Goal: Information Seeking & Learning: Check status

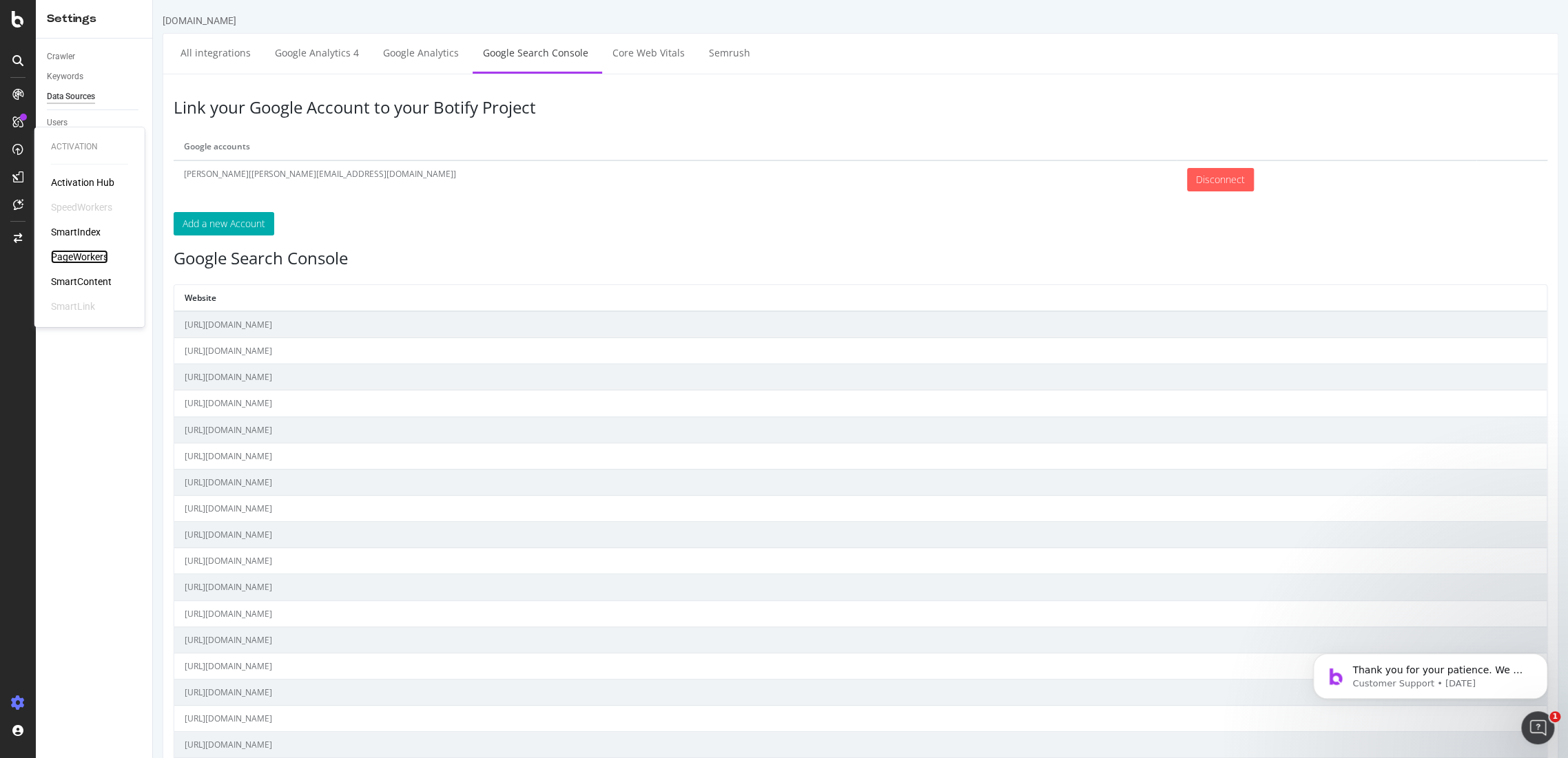
click at [60, 254] on div "PageWorkers" at bounding box center [79, 257] width 57 height 13
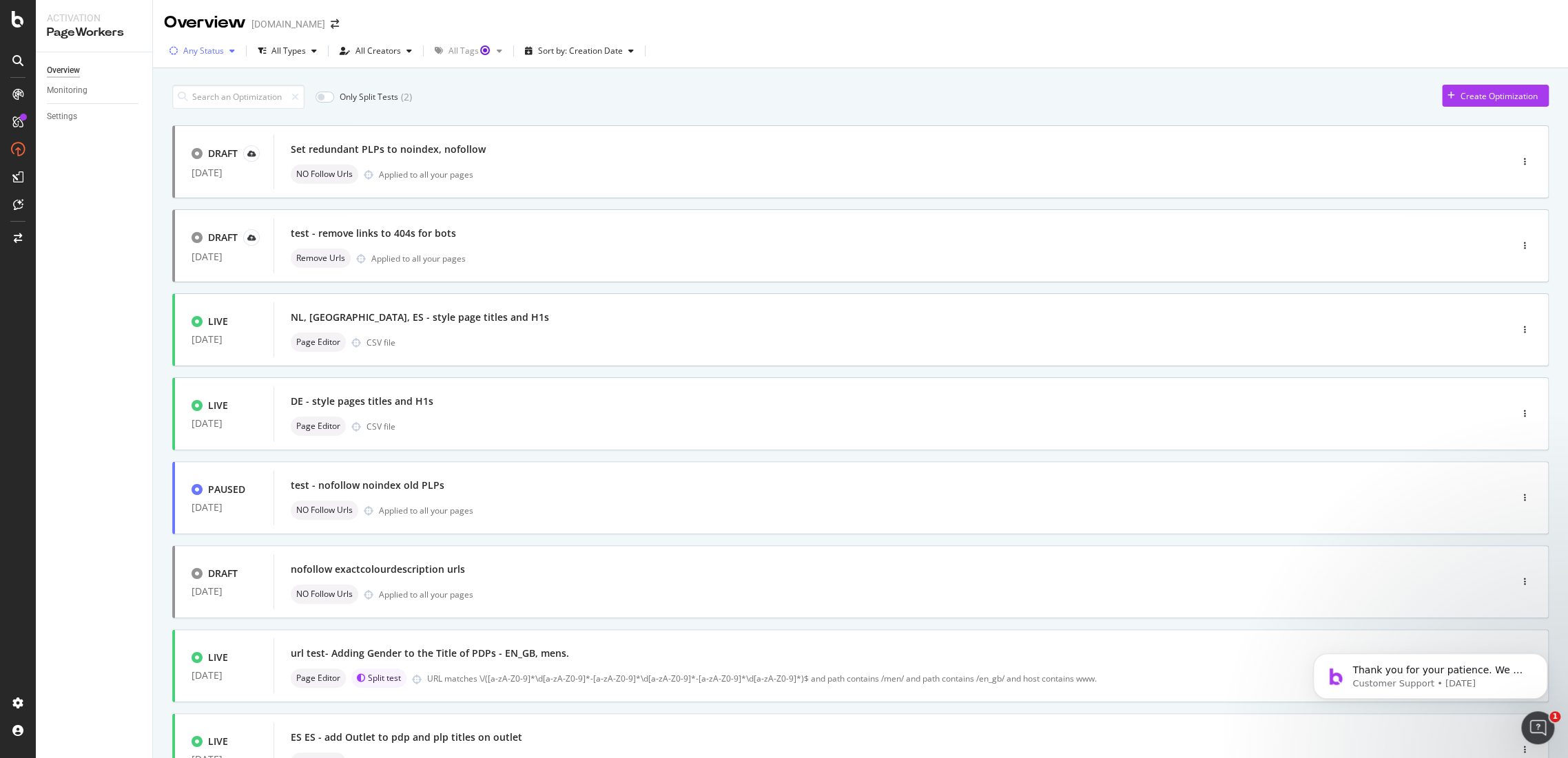
click at [220, 49] on div "Any Status" at bounding box center [204, 51] width 40 height 8
click at [193, 104] on div "Live" at bounding box center [200, 103] width 15 height 12
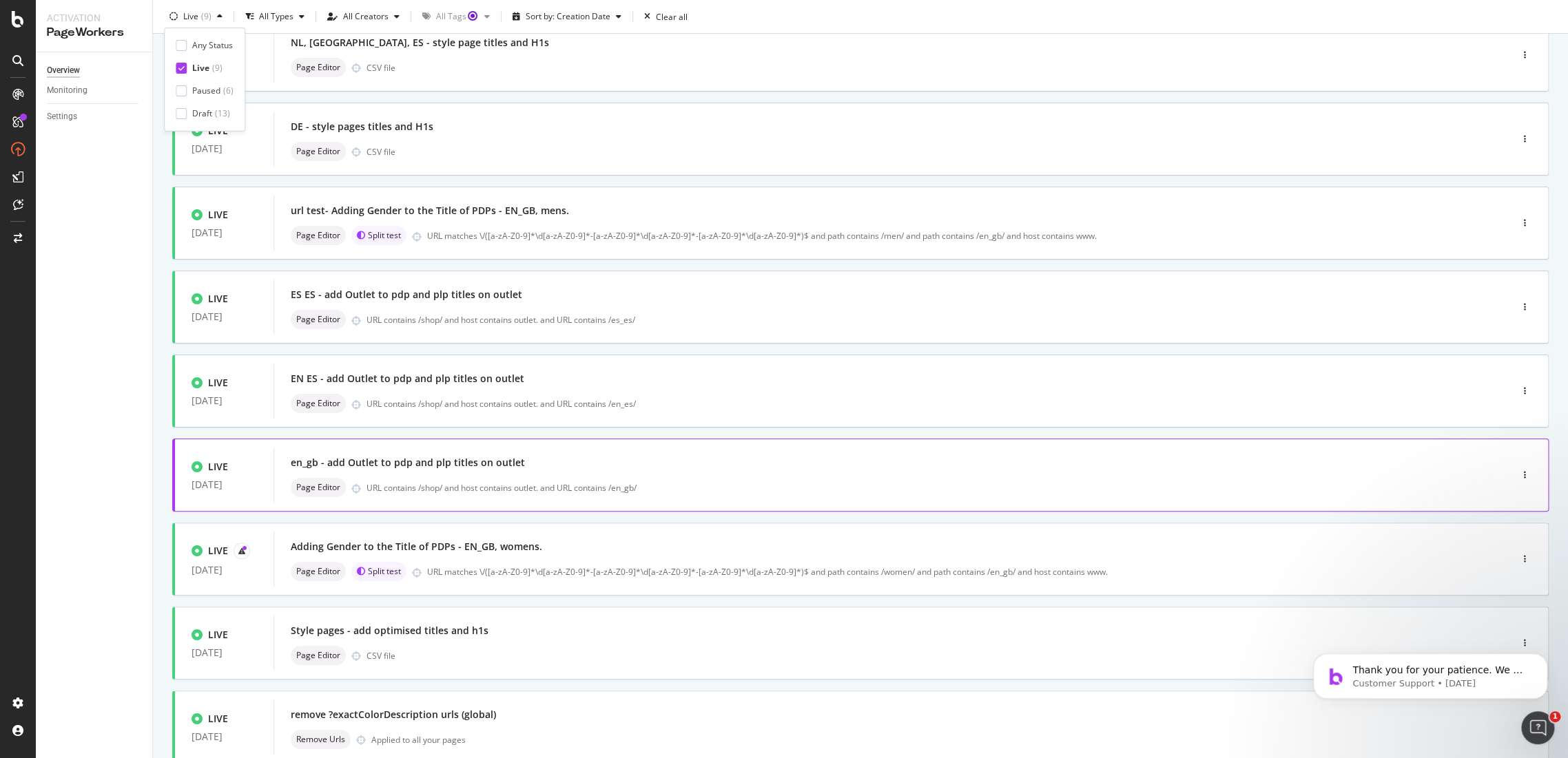
scroll to position [201, 0]
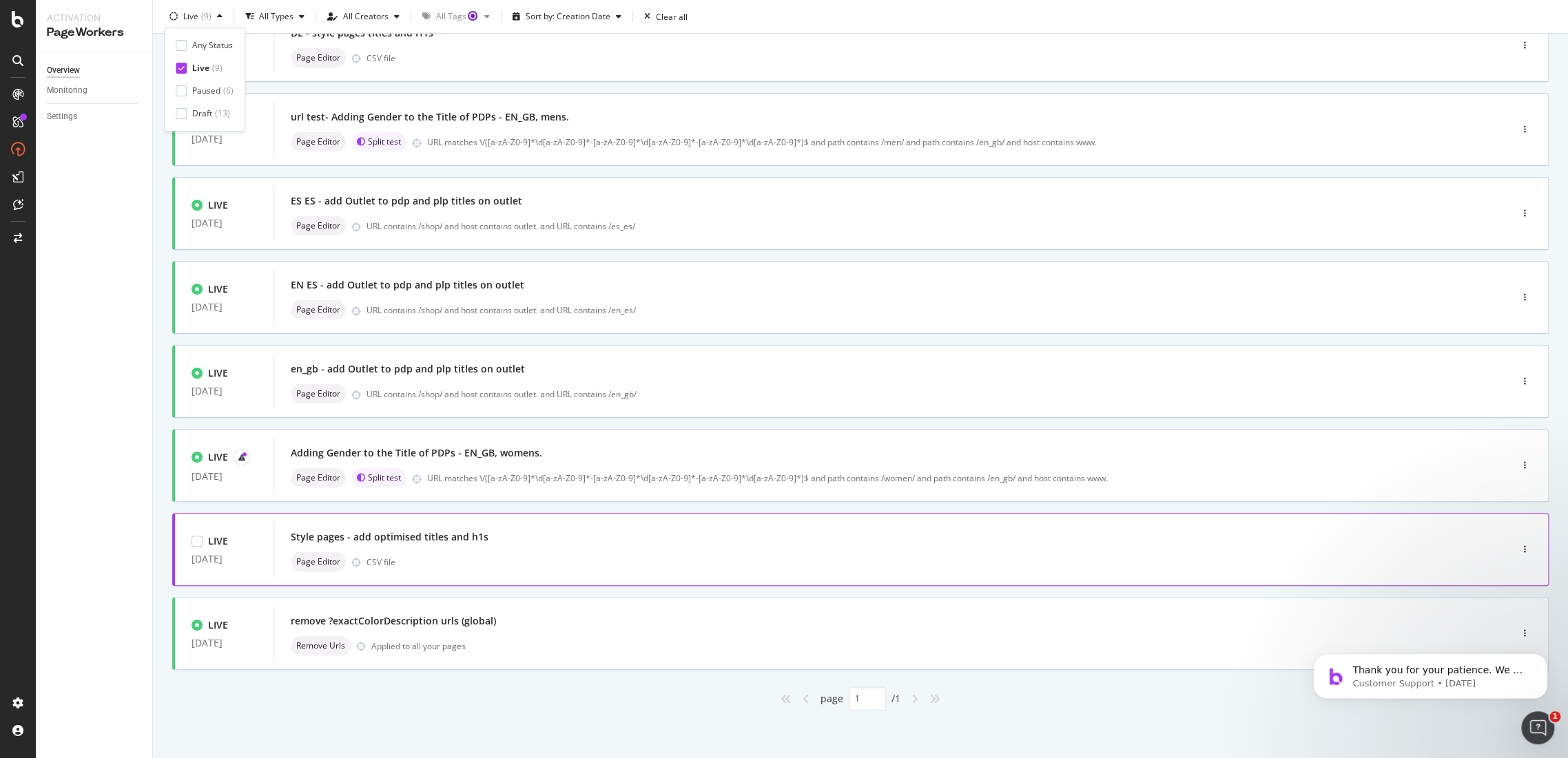
click at [444, 538] on div "Style pages - add optimised titles and h1s" at bounding box center [390, 537] width 198 height 13
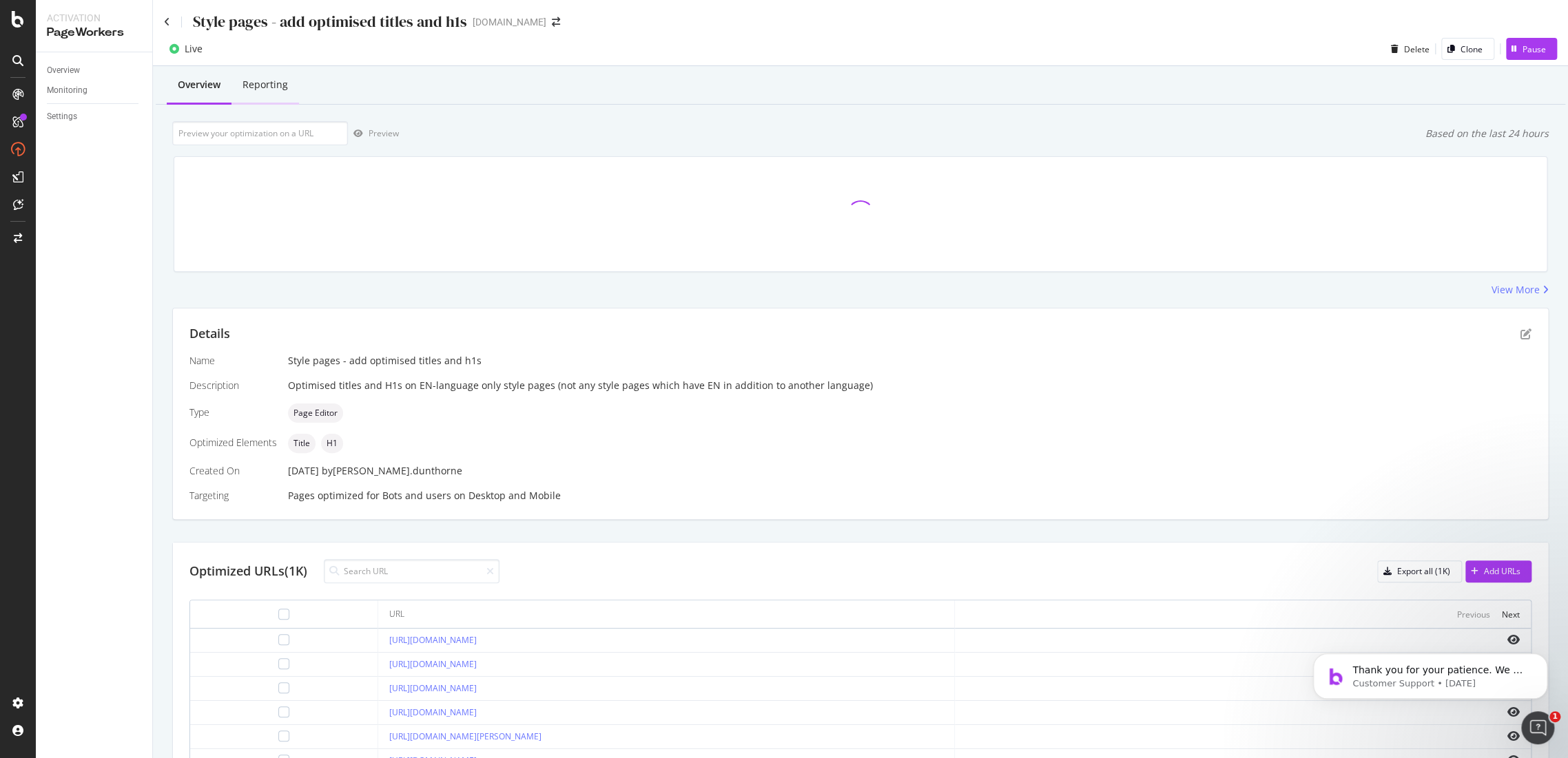
click at [285, 82] on div "Reporting" at bounding box center [265, 85] width 46 height 13
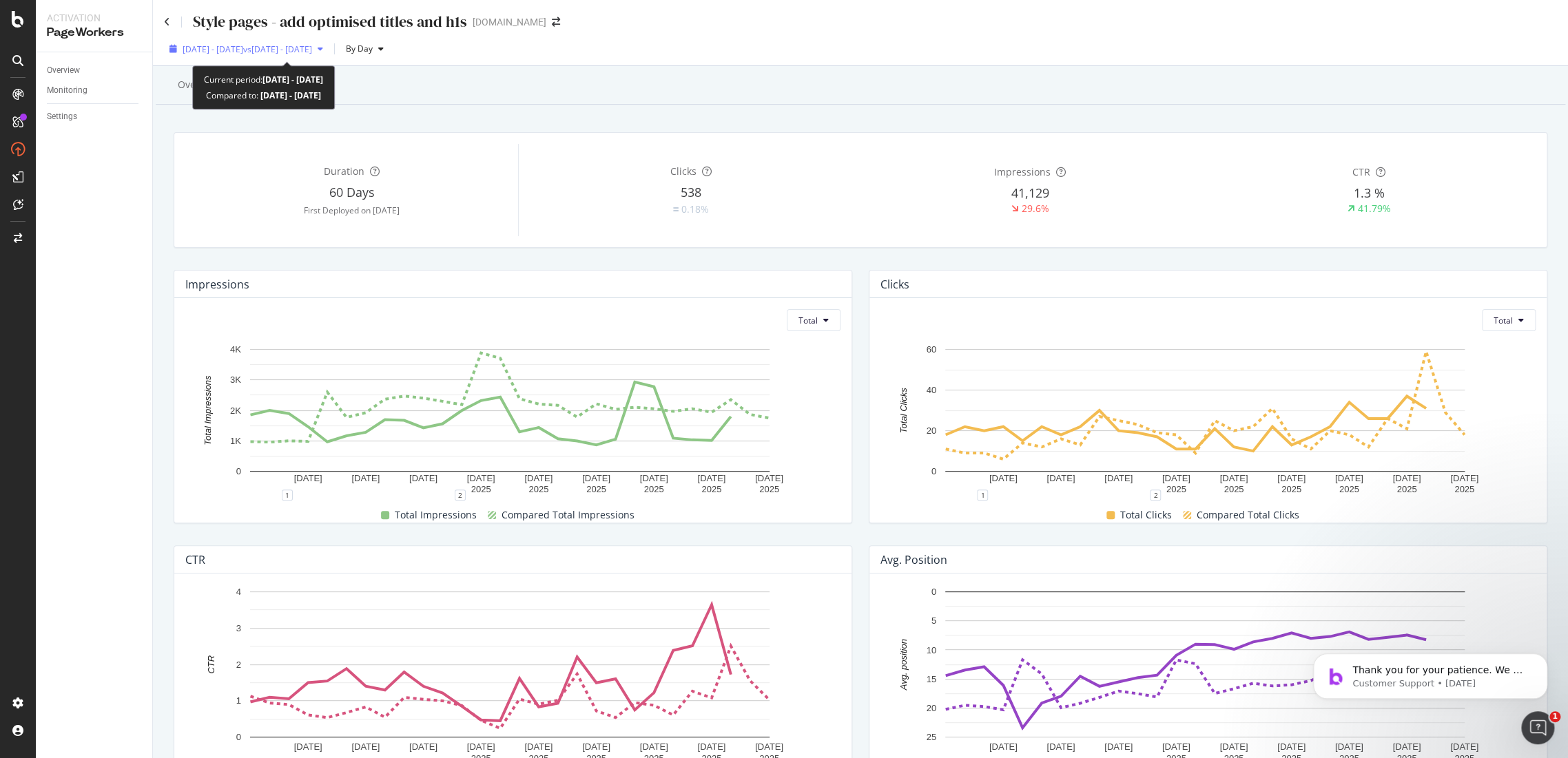
click at [329, 55] on div "2025 Aug. 30th - Sep. 26th vs 2025 Aug. 2nd - Aug. 29th" at bounding box center [246, 49] width 165 height 21
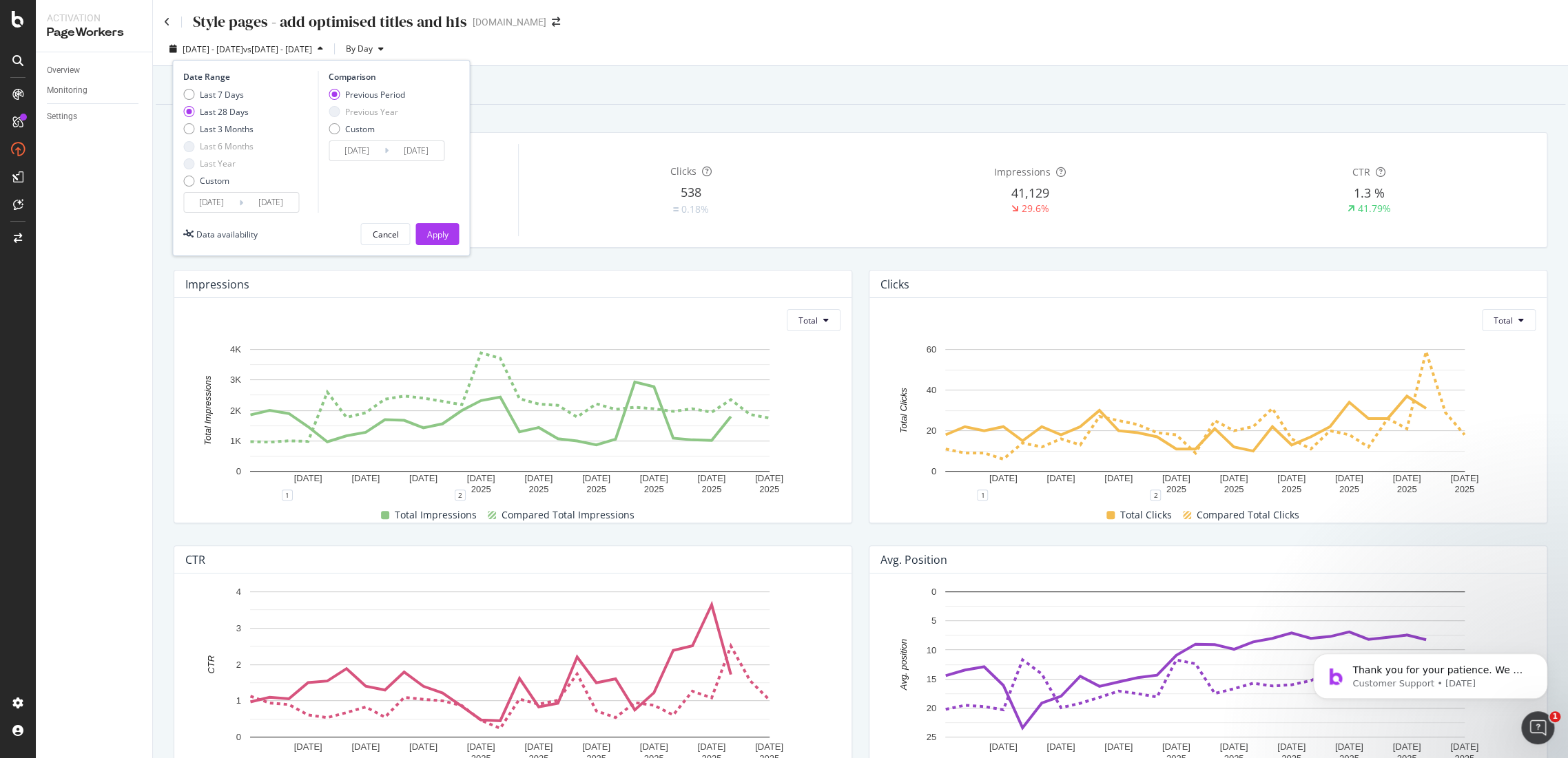
click at [214, 175] on div "Last 7 Days Last 28 Days Last 3 Months Last 6 Months Last Year Custom" at bounding box center [219, 141] width 70 height 104
click at [181, 180] on div "Date Range Last 7 Days Last 28 Days Last 3 Months Last 6 Months Last Year Custo…" at bounding box center [321, 158] width 297 height 196
click at [191, 181] on div "Custom" at bounding box center [189, 181] width 11 height 11
click at [214, 209] on input "2025/08/30" at bounding box center [212, 202] width 55 height 19
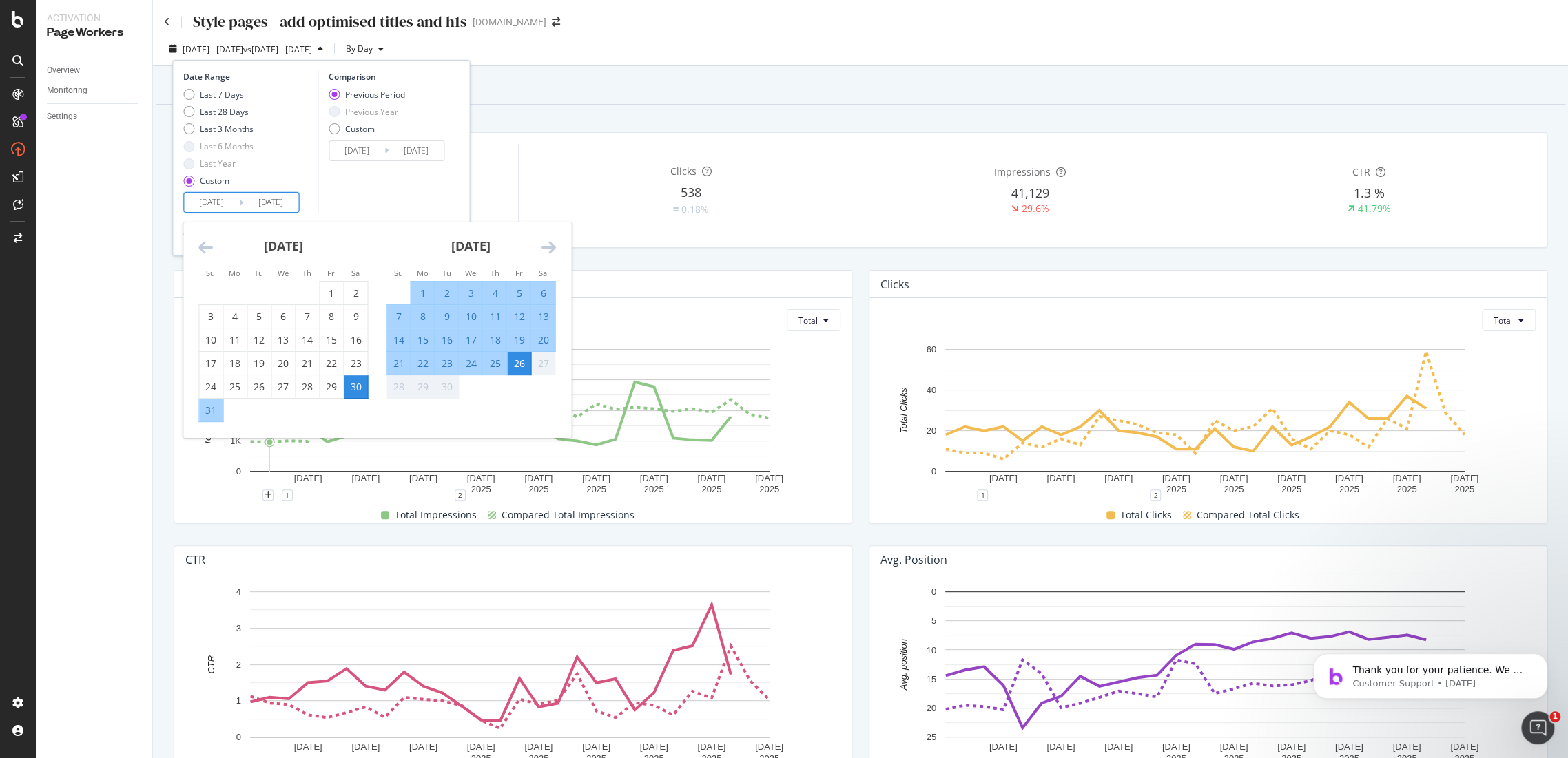
click at [204, 246] on icon "Move backward to switch to the previous month." at bounding box center [205, 247] width 14 height 16
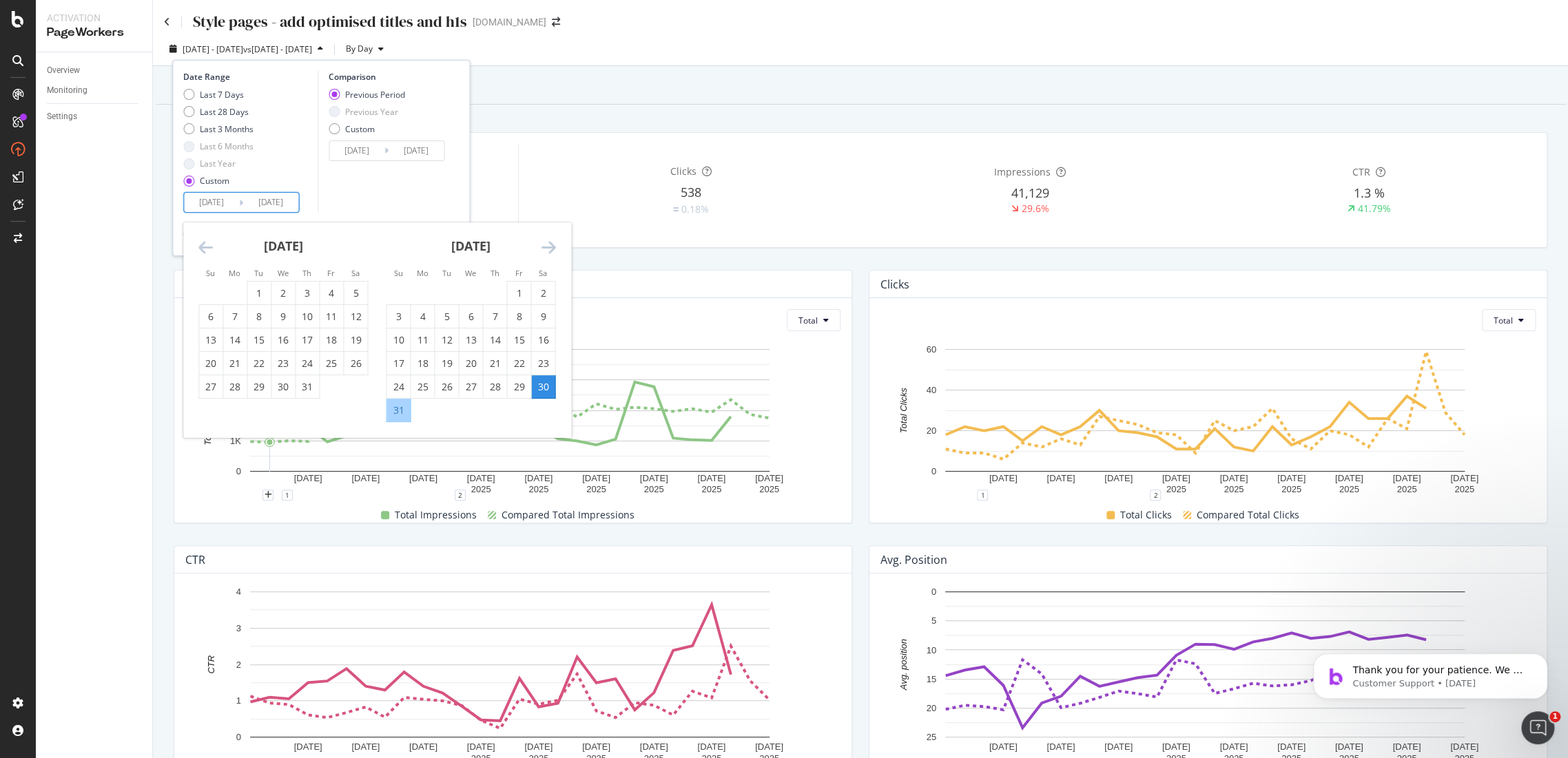
click at [540, 258] on div "August 2025" at bounding box center [470, 252] width 169 height 58
click at [402, 413] on div "31" at bounding box center [398, 410] width 23 height 13
type input "2025/08/31"
type input "2025/08/04"
type input "2025/08/30"
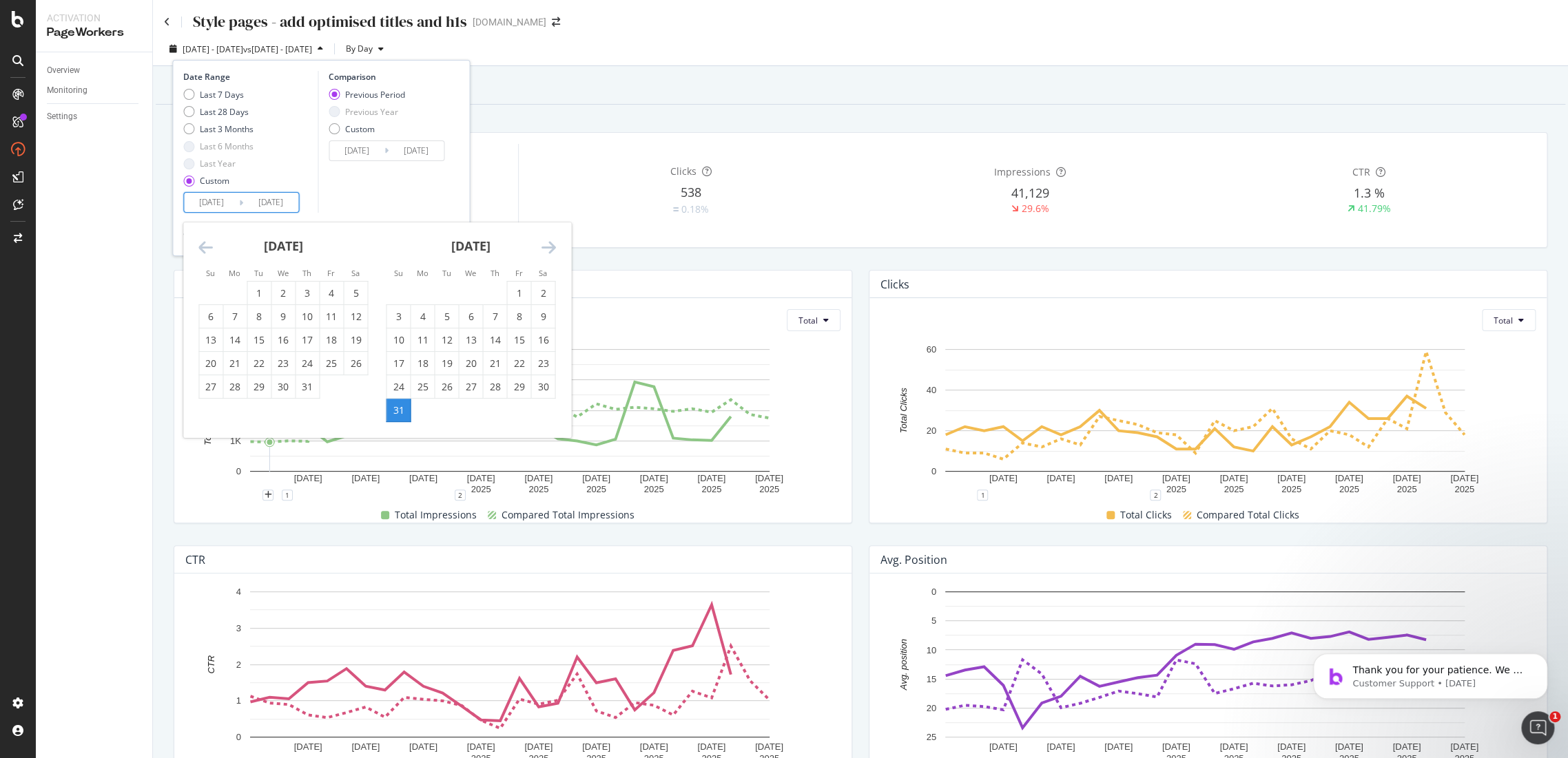
click at [551, 247] on icon "Move forward to switch to the next month." at bounding box center [548, 247] width 14 height 16
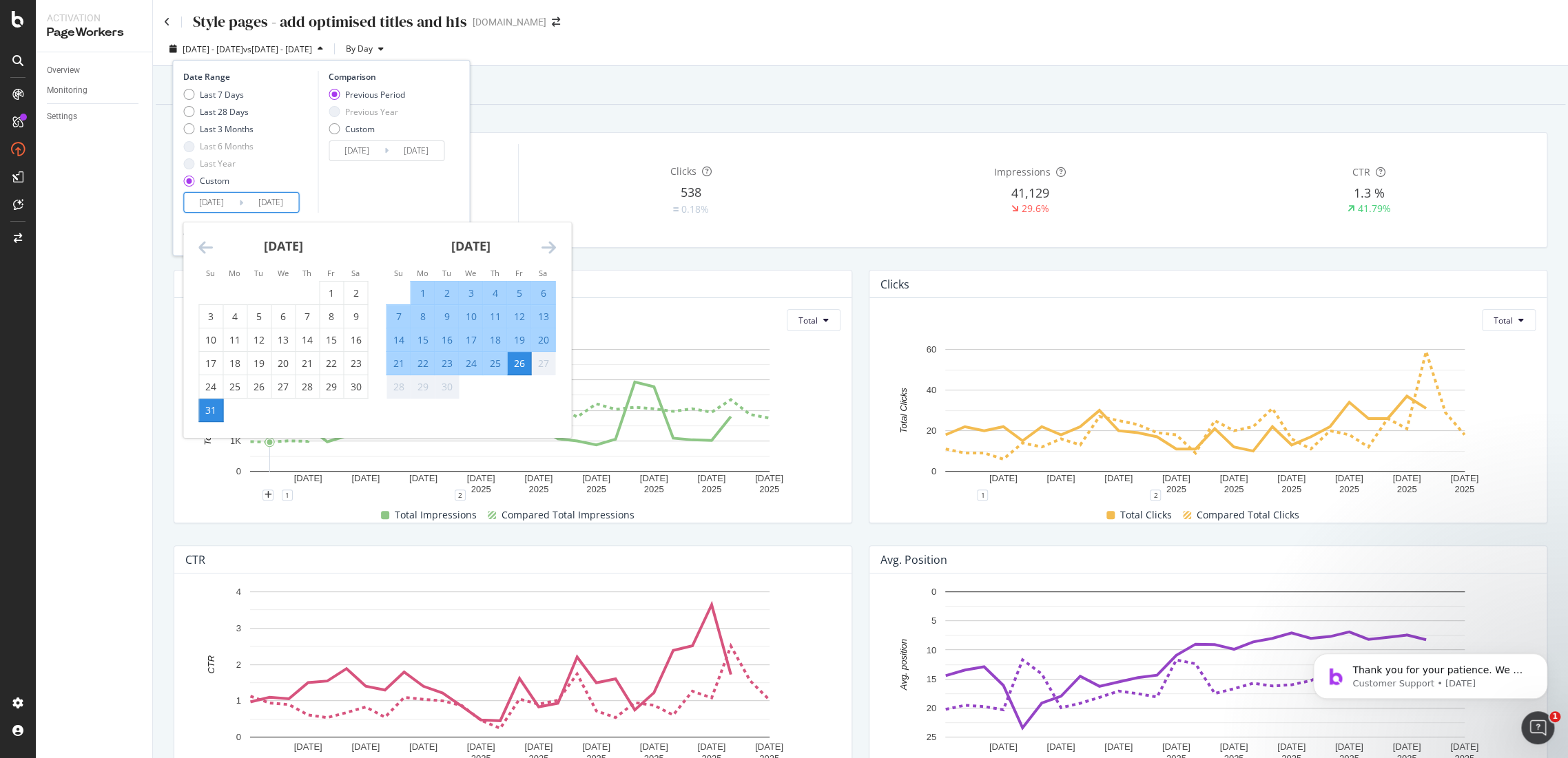
click at [406, 342] on div "14" at bounding box center [398, 340] width 23 height 13
type input "2025/09/14"
type input "2025/08/16"
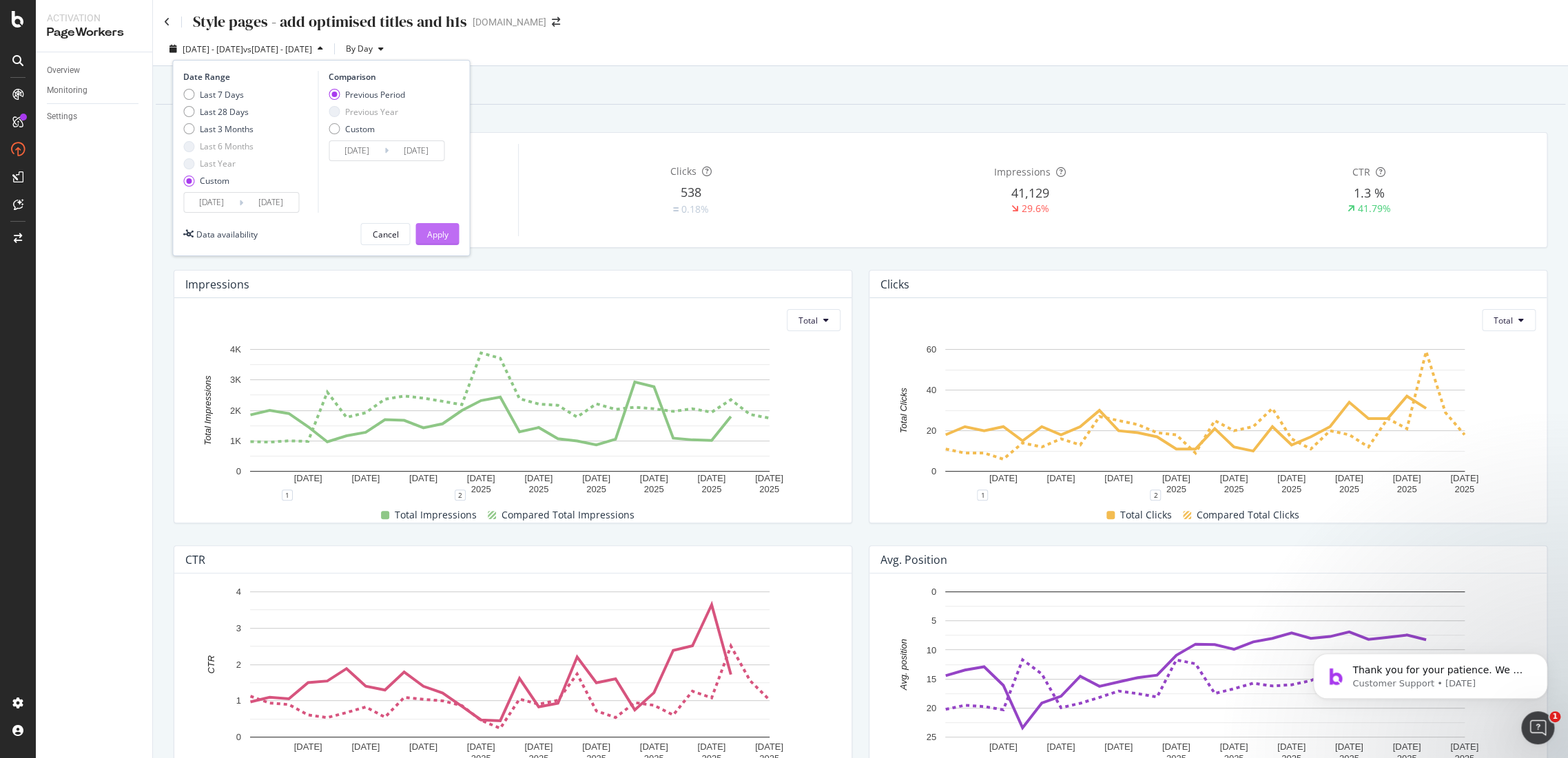
click at [440, 242] on div "Apply" at bounding box center [437, 234] width 22 height 21
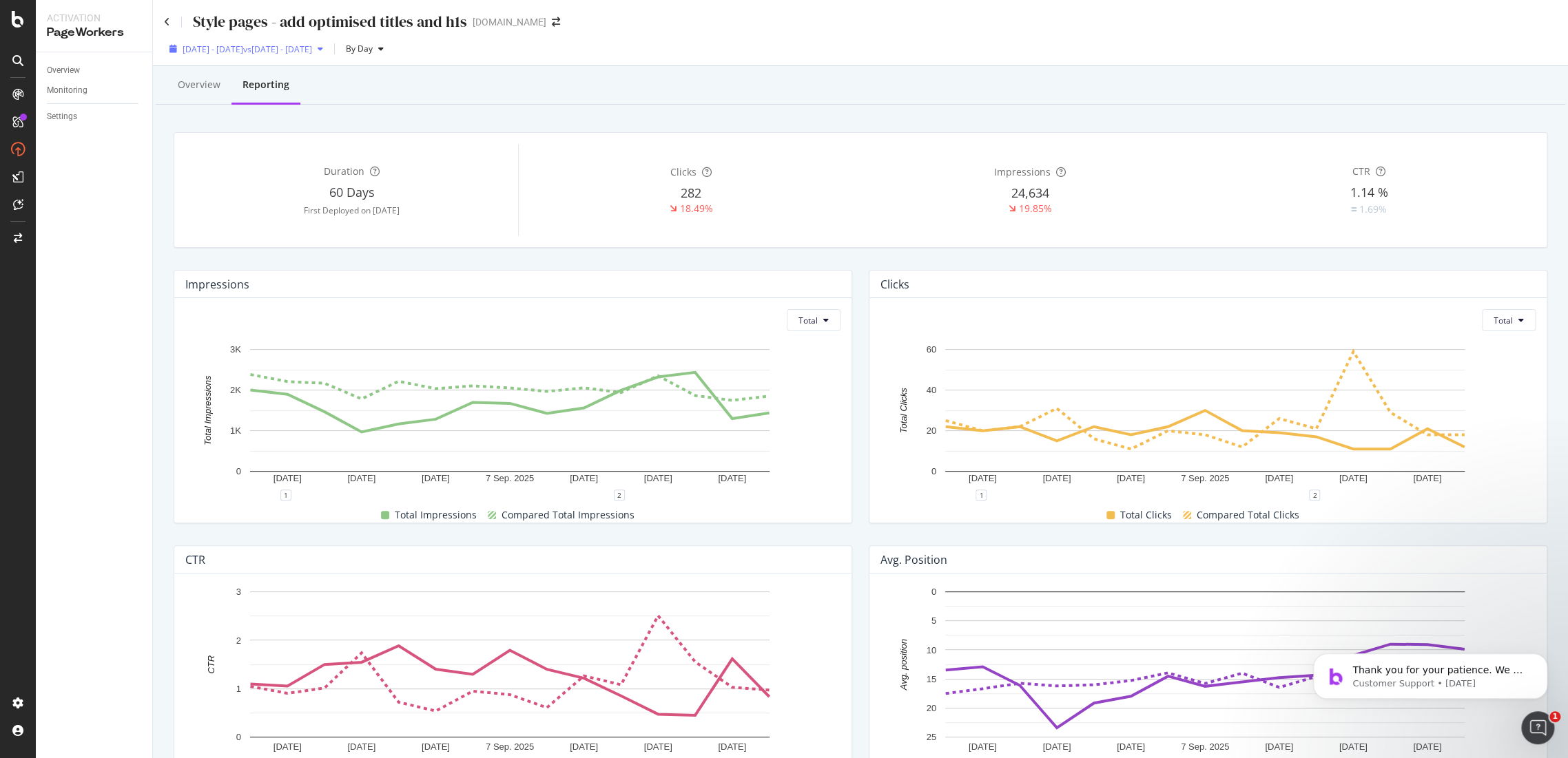
drag, startPoint x: 279, startPoint y: 35, endPoint x: 282, endPoint y: 43, distance: 8.5
click at [279, 34] on div "2025 Aug. 31st - Sep. 14th vs 2025 Aug. 16th - Aug. 30th By Day" at bounding box center [860, 49] width 1415 height 34
click at [283, 46] on span "vs 2025 Aug. 16th - Aug. 30th" at bounding box center [278, 49] width 69 height 12
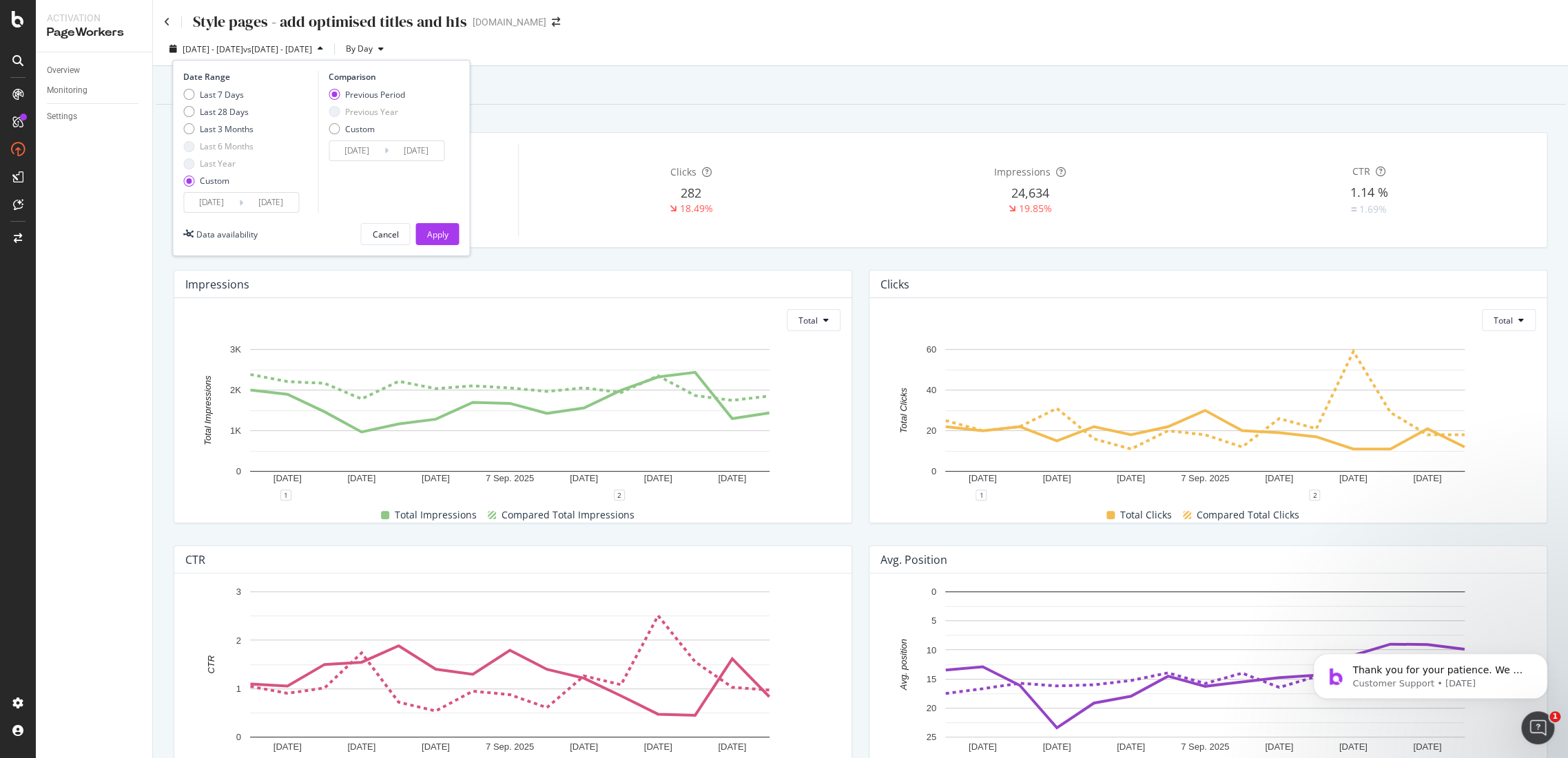
click at [218, 204] on input "2025/08/31" at bounding box center [212, 202] width 55 height 19
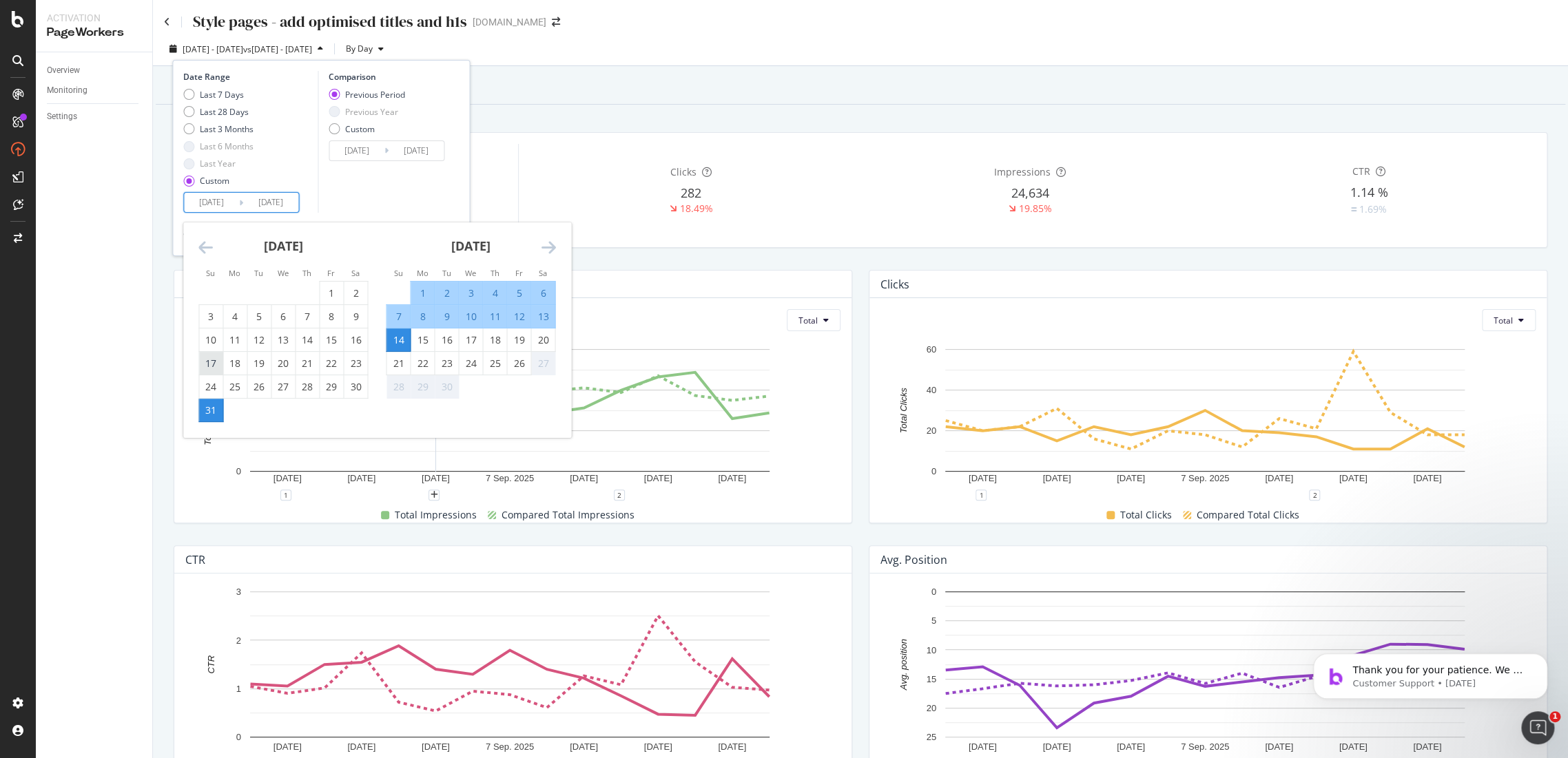
click at [217, 364] on div "17" at bounding box center [211, 363] width 23 height 13
type input "2025/08/17"
type input "2025/07/19"
type input "2025/08/16"
click at [216, 125] on div "Last 3 Months" at bounding box center [227, 130] width 54 height 12
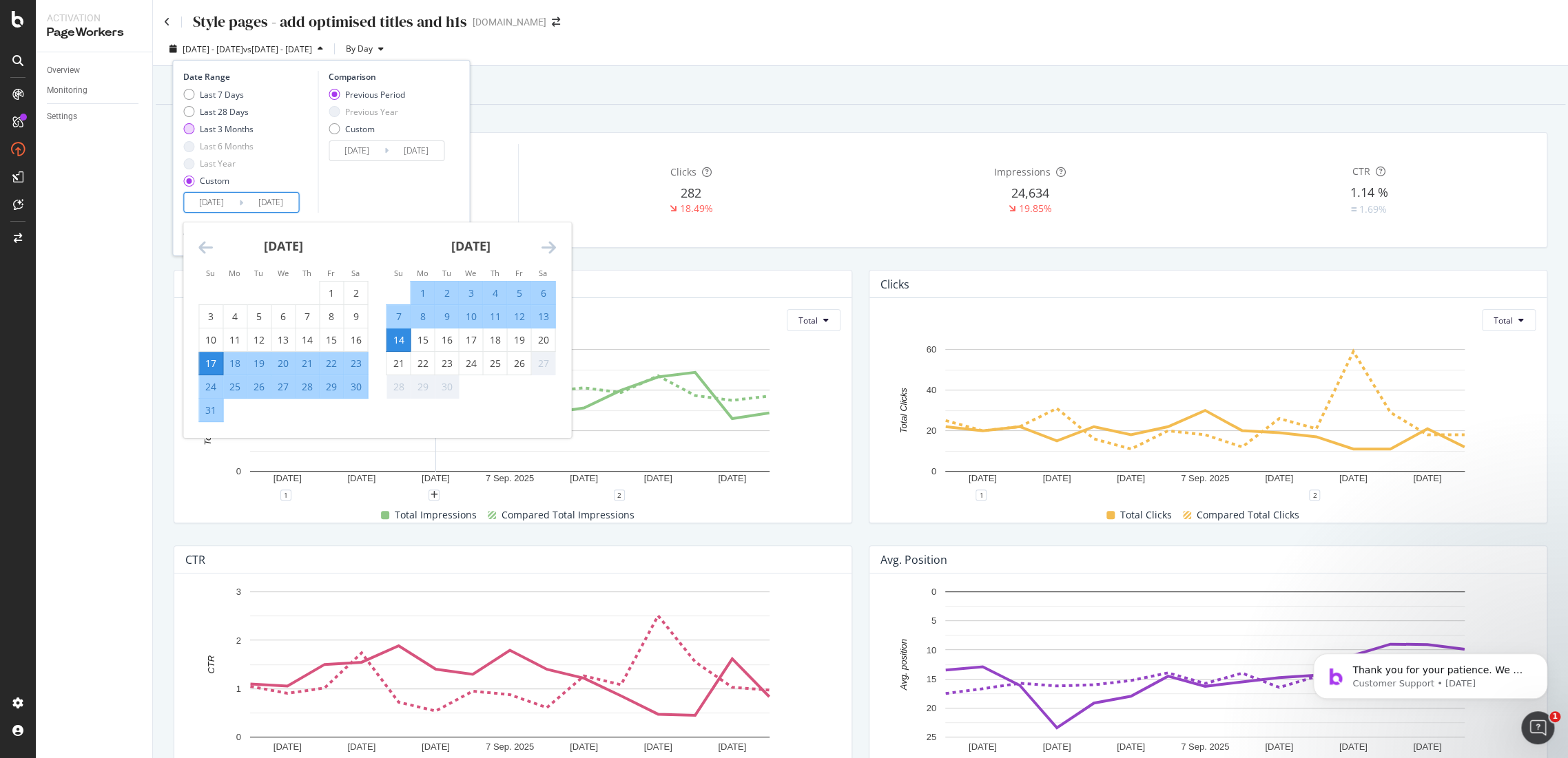
type input "2025/06/27"
type input "2025/09/26"
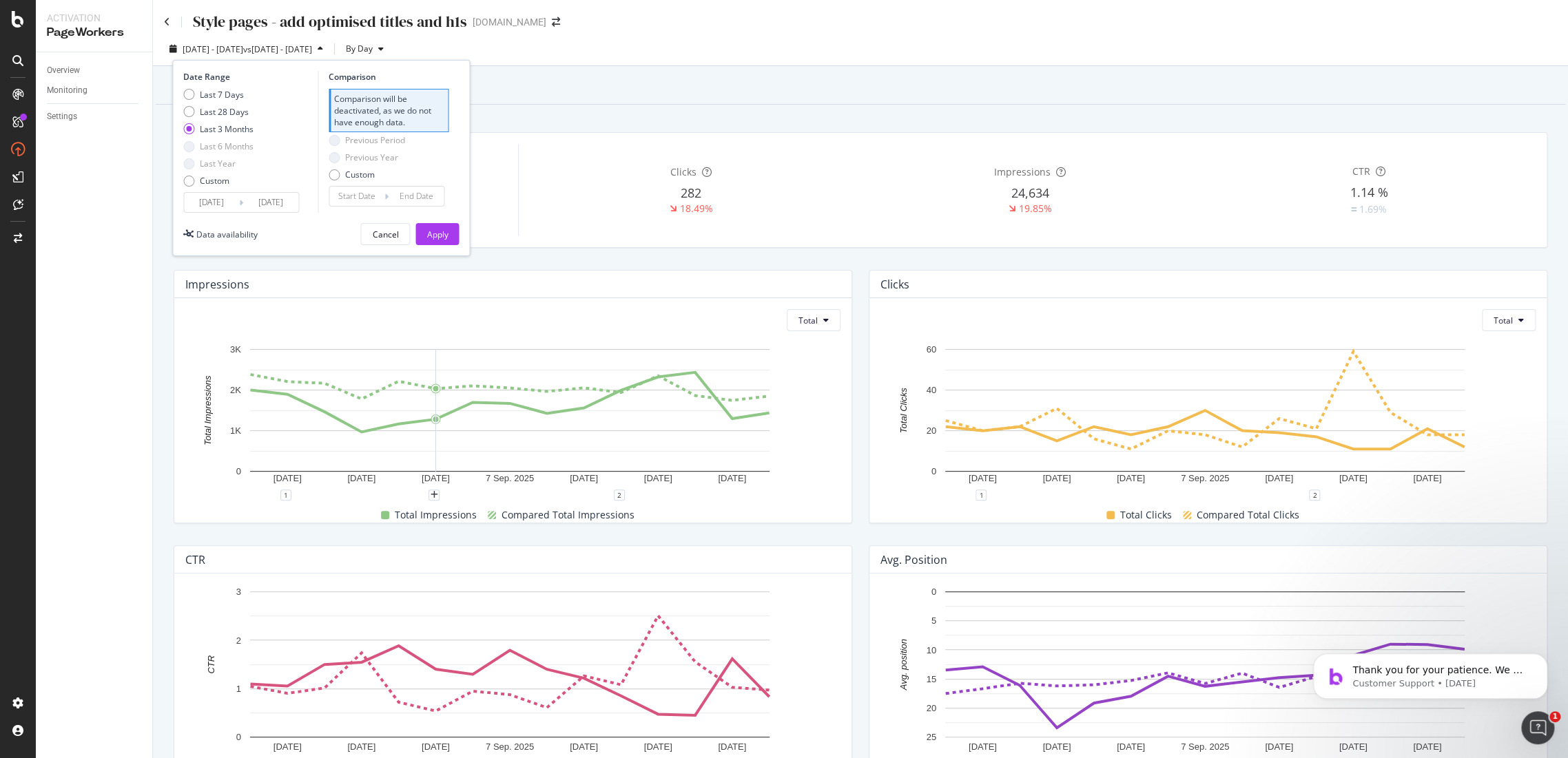
click at [432, 229] on div "Apply" at bounding box center [437, 234] width 22 height 12
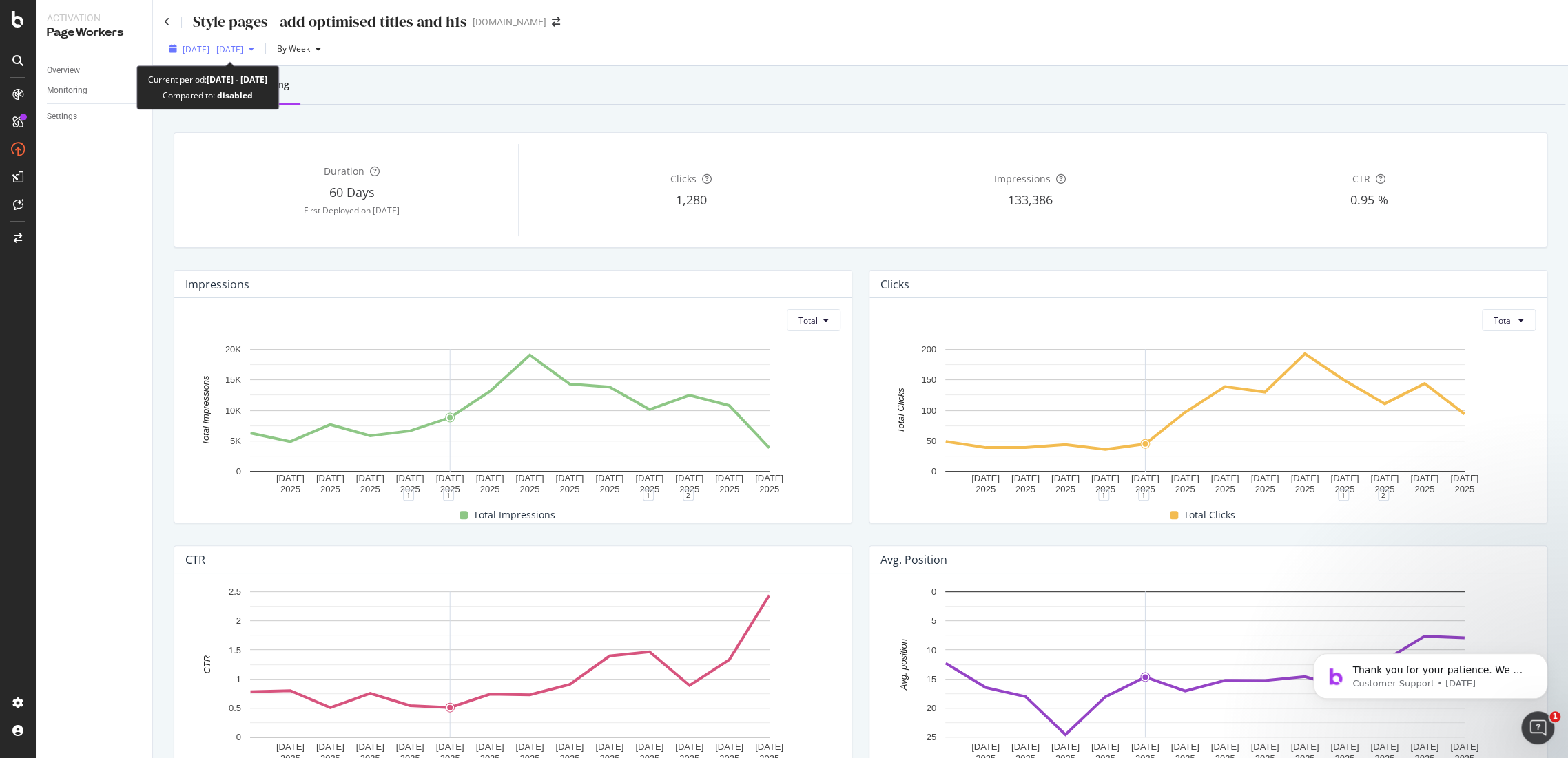
click at [260, 40] on div "2025 Jun. 27th - Sep. 26th" at bounding box center [212, 49] width 96 height 21
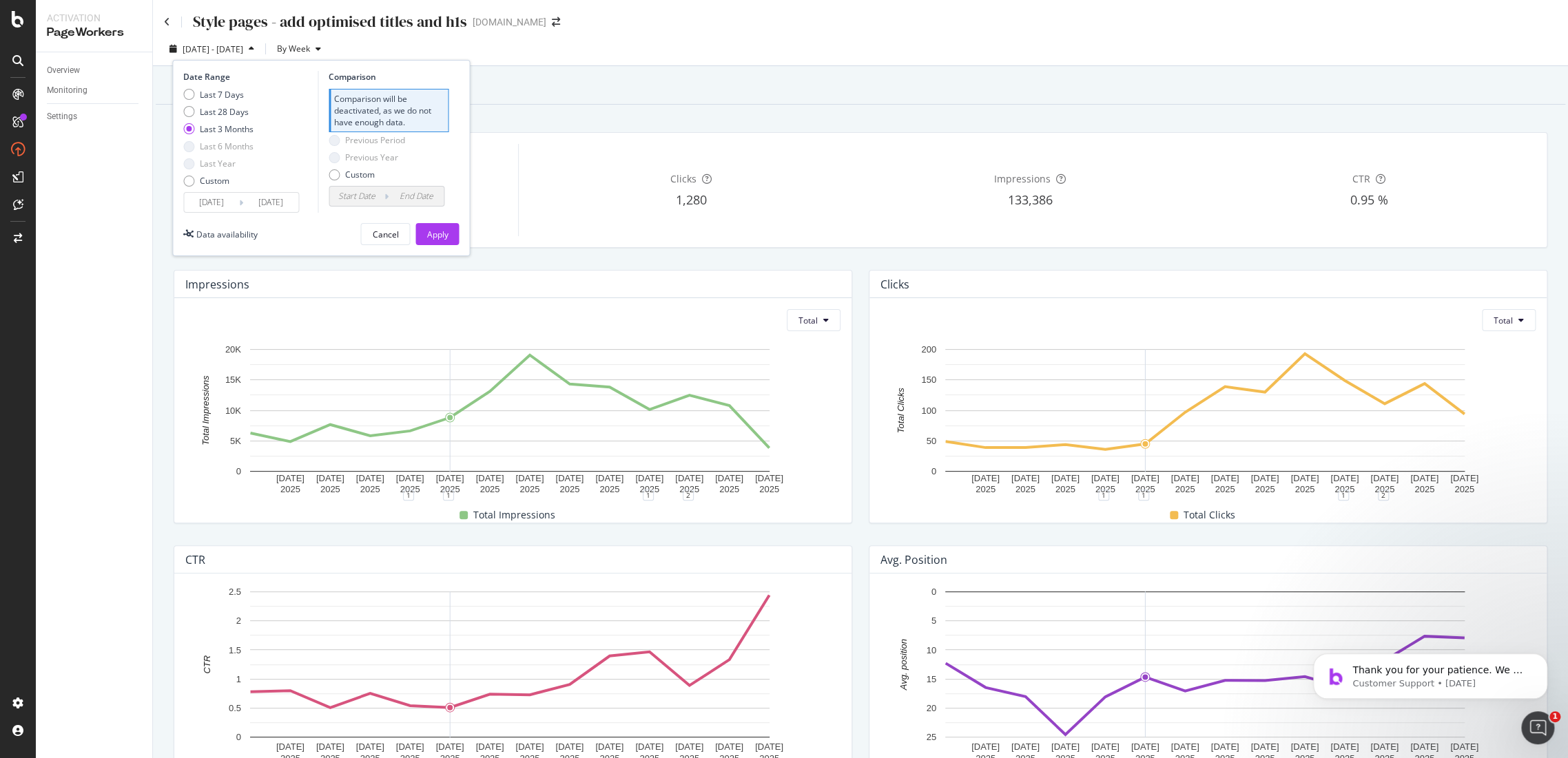
click at [223, 104] on div "Last 7 Days Last 28 Days Last 3 Months Last 6 Months Last Year Custom" at bounding box center [219, 141] width 70 height 104
click at [198, 114] on div "Last 28 Days" at bounding box center [219, 112] width 70 height 12
type input "2025/08/30"
type input "2025/08/02"
type input "2025/08/29"
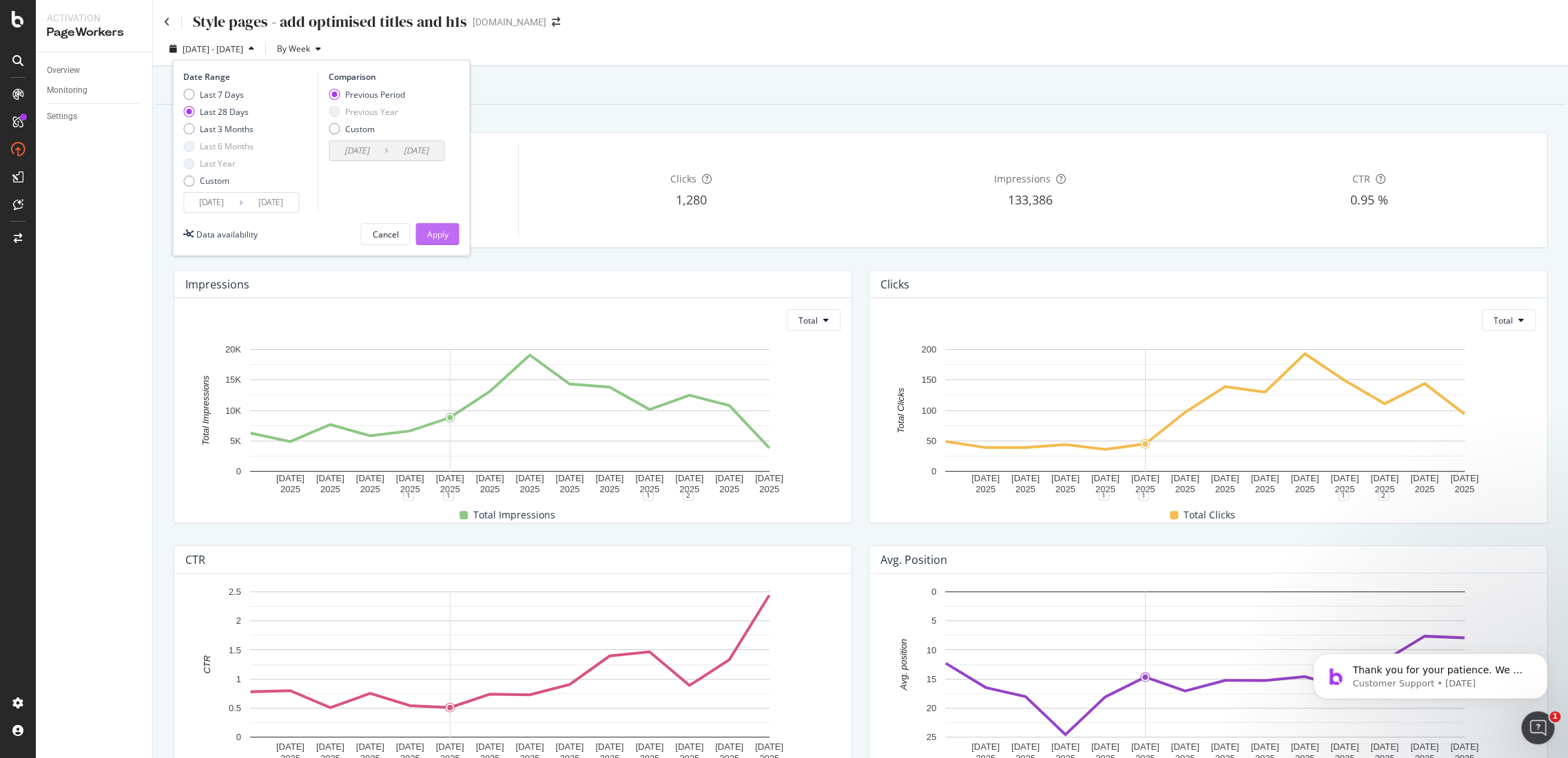
click at [426, 232] on div "Apply" at bounding box center [437, 234] width 22 height 12
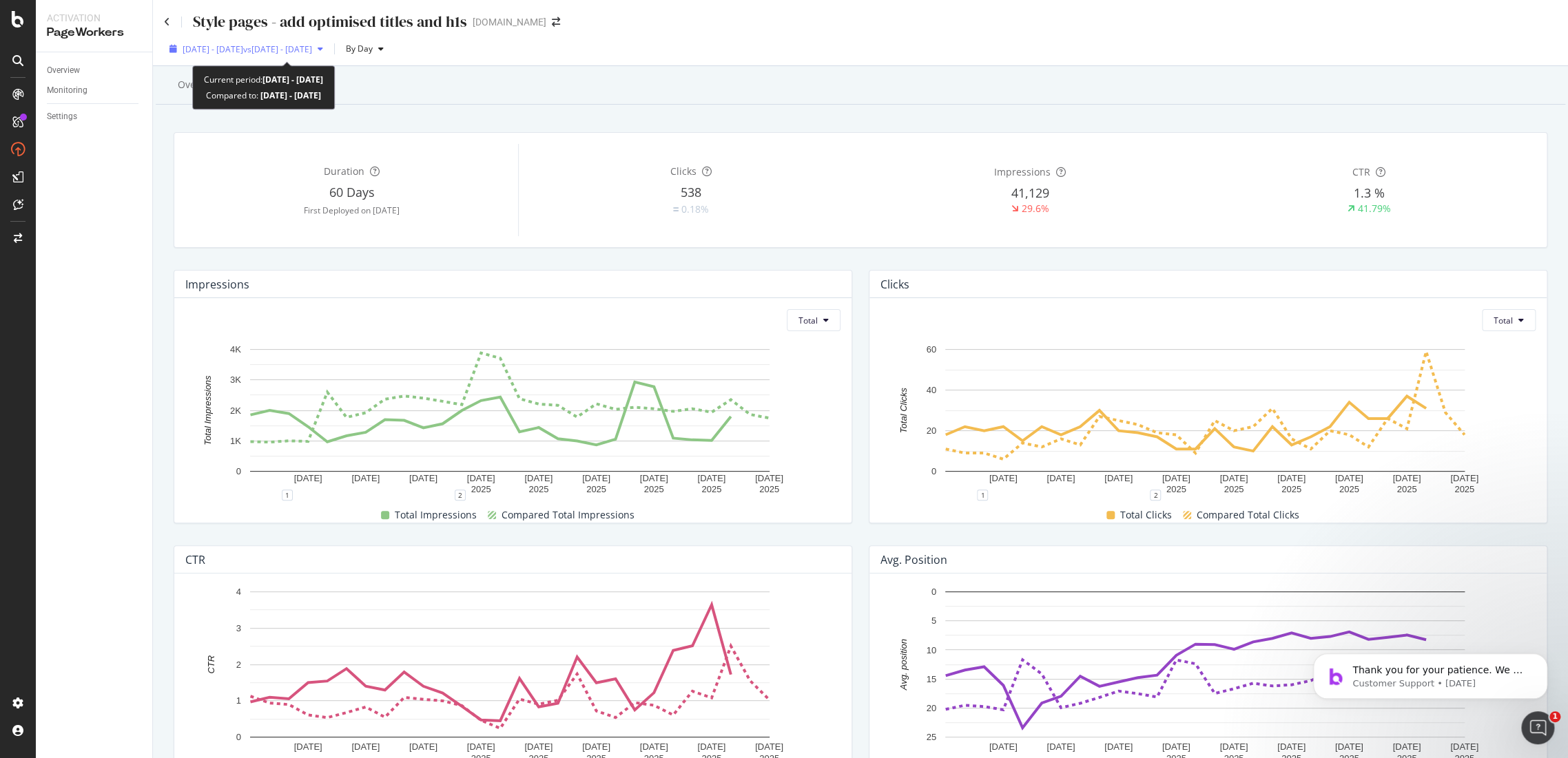
click at [243, 49] on span "2025 Aug. 30th - Sep. 26th" at bounding box center [213, 49] width 61 height 12
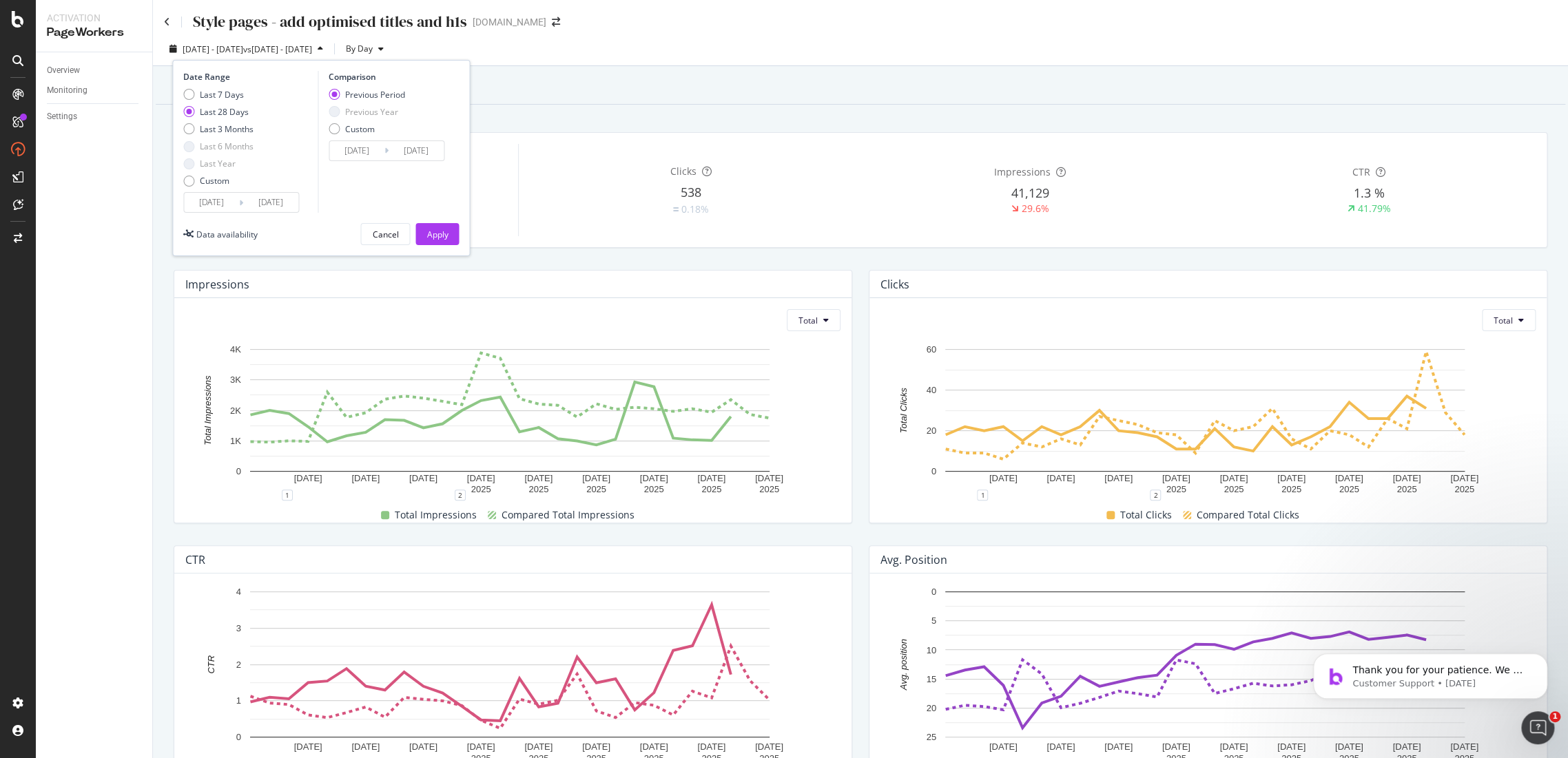
click at [219, 192] on input "2025/08/30" at bounding box center [212, 202] width 55 height 19
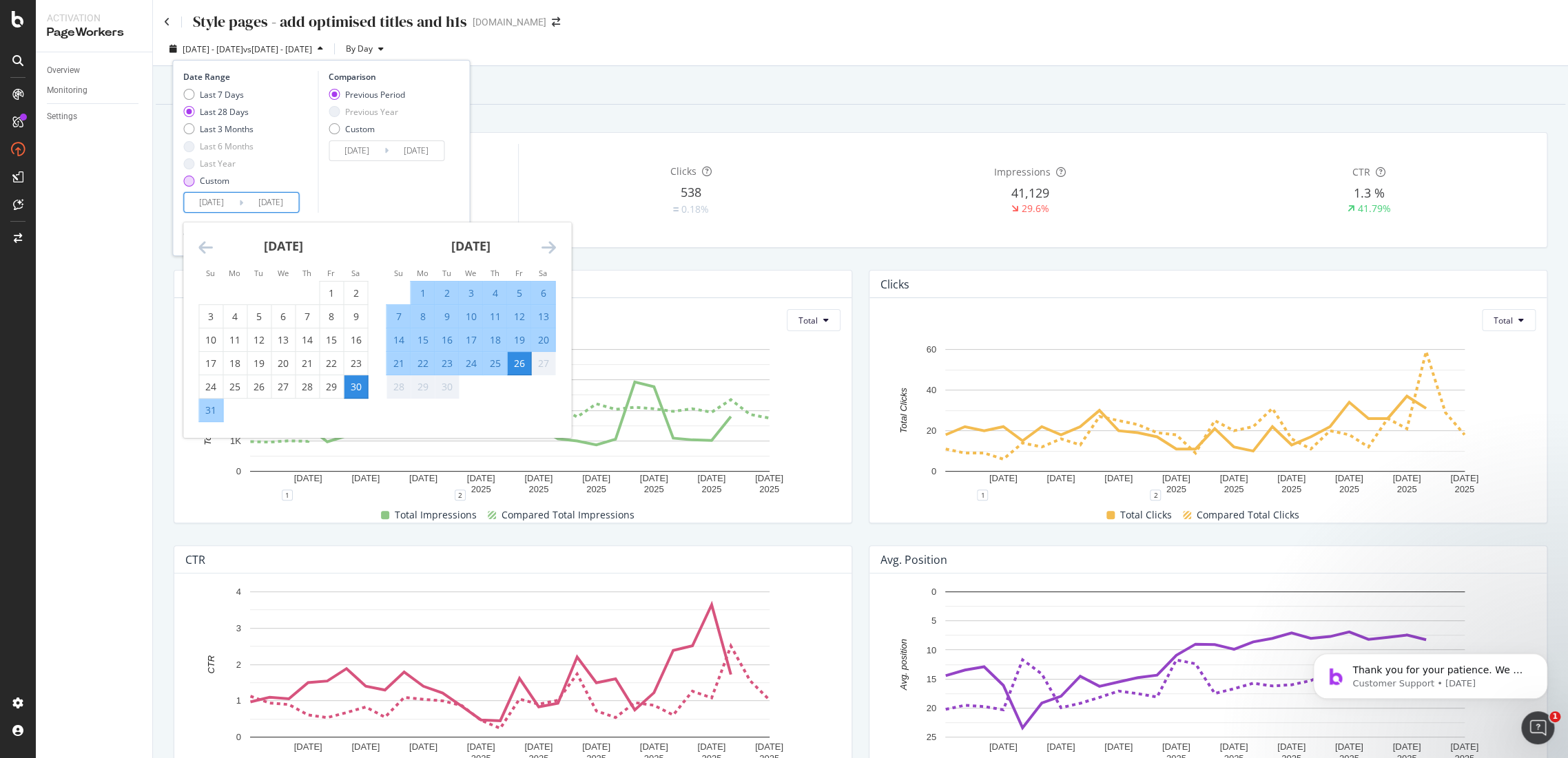
drag, startPoint x: 200, startPoint y: 179, endPoint x: 199, endPoint y: 186, distance: 7.1
click at [200, 181] on div "Custom" at bounding box center [215, 181] width 30 height 12
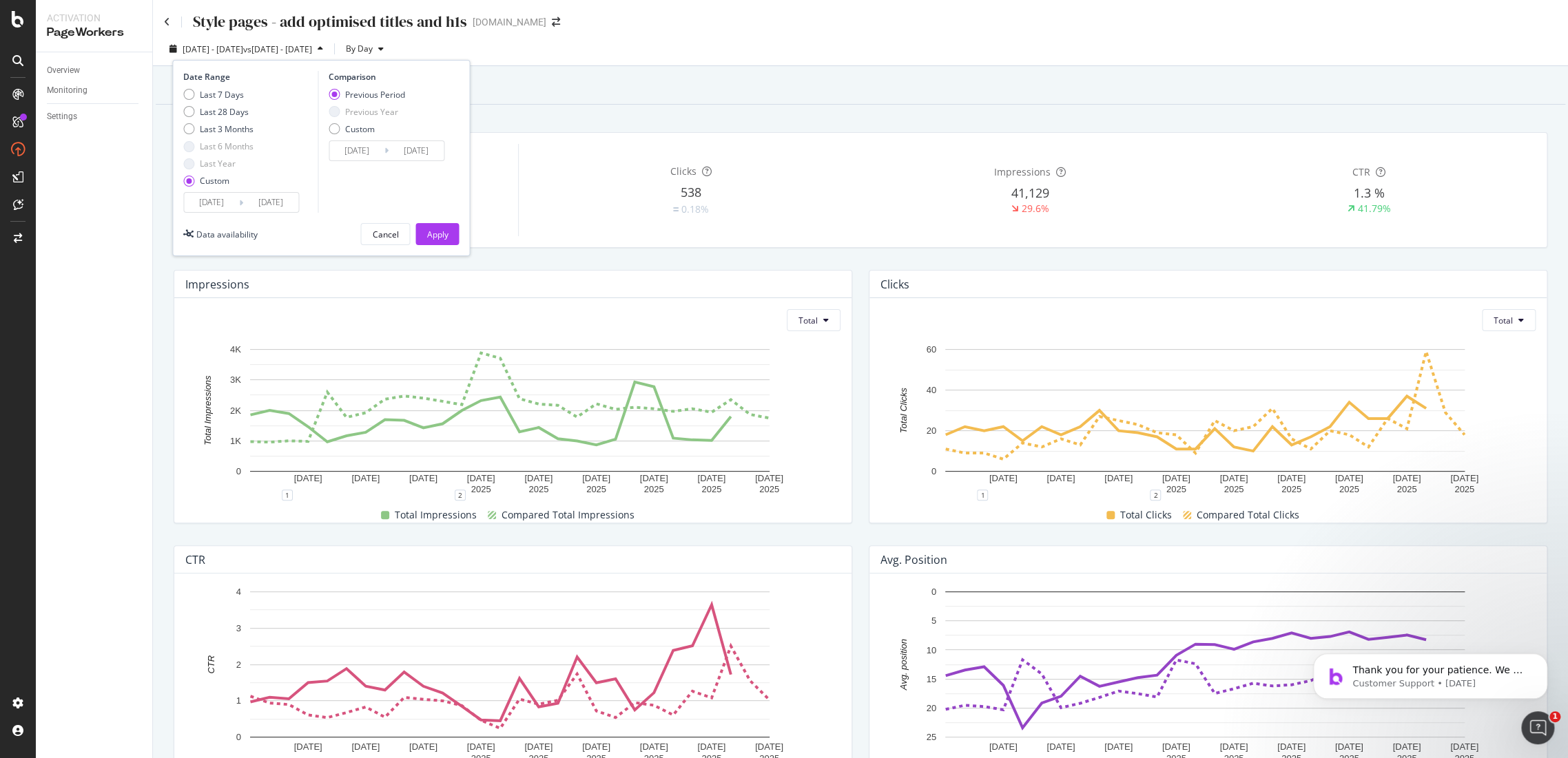
click at [201, 192] on div "Last 7 Days Last 28 Days Last 3 Months Last 6 Months Last Year Custom" at bounding box center [219, 141] width 70 height 104
click at [216, 207] on input "2025/08/30" at bounding box center [212, 202] width 55 height 19
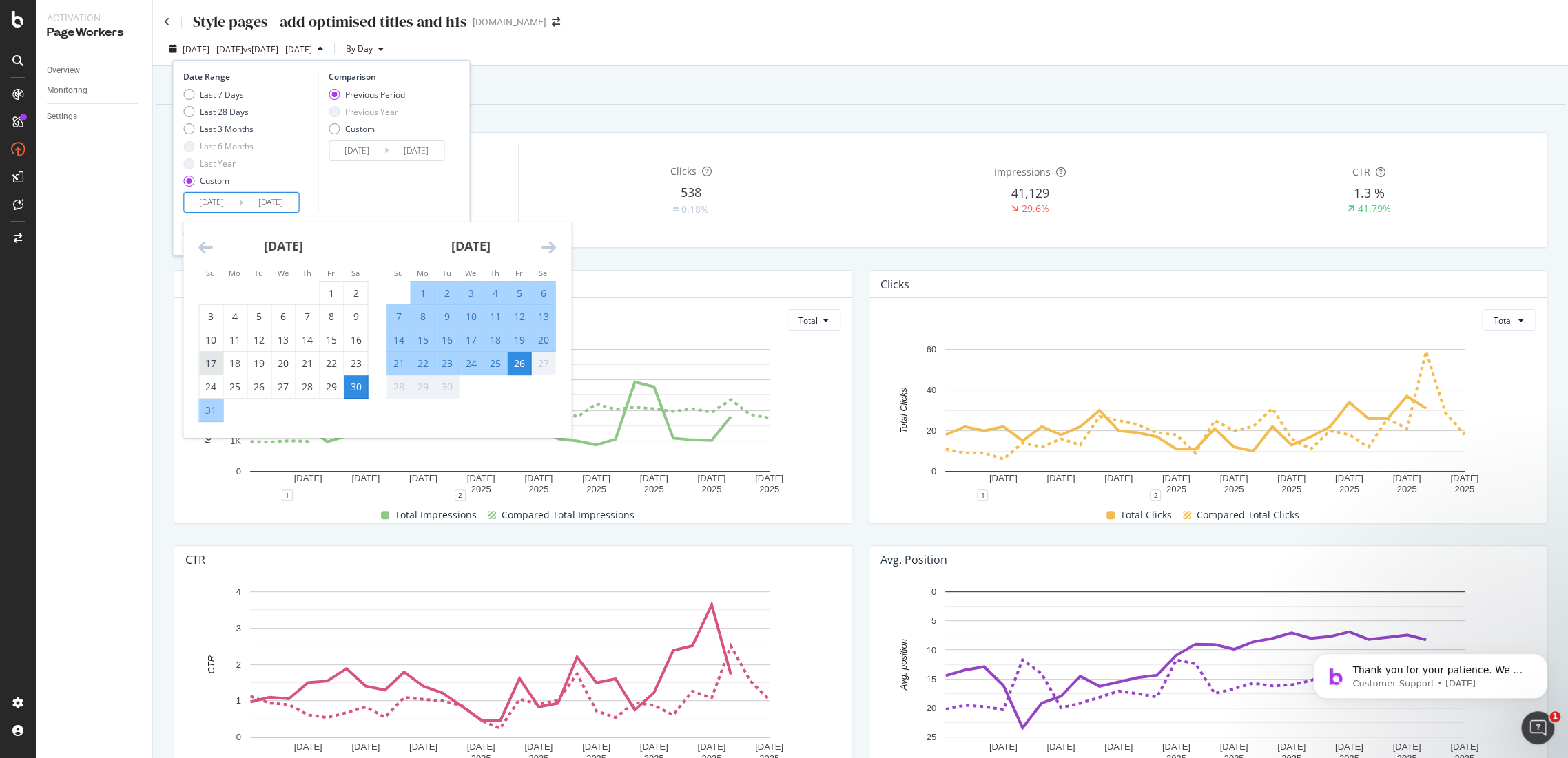
click at [222, 360] on div "17" at bounding box center [211, 363] width 23 height 13
type input "2025/08/17"
type input "2025/07/07"
type input "2025/08/16"
drag, startPoint x: 215, startPoint y: 343, endPoint x: 251, endPoint y: 345, distance: 36.1
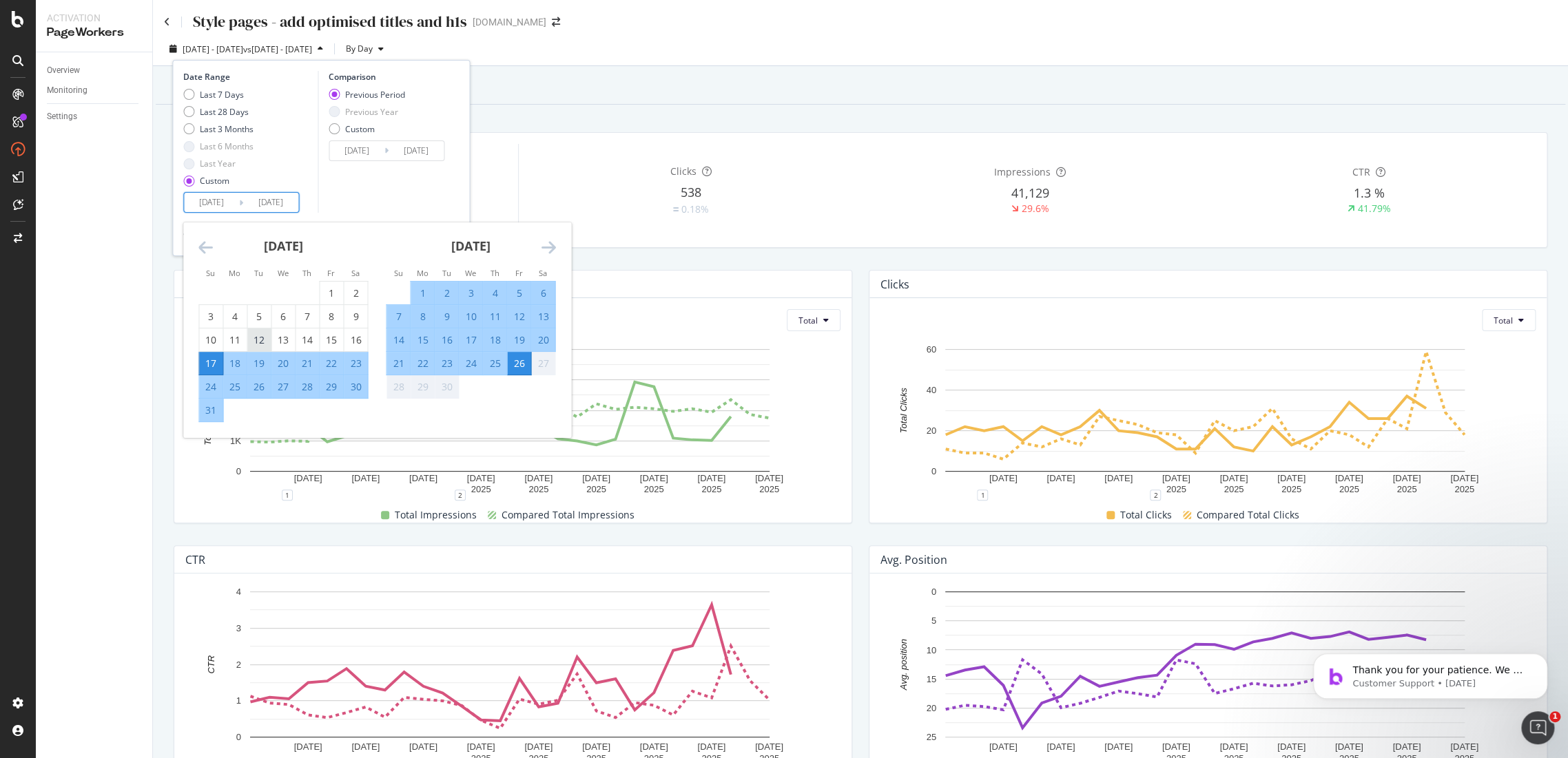
click at [215, 343] on div "10" at bounding box center [211, 340] width 23 height 13
type input "2025/08/10"
type input "2025/06/23"
type input "2025/08/09"
click at [469, 318] on div "10" at bounding box center [470, 317] width 23 height 13
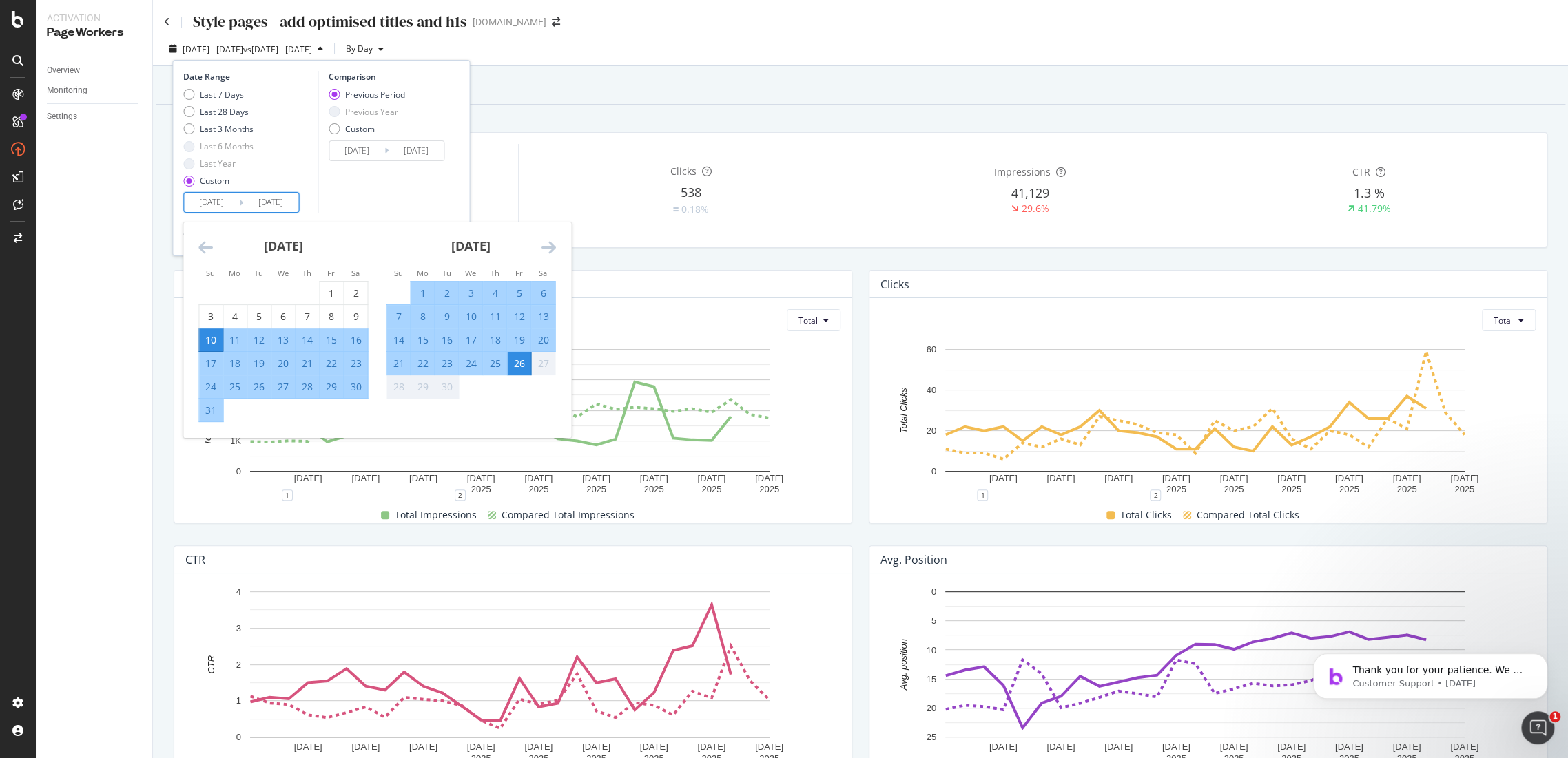
type input "2025/09/10"
type input "2025/07/09"
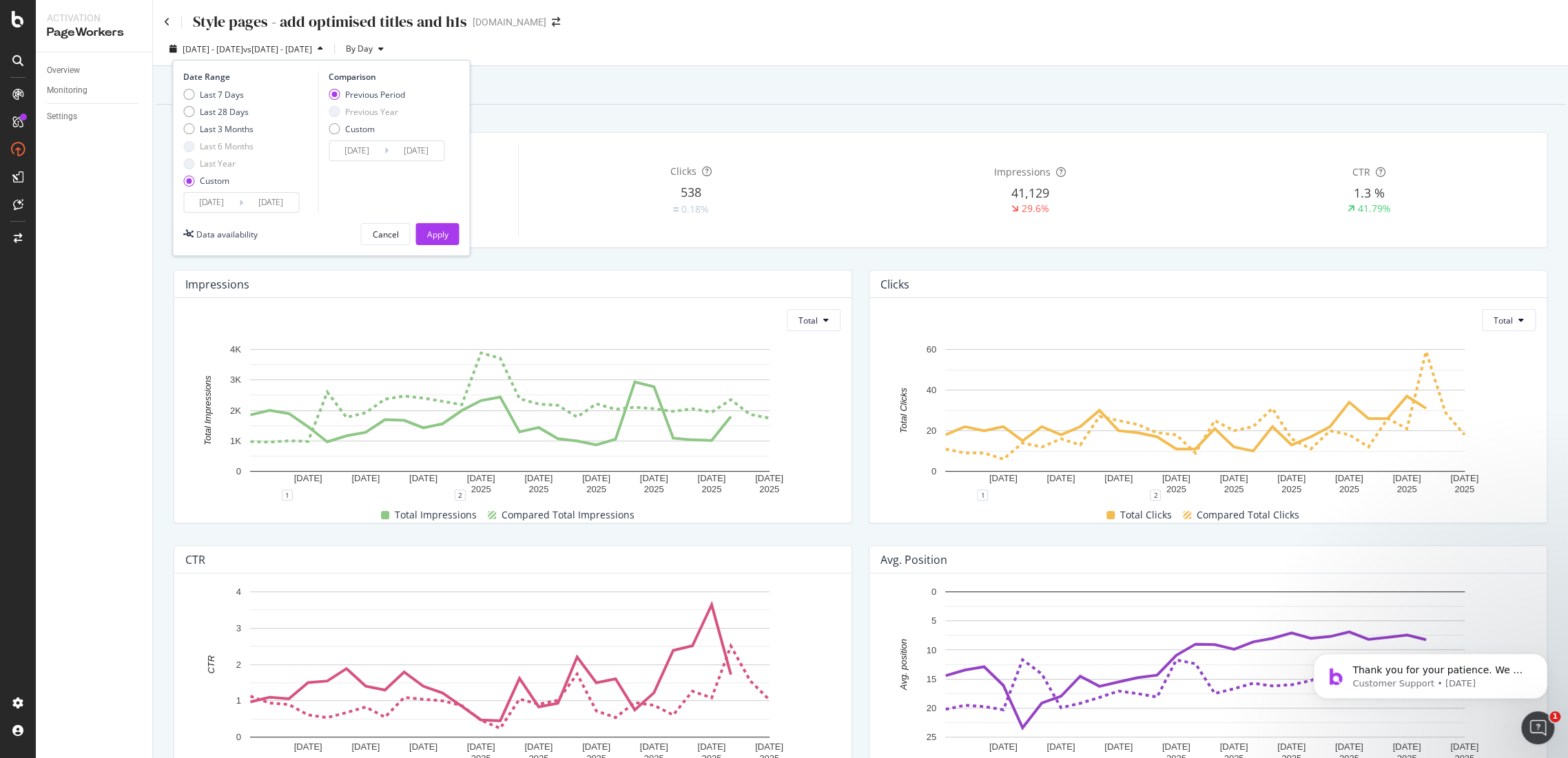
click at [210, 197] on input "2025/08/10" at bounding box center [212, 202] width 55 height 19
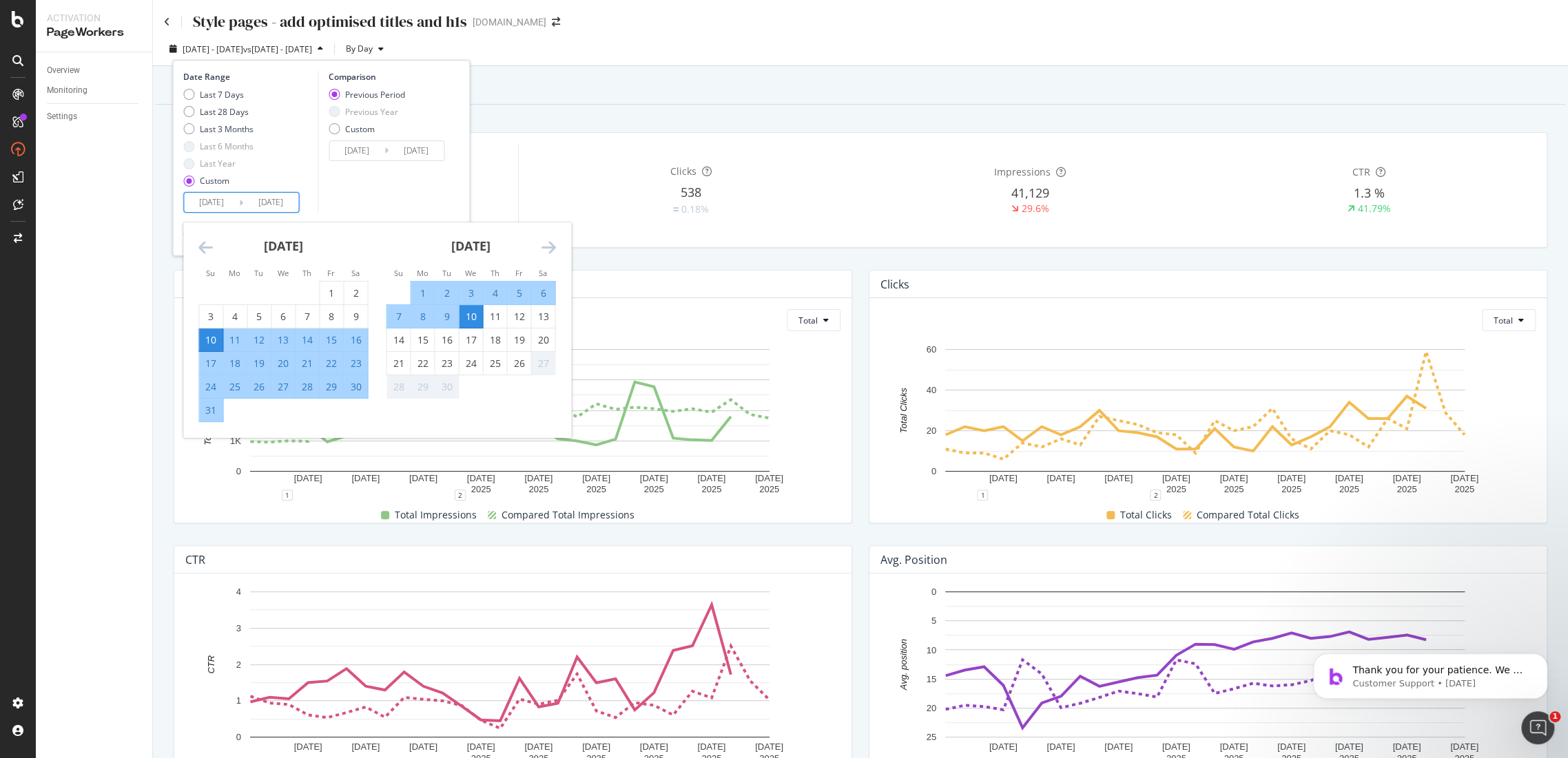
click at [218, 339] on div "10" at bounding box center [211, 340] width 23 height 13
click at [442, 316] on div "9" at bounding box center [446, 317] width 23 height 13
type input "2025/09/09"
type input "2025/07/10"
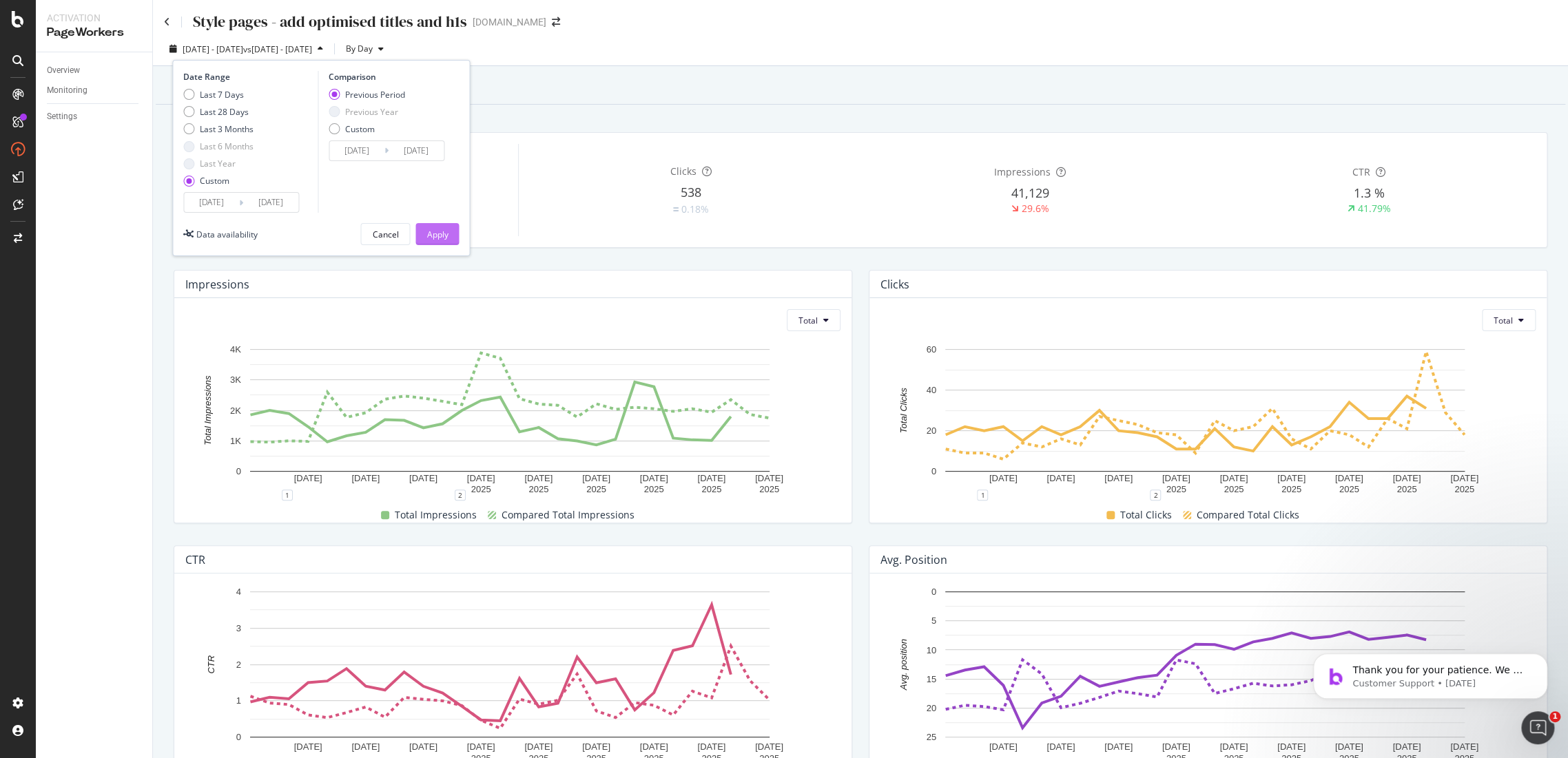
click at [443, 234] on div "Apply" at bounding box center [437, 234] width 22 height 12
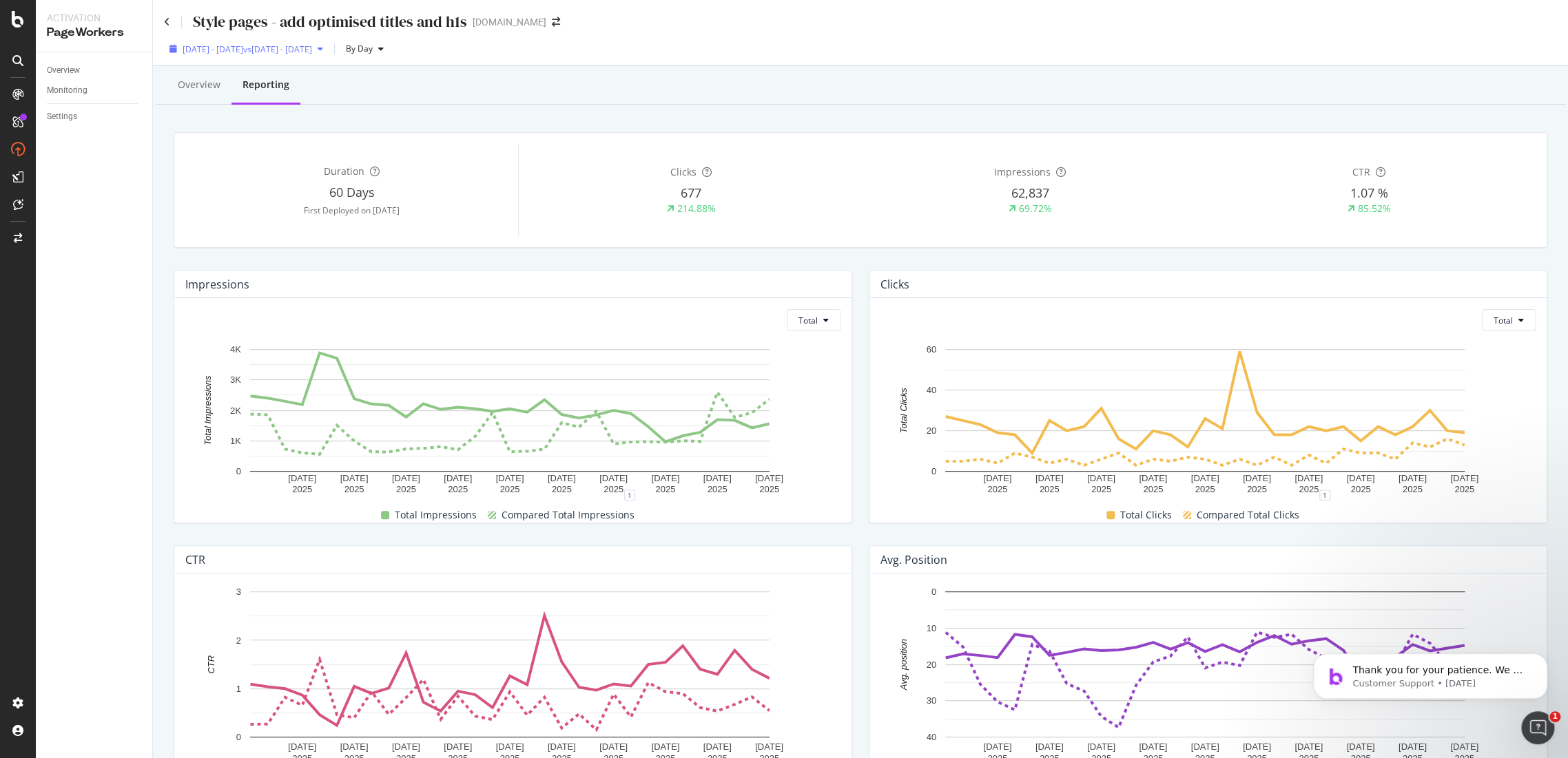
click at [297, 56] on div "2025 Aug. 10th - Sep. 9th vs 2025 Jul. 10th - Aug. 9th" at bounding box center [246, 49] width 165 height 21
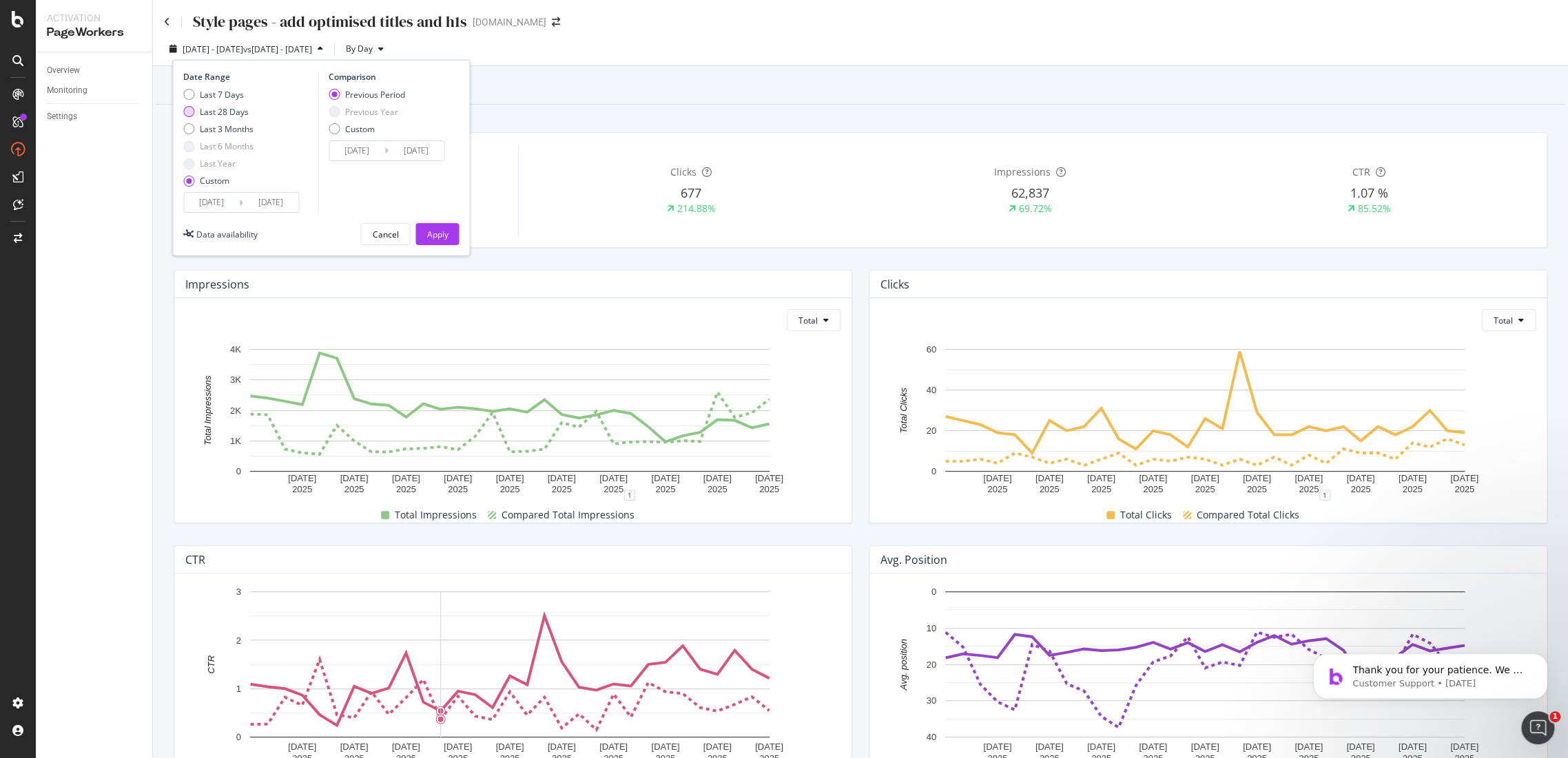
click at [200, 114] on div "Last 28 Days" at bounding box center [224, 112] width 49 height 12
type input "2025/08/30"
type input "2025/09/26"
type input "2025/08/02"
type input "2025/08/29"
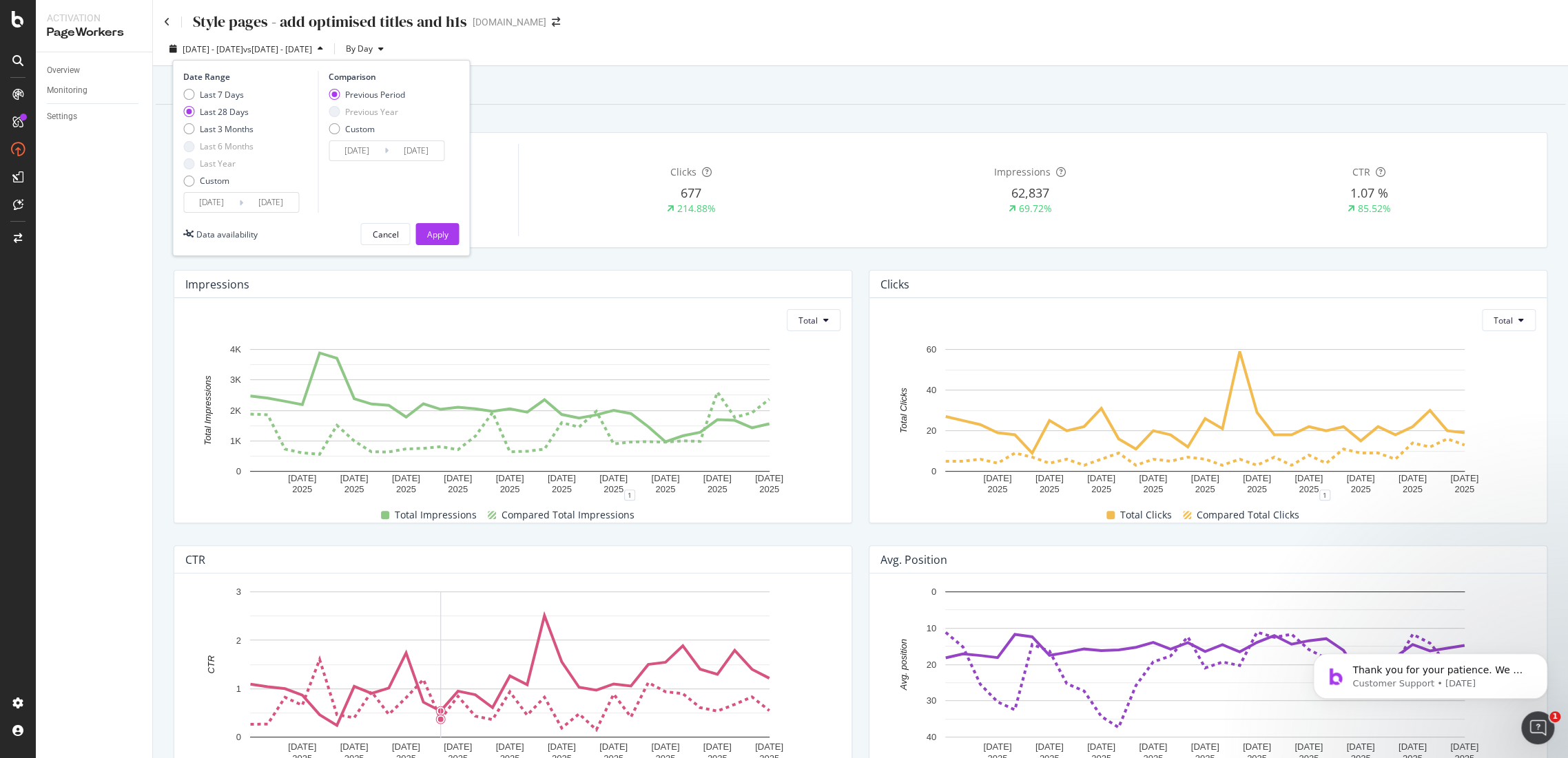
click at [452, 219] on div "Date Range Last 7 Days Last 28 Days Last 3 Months Last 6 Months Last Year Custo…" at bounding box center [321, 158] width 297 height 196
click at [441, 227] on div "Apply" at bounding box center [437, 234] width 22 height 21
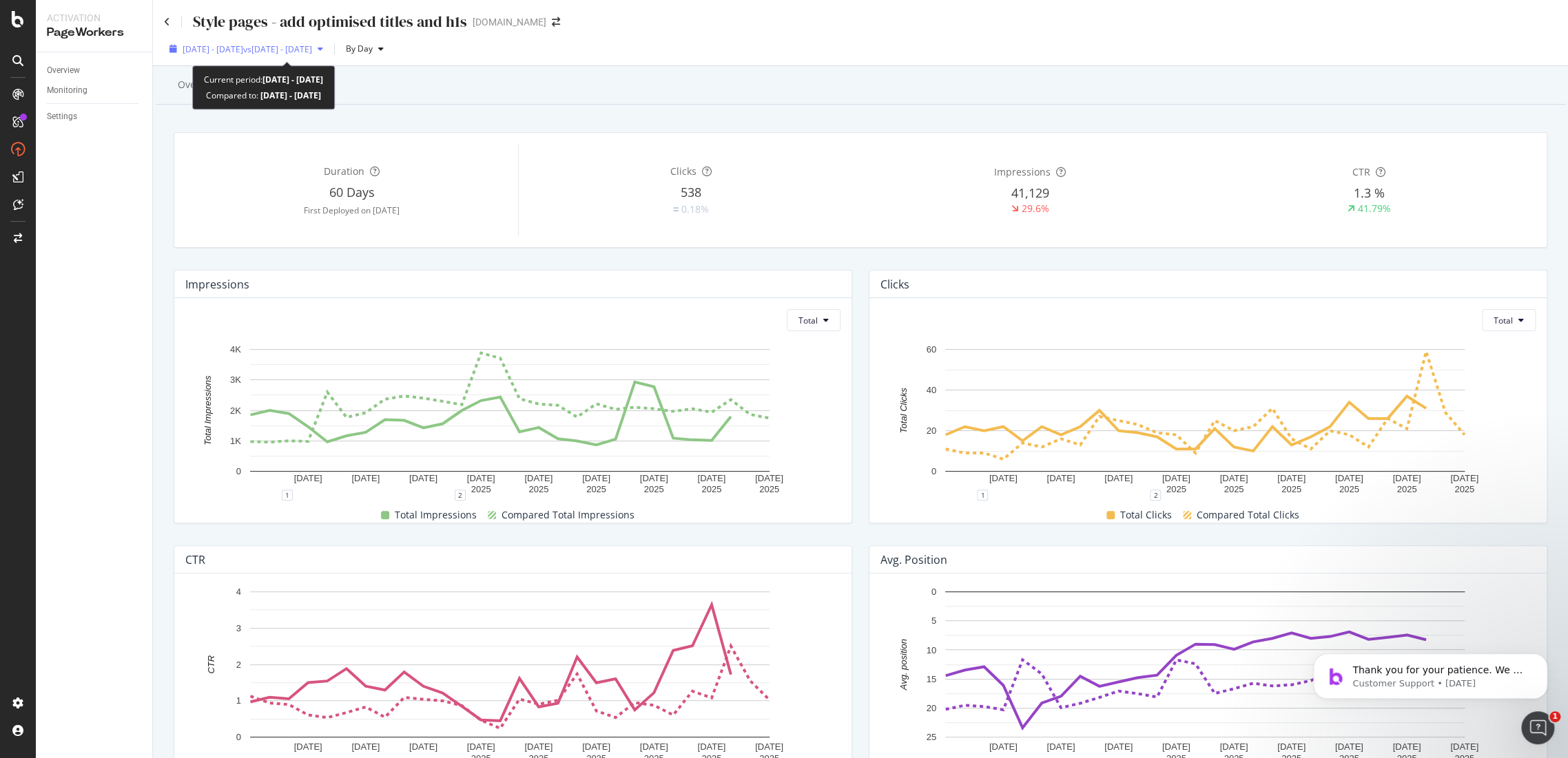
click at [327, 57] on div "2025 Aug. 30th - Sep. 26th vs 2025 Aug. 2nd - Aug. 29th" at bounding box center [246, 49] width 165 height 21
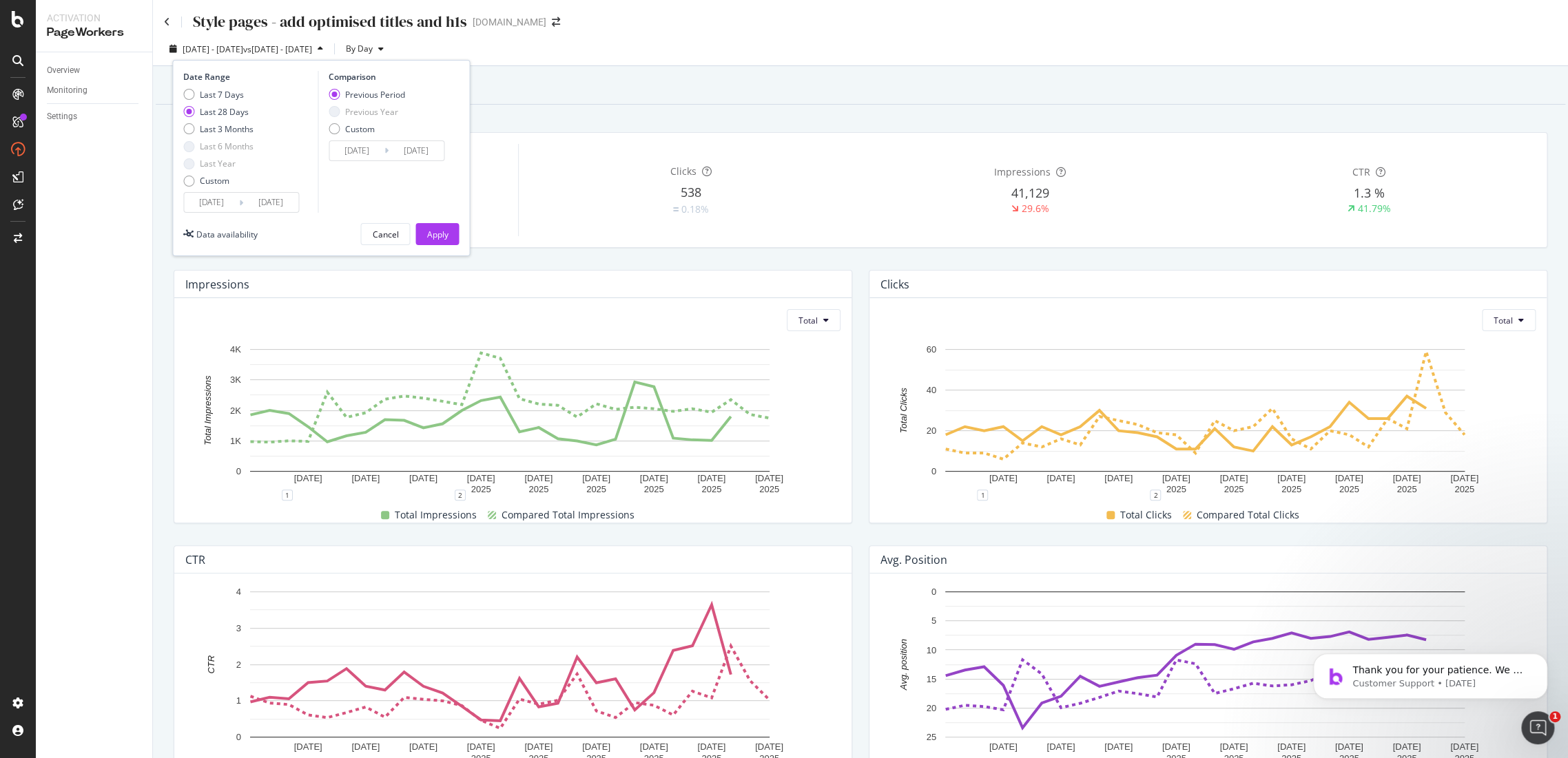
click at [214, 190] on div "Last 7 Days Last 28 Days Last 3 Months Last 6 Months Last Year Custom" at bounding box center [219, 141] width 70 height 104
click at [193, 182] on div "Custom" at bounding box center [189, 181] width 11 height 11
click at [210, 219] on div "Date Range Last 7 Days Last 28 Days Last 3 Months Last 6 Months Last Year Custo…" at bounding box center [321, 158] width 297 height 196
click at [210, 202] on input "2025/08/30" at bounding box center [212, 202] width 55 height 19
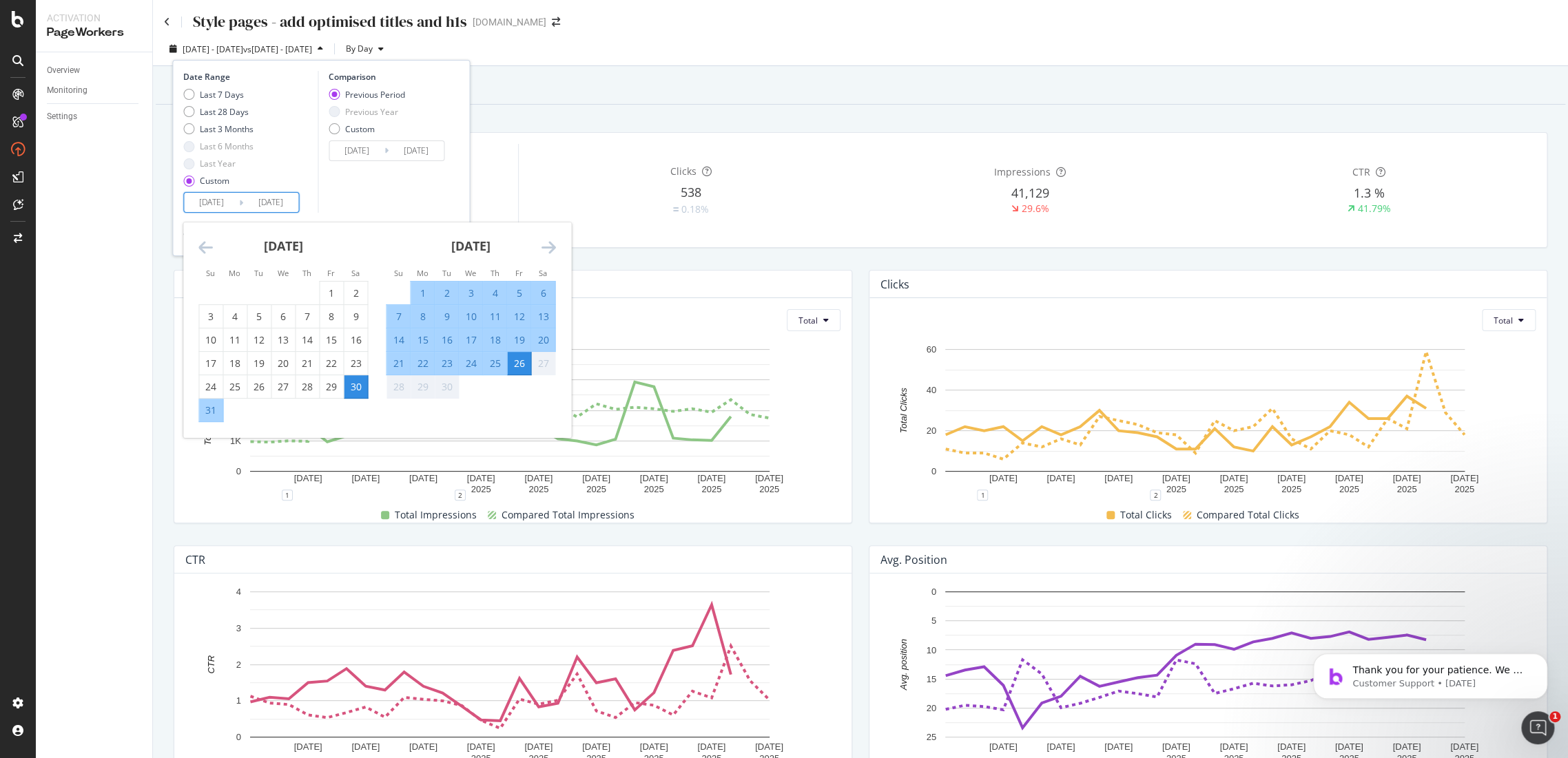
click at [358, 201] on div "Comparison Previous Period Previous Year Custom 2025/08/02 Navigate forward to …" at bounding box center [383, 142] width 131 height 142
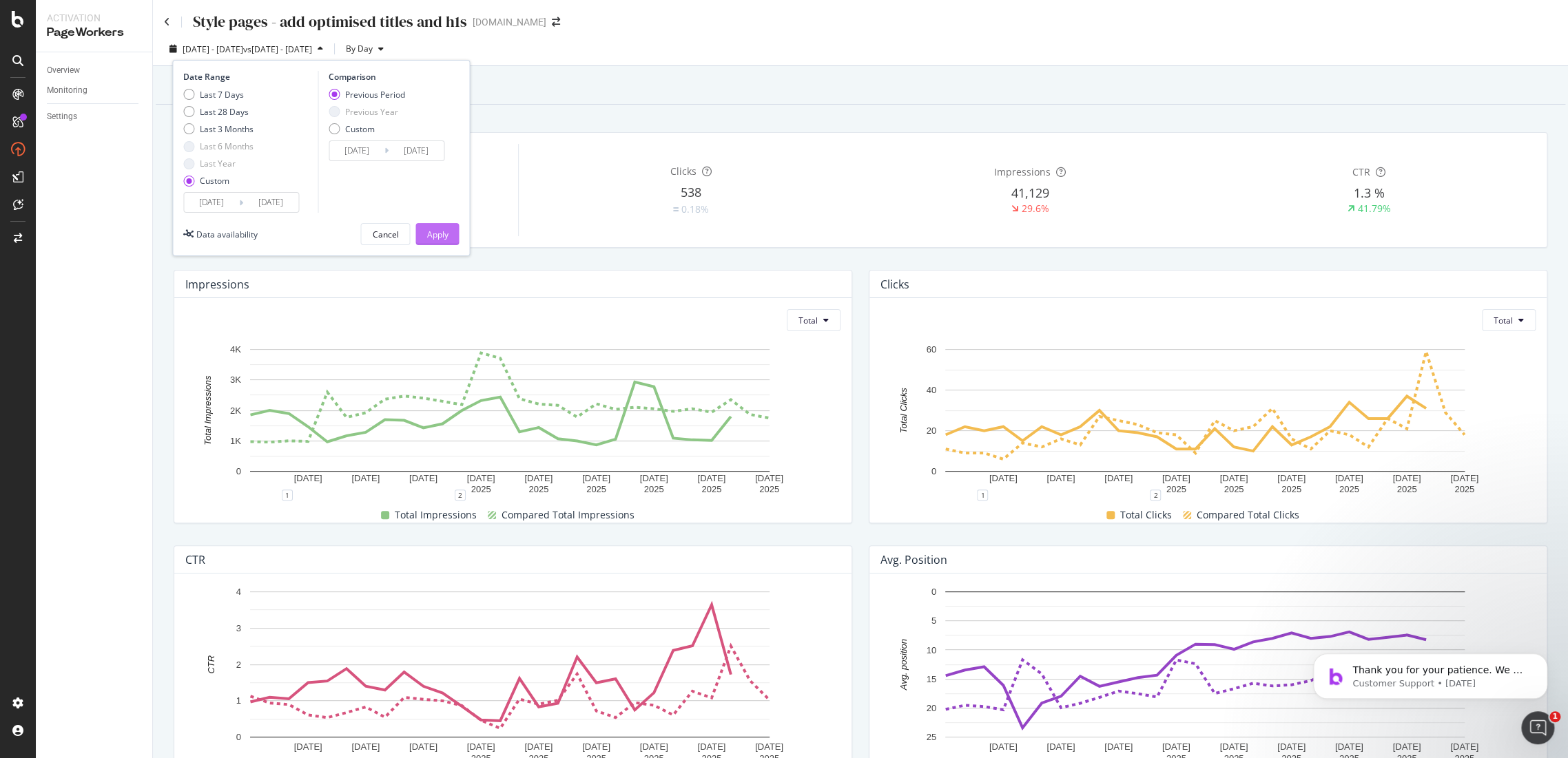
click at [441, 231] on div "Apply" at bounding box center [437, 234] width 22 height 12
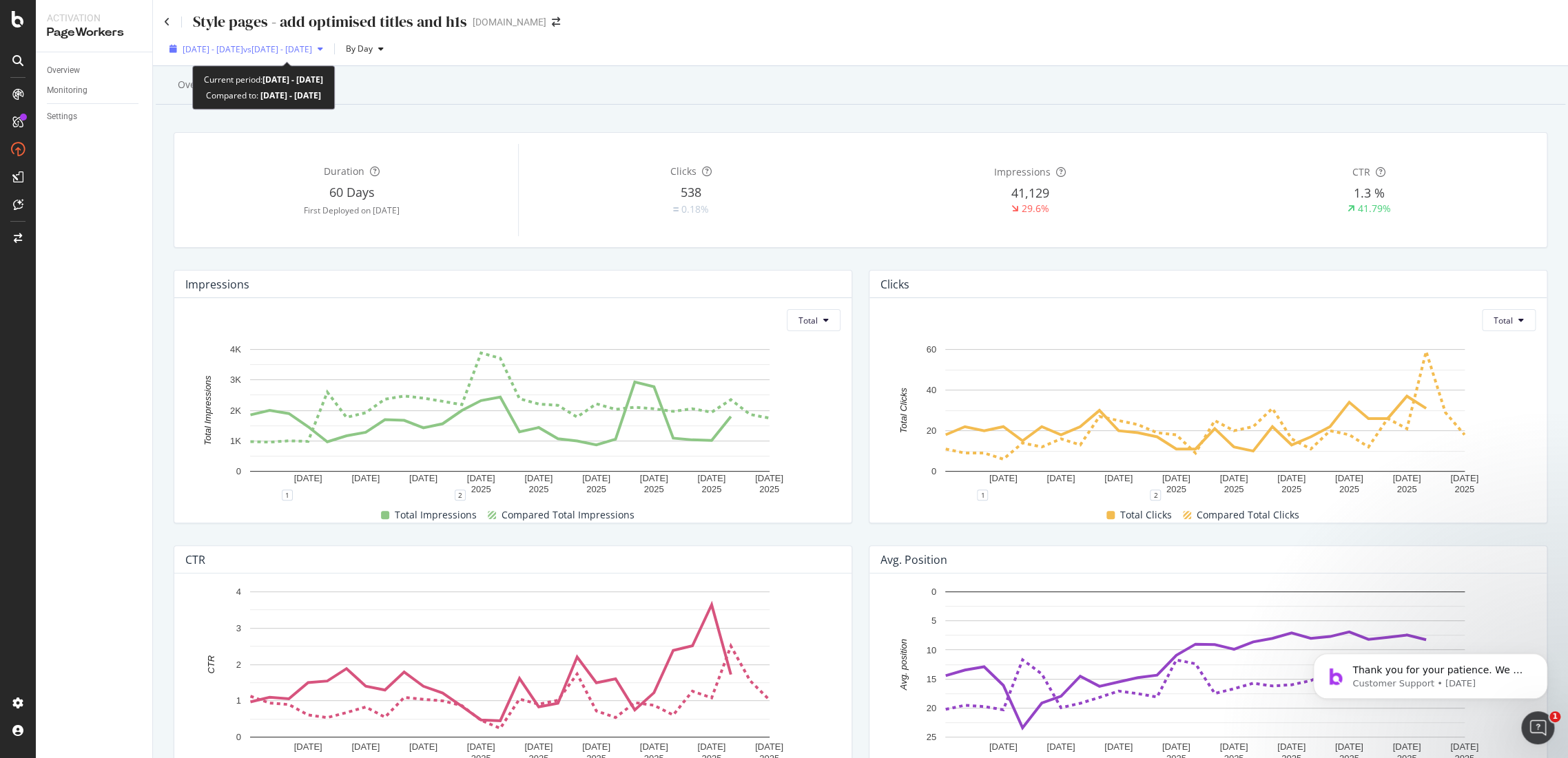
click at [312, 44] on span "vs 2025 Aug. 2nd - Aug. 29th" at bounding box center [278, 49] width 69 height 12
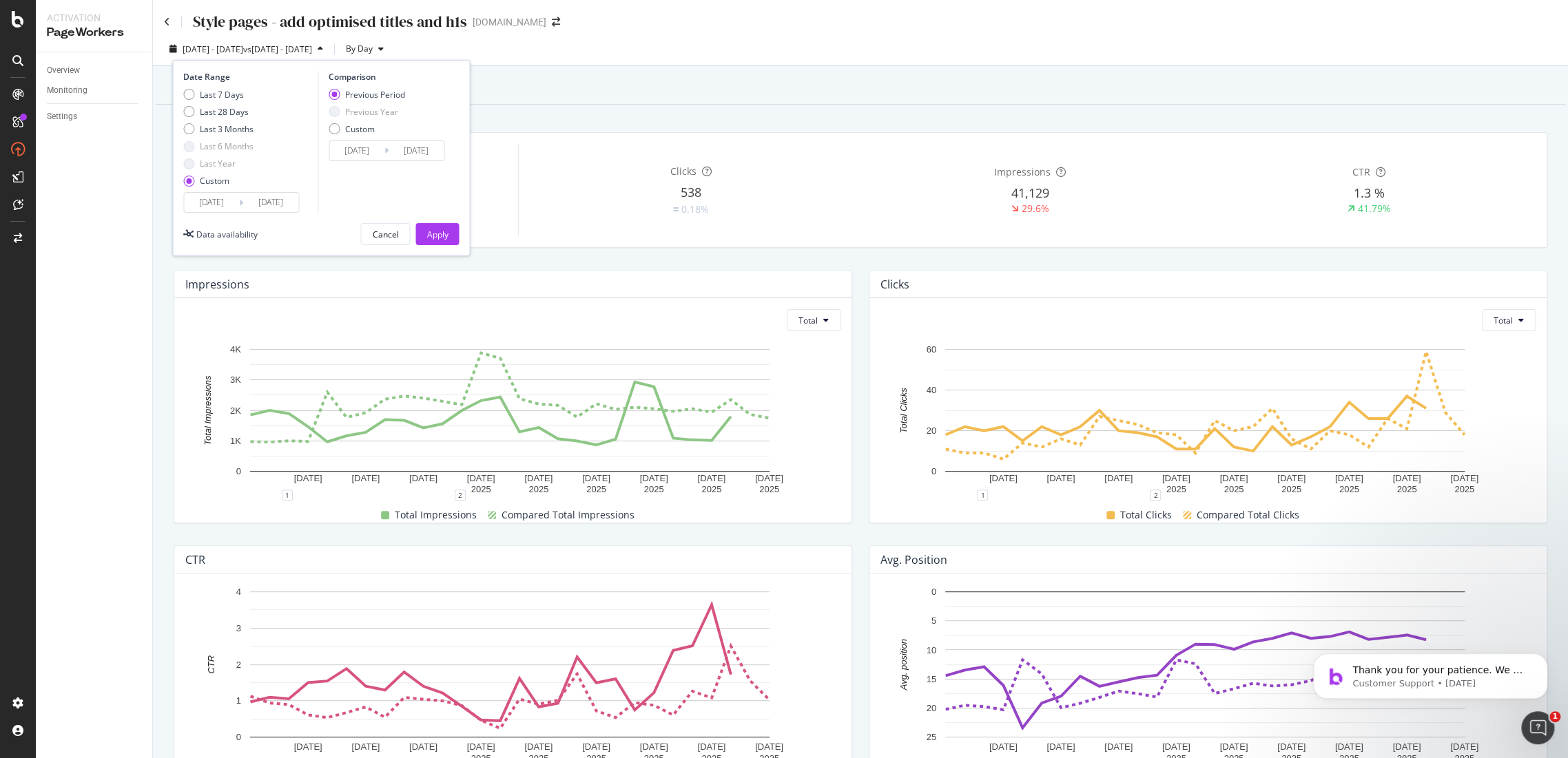
click at [239, 201] on icon at bounding box center [241, 202] width 4 height 13
click at [226, 198] on input "2025/08/30" at bounding box center [212, 202] width 55 height 19
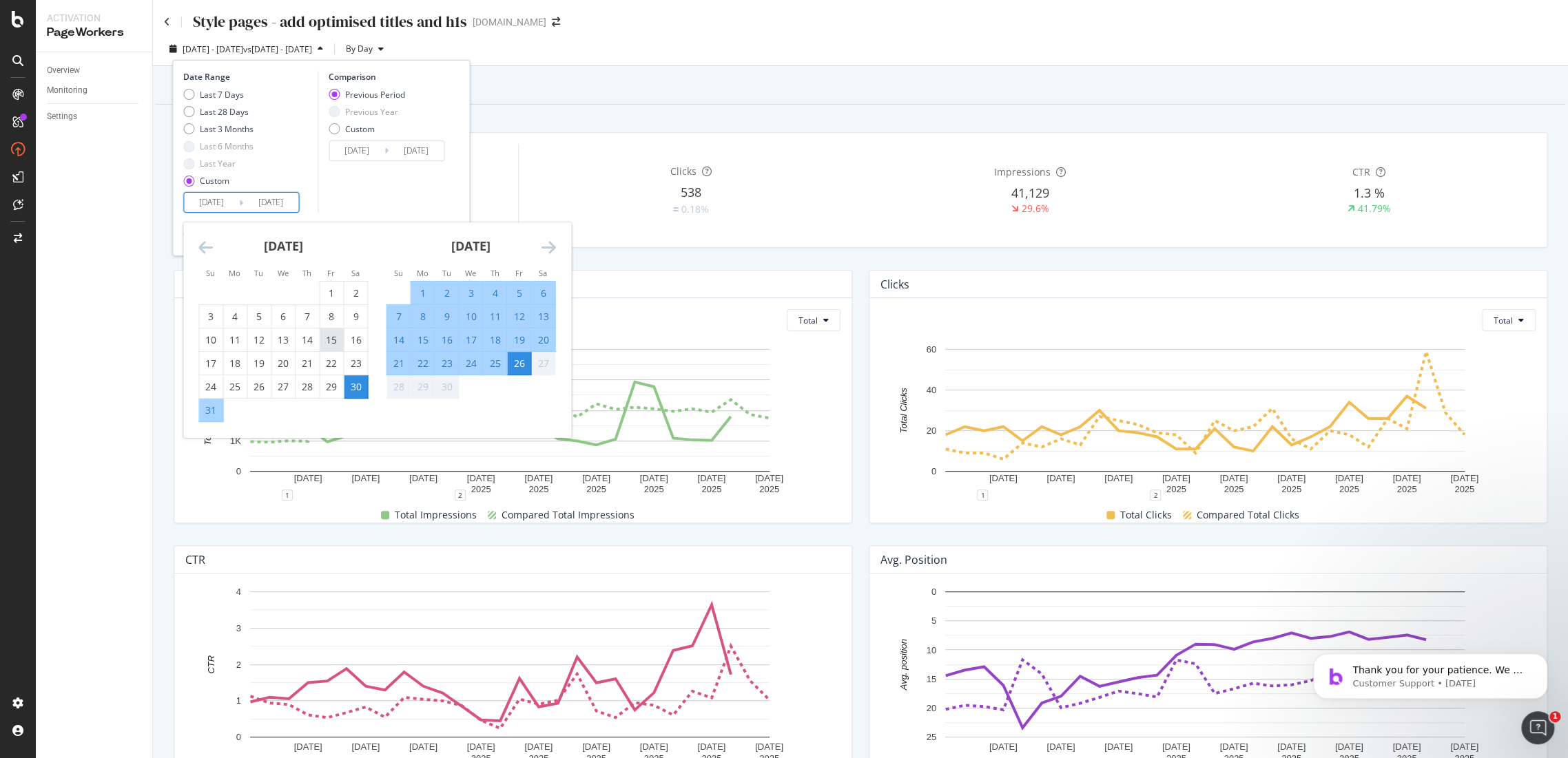
click at [327, 342] on div "15" at bounding box center [331, 340] width 23 height 13
type input "2025/08/15"
type input "2025/07/03"
type input "2025/08/14"
click at [445, 318] on div "9" at bounding box center [446, 317] width 23 height 13
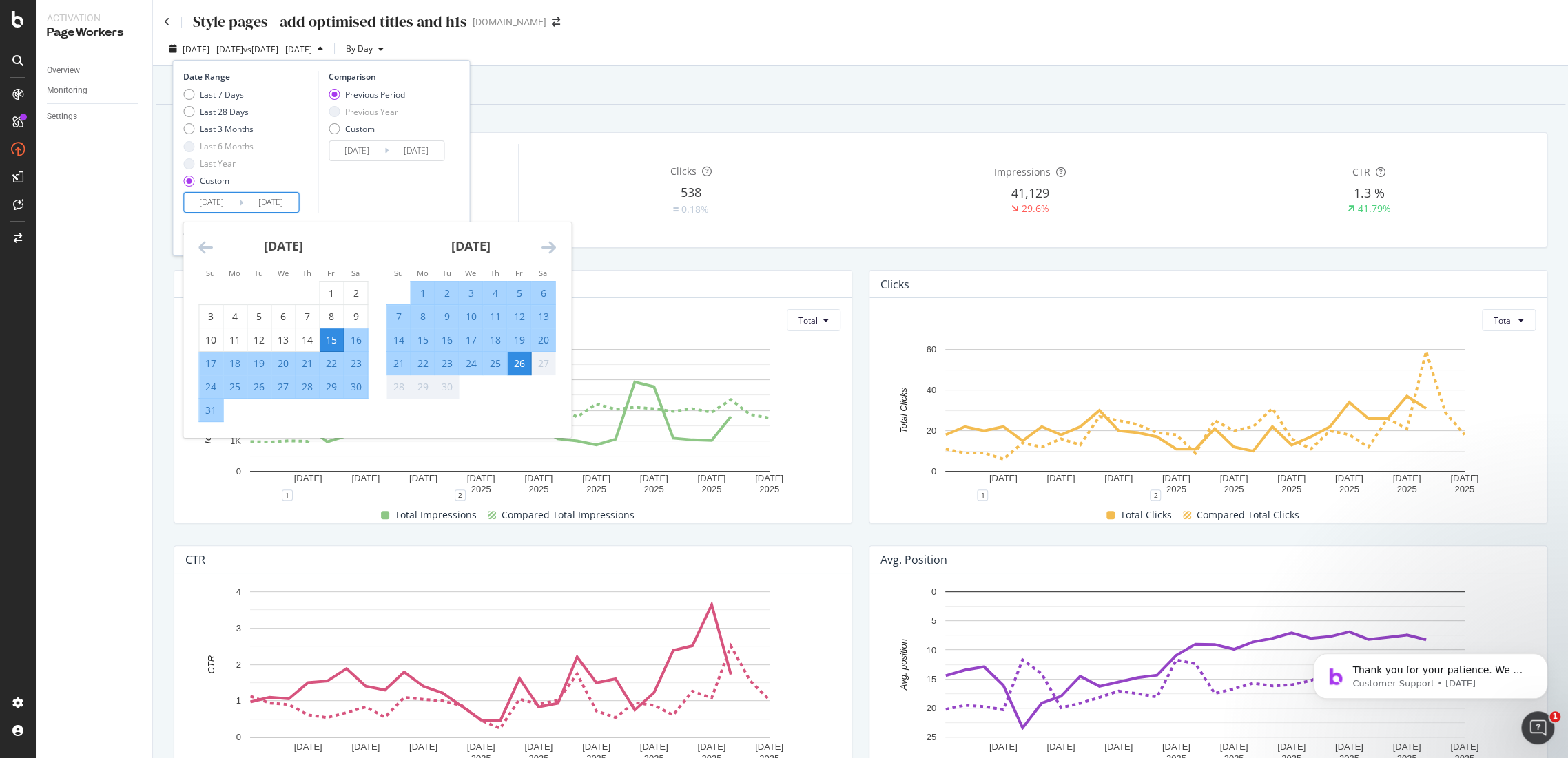
type input "2025/09/09"
type input "2025/07/20"
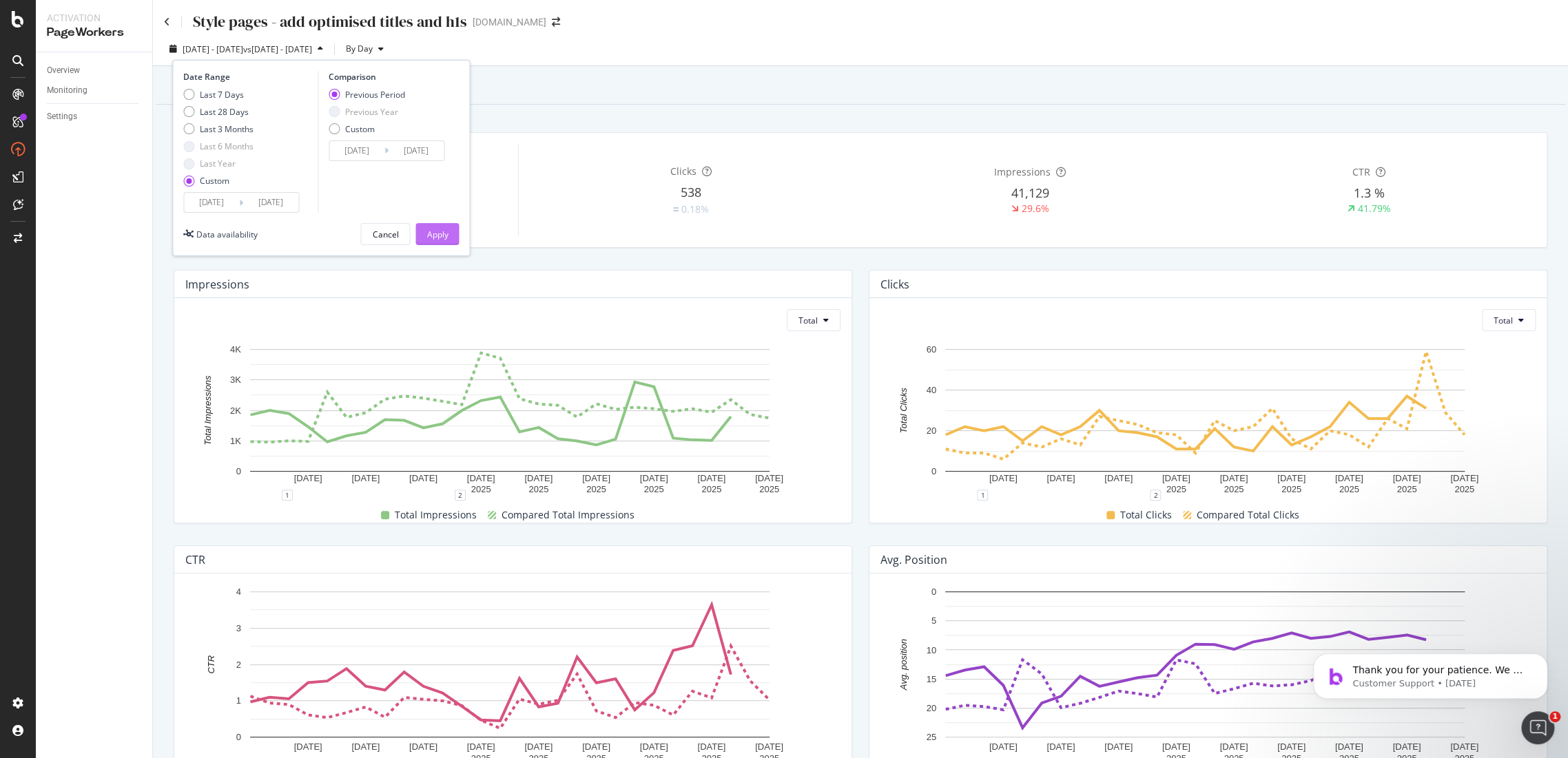
click at [440, 232] on div "Apply" at bounding box center [437, 234] width 22 height 12
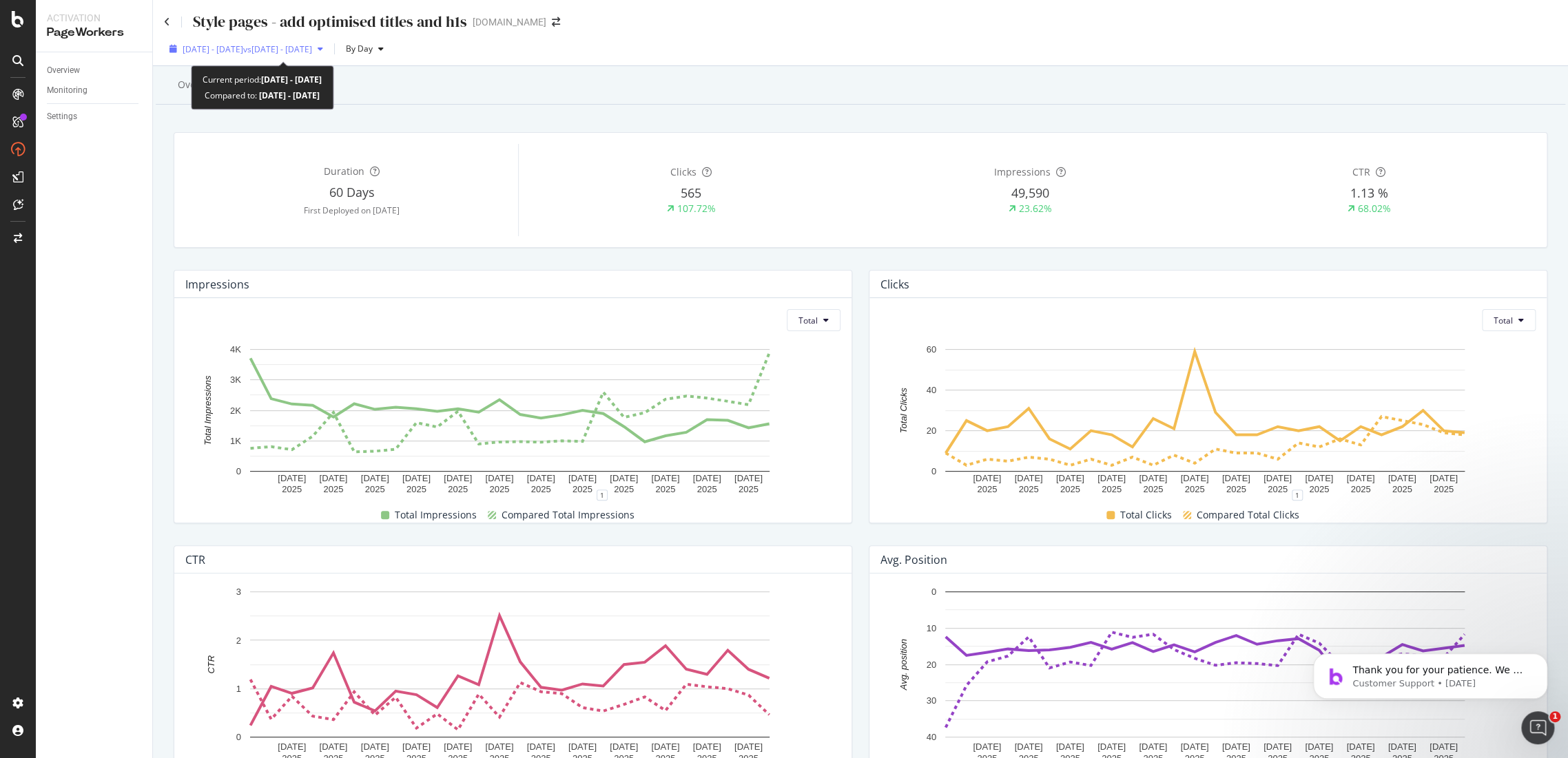
click at [243, 50] on span "2025 Aug. 15th - Sep. 9th" at bounding box center [213, 49] width 61 height 12
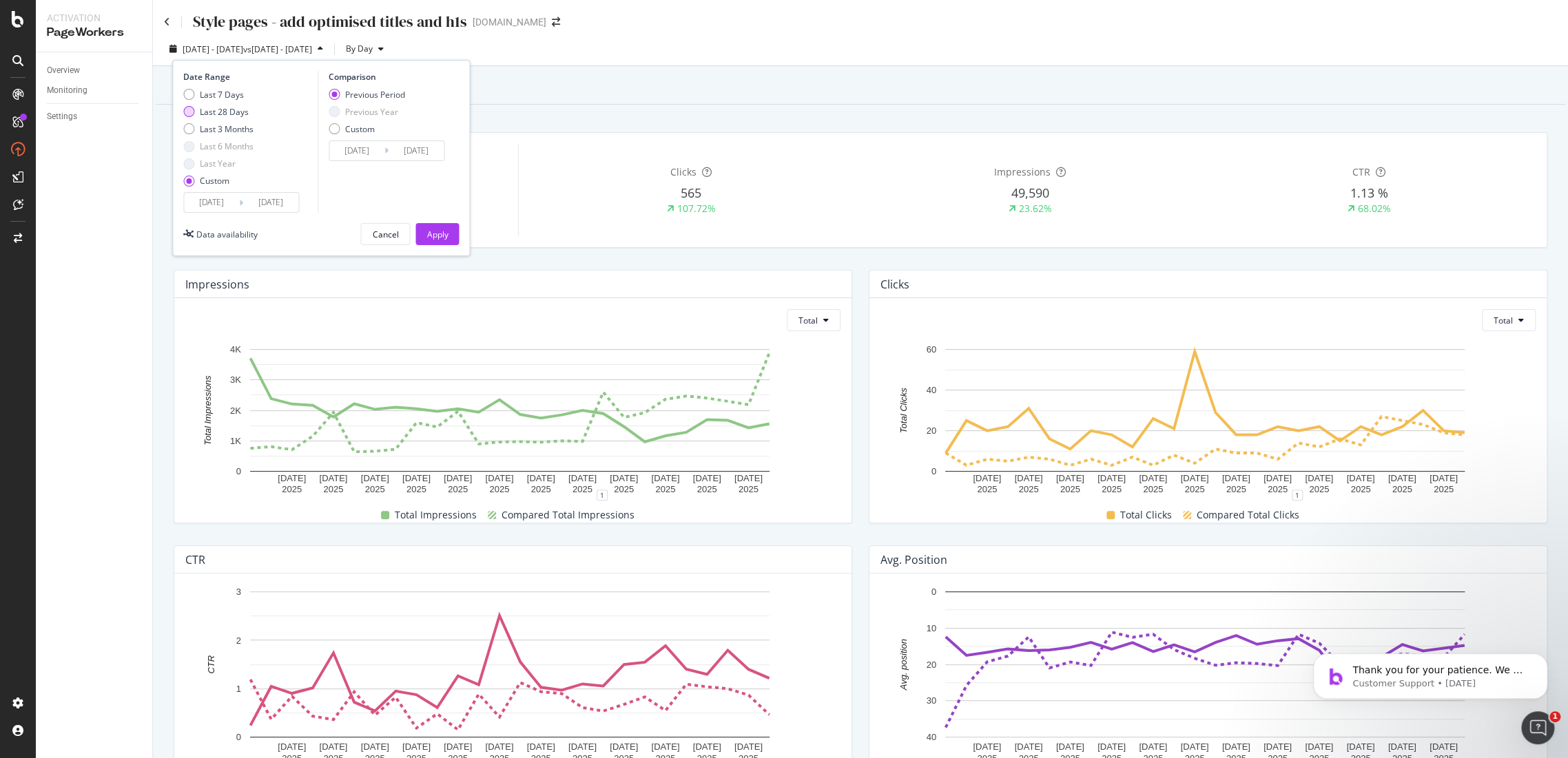
click at [201, 106] on div "Last 28 Days" at bounding box center [224, 112] width 49 height 12
type input "2025/08/30"
type input "2025/09/26"
type input "2025/08/02"
type input "2025/08/29"
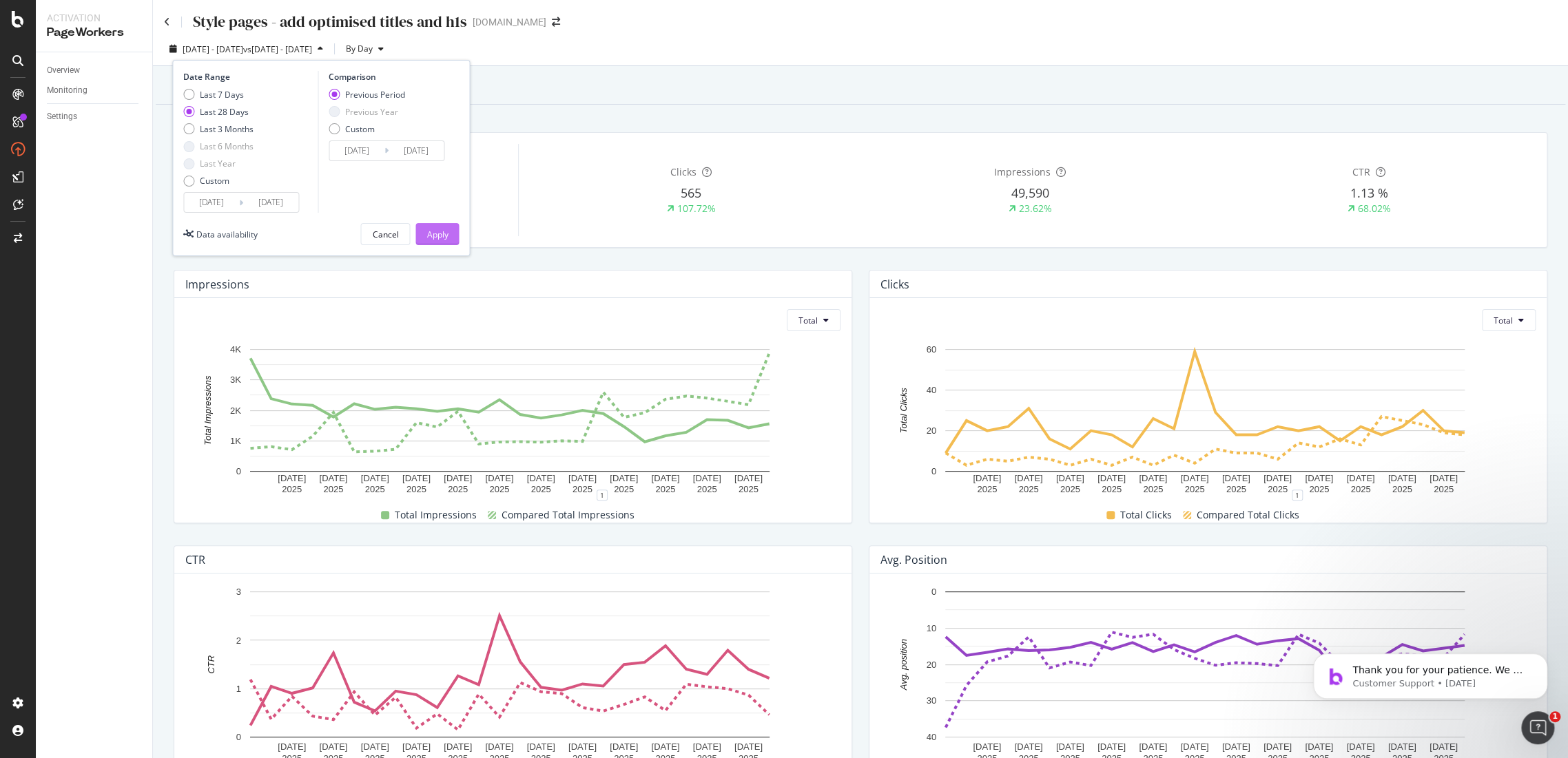
click at [447, 232] on div "Apply" at bounding box center [437, 234] width 22 height 12
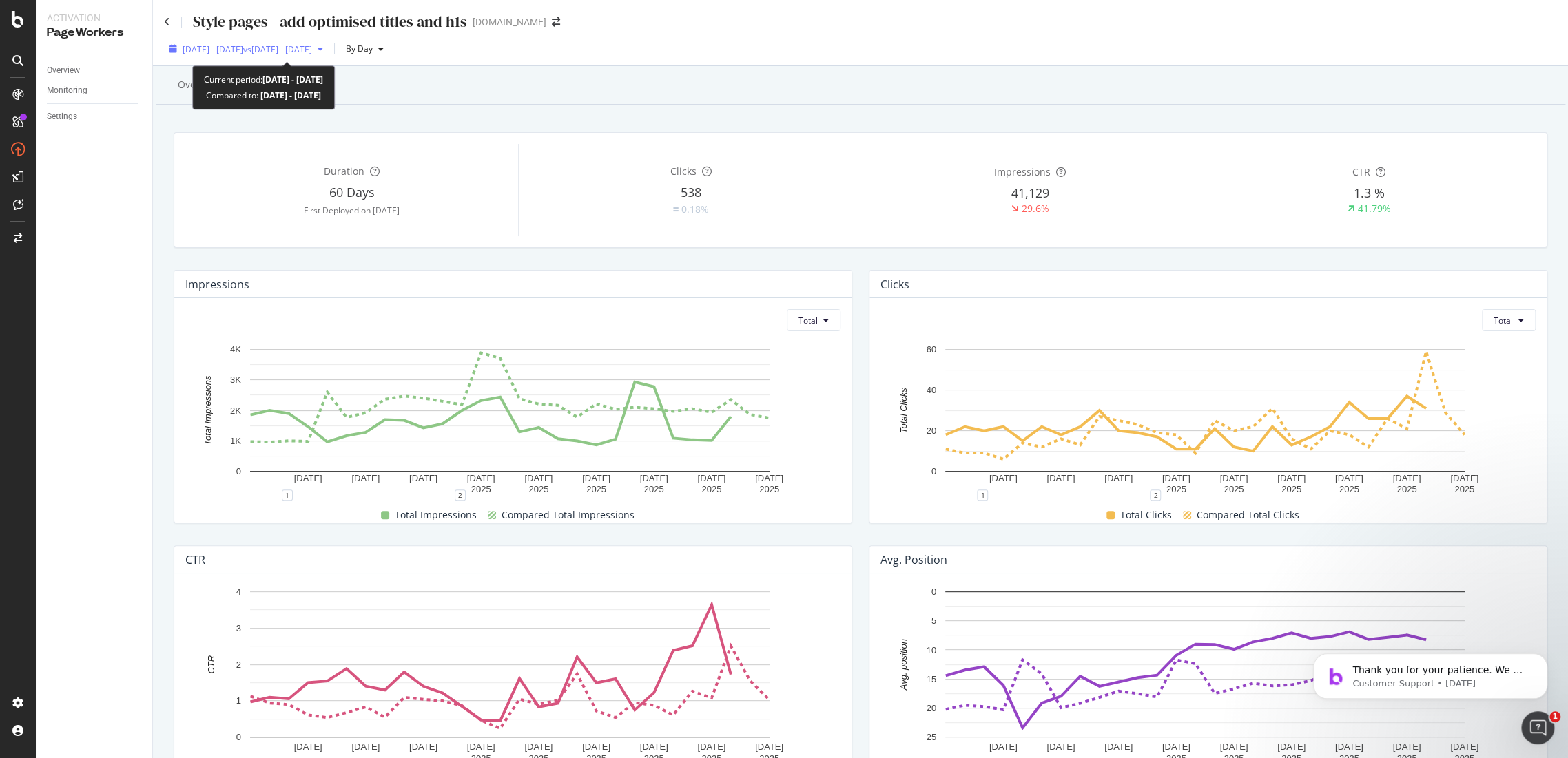
click at [312, 46] on span "vs 2025 Aug. 2nd - Aug. 29th" at bounding box center [278, 49] width 69 height 12
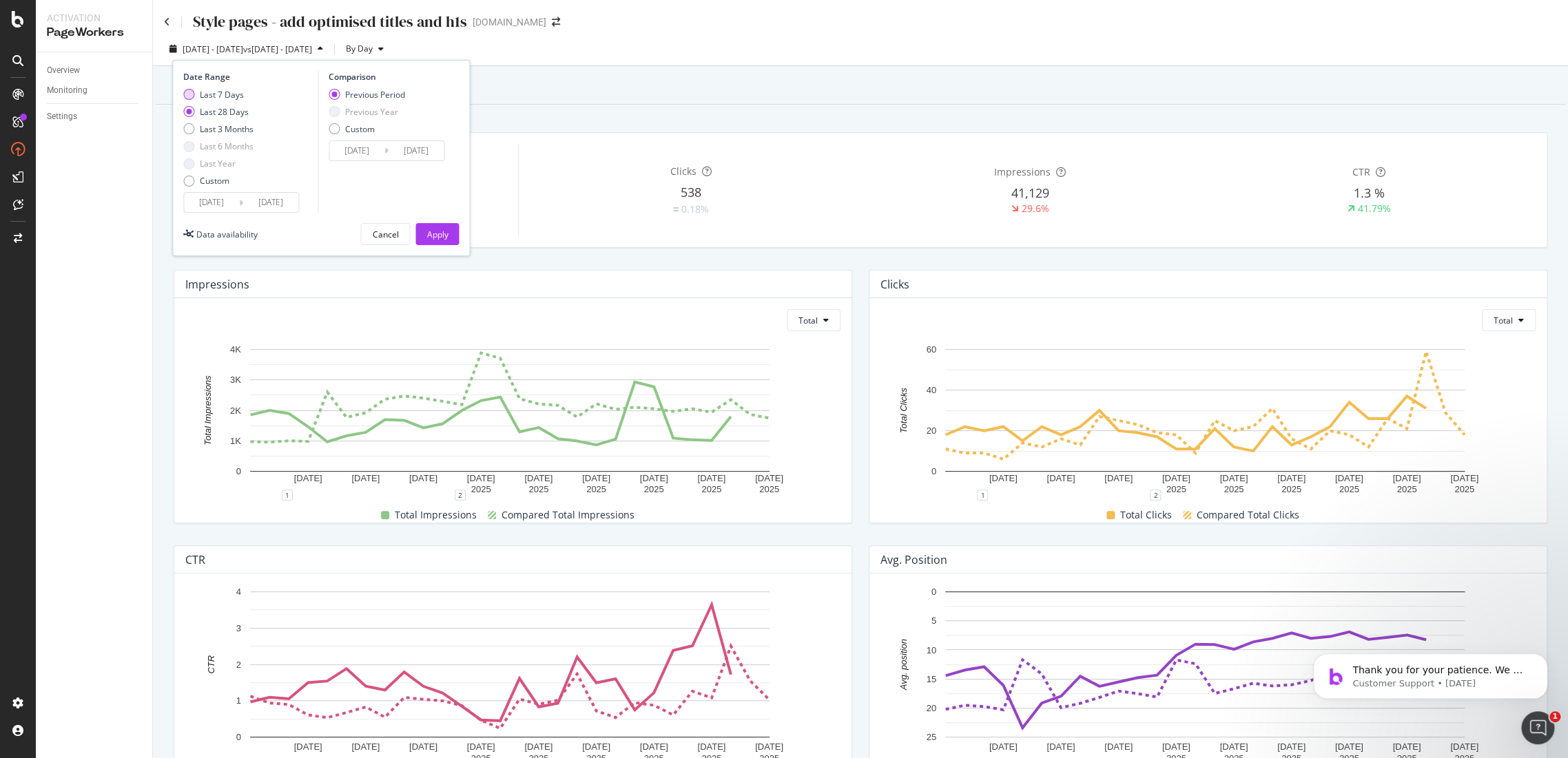
click at [215, 97] on div "Last 7 Days" at bounding box center [222, 95] width 44 height 12
type input "2025/09/20"
type input "2025/09/13"
type input "2025/09/19"
click at [435, 232] on div "Apply" at bounding box center [437, 234] width 22 height 12
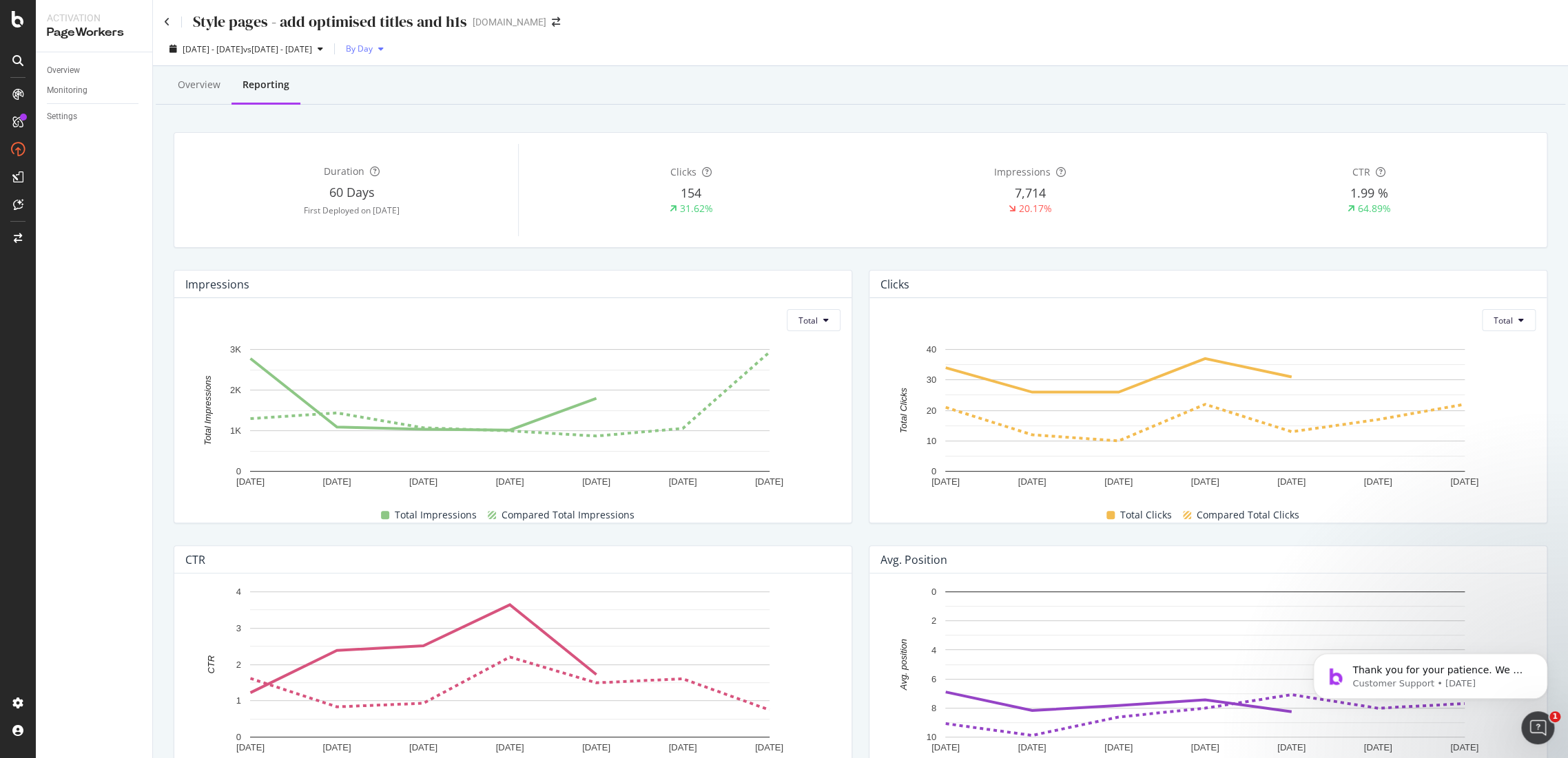
click at [372, 52] on span "By Day" at bounding box center [356, 49] width 32 height 12
click at [441, 88] on div "By Week" at bounding box center [440, 99] width 55 height 25
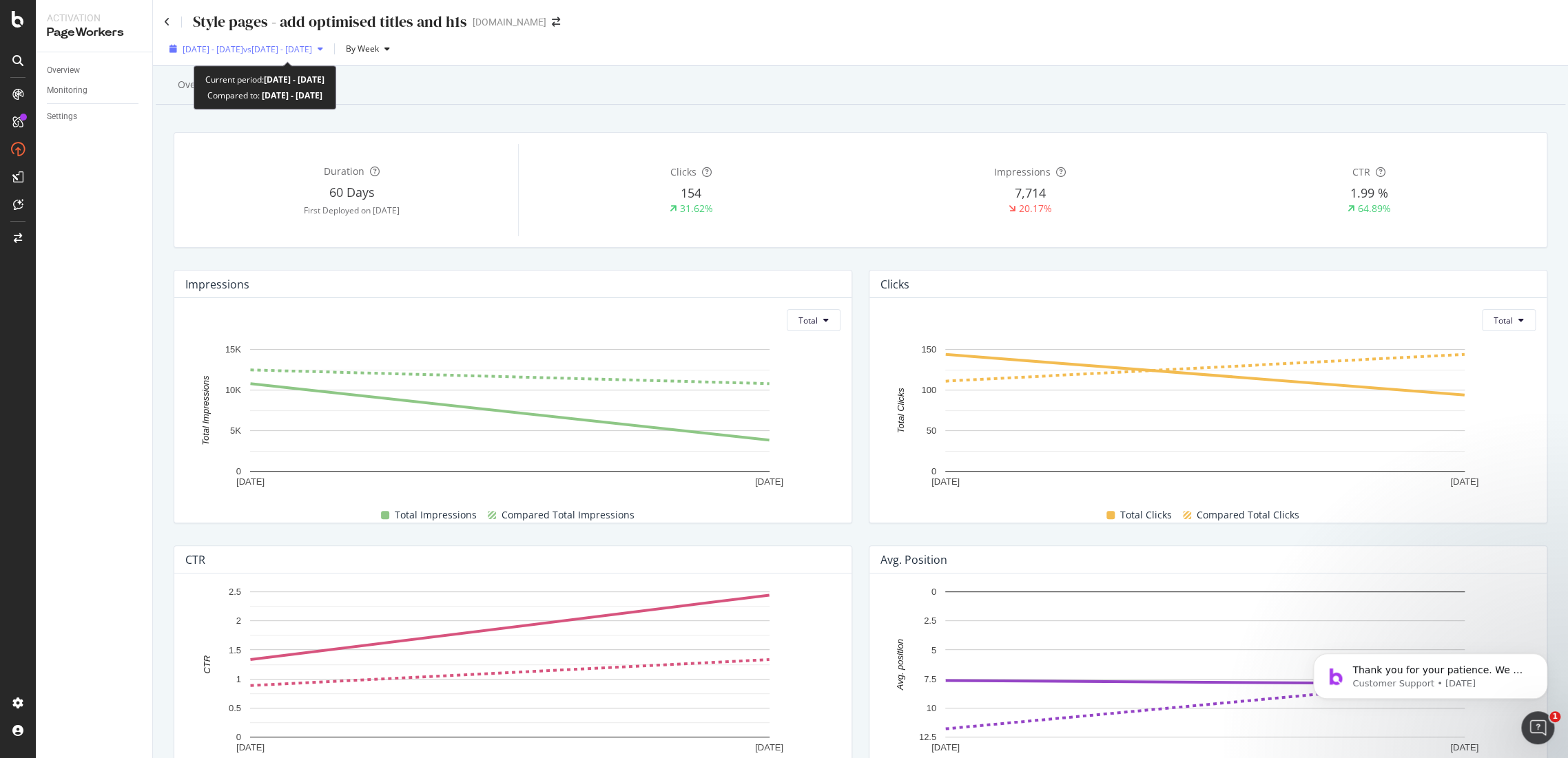
click at [312, 53] on span "vs 2025 Sep. 13th - Sep. 19th" at bounding box center [278, 49] width 69 height 12
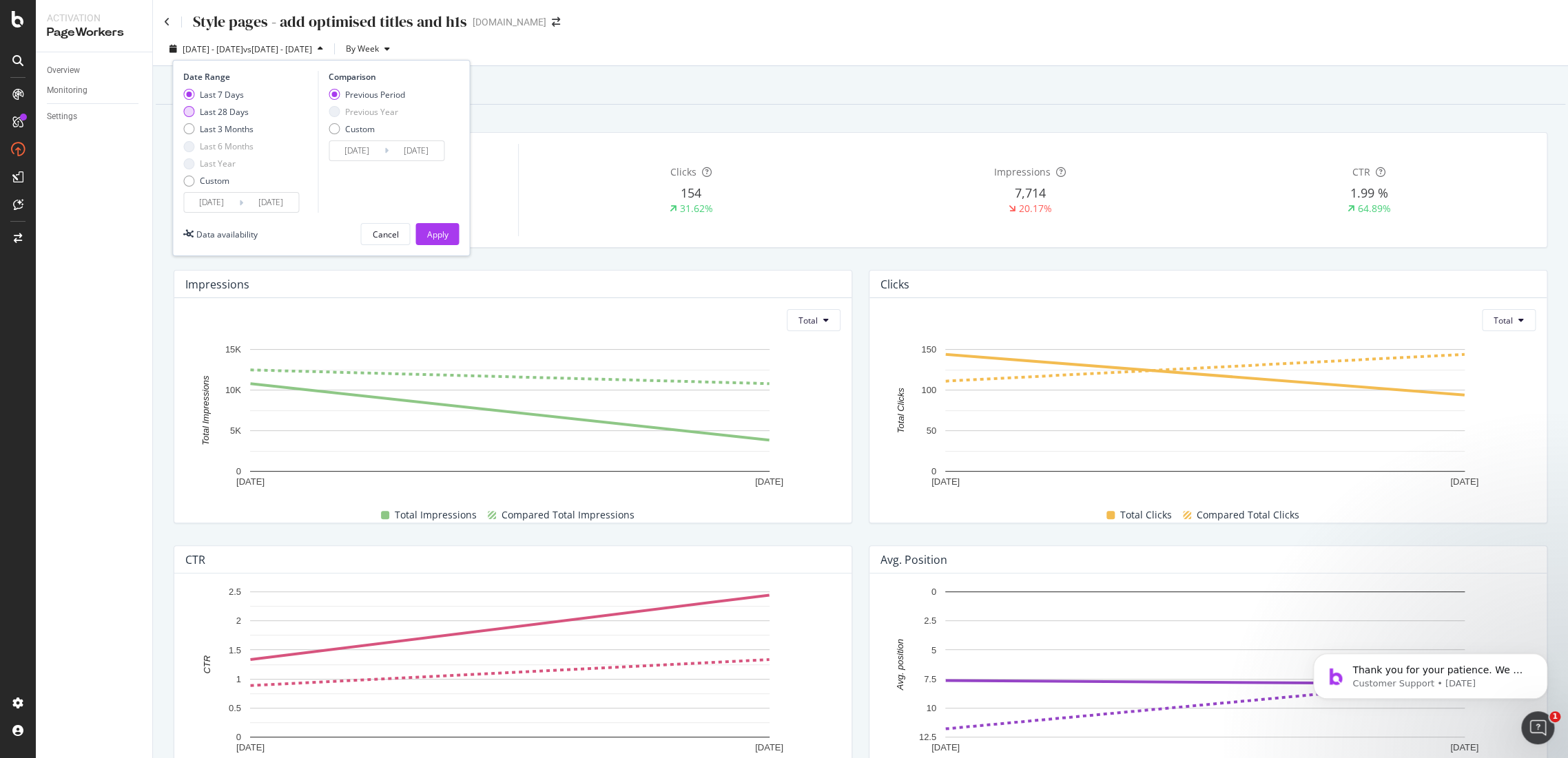
click at [244, 109] on div "Last 28 Days" at bounding box center [224, 112] width 49 height 12
type input "2025/08/30"
type input "2025/08/02"
type input "2025/08/29"
click at [440, 234] on div "Apply" at bounding box center [437, 234] width 22 height 12
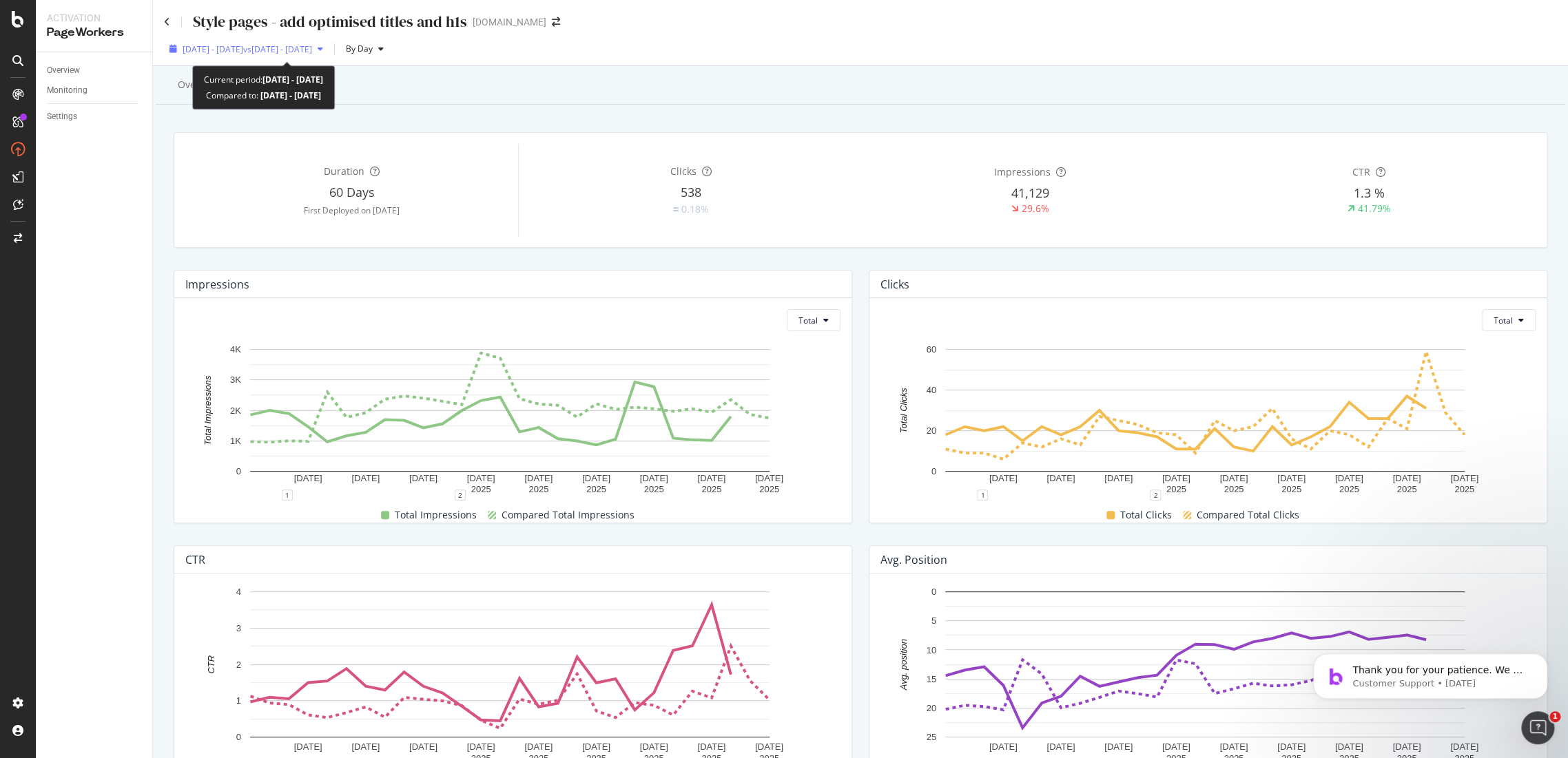
click at [312, 55] on div "2025 Aug. 30th - Sep. 26th vs 2025 Aug. 2nd - Aug. 29th" at bounding box center [247, 49] width 130 height 12
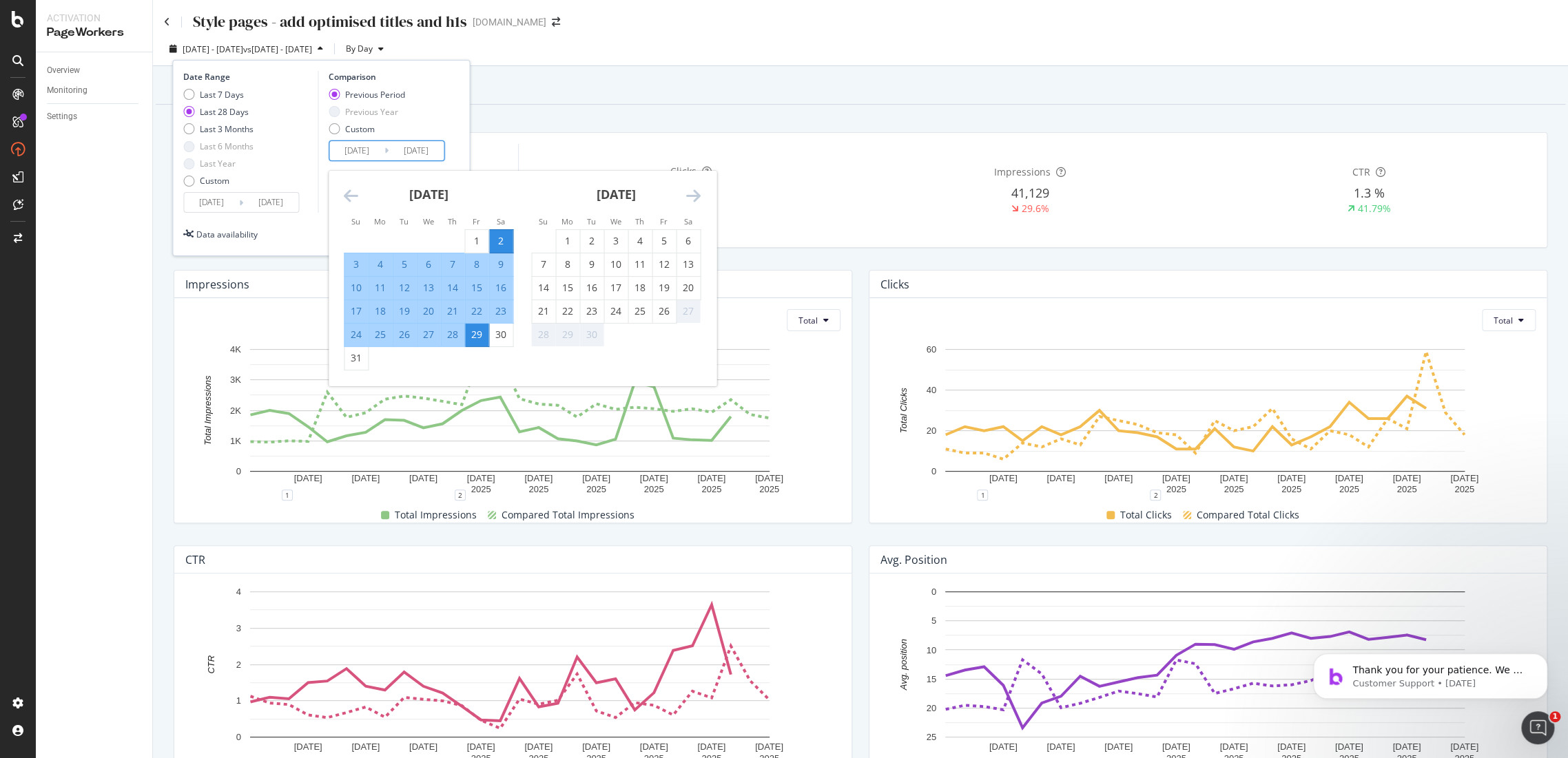
click at [391, 145] on input "2025/08/29" at bounding box center [417, 151] width 55 height 19
click at [353, 205] on div "August 2025" at bounding box center [429, 200] width 169 height 58
click at [407, 339] on div "26" at bounding box center [404, 335] width 23 height 13
type input "2025/08/26"
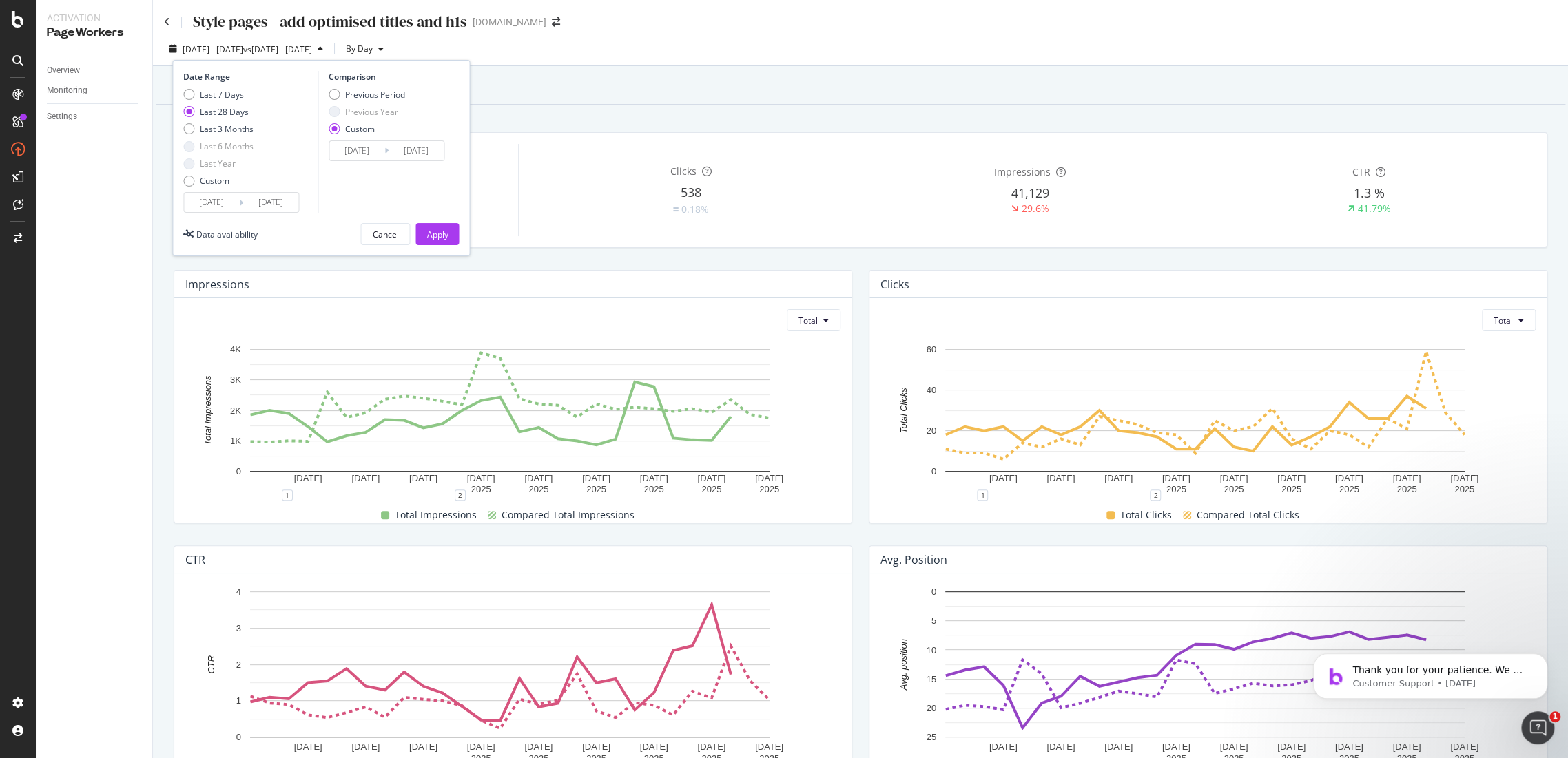
drag, startPoint x: 380, startPoint y: 227, endPoint x: 351, endPoint y: 181, distance: 54.4
click at [380, 223] on button "Cancel" at bounding box center [385, 234] width 49 height 22
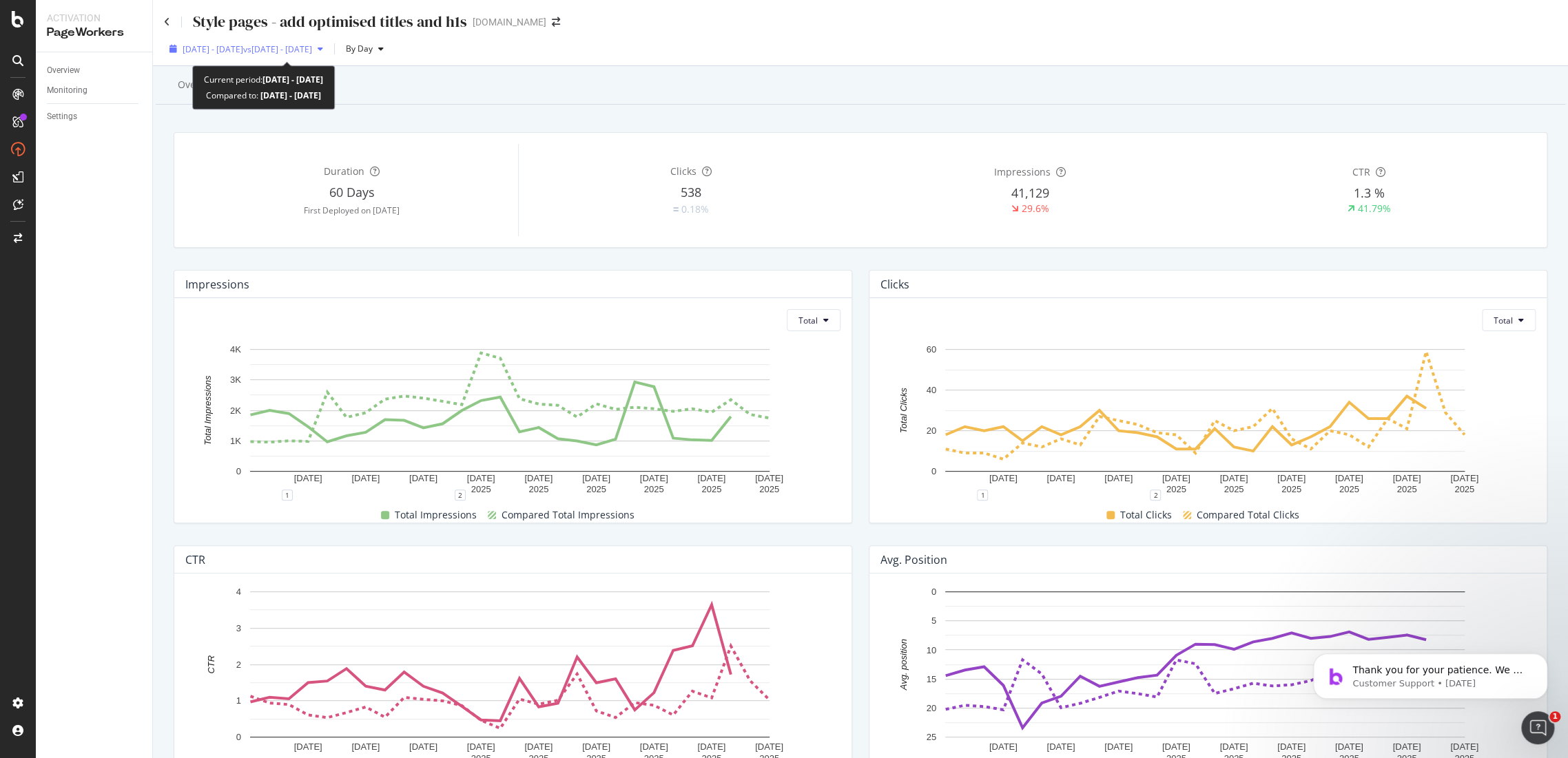
click at [243, 53] on span "2025 Aug. 30th - Sep. 26th" at bounding box center [213, 49] width 61 height 12
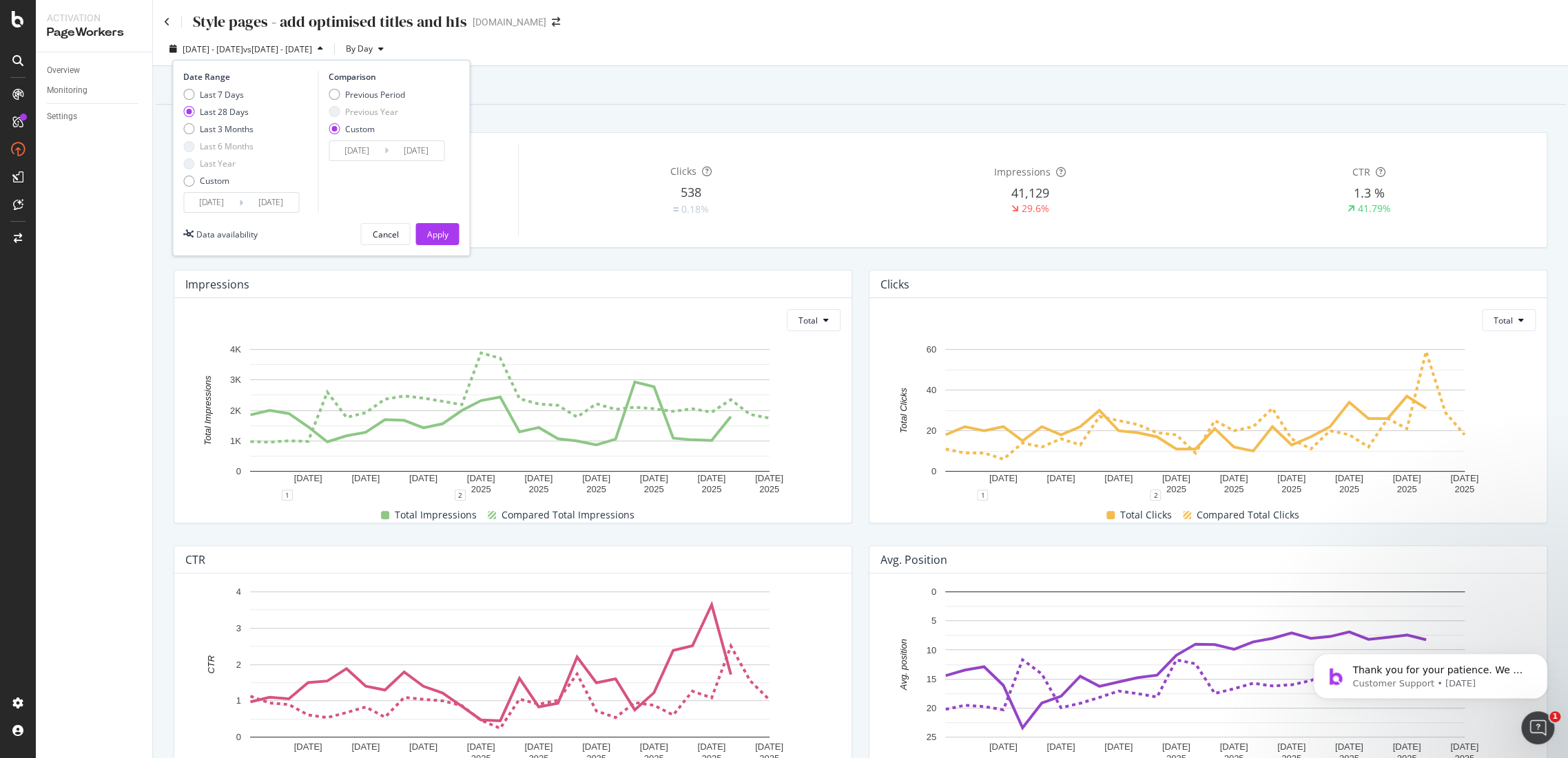
click at [218, 192] on div "2025/08/30 Navigate forward to interact with the calendar and select a date. Pr…" at bounding box center [241, 203] width 115 height 21
click at [215, 182] on div "Custom" at bounding box center [215, 181] width 30 height 12
drag, startPoint x: 210, startPoint y: 200, endPoint x: 214, endPoint y: 214, distance: 14.6
click at [209, 201] on input "2025/08/30" at bounding box center [212, 202] width 55 height 19
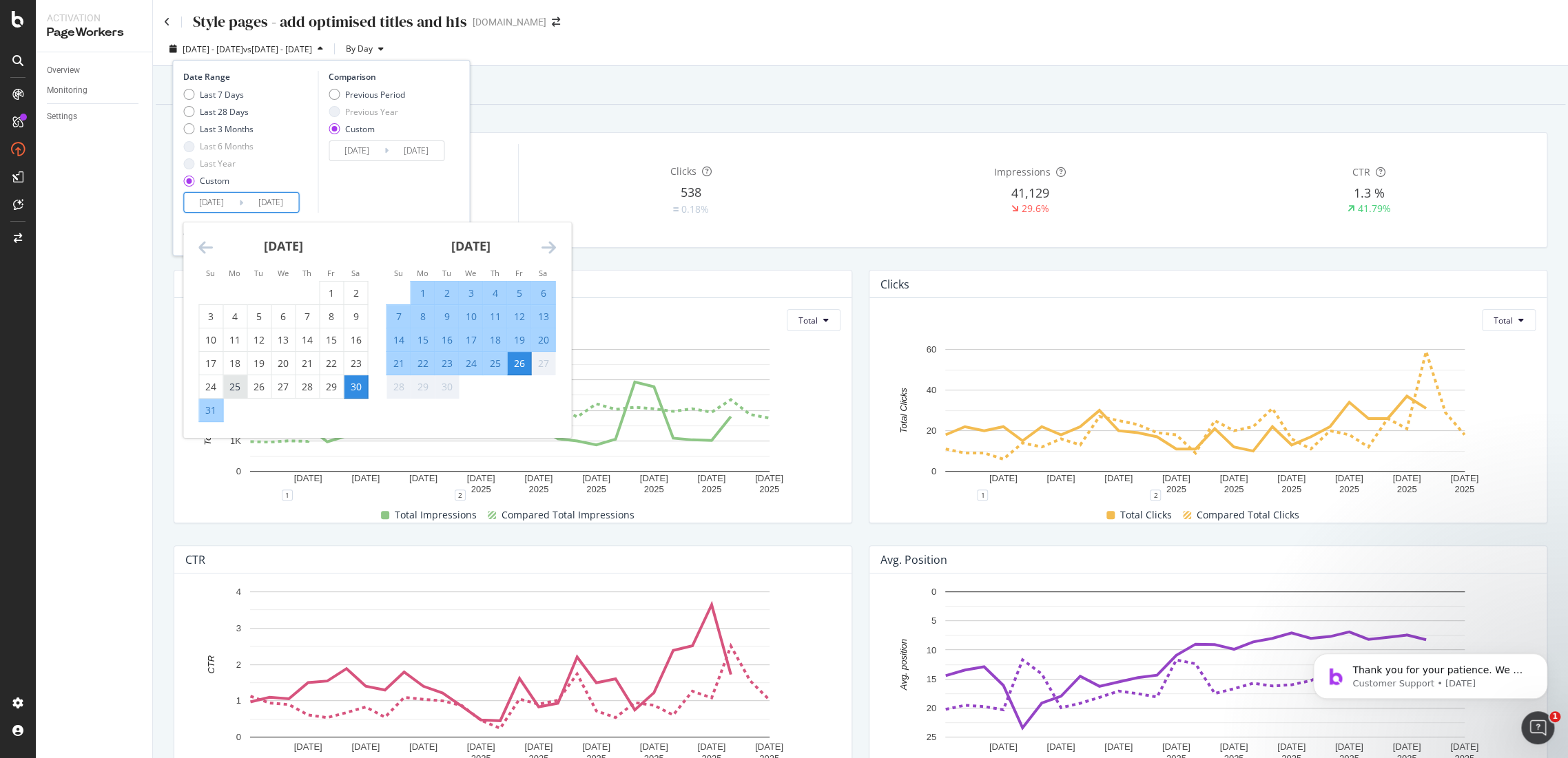
click at [241, 389] on div "25" at bounding box center [234, 387] width 23 height 13
type input "2025/08/25"
click at [488, 368] on div "25" at bounding box center [494, 363] width 23 height 13
type input "2025/09/25"
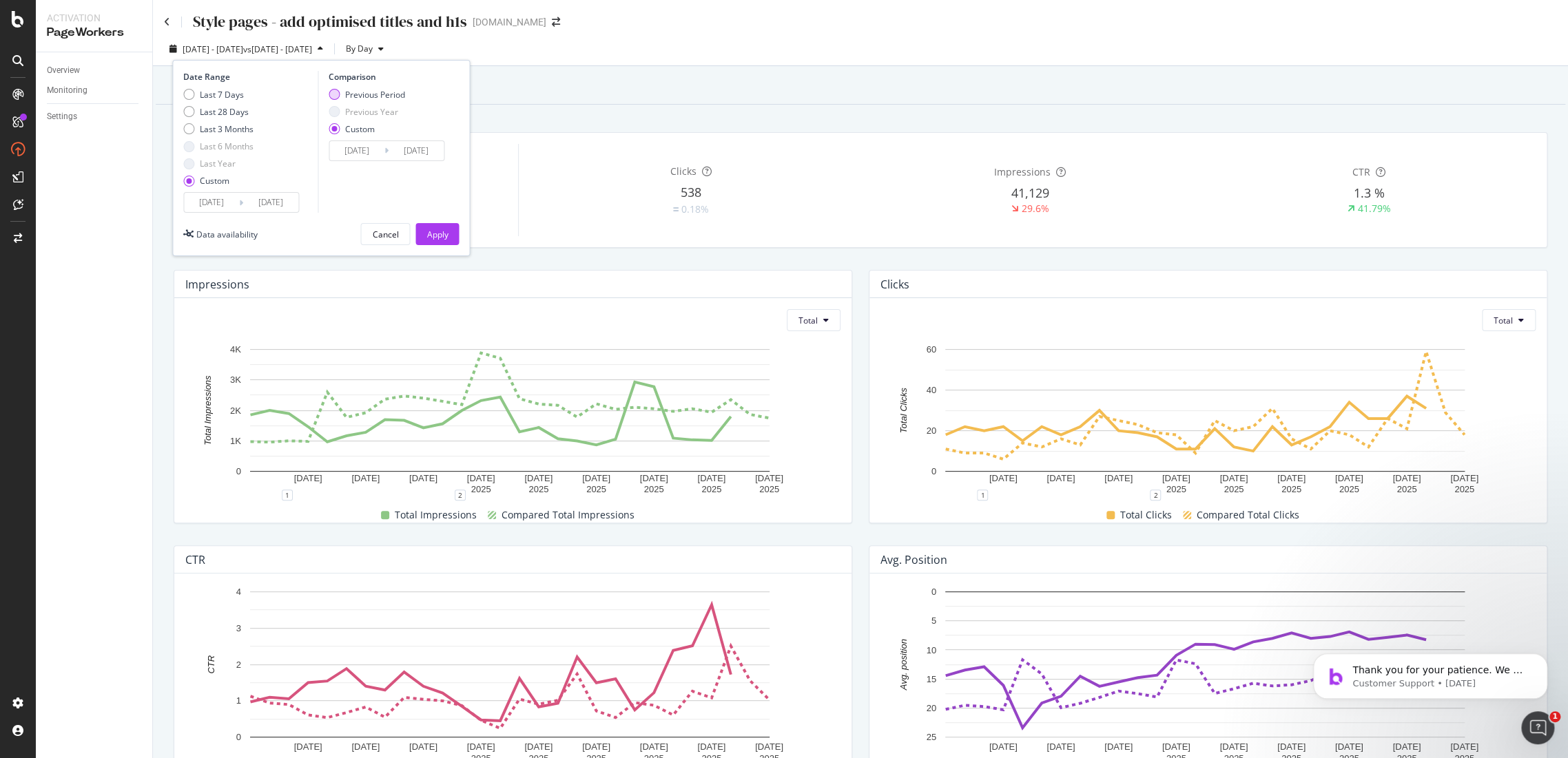
click at [376, 89] on div "Previous Period" at bounding box center [375, 95] width 60 height 12
type input "2025/07/24"
type input "2025/08/24"
click at [432, 235] on div "Apply" at bounding box center [437, 234] width 22 height 12
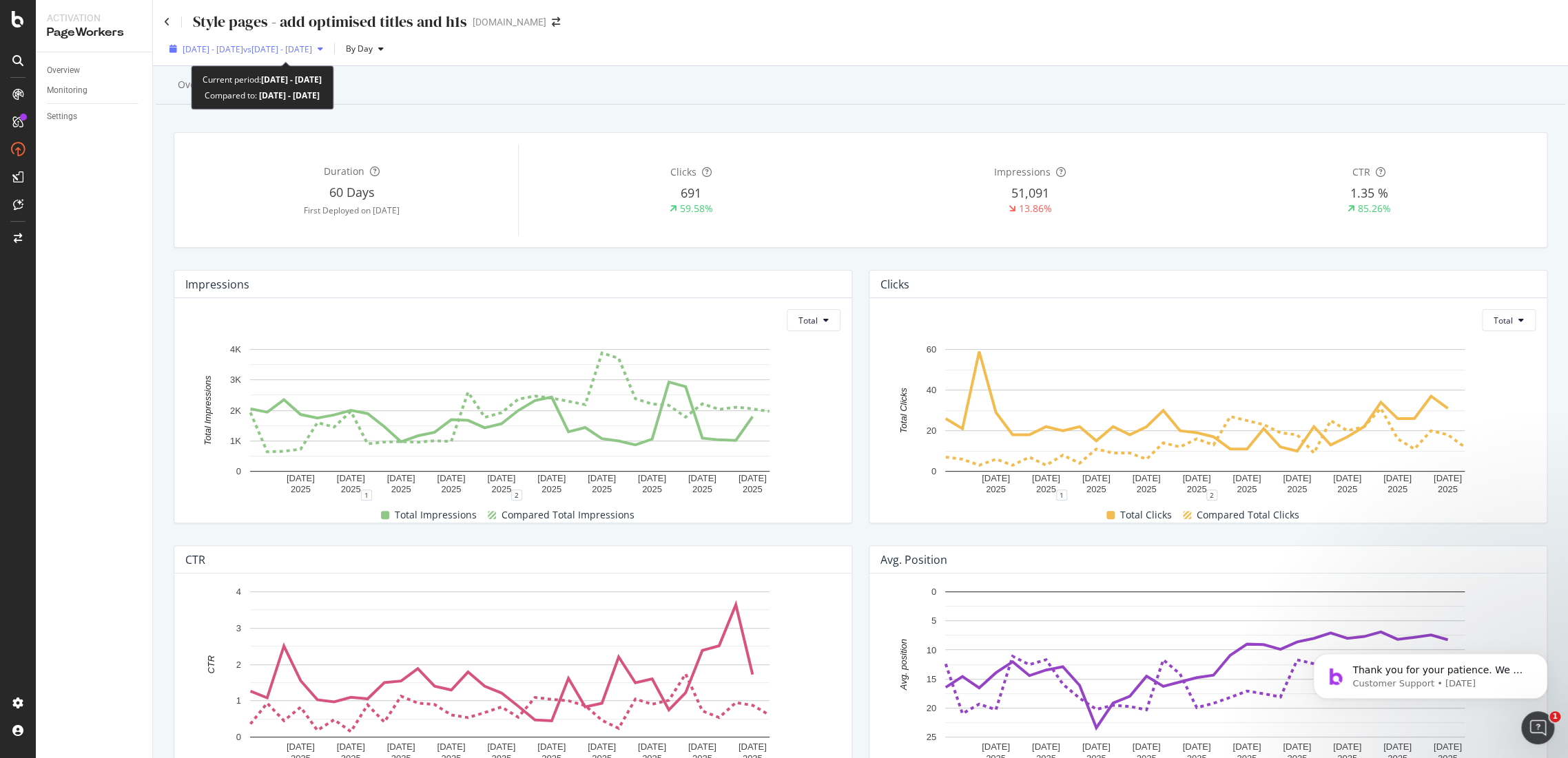
click at [312, 47] on span "vs 2025 Jul. 24th - Aug. 24th" at bounding box center [278, 49] width 69 height 12
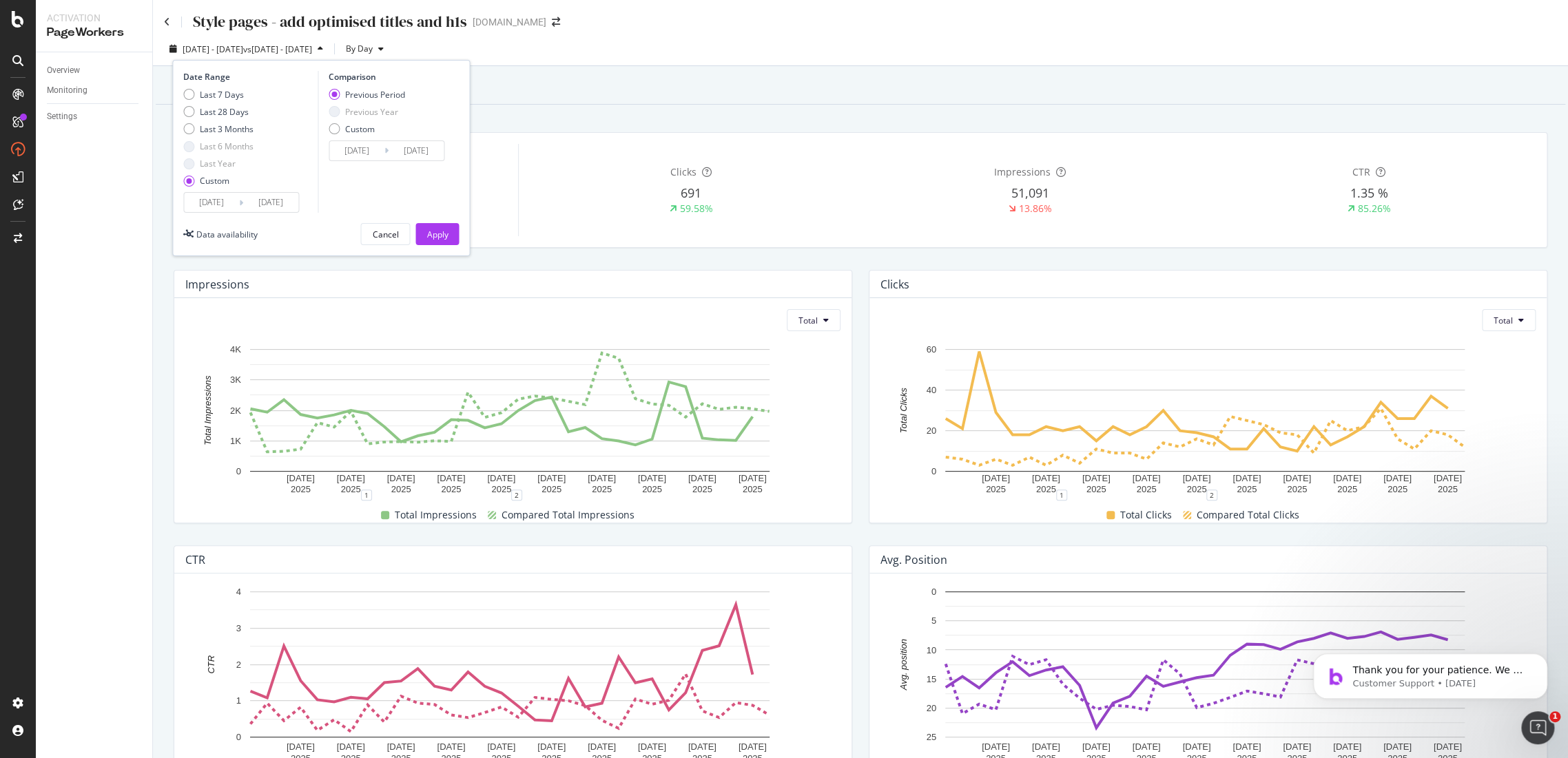
click at [366, 142] on input "2025/07/24" at bounding box center [357, 151] width 55 height 19
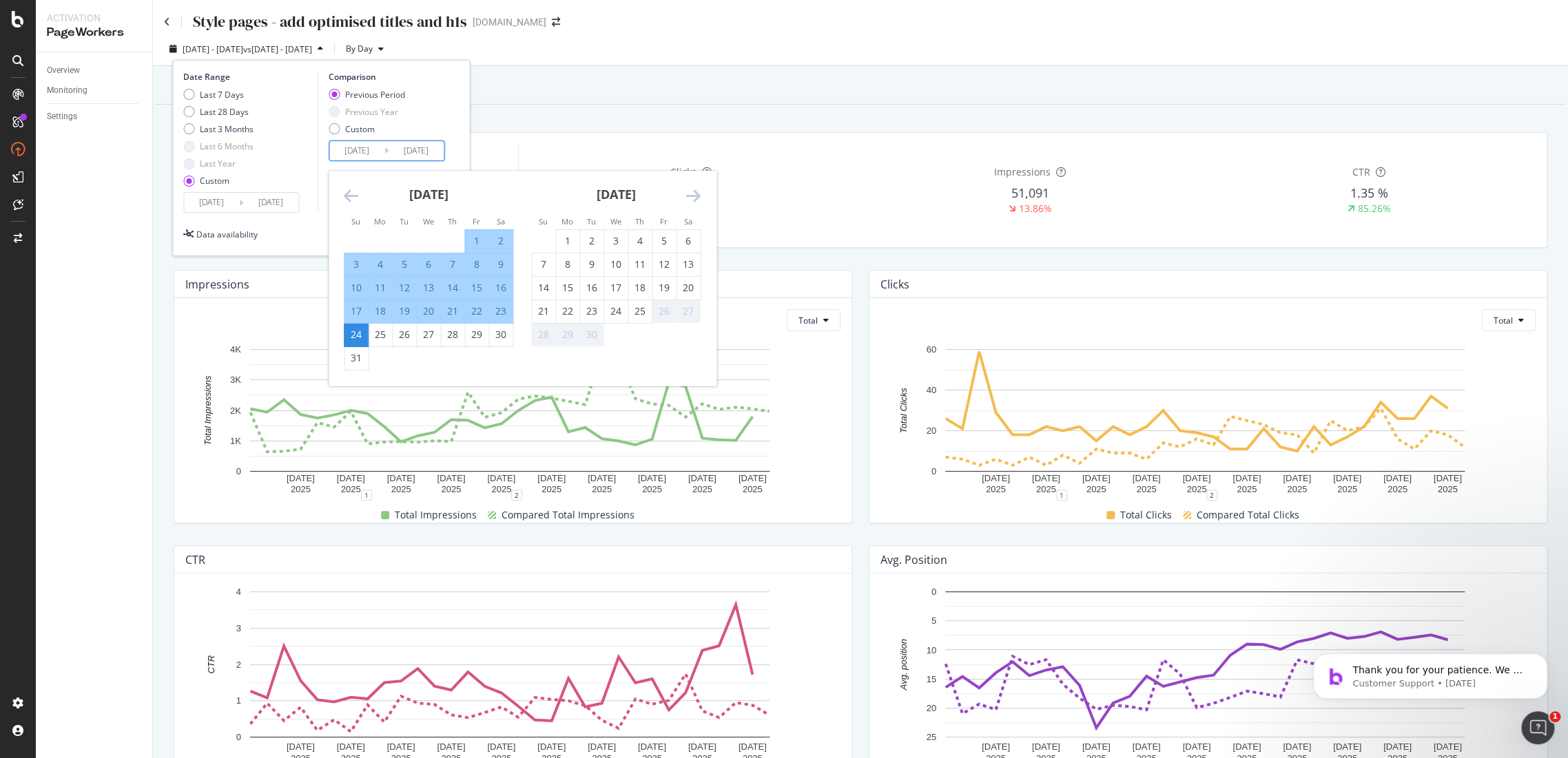
click at [348, 196] on icon "Move backward to switch to the previous month." at bounding box center [351, 195] width 14 height 16
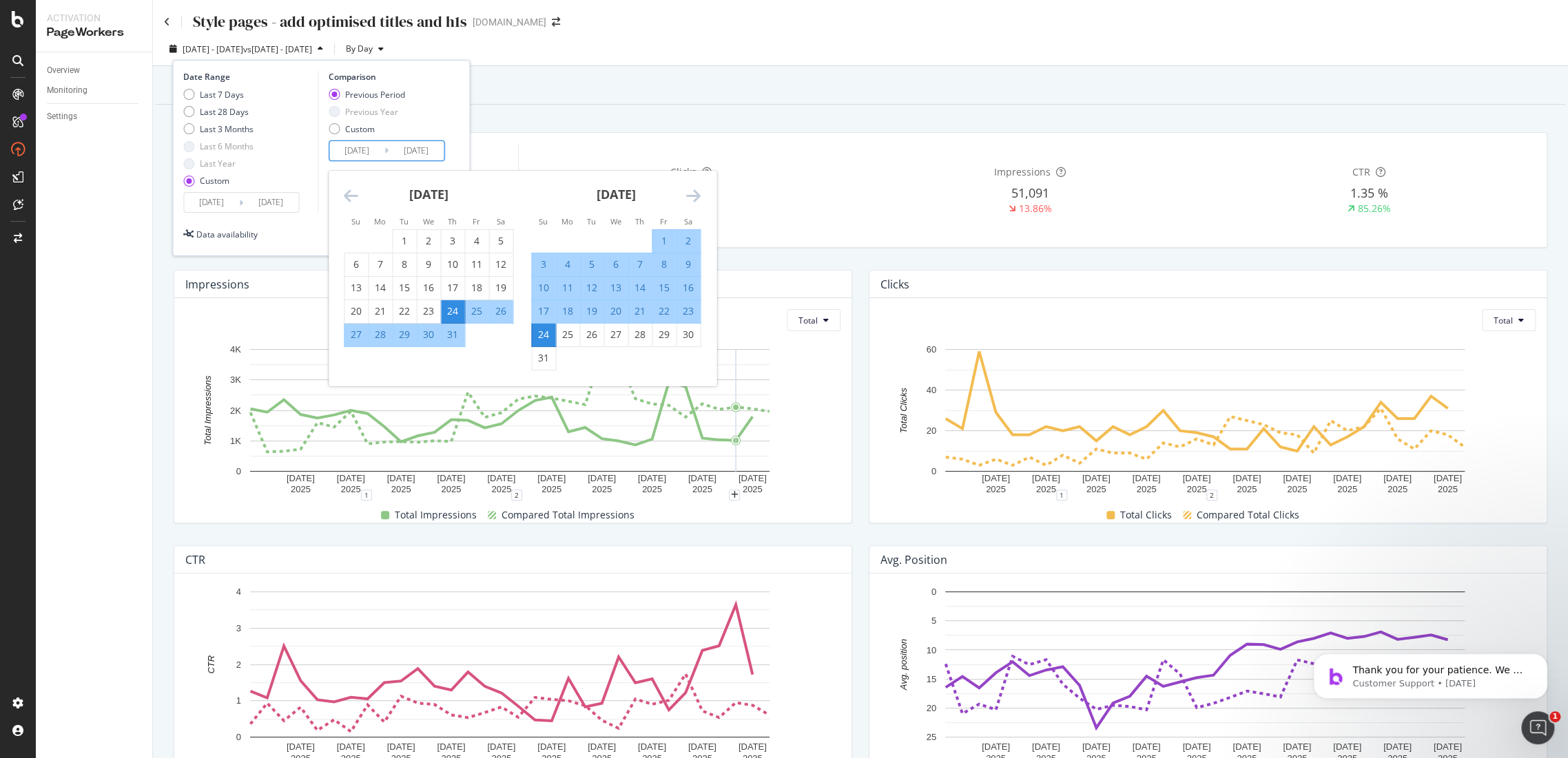
click at [357, 193] on icon "Move backward to switch to the previous month." at bounding box center [351, 195] width 14 height 16
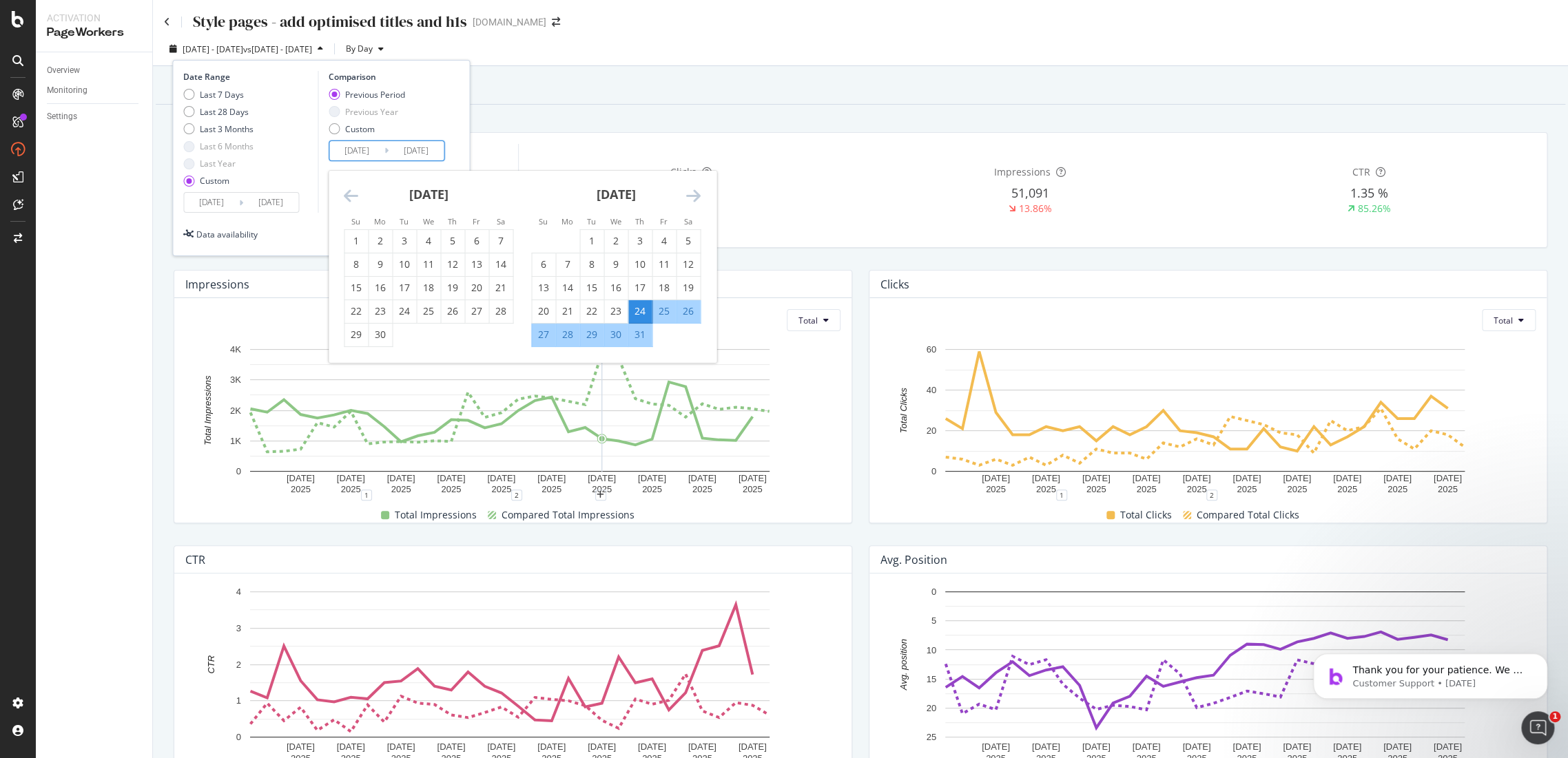
click at [636, 335] on div "31" at bounding box center [640, 335] width 23 height 13
type input "2025/07/31"
click at [684, 190] on div "July 2025" at bounding box center [616, 200] width 169 height 58
click at [691, 190] on icon "Move forward to switch to the next month." at bounding box center [693, 195] width 14 height 16
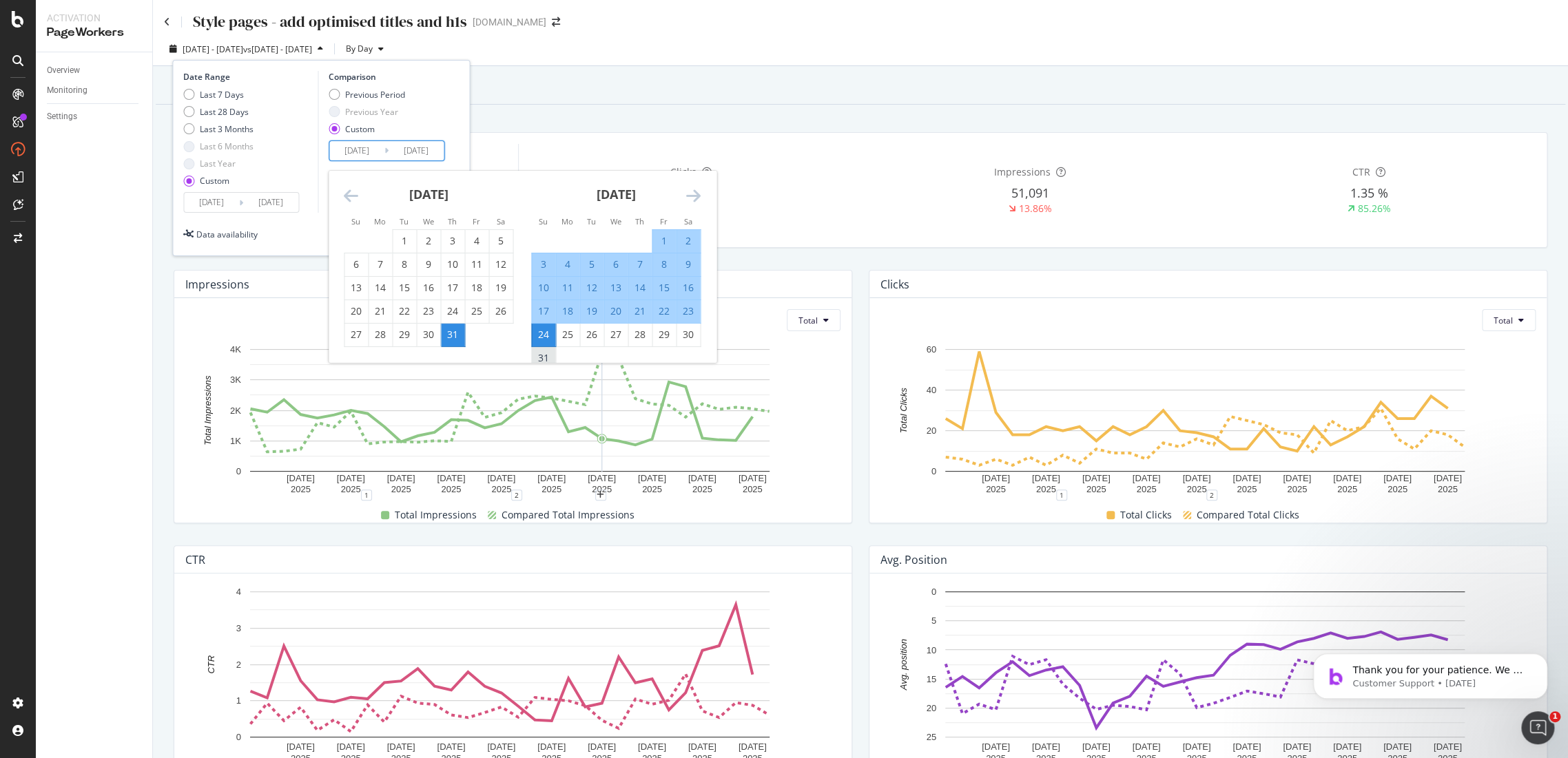
click at [548, 351] on div "31" at bounding box center [543, 358] width 23 height 13
type input "2025/08/31"
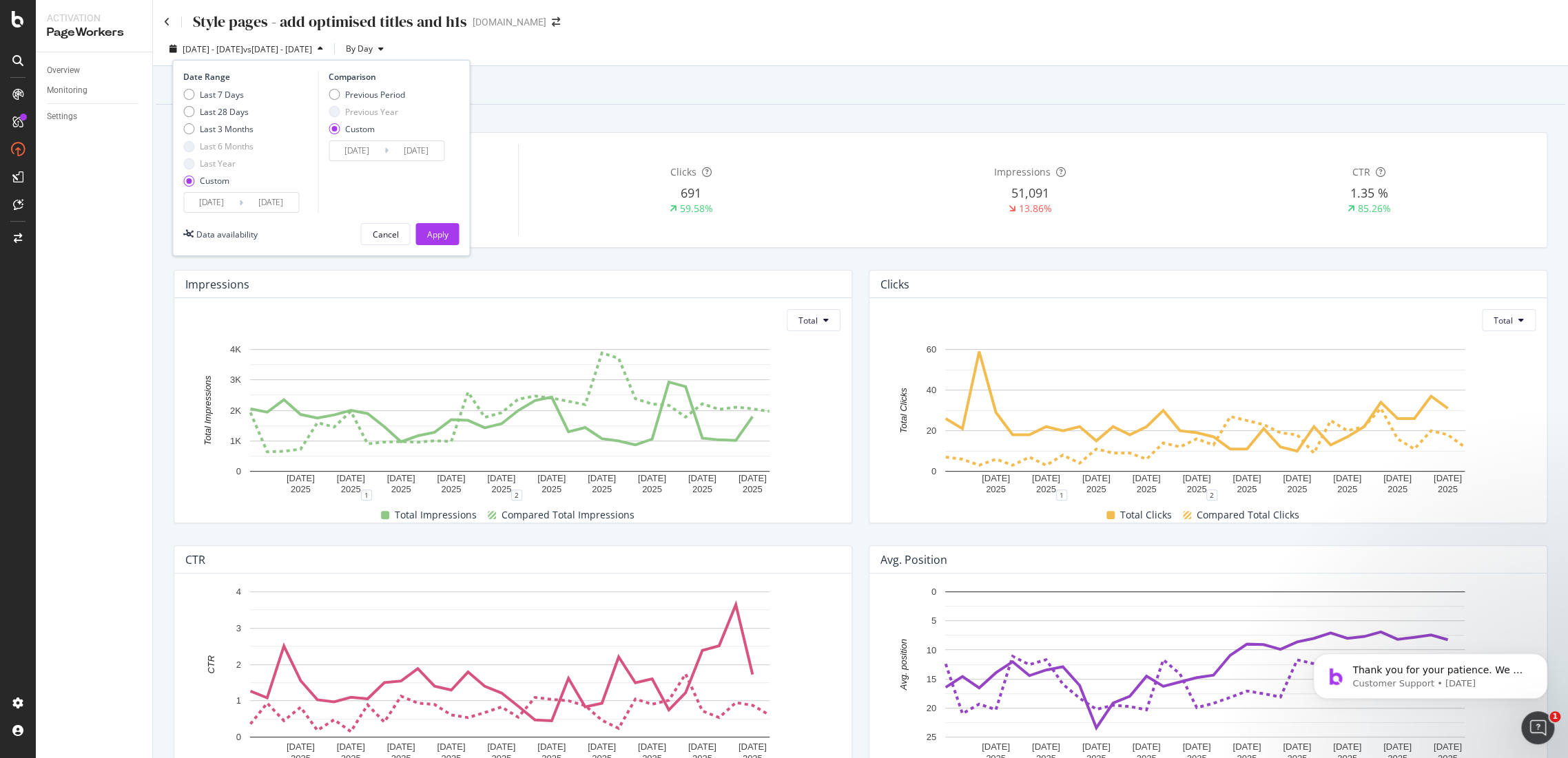
click at [357, 86] on div "Comparison Previous Period Previous Year Custom 2025/07/31 Navigate forward to …" at bounding box center [383, 142] width 131 height 142
click at [355, 93] on div "Previous Period" at bounding box center [375, 95] width 60 height 12
type input "2025/07/24"
type input "2025/08/24"
click at [369, 147] on input "2025/07/24" at bounding box center [357, 151] width 55 height 19
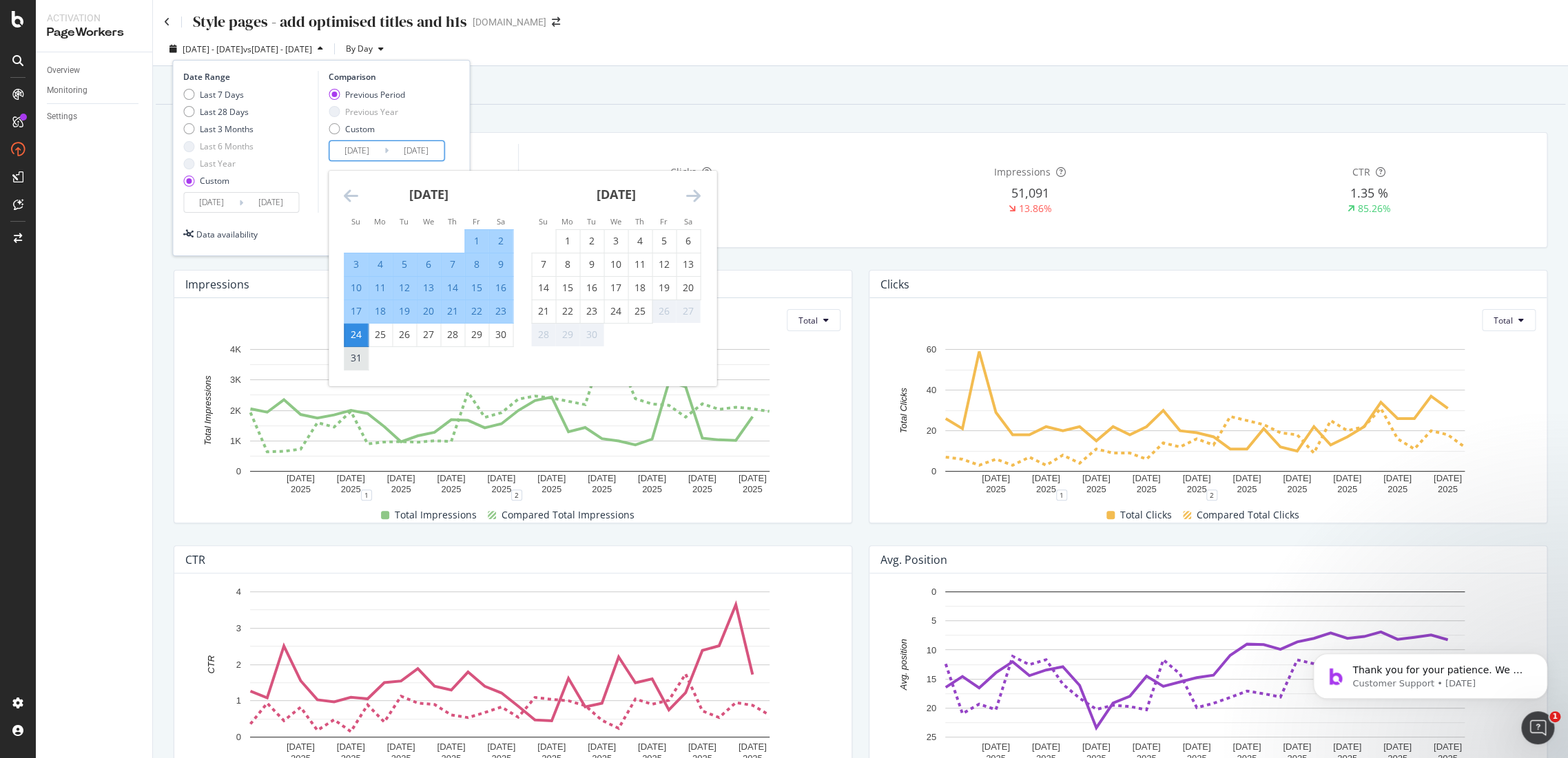
click at [350, 359] on div "31" at bounding box center [356, 358] width 23 height 13
type input "2025/08/31"
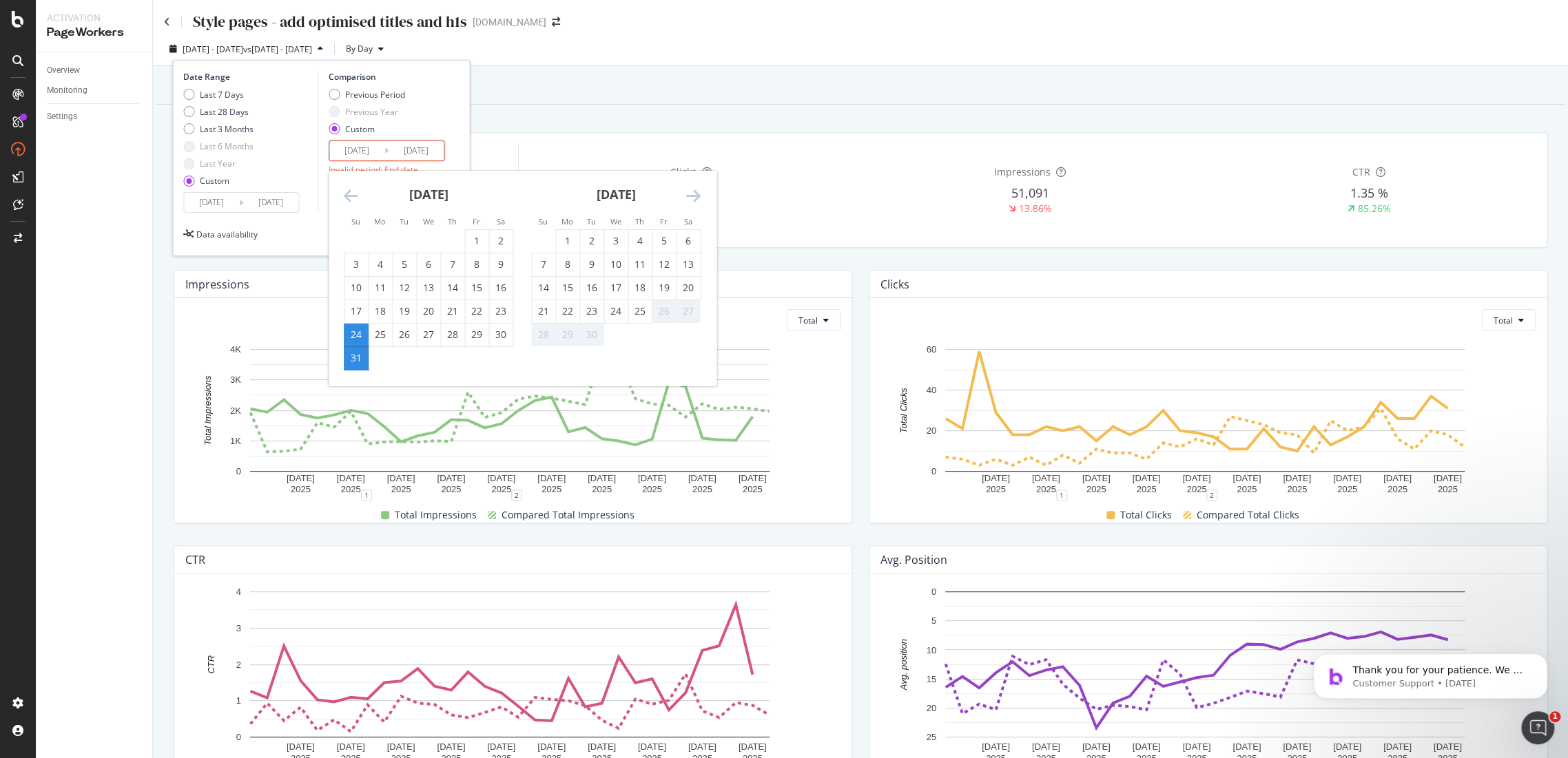
click at [207, 199] on input "2025/08/25" at bounding box center [212, 202] width 55 height 19
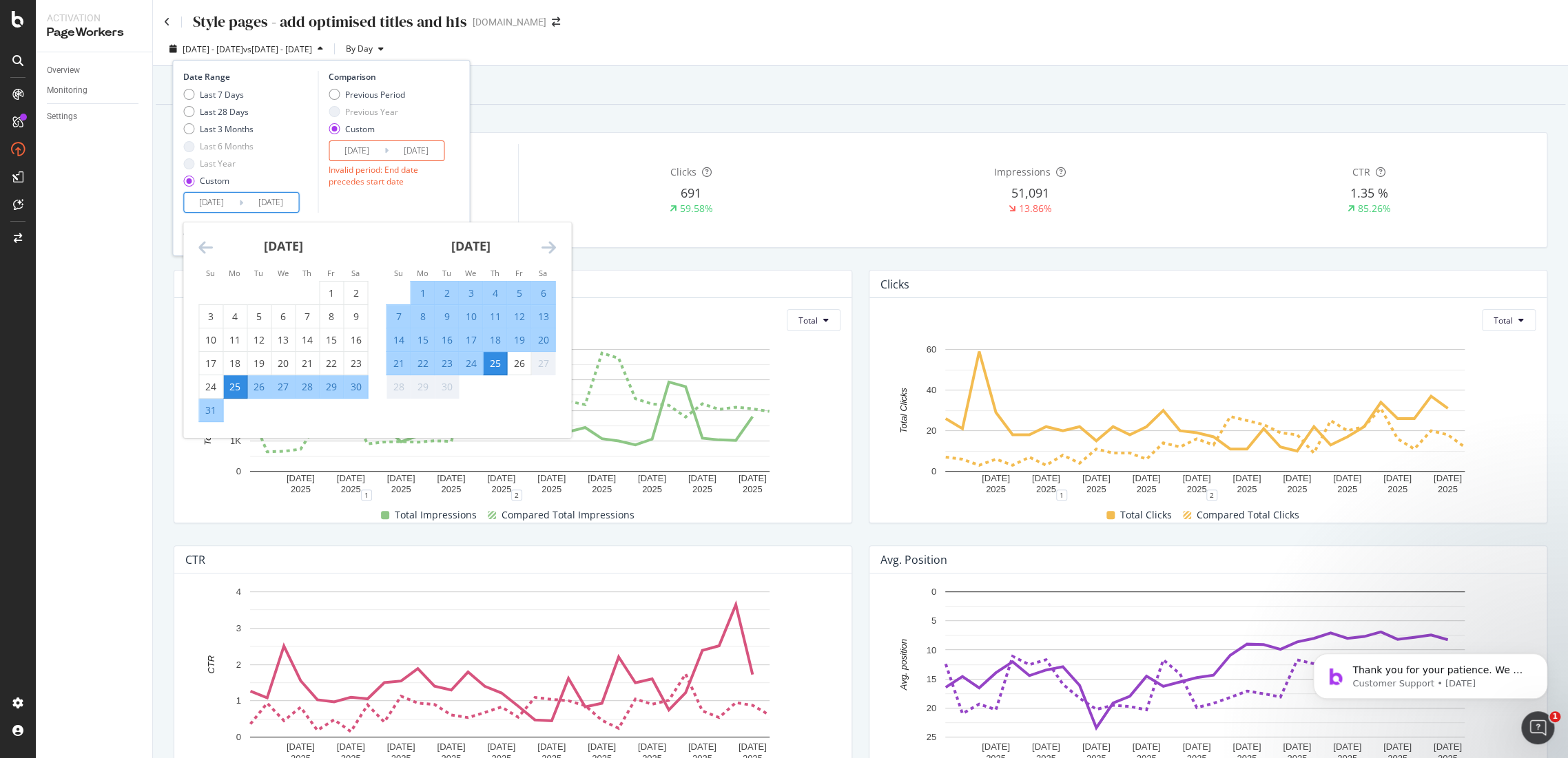
click at [557, 254] on div "September 2025 1 2 3 4 5 6 7 8 9 10 11 12 13 14 15 16 17 18 19 20 21 22 23 24 2…" at bounding box center [470, 310] width 187 height 176
click at [555, 255] on icon "Move forward to switch to the next month." at bounding box center [548, 247] width 14 height 16
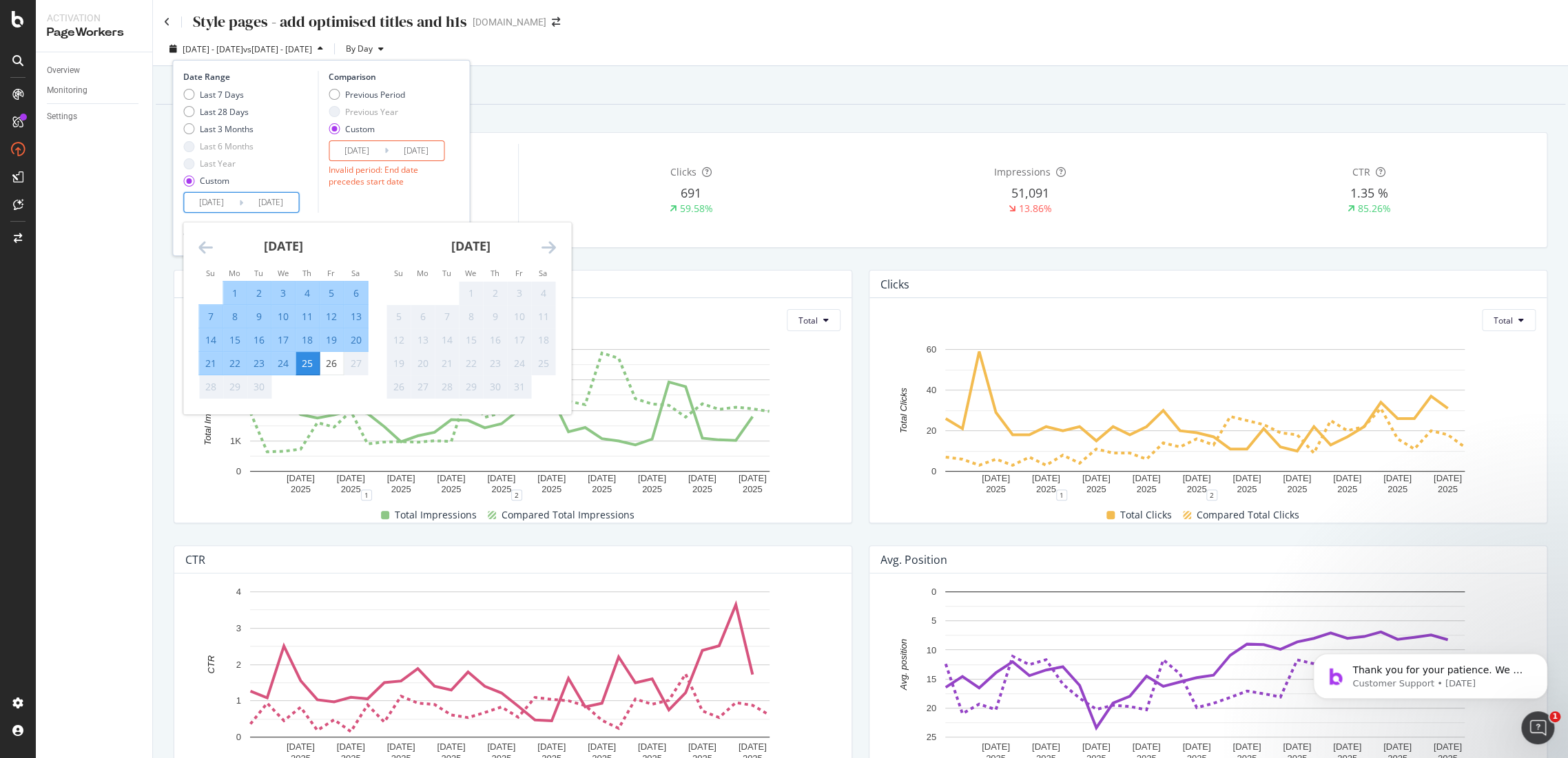
click at [339, 324] on div "12" at bounding box center [331, 316] width 23 height 22
type input "2025/09/12"
type input "2025/08/29"
type input "2025/09/11"
click at [333, 356] on div "26" at bounding box center [331, 363] width 23 height 22
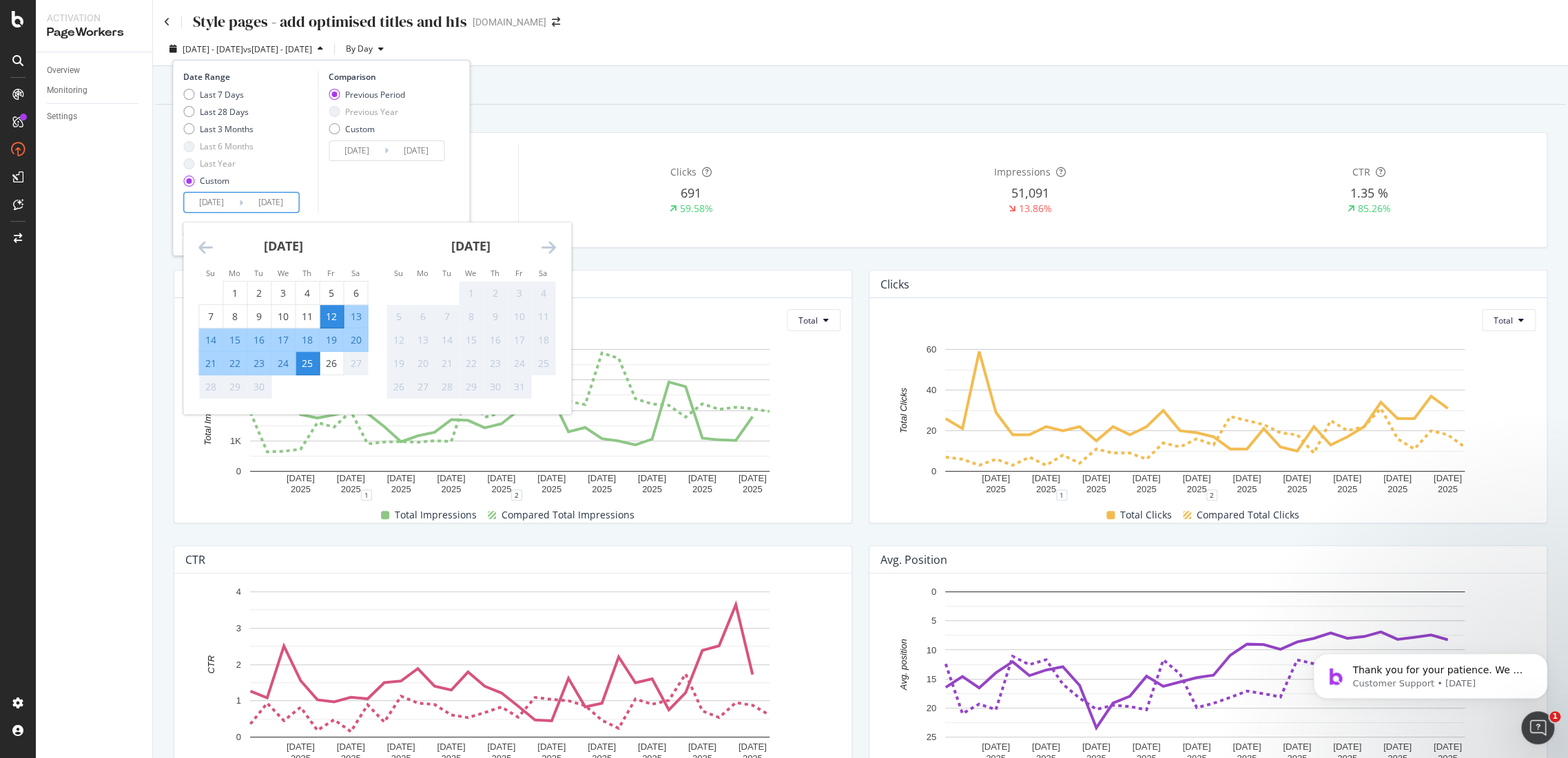
type input "2025/09/26"
type input "2025/08/28"
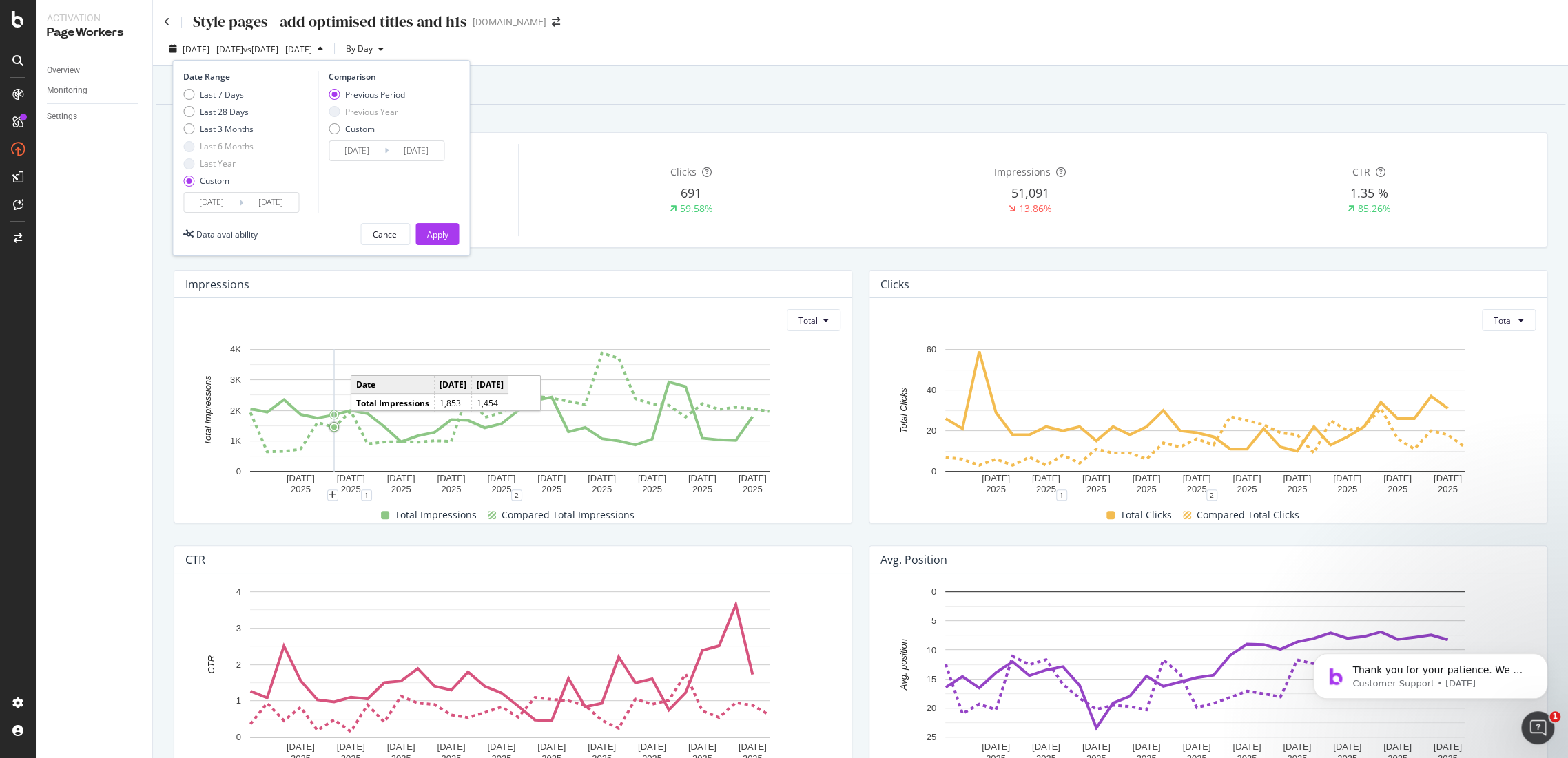
click at [256, 203] on input "2025/09/26" at bounding box center [271, 202] width 55 height 19
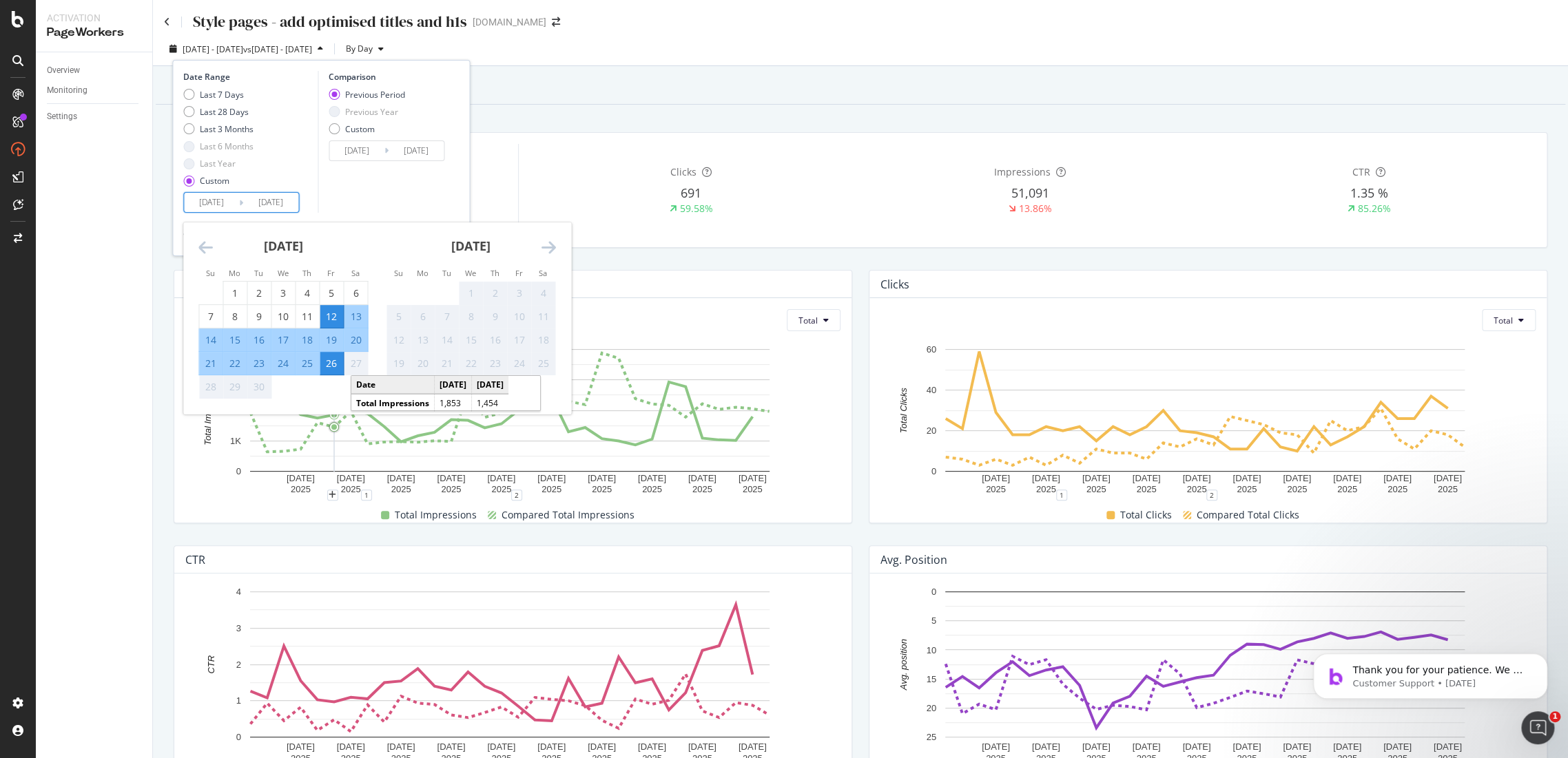
click at [337, 368] on div "26" at bounding box center [331, 363] width 23 height 13
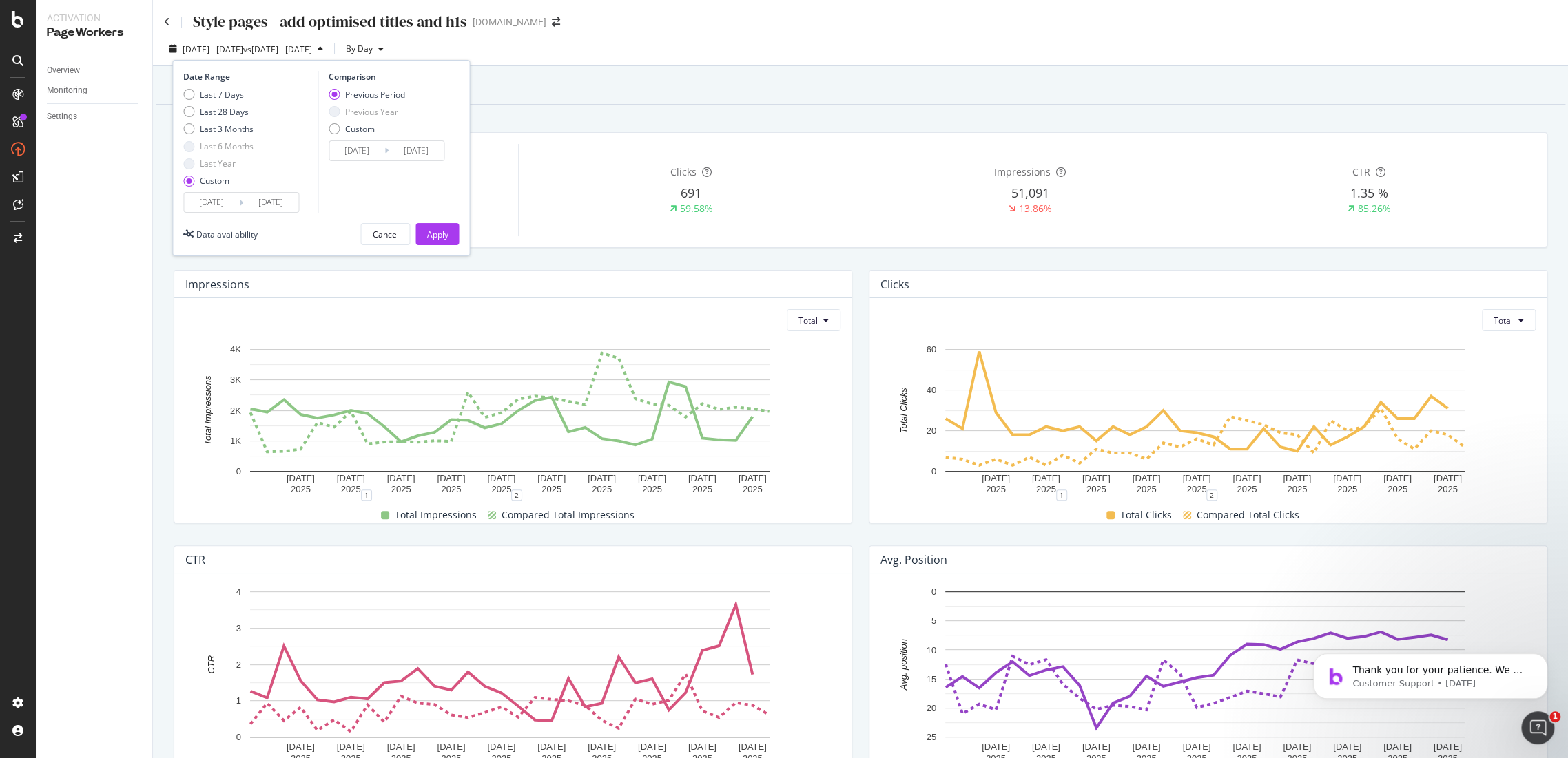
click at [236, 202] on input "2025/09/12" at bounding box center [212, 202] width 55 height 19
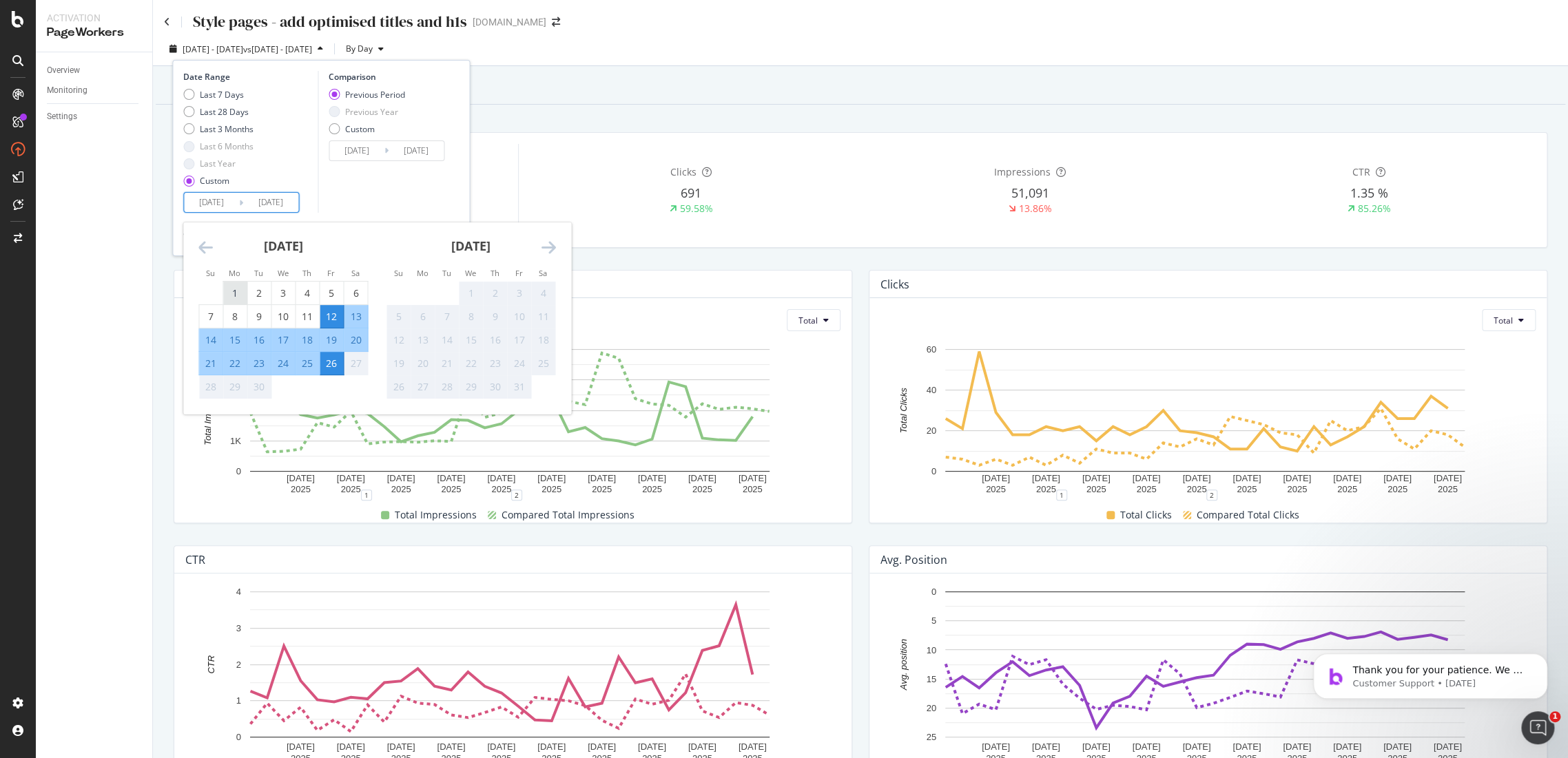
click at [244, 291] on div "1" at bounding box center [234, 294] width 23 height 13
type input "2025/09/01"
type input "2025/08/06"
type input "2025/08/31"
click at [315, 365] on div "25" at bounding box center [306, 363] width 23 height 13
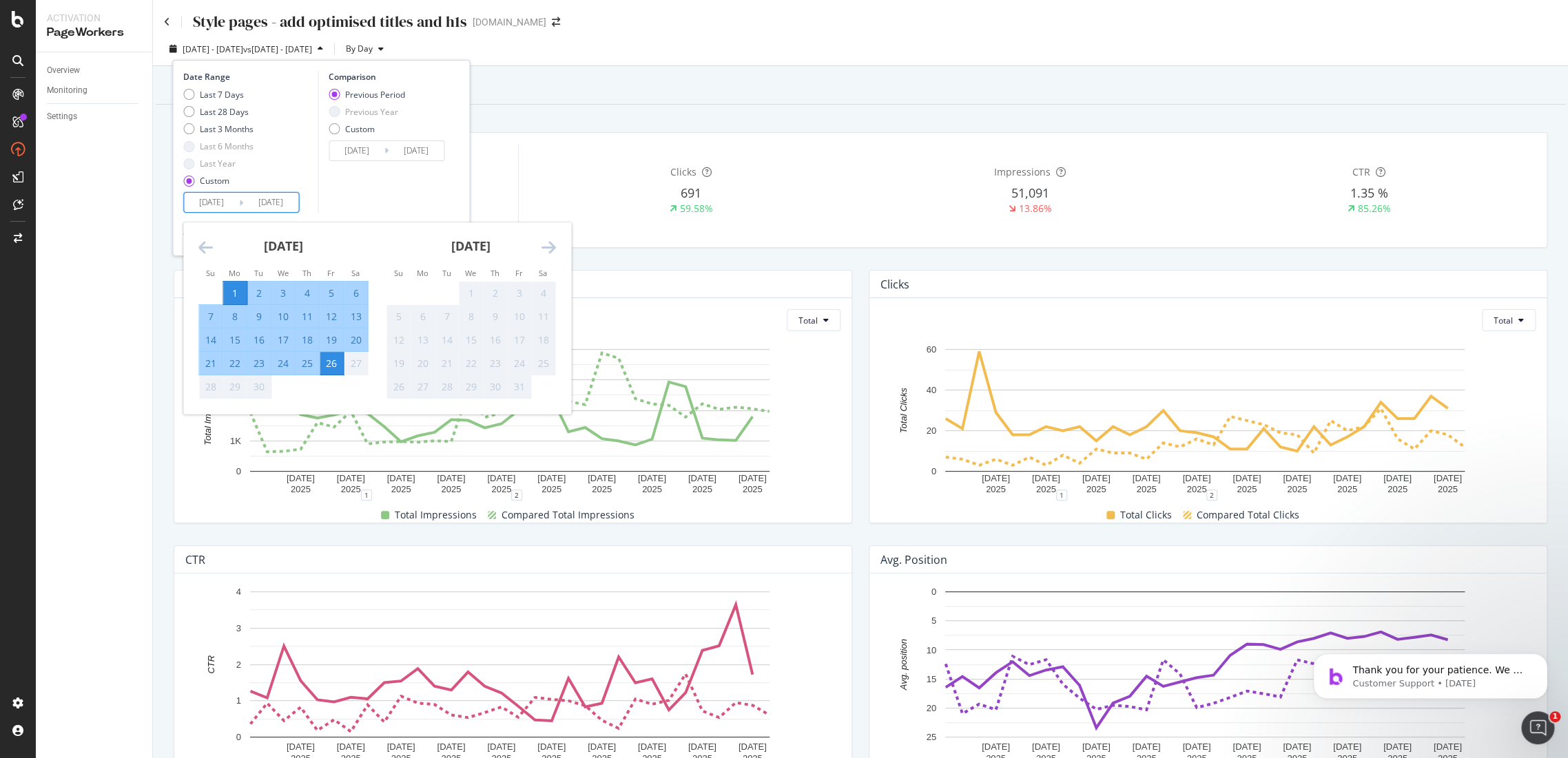
type input "2025/09/25"
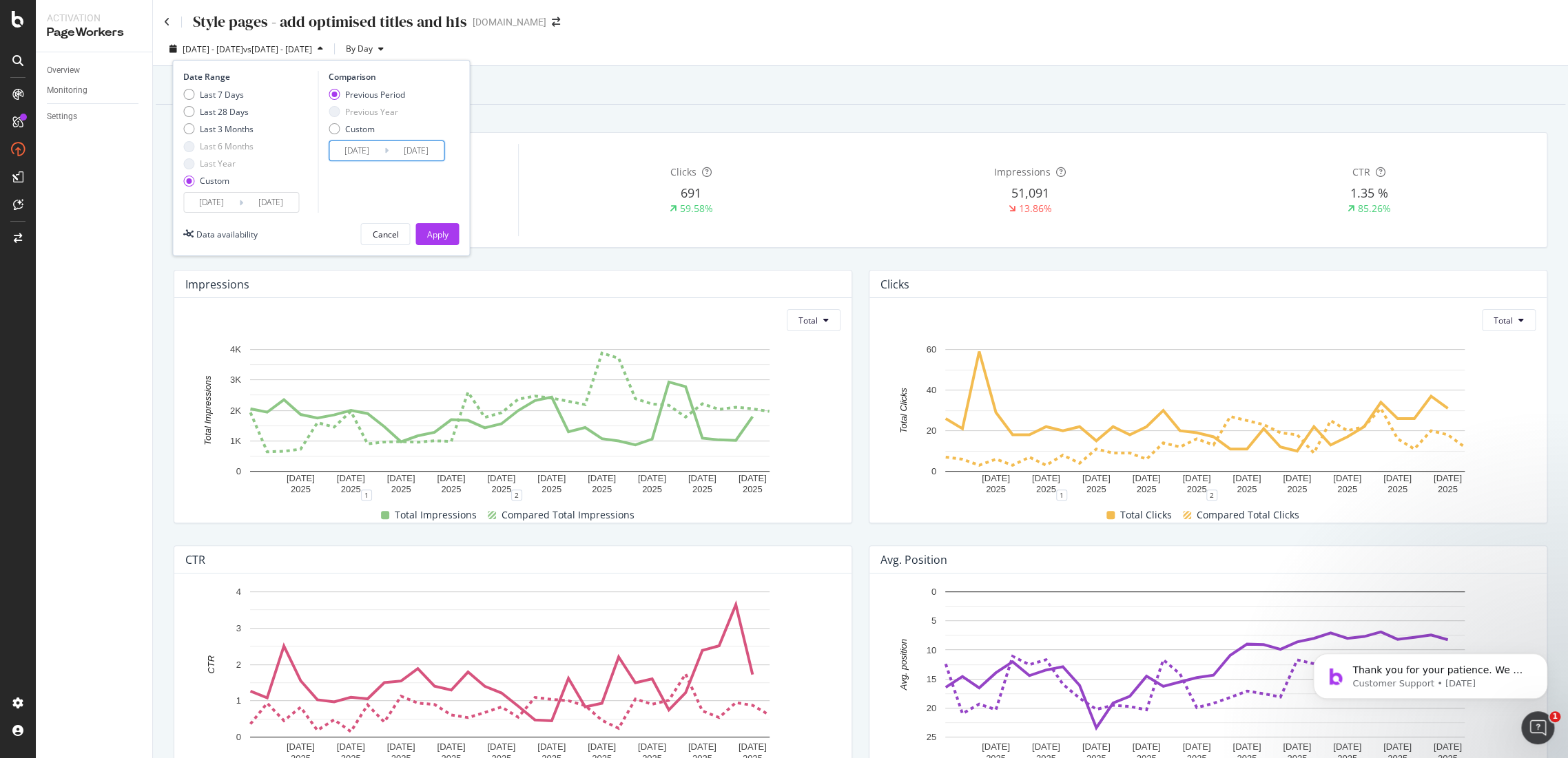
click at [371, 142] on input "2025/08/07" at bounding box center [357, 151] width 55 height 19
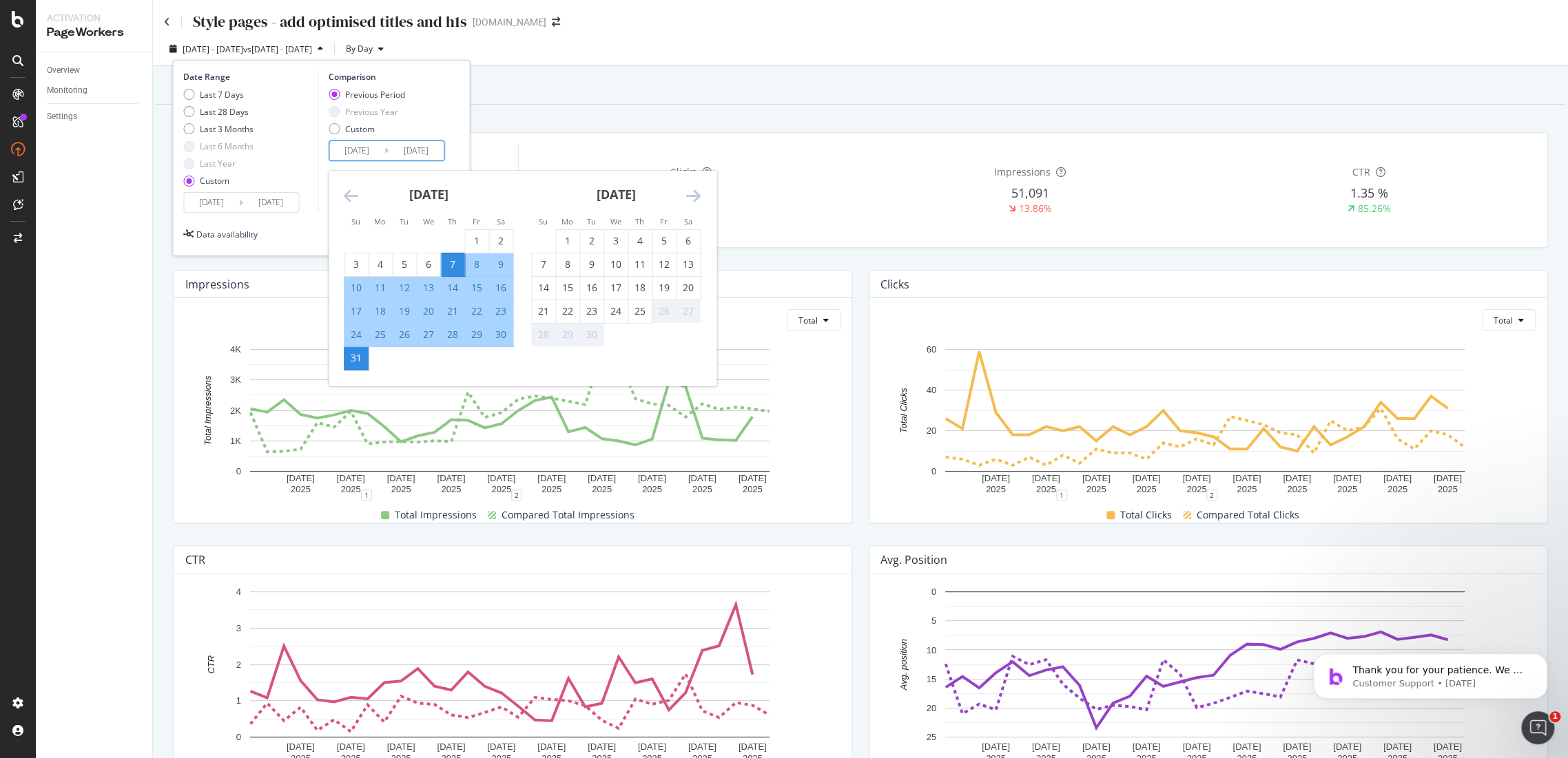
click at [360, 363] on div "31" at bounding box center [356, 358] width 23 height 13
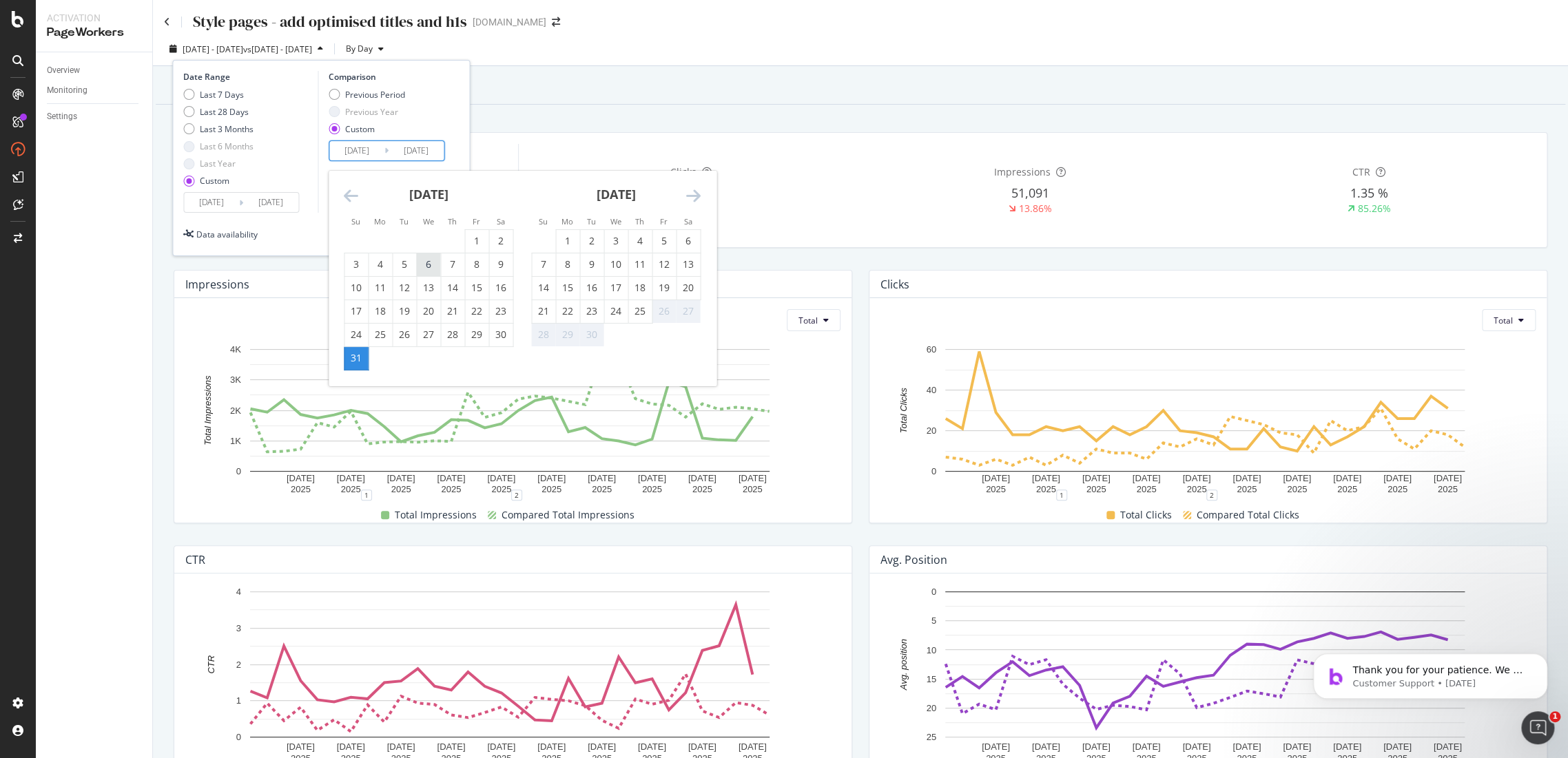
click at [435, 265] on div "6" at bounding box center [428, 264] width 23 height 13
type input "2025/08/06"
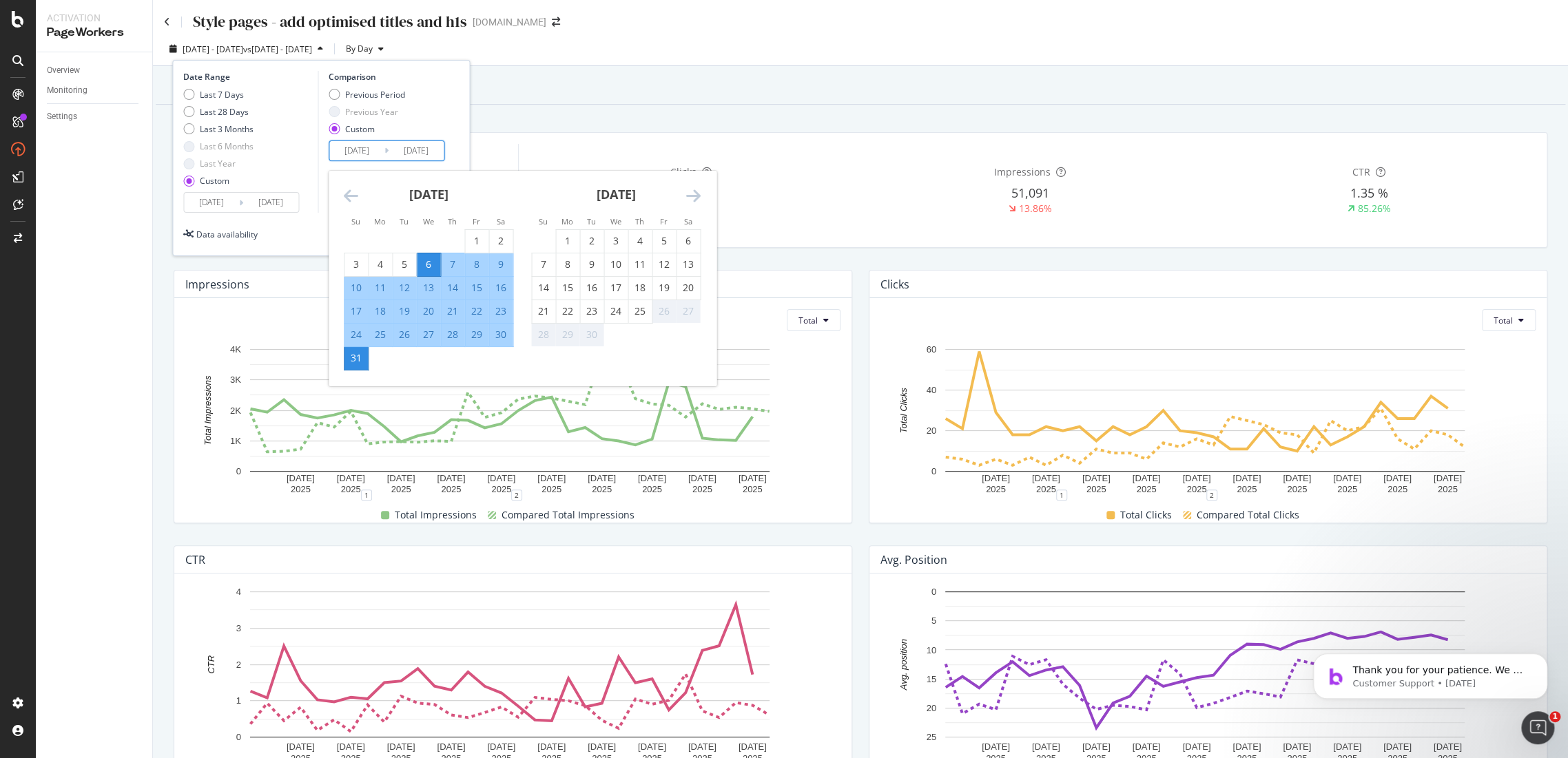
click at [469, 148] on div "Date Range Last 7 Days Last 28 Days Last 3 Months Last 6 Months Last Year Custo…" at bounding box center [321, 158] width 297 height 196
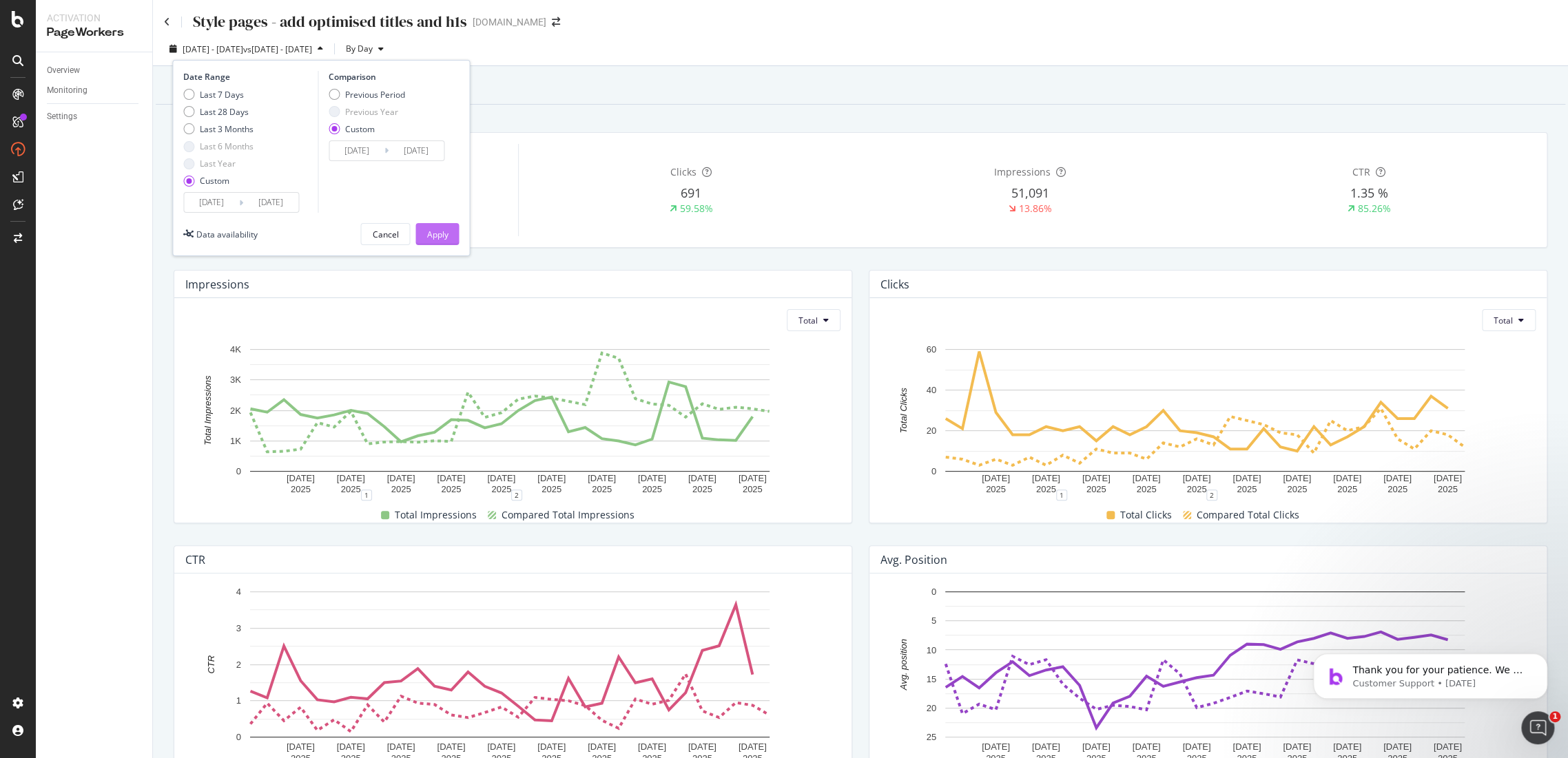
click at [447, 231] on div "Apply" at bounding box center [437, 234] width 22 height 12
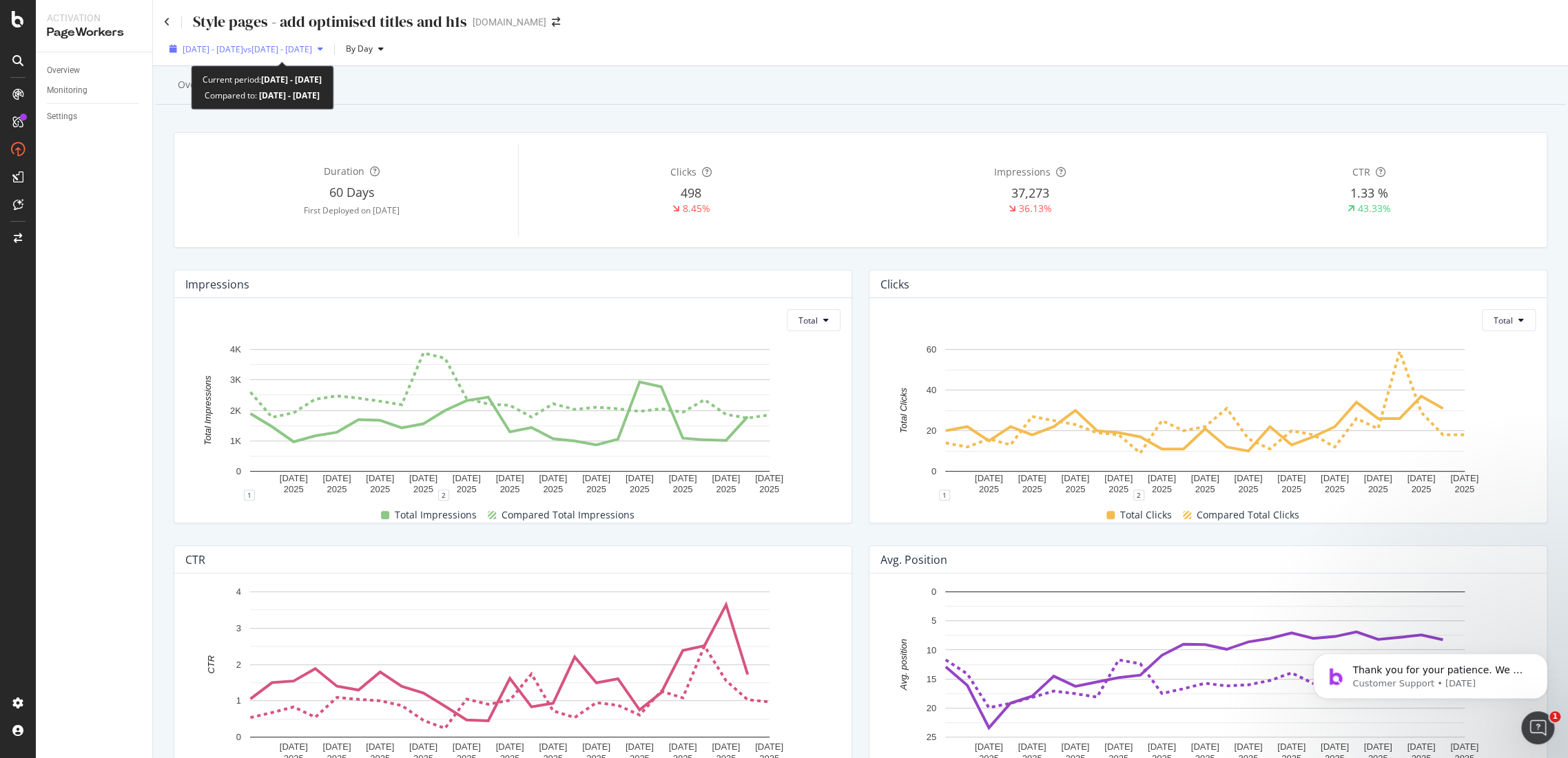
click at [309, 40] on div "2025 Sep. 1st - Sep. 25th vs 2025 Aug. 6th - Aug. 31st" at bounding box center [246, 49] width 165 height 21
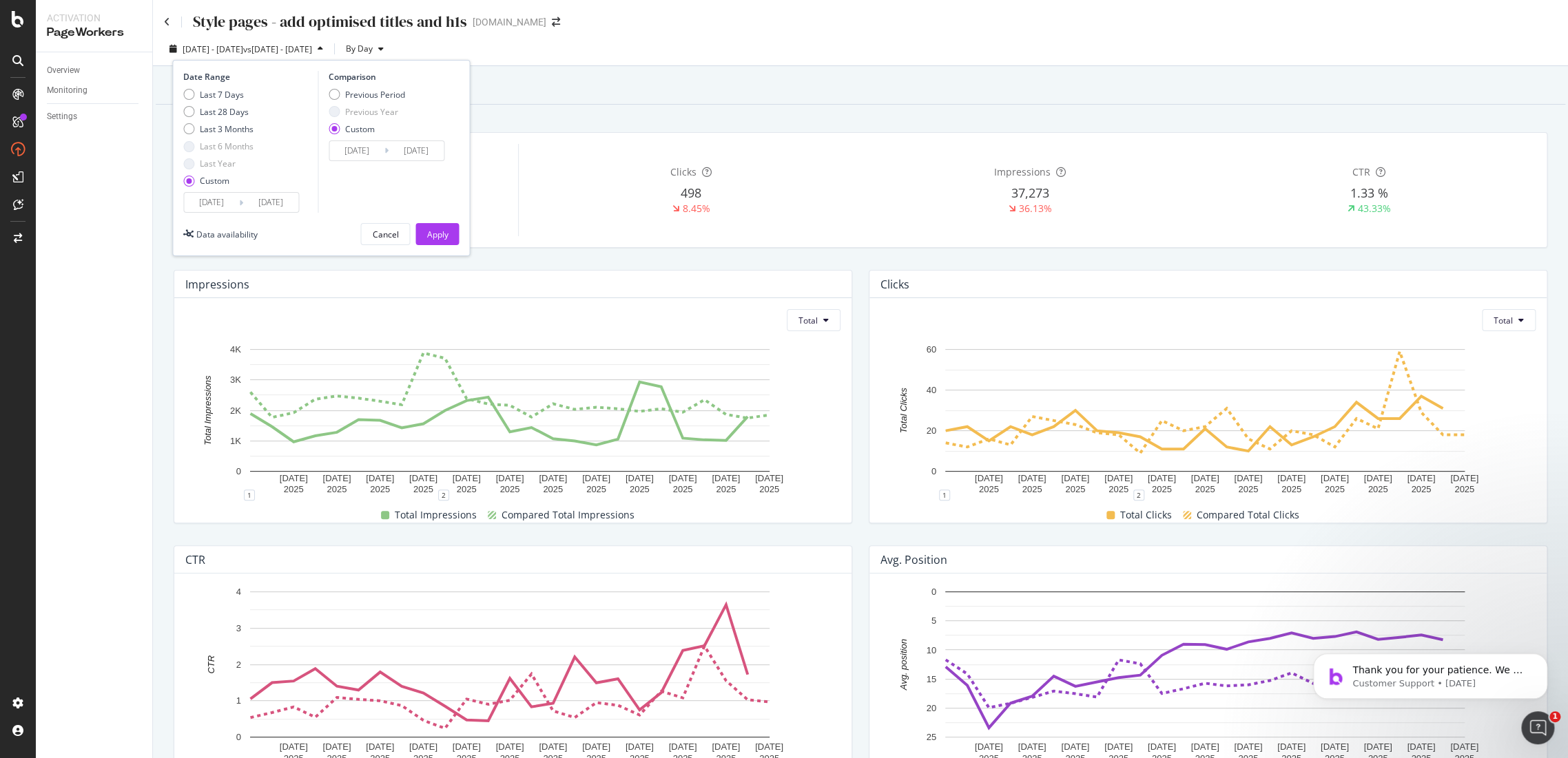
click at [226, 207] on input "2025/09/01" at bounding box center [212, 202] width 55 height 19
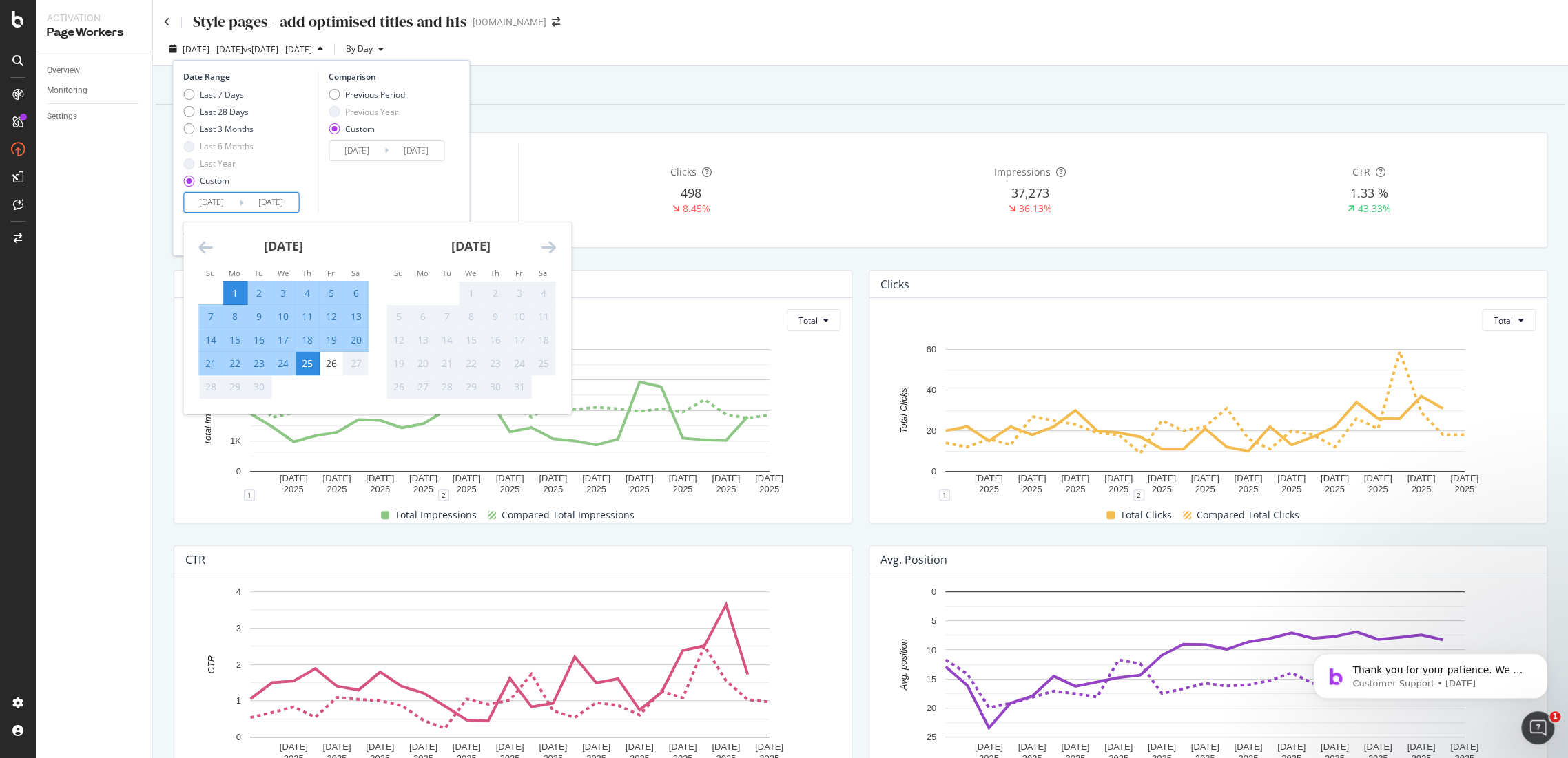
click at [208, 245] on icon "Move backward to switch to the previous month." at bounding box center [205, 247] width 14 height 16
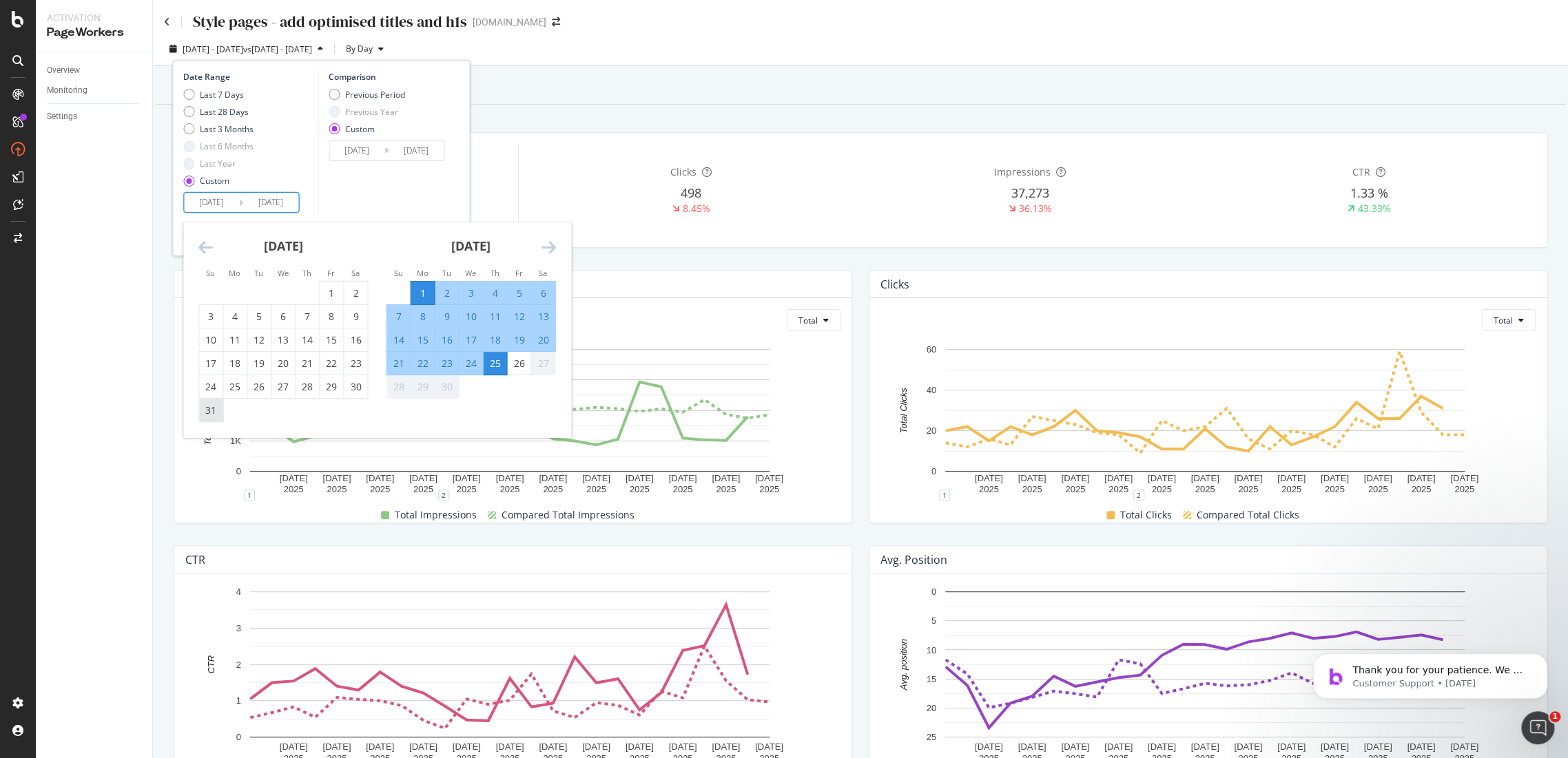
click at [200, 407] on div "31" at bounding box center [211, 410] width 23 height 13
type input "2025/08/31"
click at [552, 240] on icon "Move forward to switch to the next month." at bounding box center [548, 247] width 14 height 16
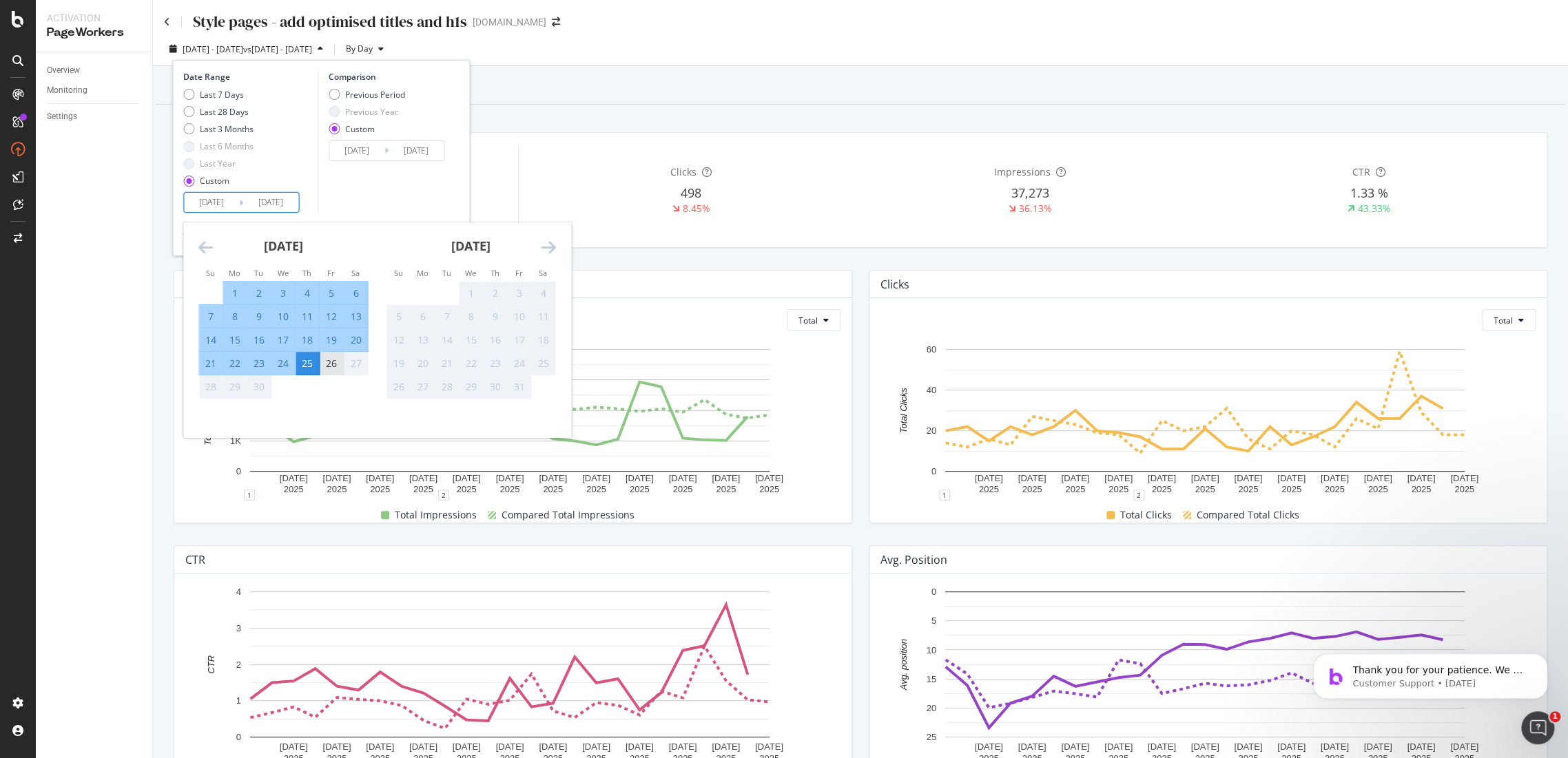
click at [323, 364] on div "26" at bounding box center [331, 363] width 23 height 13
type input "2025/09/26"
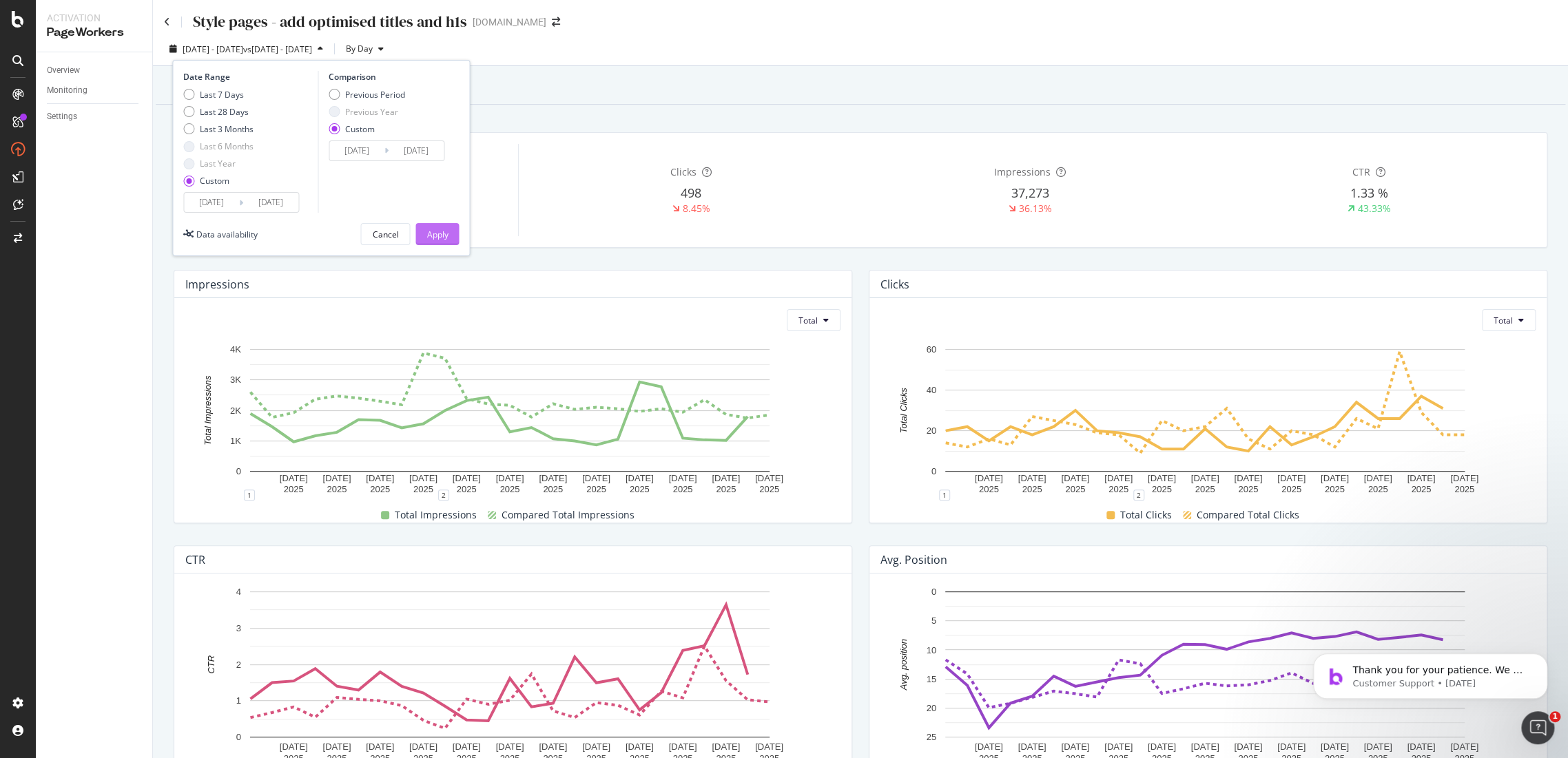
click at [435, 241] on div "Apply" at bounding box center [437, 234] width 22 height 21
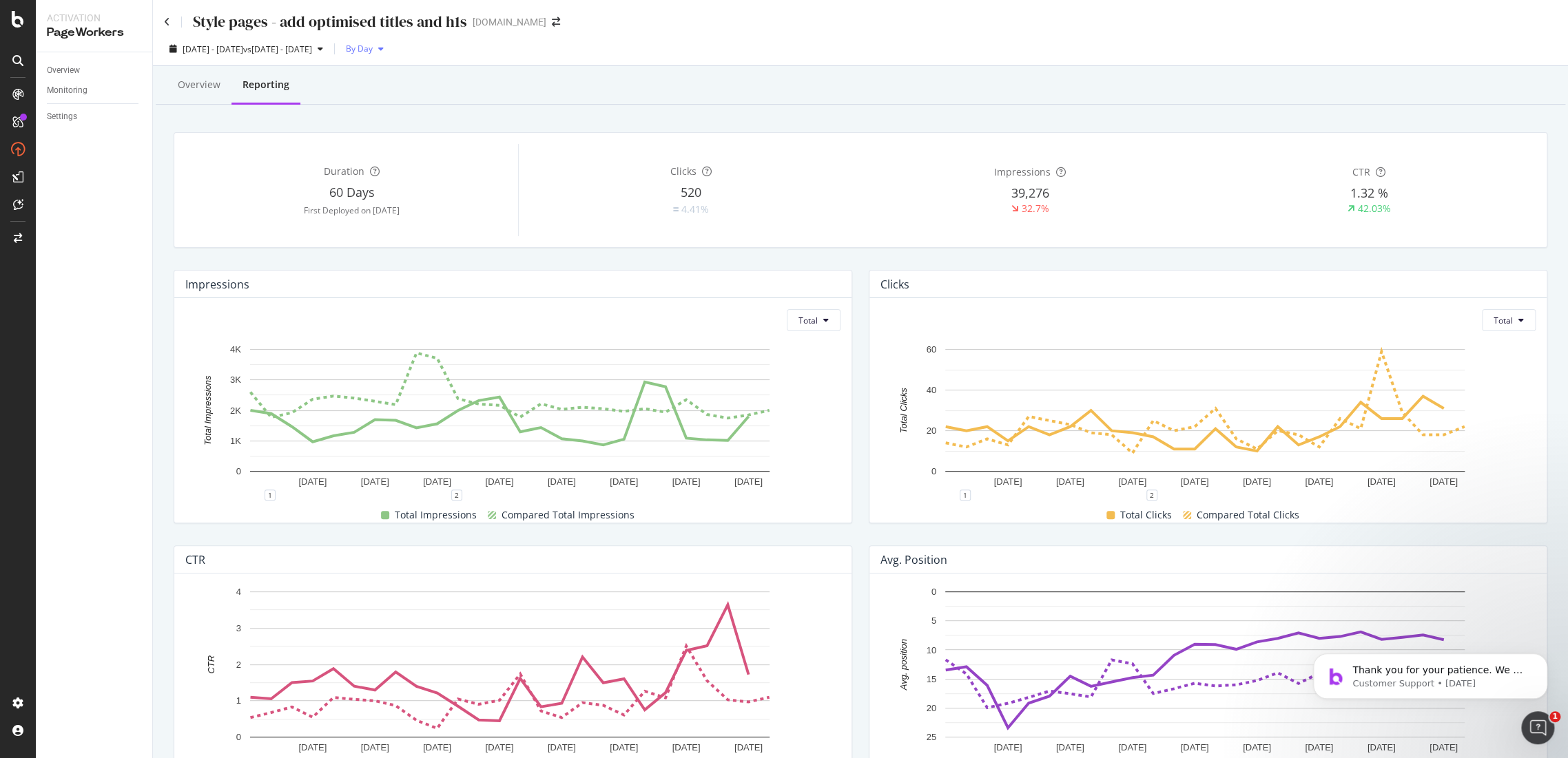
click at [372, 43] on span "By Day" at bounding box center [356, 49] width 32 height 12
click at [441, 98] on span "By Week" at bounding box center [434, 102] width 33 height 13
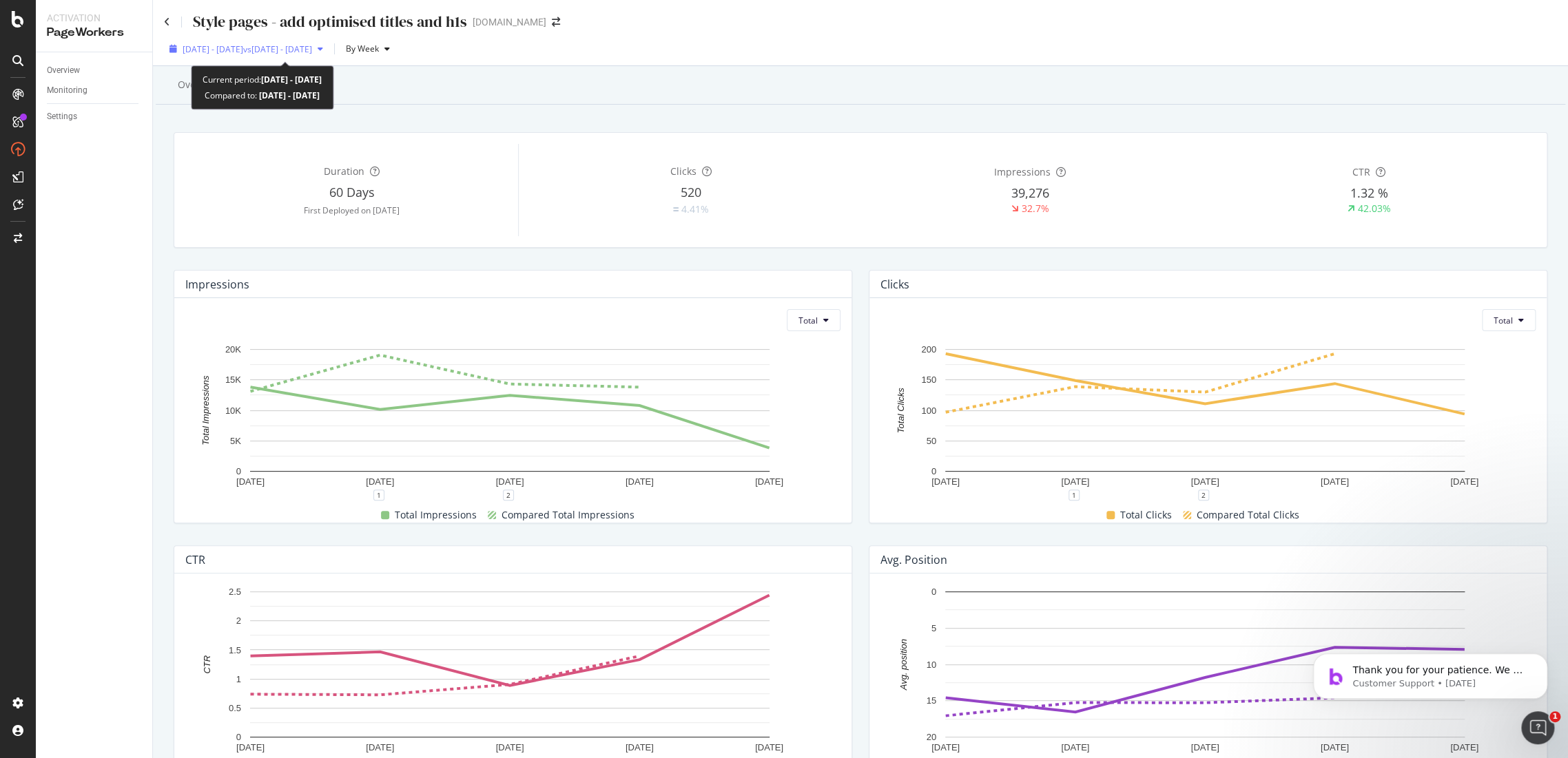
click at [312, 47] on span "vs 2025 Aug. 6th - Aug. 31st" at bounding box center [278, 49] width 69 height 12
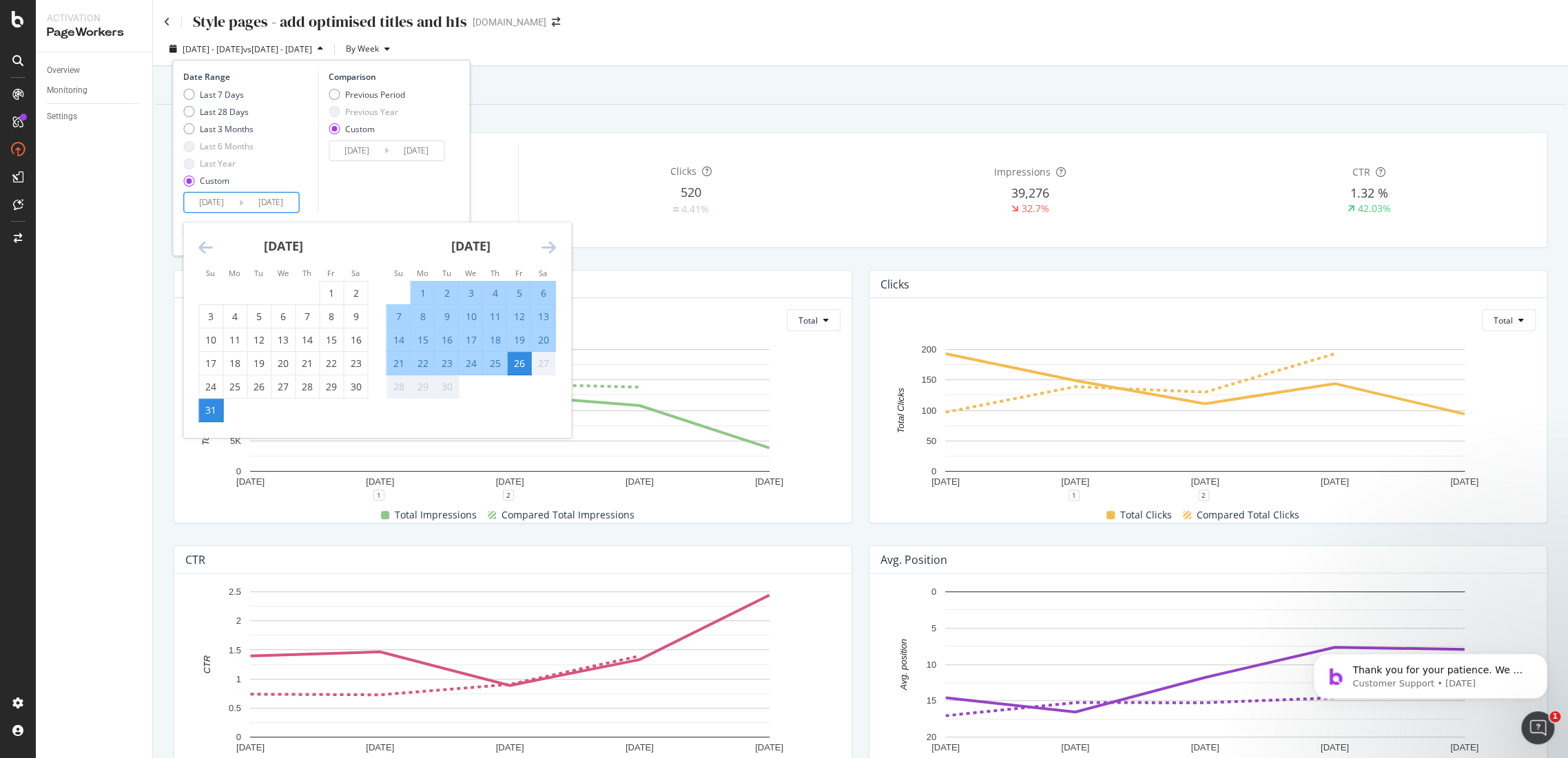
click at [230, 202] on input "2025/08/31" at bounding box center [212, 202] width 55 height 19
click at [217, 251] on div "August 2025" at bounding box center [283, 252] width 169 height 58
click at [211, 244] on icon "Move backward to switch to the previous month." at bounding box center [205, 247] width 14 height 16
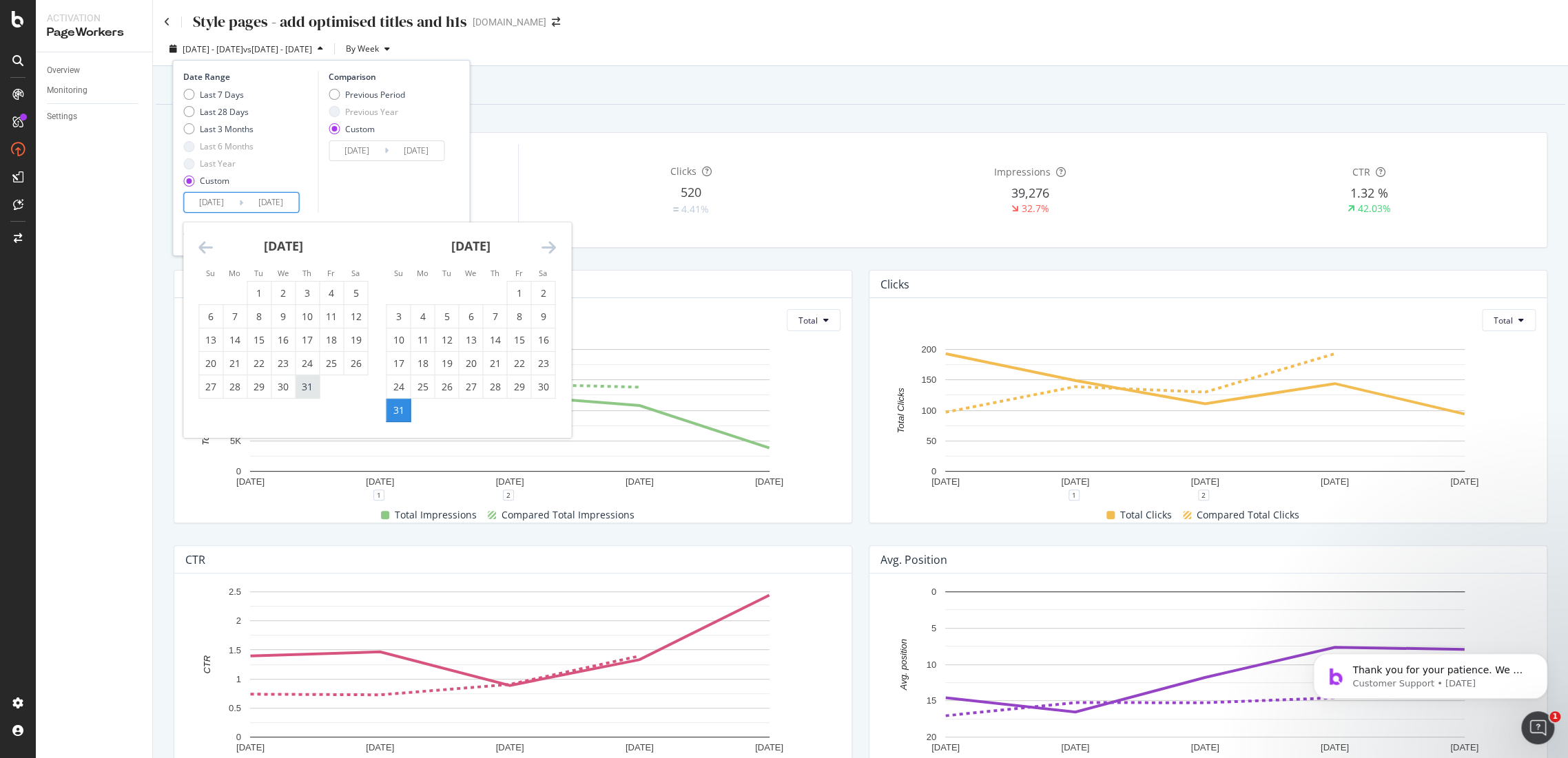
click at [315, 387] on div "31" at bounding box center [306, 387] width 23 height 13
type input "2025/07/31"
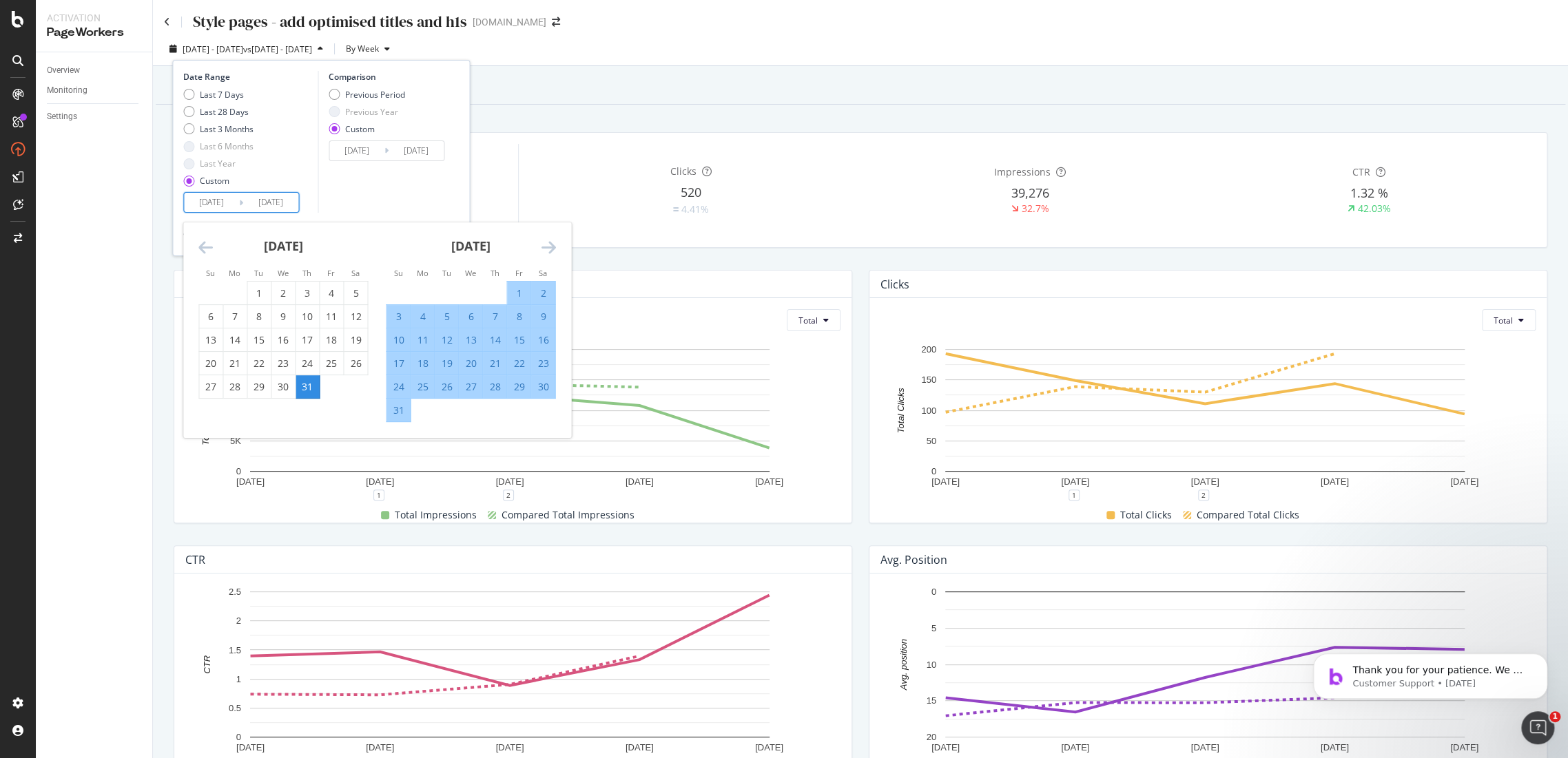
click at [557, 250] on div "August 2025 1 2 3 4 5 6 7 8 9 10 11 12 13 14 15 16 17 18 19 20 21 22 23 24 25 2…" at bounding box center [470, 322] width 187 height 200
click at [552, 249] on icon "Move forward to switch to the next month." at bounding box center [548, 247] width 14 height 16
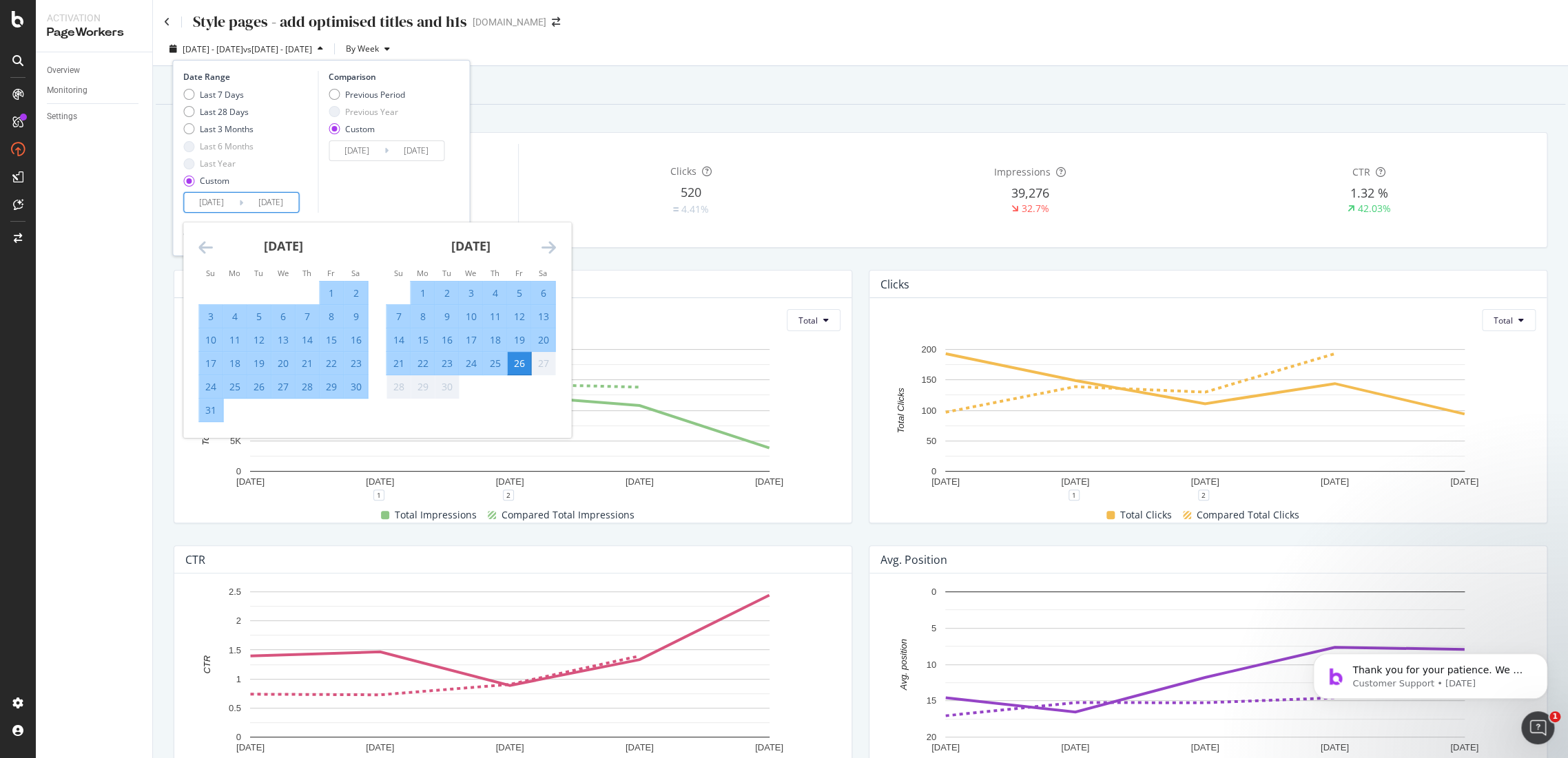
click at [552, 249] on icon "Move forward to switch to the next month." at bounding box center [548, 247] width 14 height 16
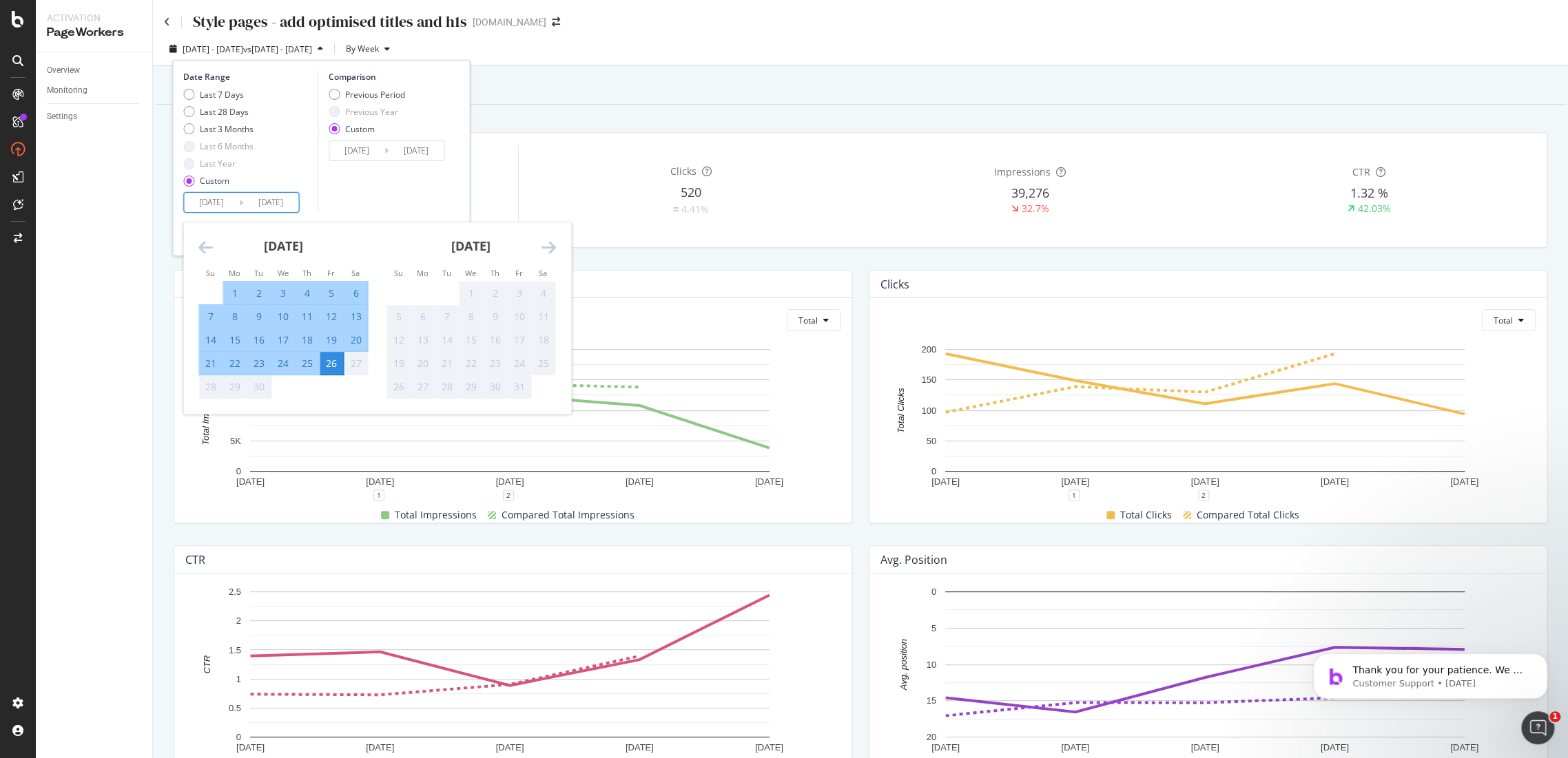
click at [323, 361] on div "26" at bounding box center [331, 363] width 23 height 13
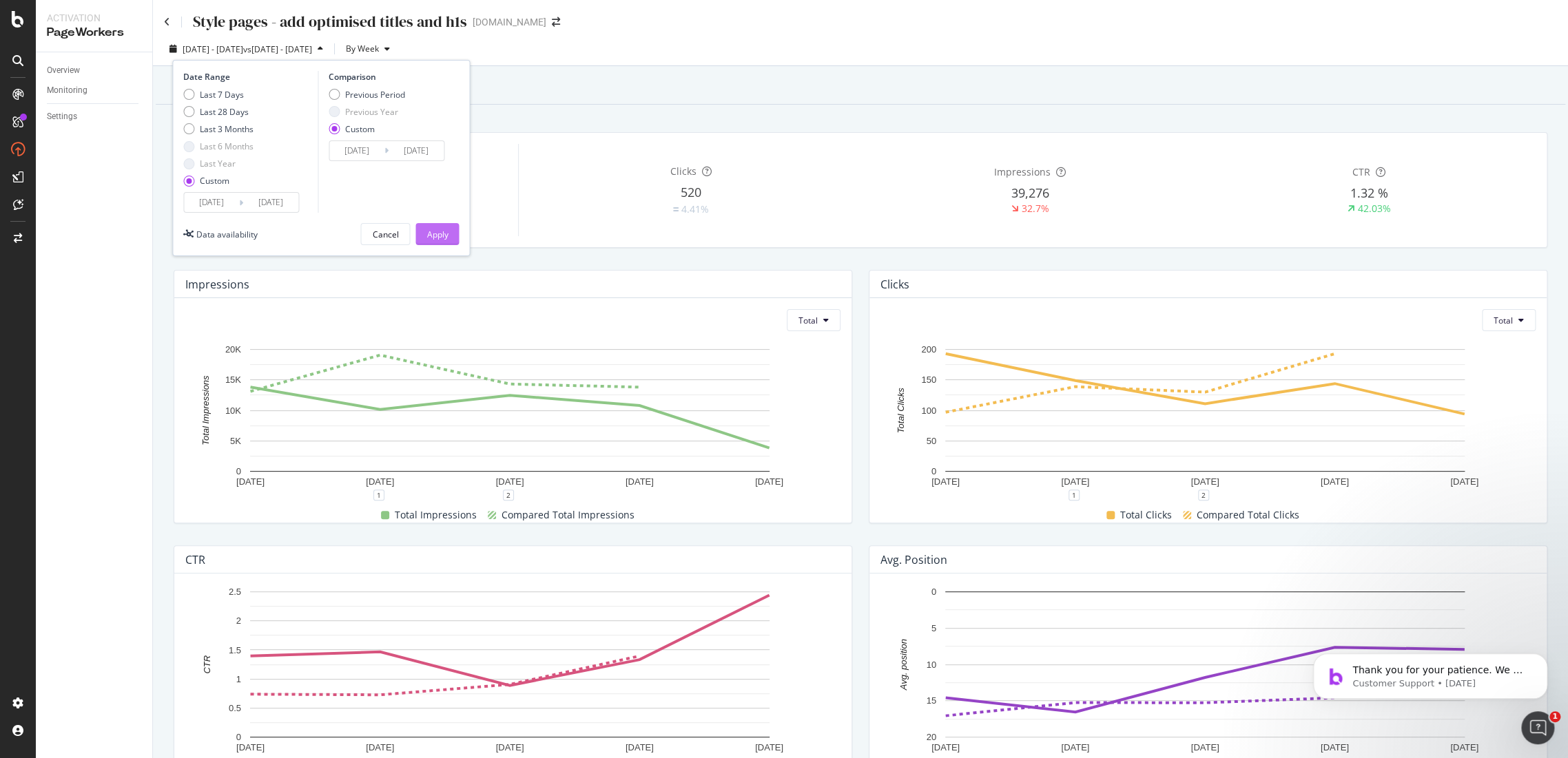
click at [435, 240] on div "Apply" at bounding box center [437, 234] width 22 height 12
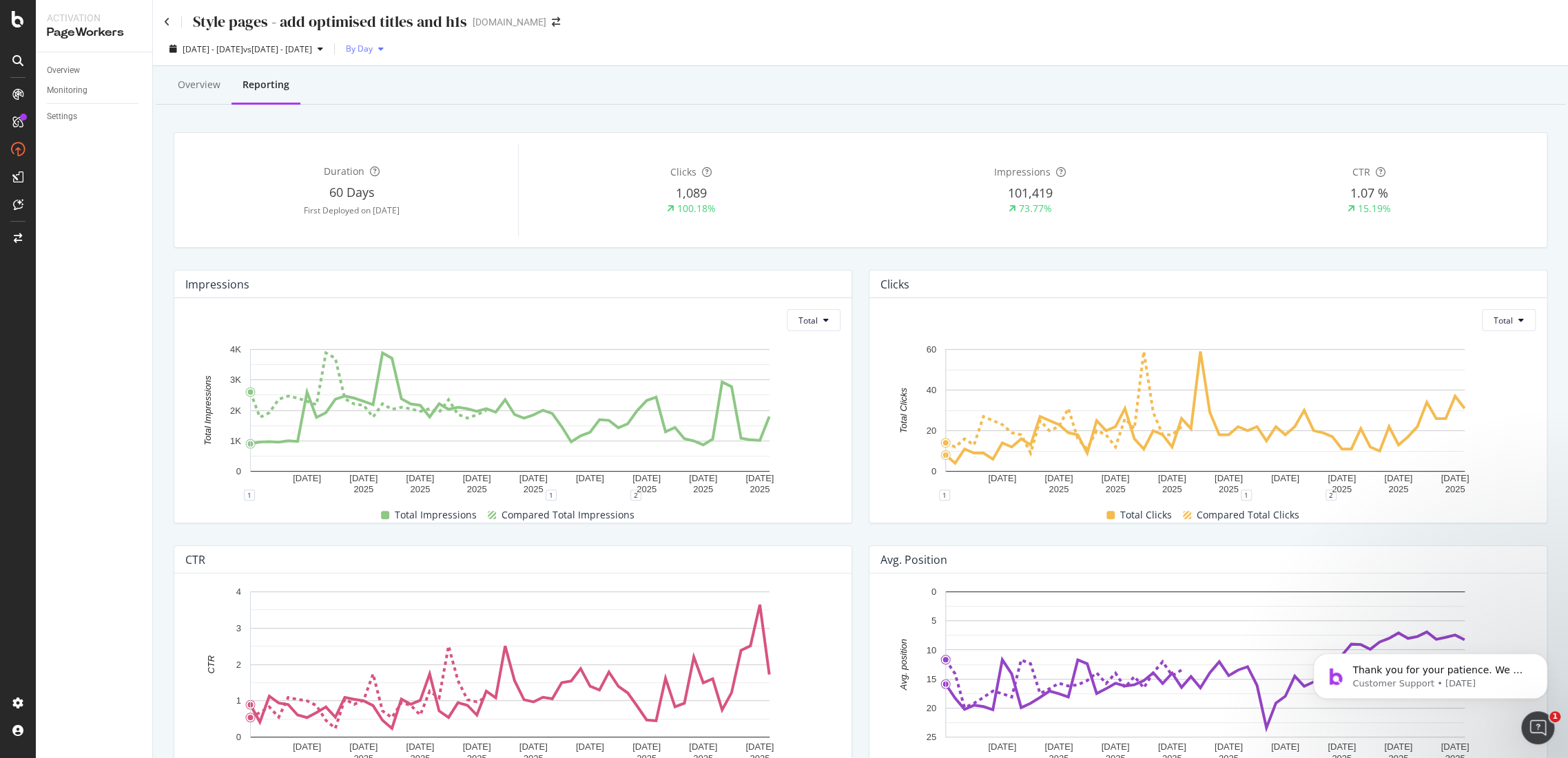
click at [384, 49] on icon "button" at bounding box center [381, 49] width 5 height 8
click at [438, 99] on span "By Week" at bounding box center [429, 102] width 33 height 13
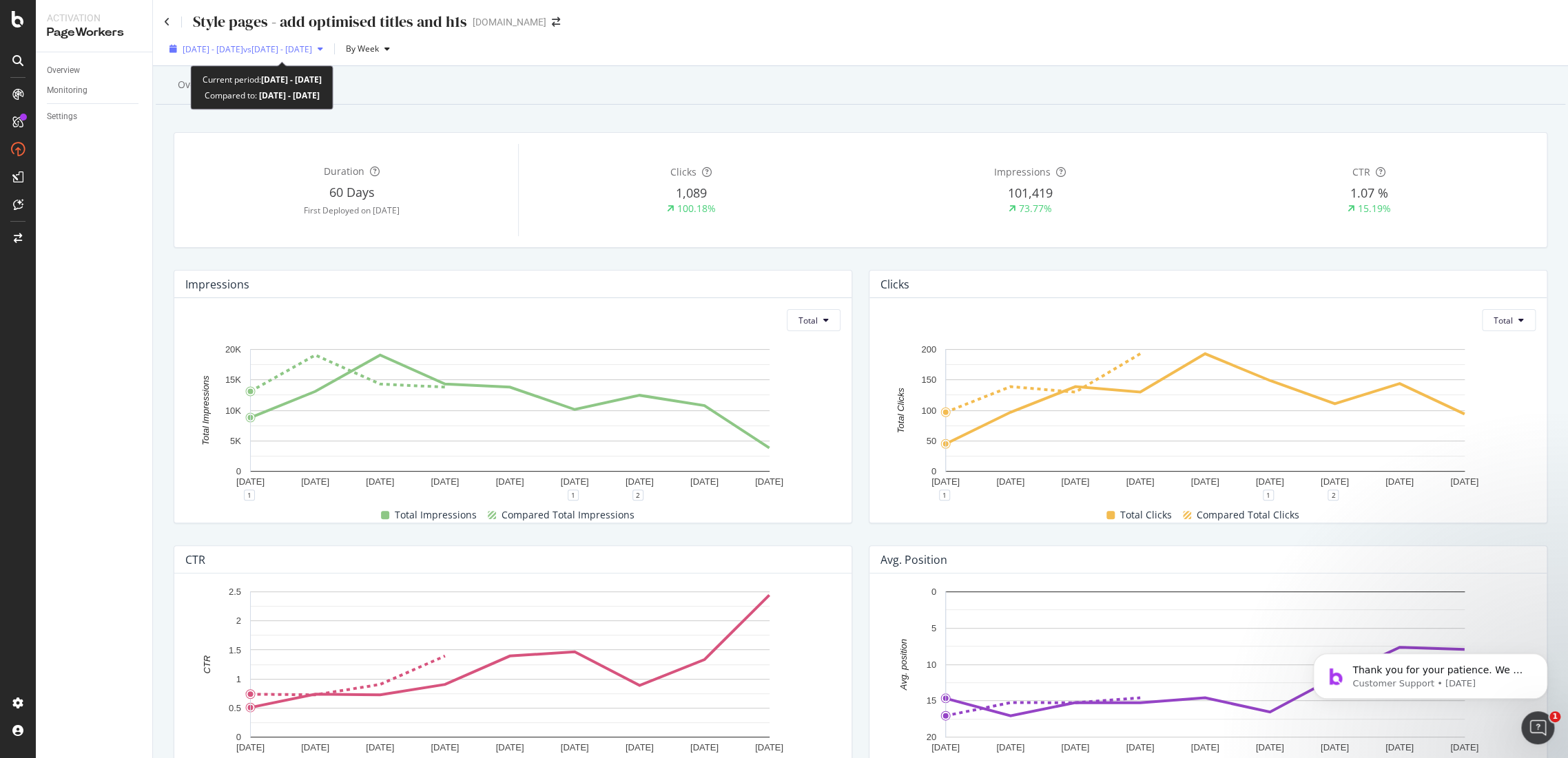
click at [312, 44] on span "vs 2025 Aug. 6th - Aug. 31st" at bounding box center [278, 49] width 69 height 12
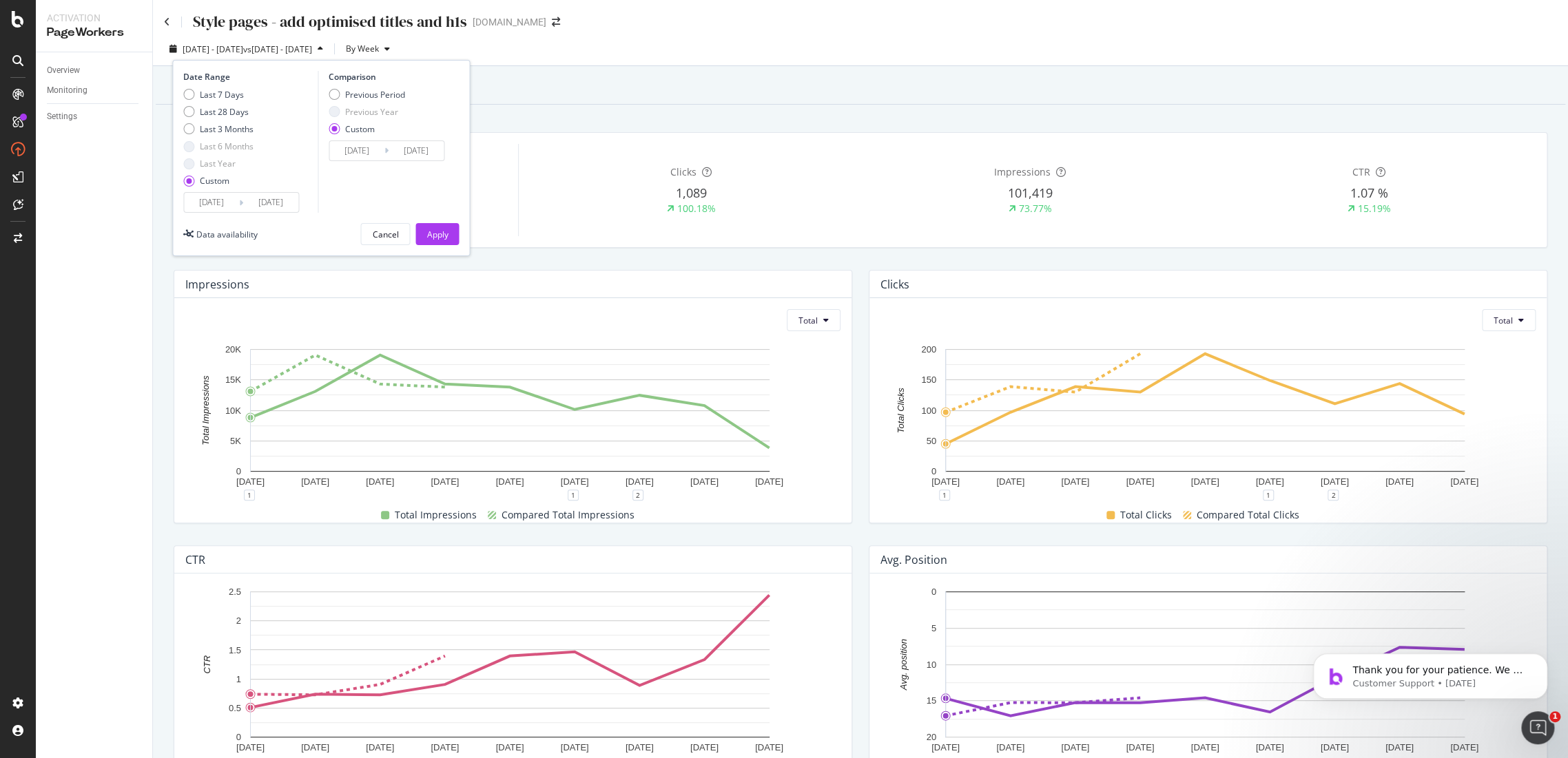
click at [212, 203] on input "2025/07/31" at bounding box center [212, 202] width 55 height 19
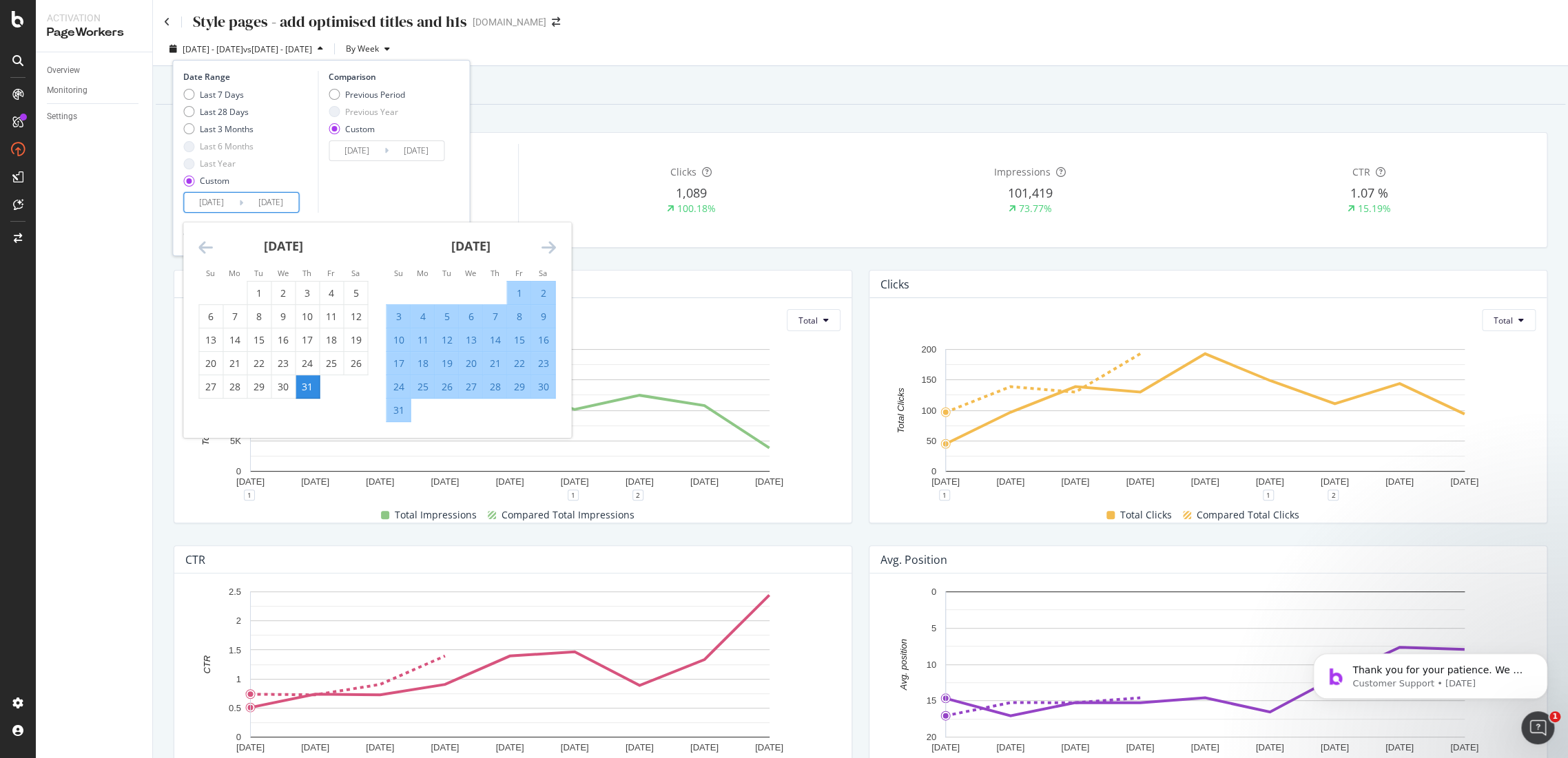
click at [309, 383] on div "31" at bounding box center [306, 387] width 23 height 13
click at [495, 384] on div "28" at bounding box center [494, 387] width 23 height 13
type input "2025/08/28"
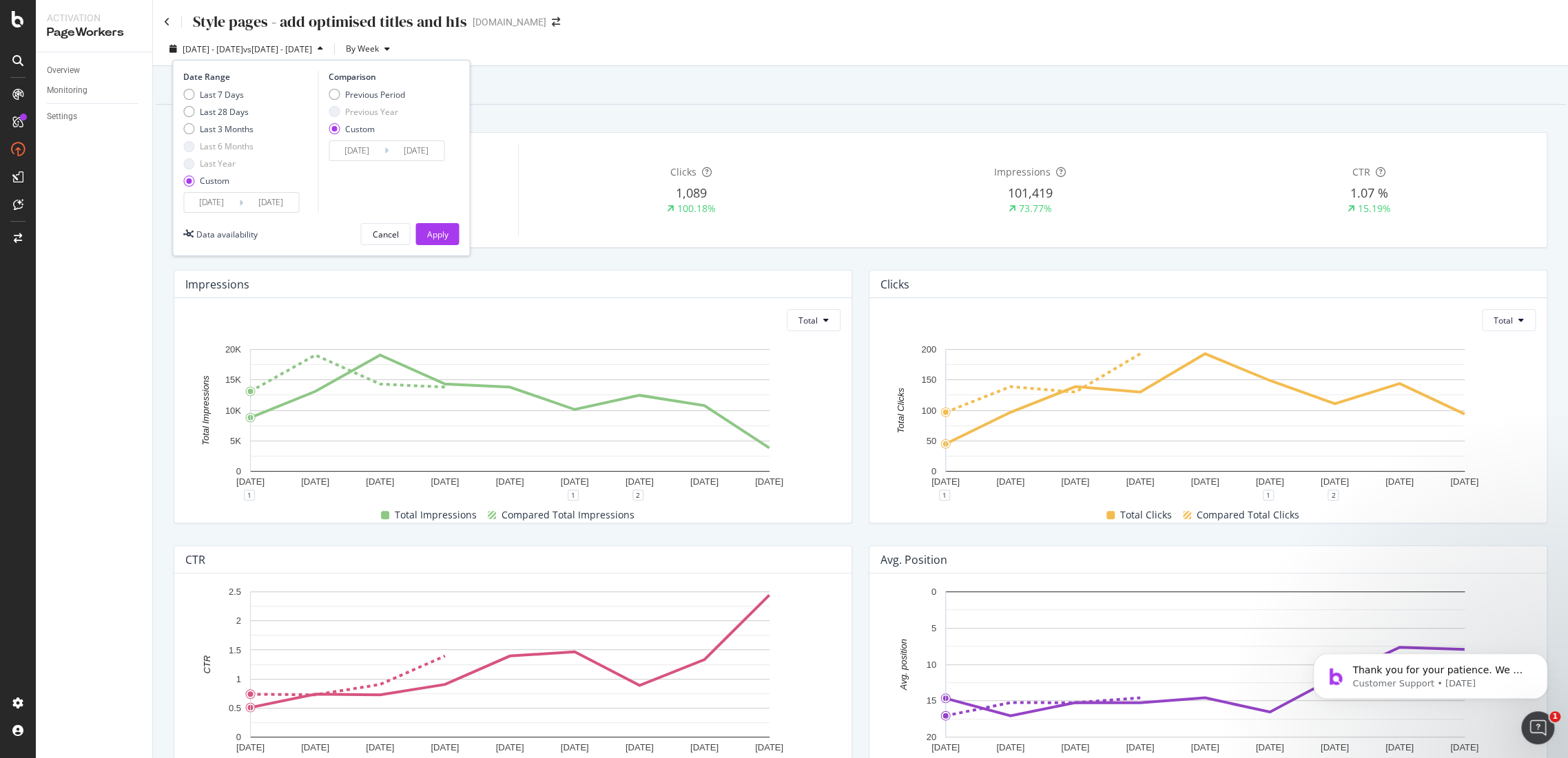
click at [352, 151] on input "2025/08/06" at bounding box center [357, 151] width 55 height 19
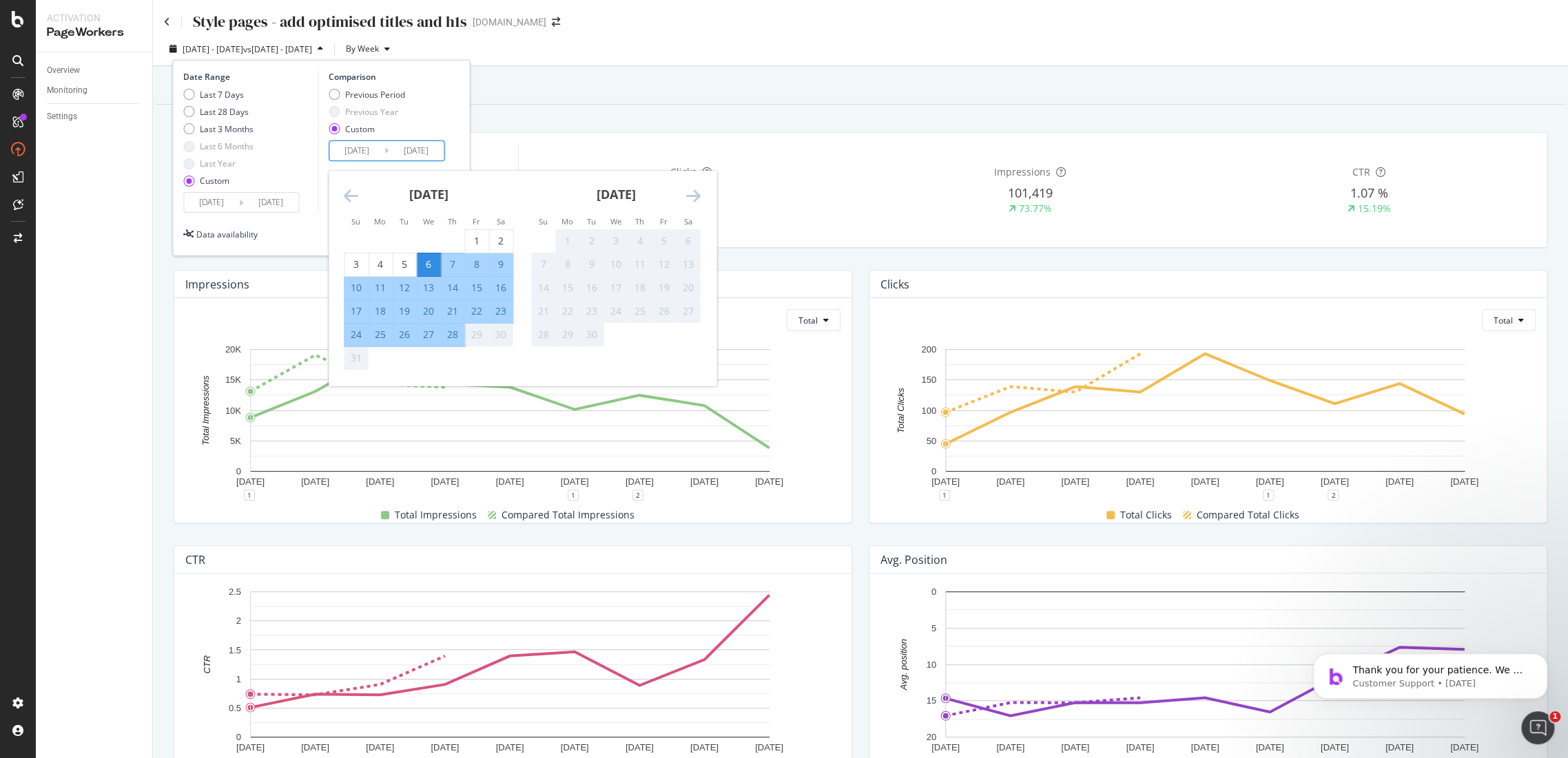
click at [440, 107] on div "Previous Period Previous Year Custom" at bounding box center [389, 115] width 120 height 52
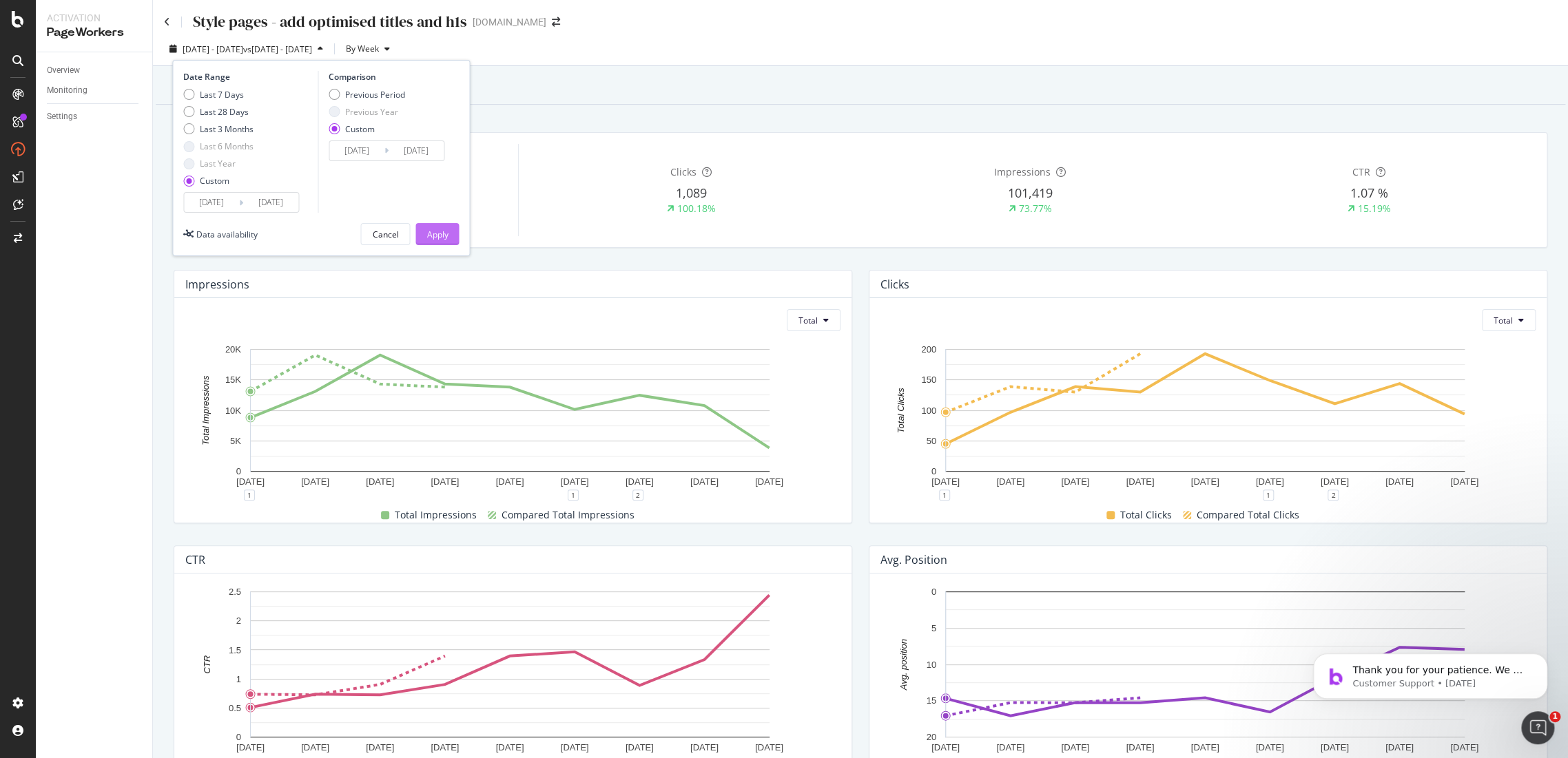
click at [453, 230] on button "Apply" at bounding box center [437, 234] width 43 height 22
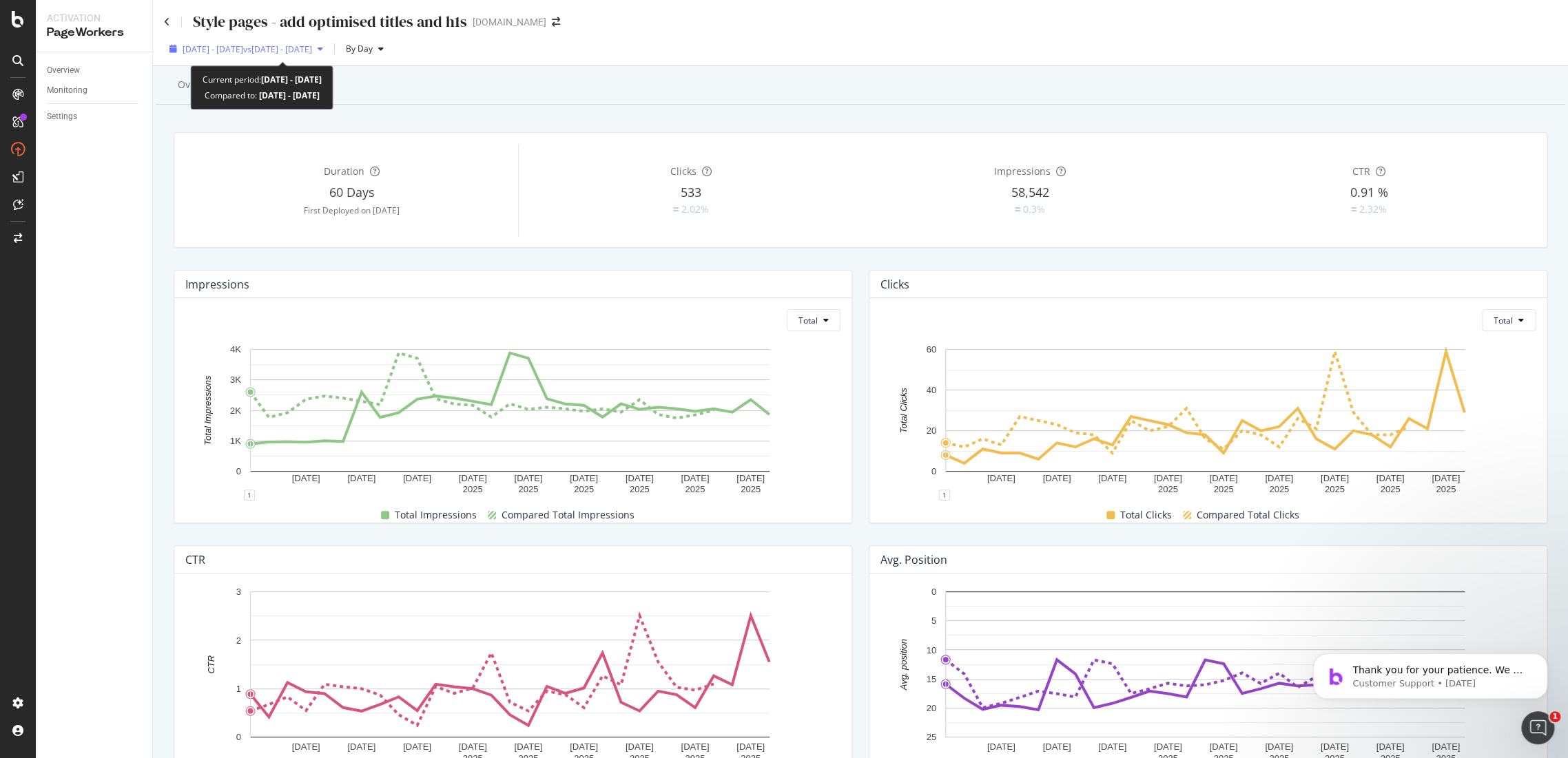
click at [312, 48] on span "vs 2025 Aug. 6th - Aug. 31st" at bounding box center [278, 49] width 69 height 12
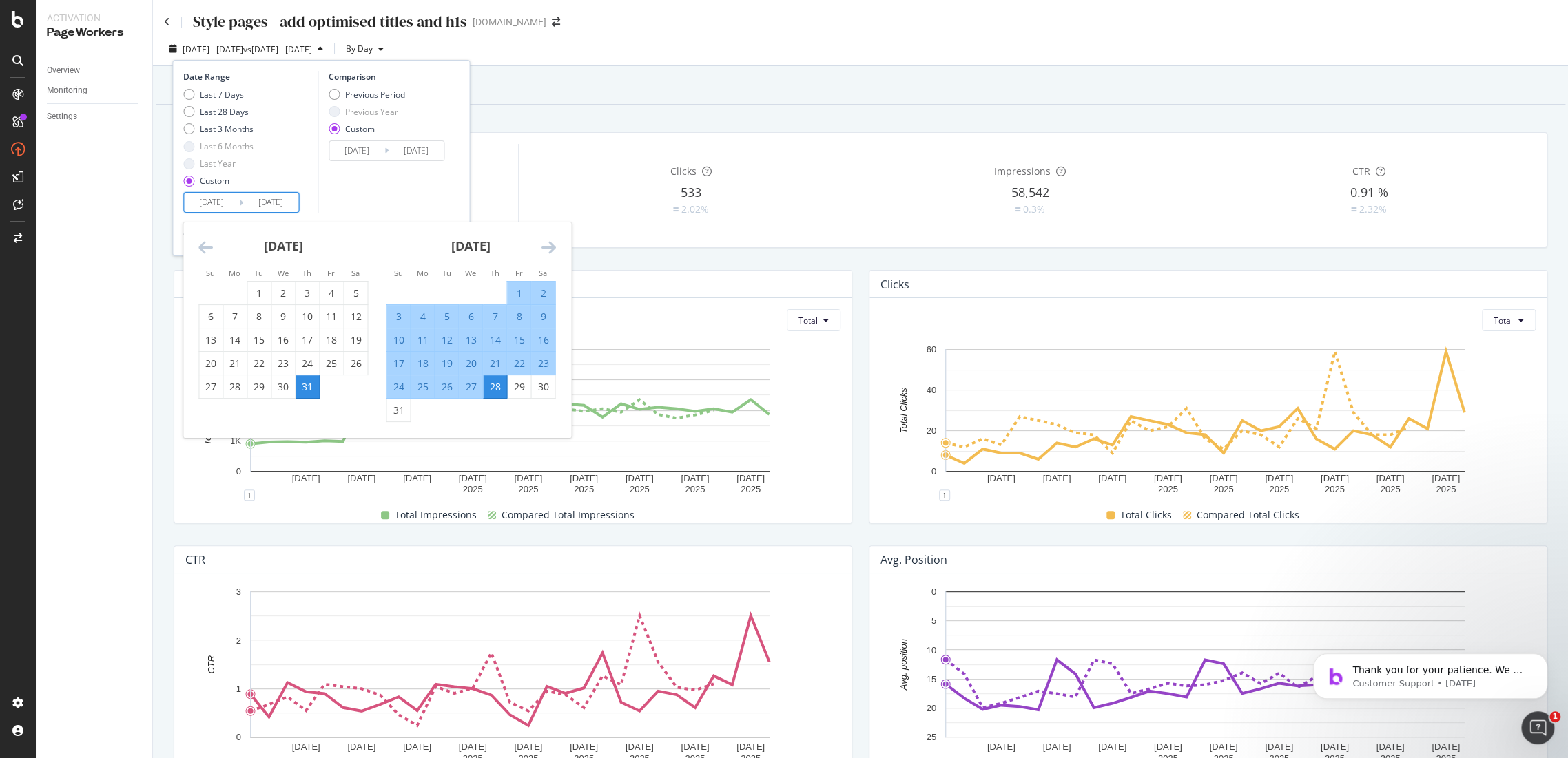
click at [214, 207] on input "2025/07/31" at bounding box center [212, 202] width 55 height 19
click at [544, 246] on icon "Move forward to switch to the next month." at bounding box center [548, 247] width 14 height 16
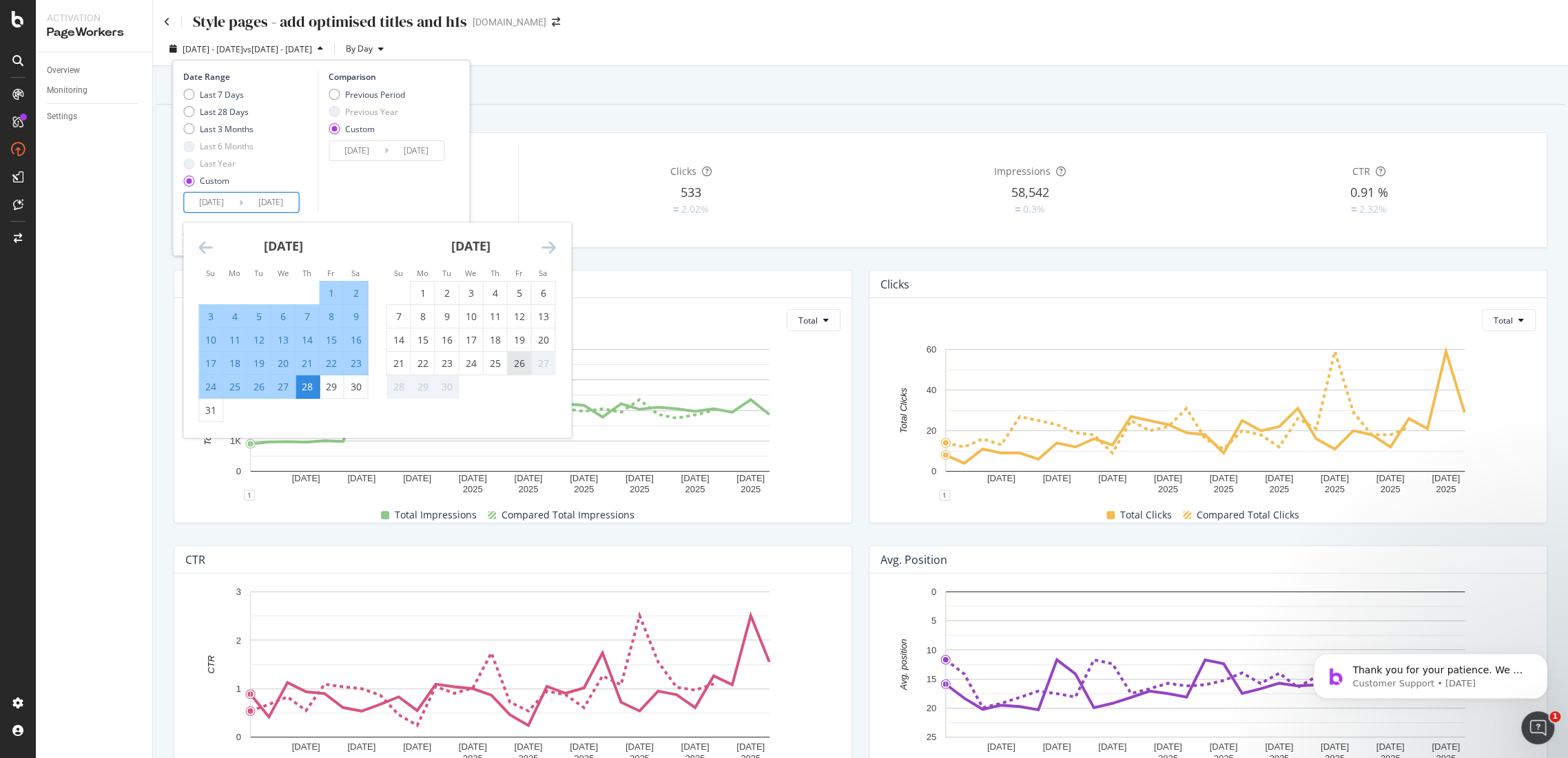
click at [519, 363] on div "26" at bounding box center [518, 363] width 23 height 13
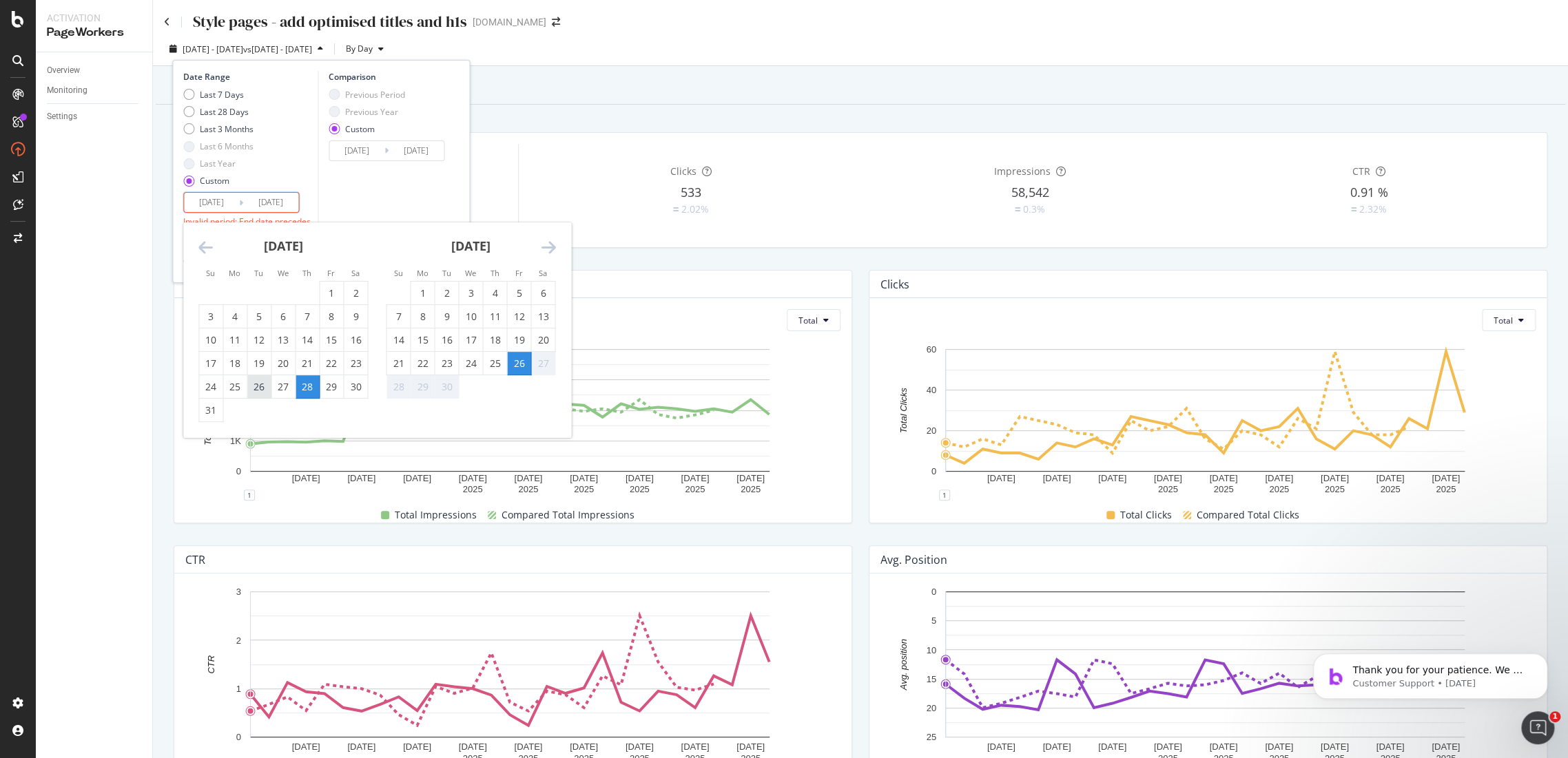
click at [261, 389] on div "26" at bounding box center [258, 387] width 23 height 13
type input "2025/08/26"
click at [259, 390] on div "26" at bounding box center [258, 387] width 23 height 13
type input "2025/08/26"
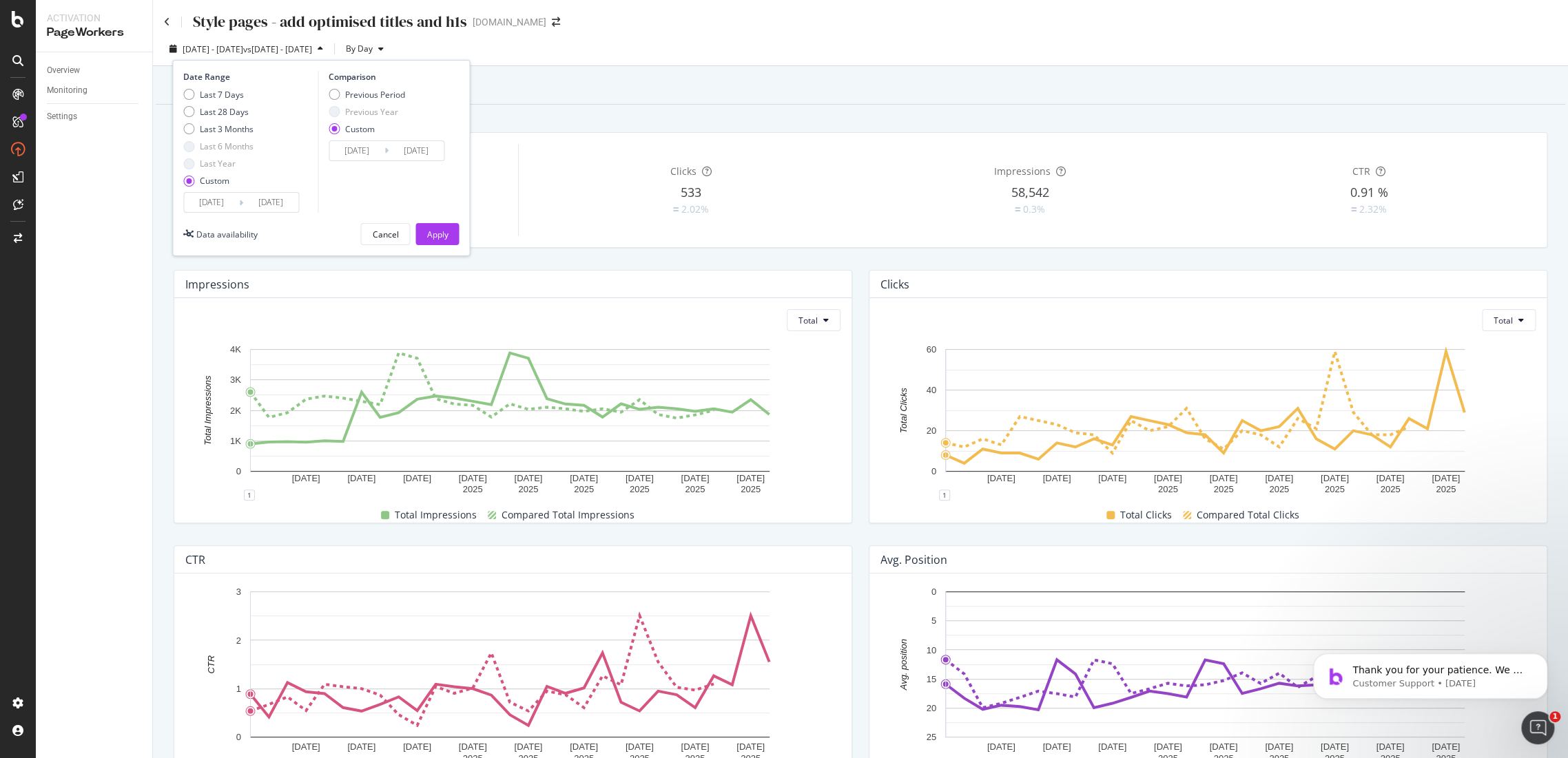
click at [228, 207] on input "2025/08/26" at bounding box center [212, 202] width 55 height 19
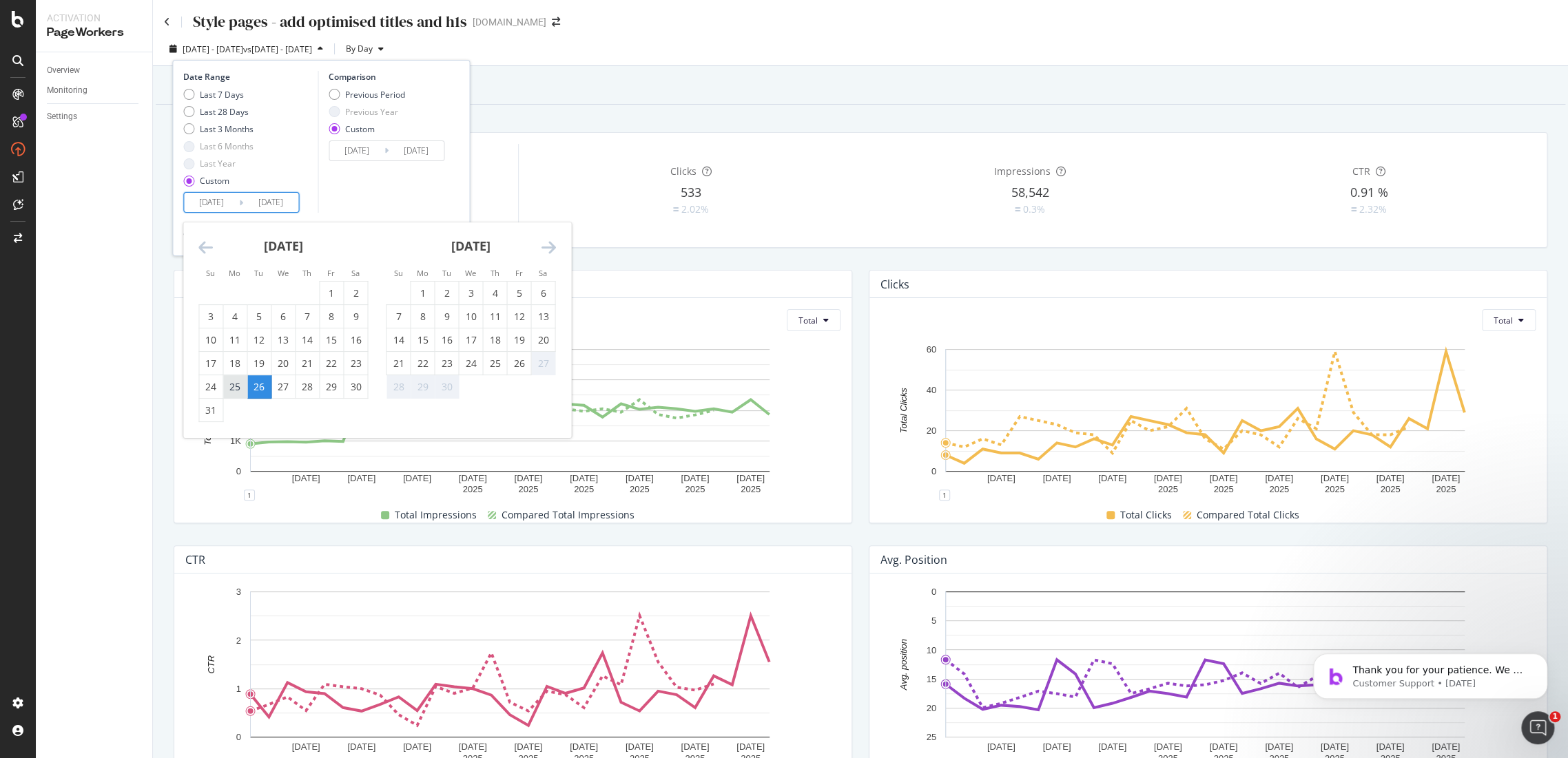
click at [237, 392] on div "25" at bounding box center [234, 387] width 23 height 13
type input "2025/08/25"
click at [234, 387] on div "25" at bounding box center [234, 387] width 23 height 13
type input "2025/08/25"
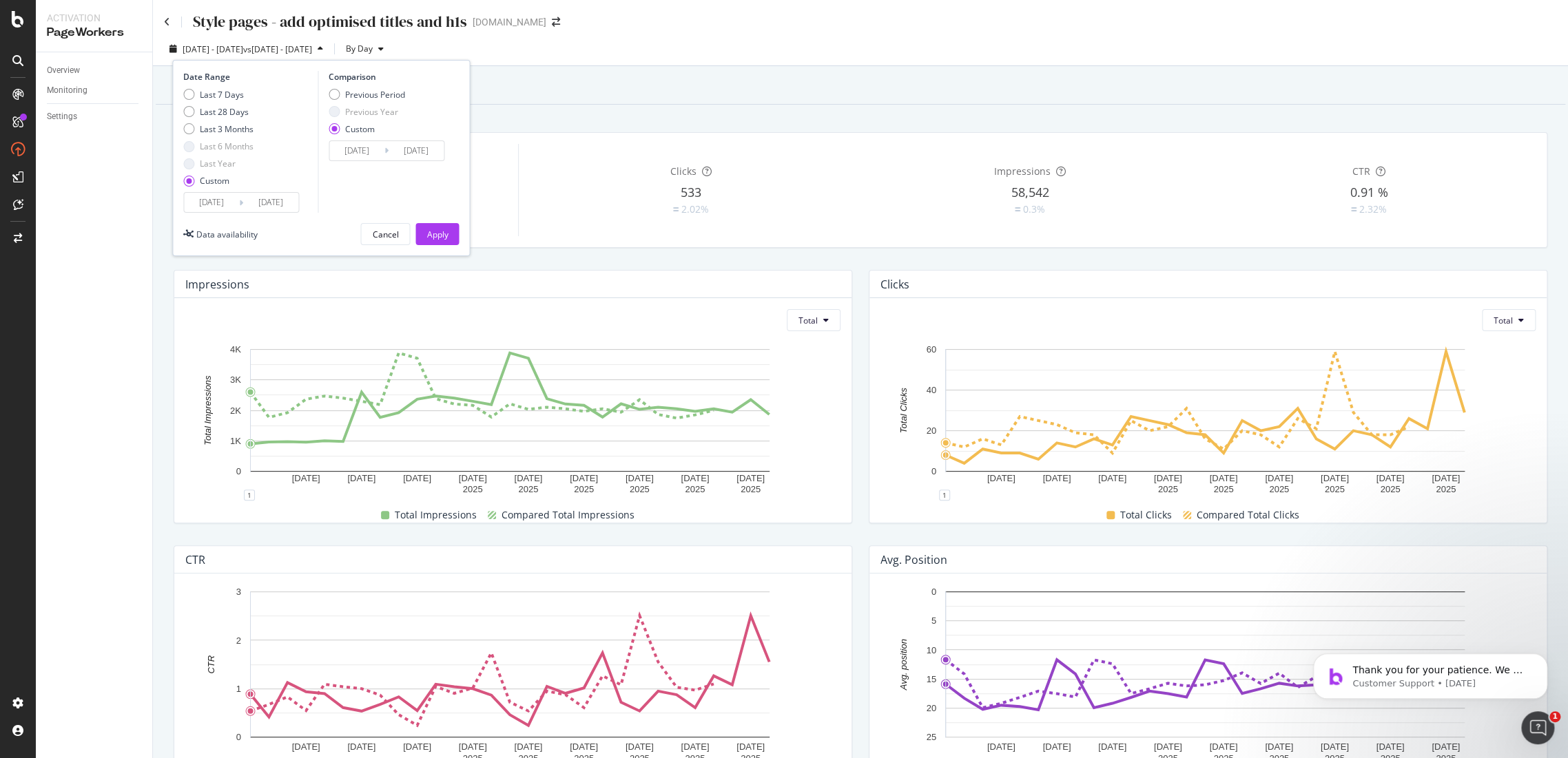
click at [234, 210] on input "2025/08/25" at bounding box center [212, 202] width 55 height 19
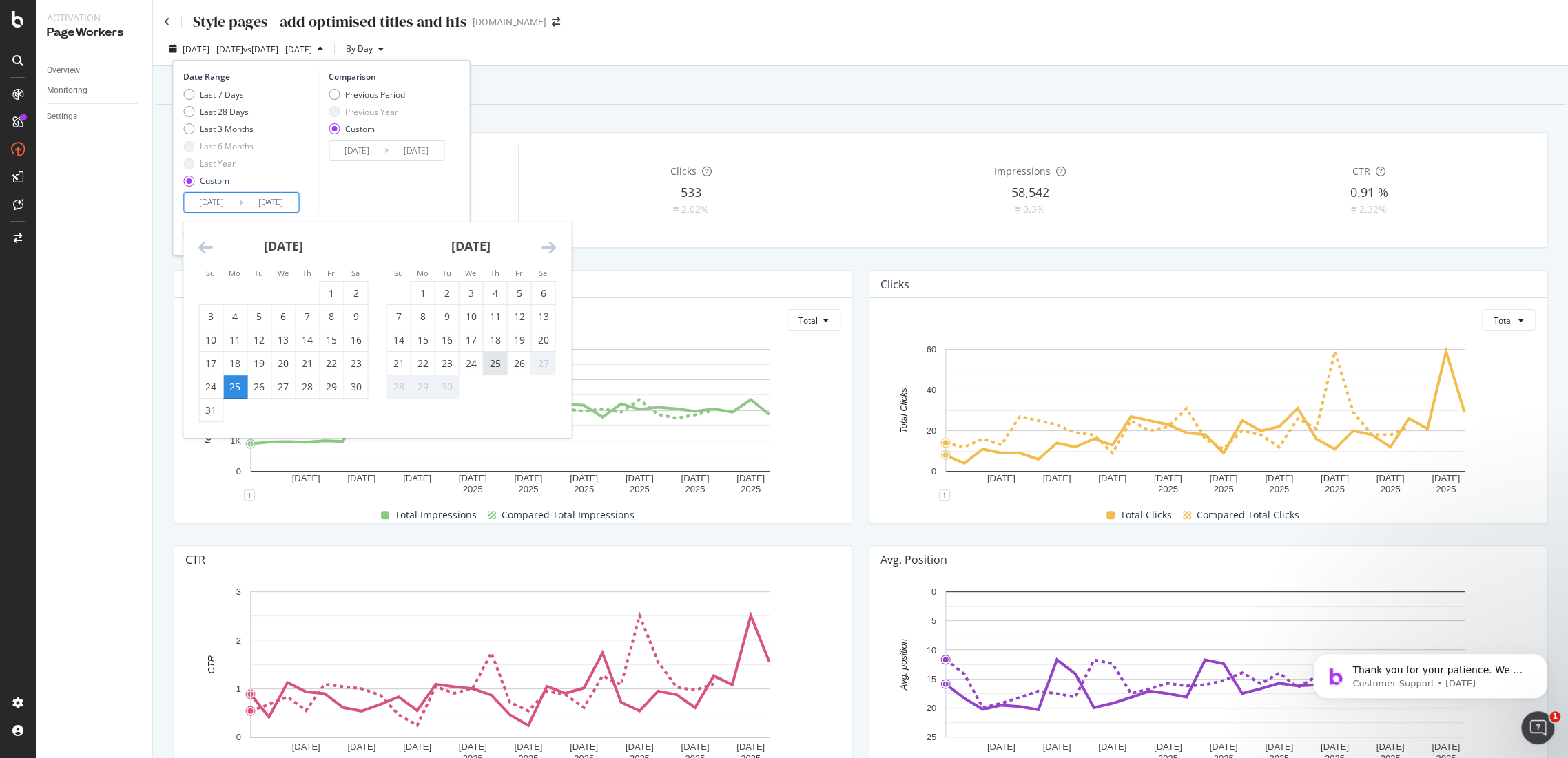
click at [485, 366] on div "25" at bounding box center [494, 363] width 23 height 13
click at [202, 211] on input "2025/09/25" at bounding box center [212, 202] width 55 height 19
click at [232, 378] on div "25" at bounding box center [234, 386] width 23 height 22
type input "2025/08/25"
click at [499, 366] on div "25" at bounding box center [494, 363] width 23 height 13
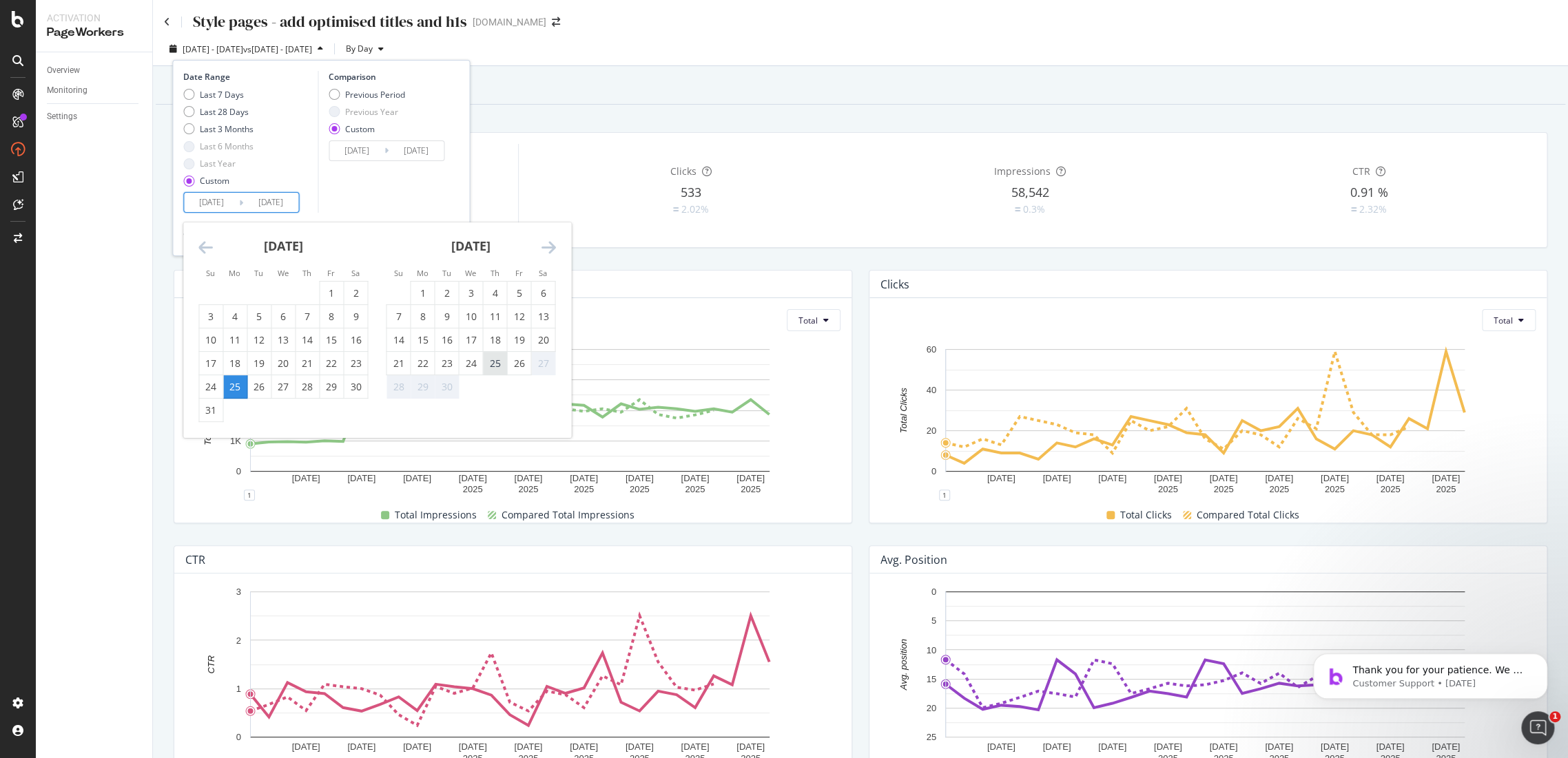
type input "2025/09/25"
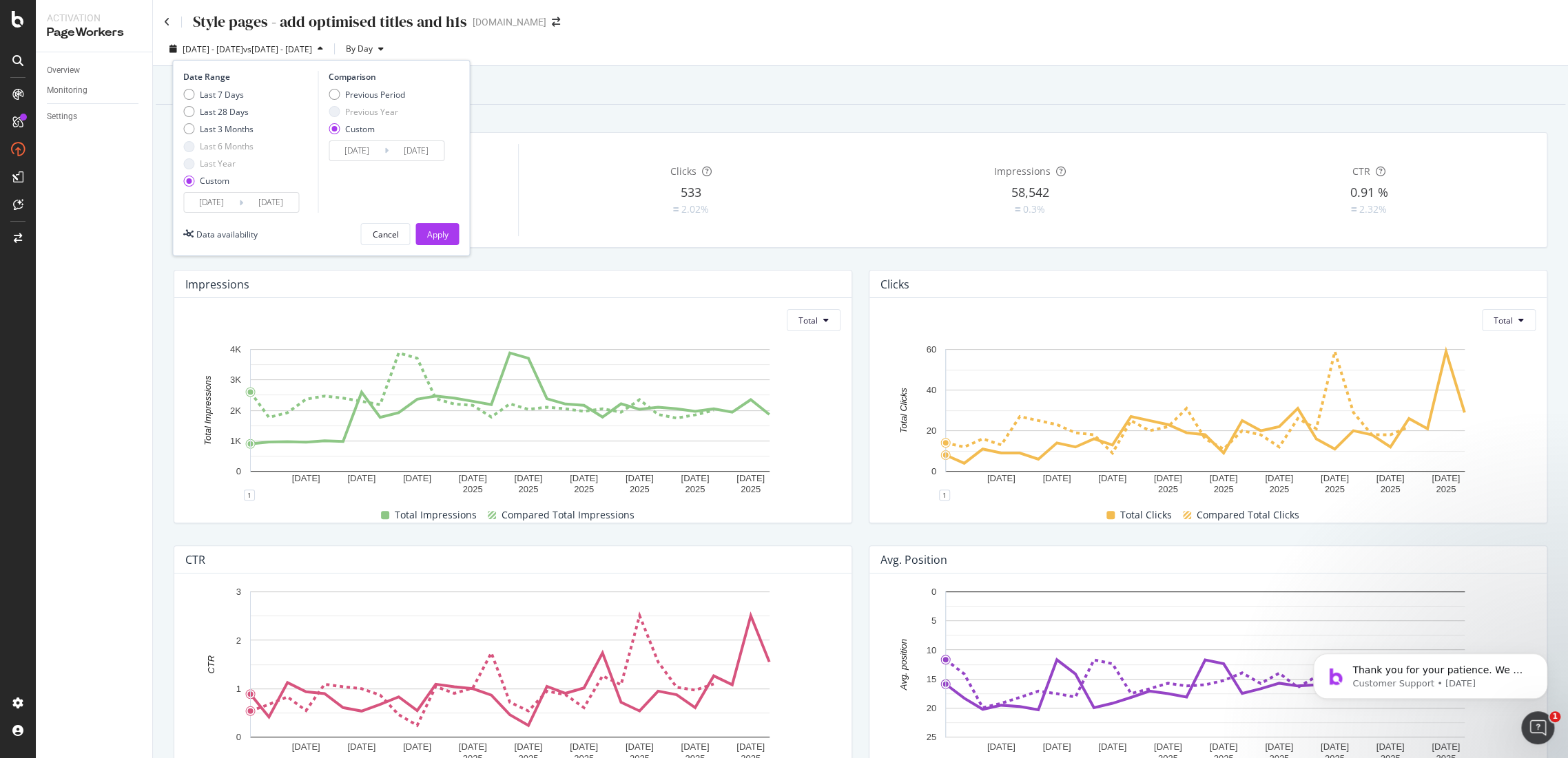
click at [369, 148] on input "2025/08/06" at bounding box center [357, 151] width 55 height 19
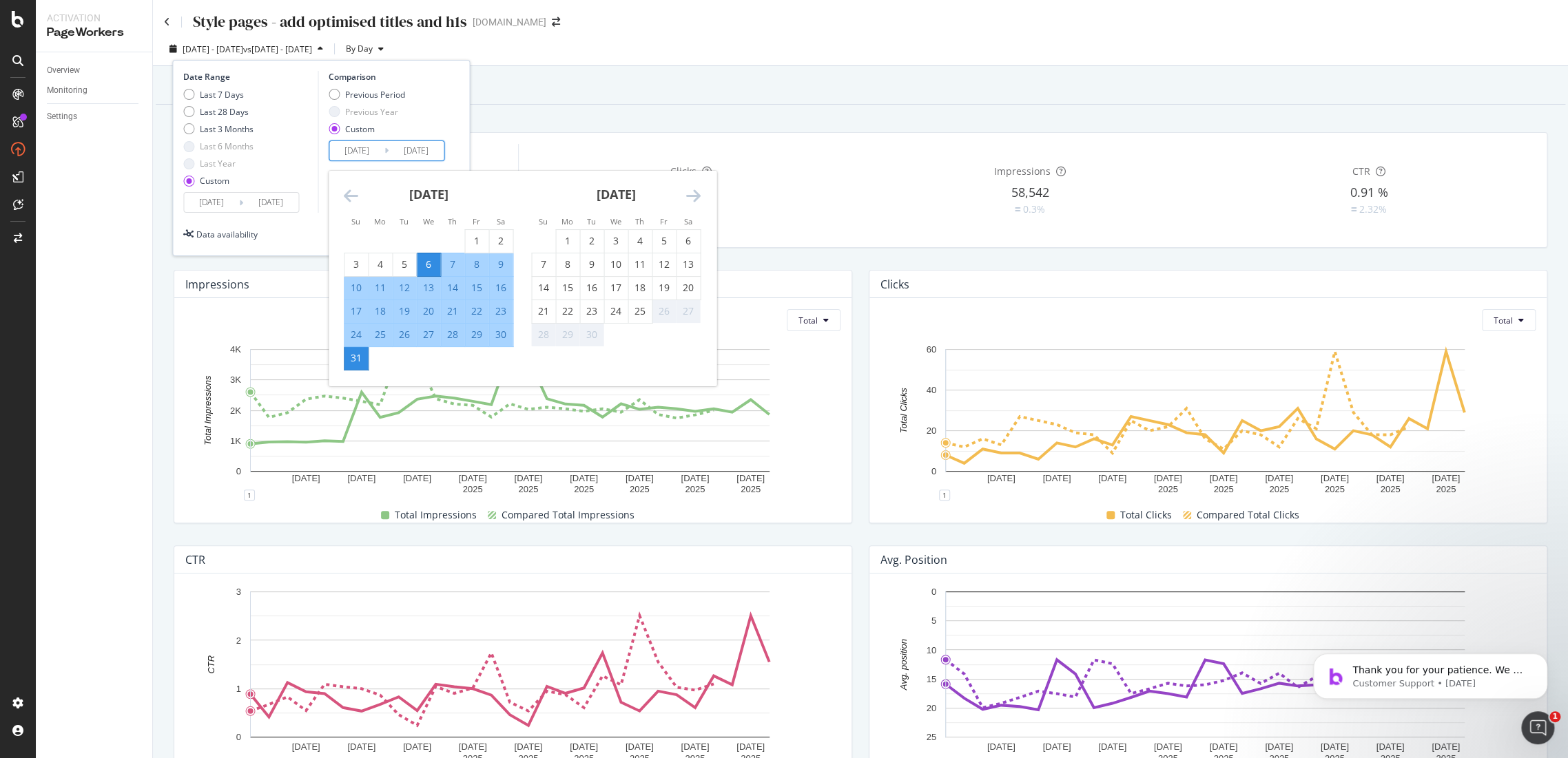
click at [354, 200] on icon "Move backward to switch to the previous month." at bounding box center [351, 195] width 14 height 16
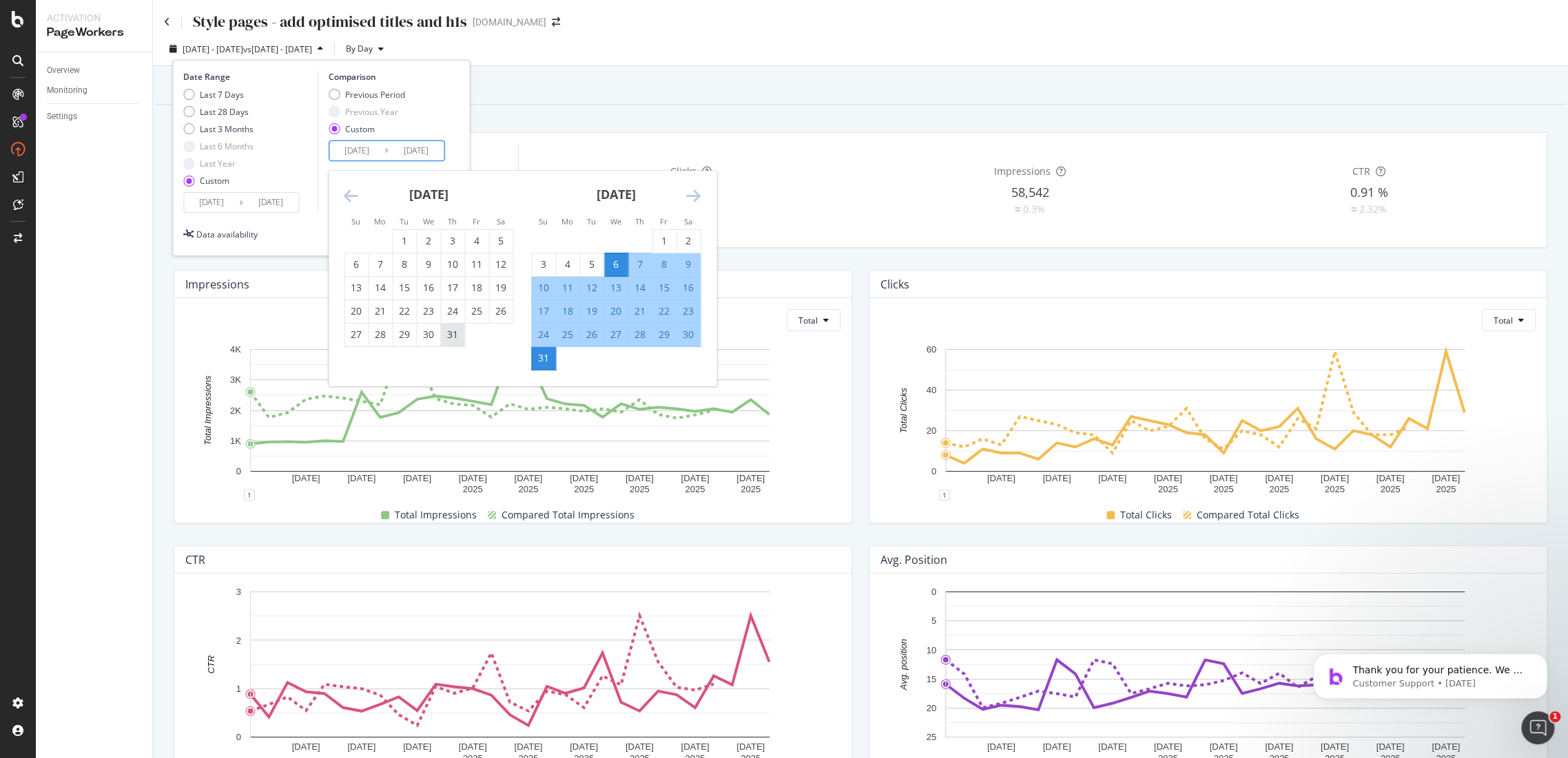
click at [447, 340] on div "31" at bounding box center [452, 335] width 23 height 13
type input "2025/07/31"
click at [543, 331] on div "24" at bounding box center [543, 335] width 23 height 13
type input "2025/08/24"
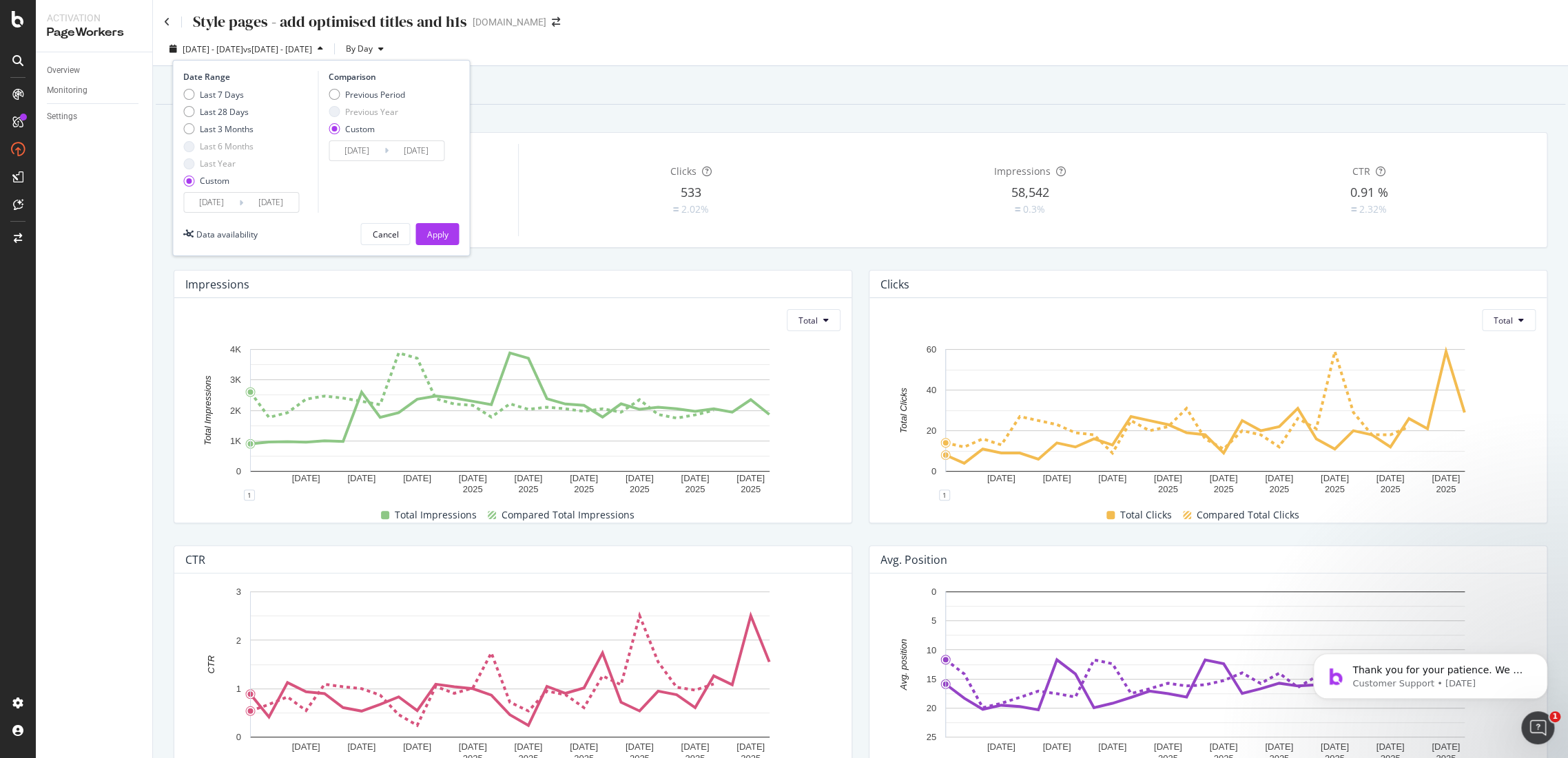
click at [458, 249] on div "Date Range Last 7 Days Last 28 Days Last 3 Months Last 6 Months Last Year Custo…" at bounding box center [321, 158] width 297 height 196
click at [449, 234] on button "Apply" at bounding box center [437, 234] width 43 height 22
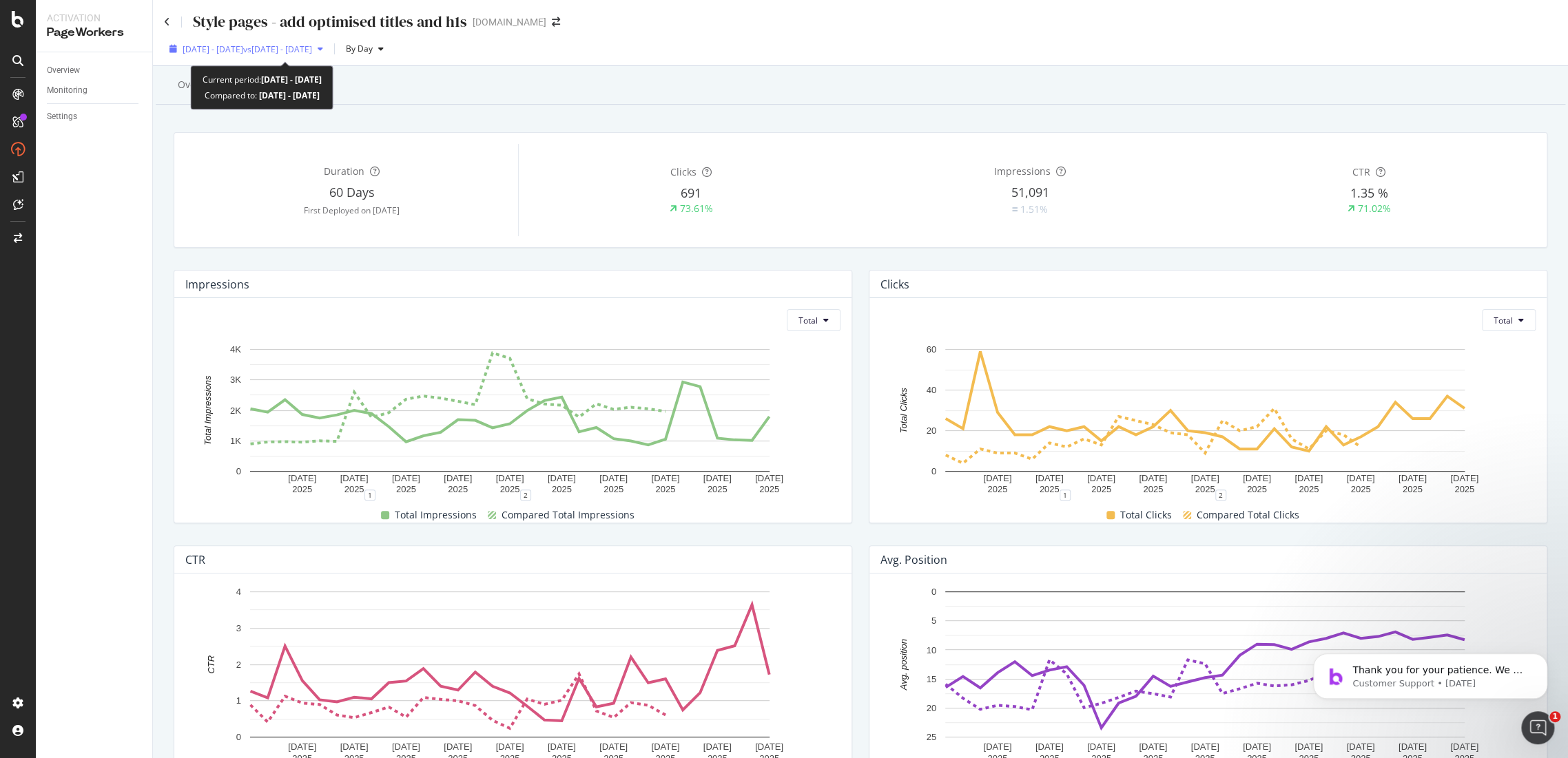
click at [287, 46] on span "vs 2025 Jul. 31st - Aug. 24th" at bounding box center [278, 49] width 69 height 12
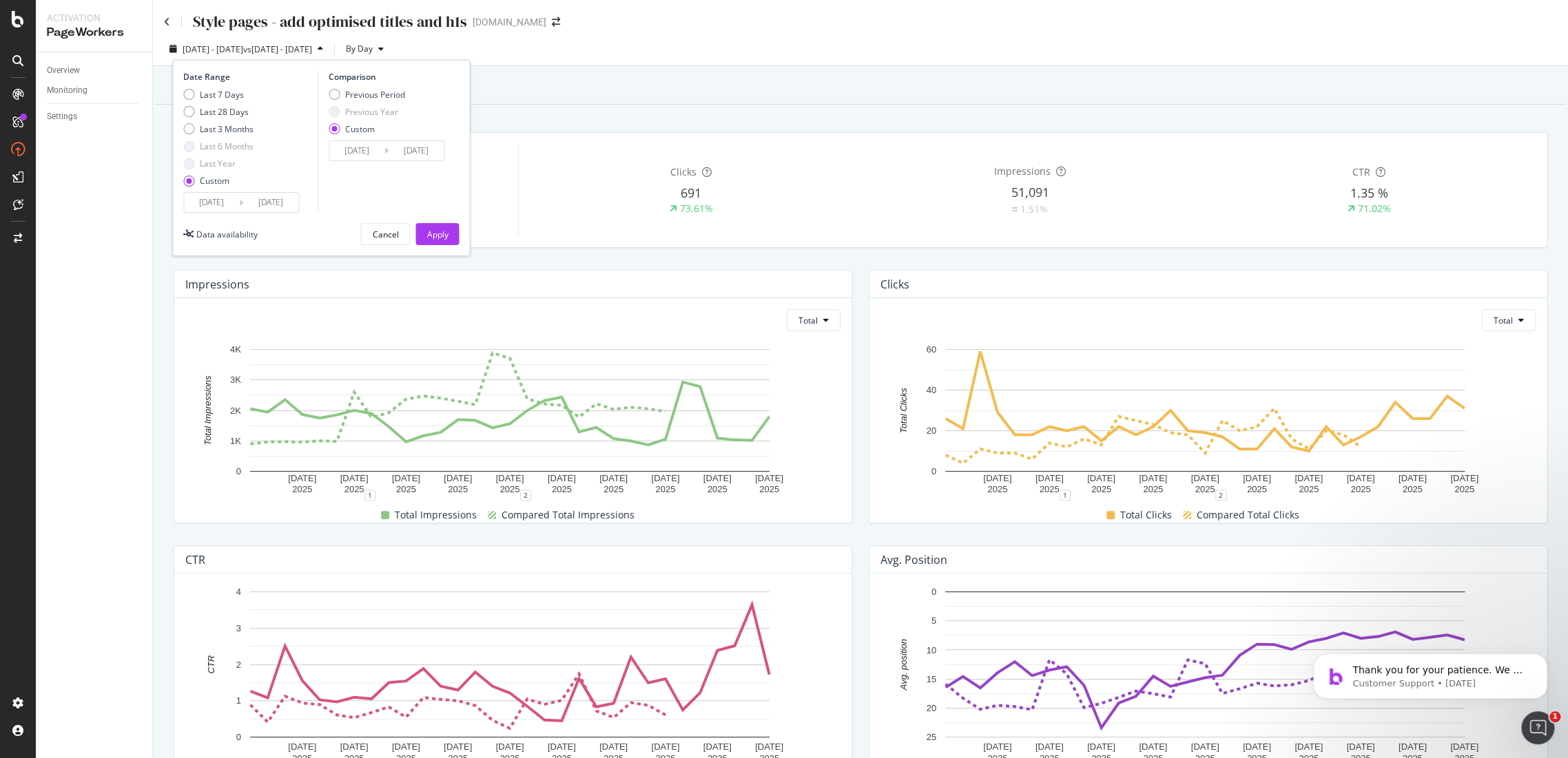
click at [223, 201] on input "2025/08/25" at bounding box center [212, 202] width 55 height 19
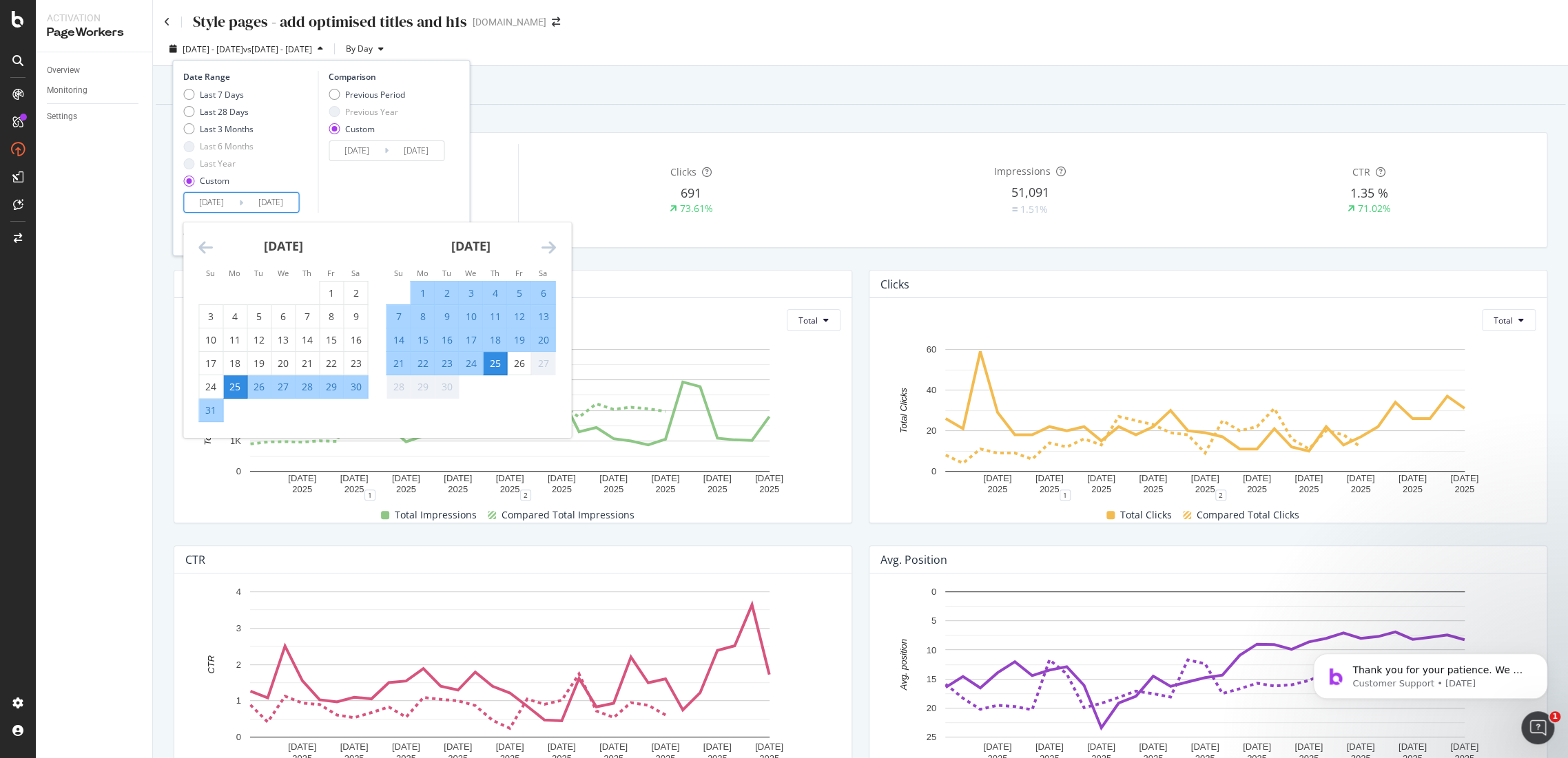
click at [262, 389] on div "26" at bounding box center [258, 387] width 23 height 13
click at [286, 204] on input "2025/09/25" at bounding box center [271, 202] width 55 height 19
click at [219, 197] on input "2025/08/26" at bounding box center [212, 202] width 55 height 19
click at [336, 389] on div "29" at bounding box center [331, 387] width 23 height 13
type input "2025/08/29"
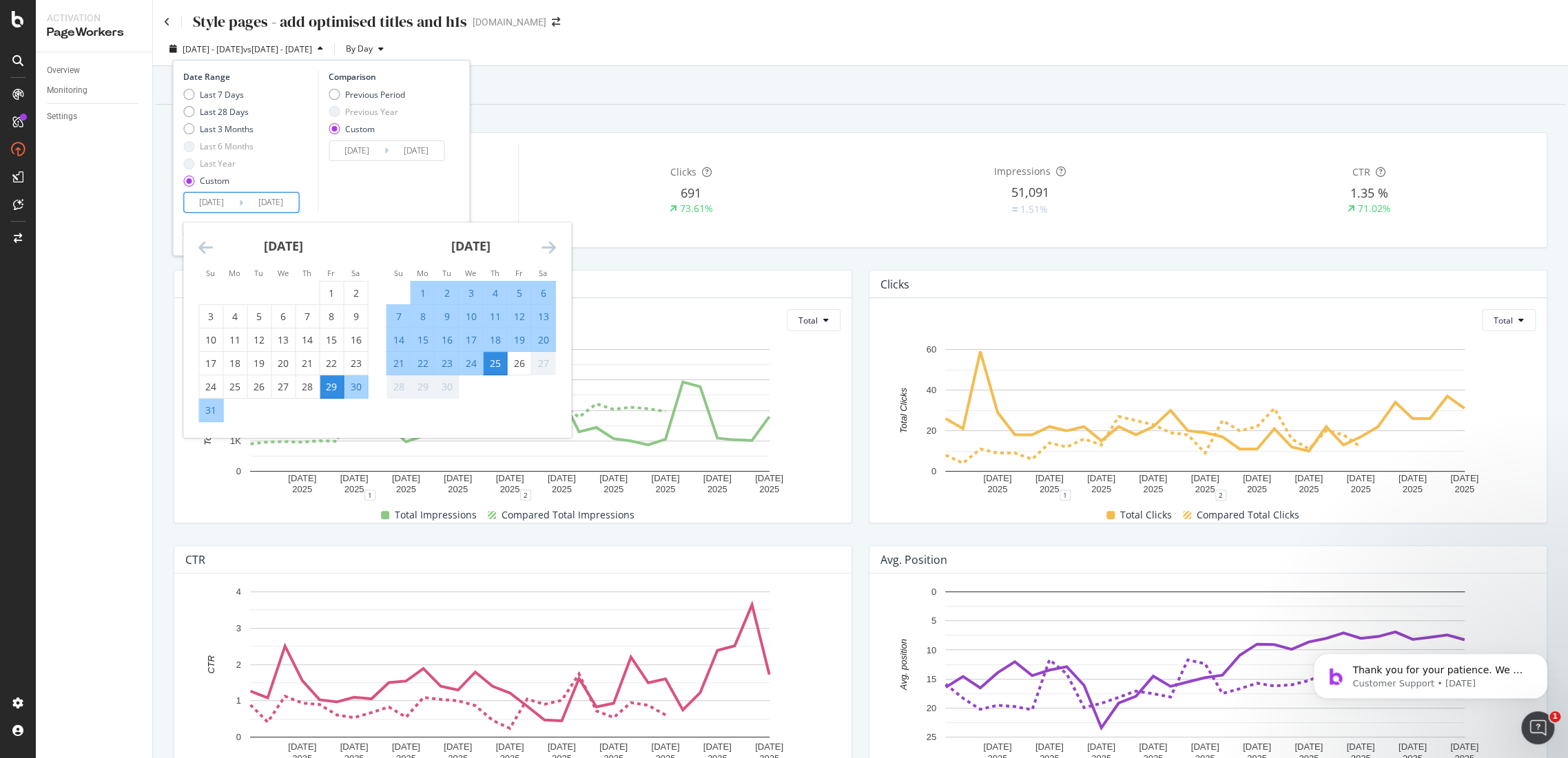
click at [342, 199] on div "Comparison Previous Period Previous Year Custom 2025/07/31 Navigate forward to …" at bounding box center [383, 142] width 131 height 142
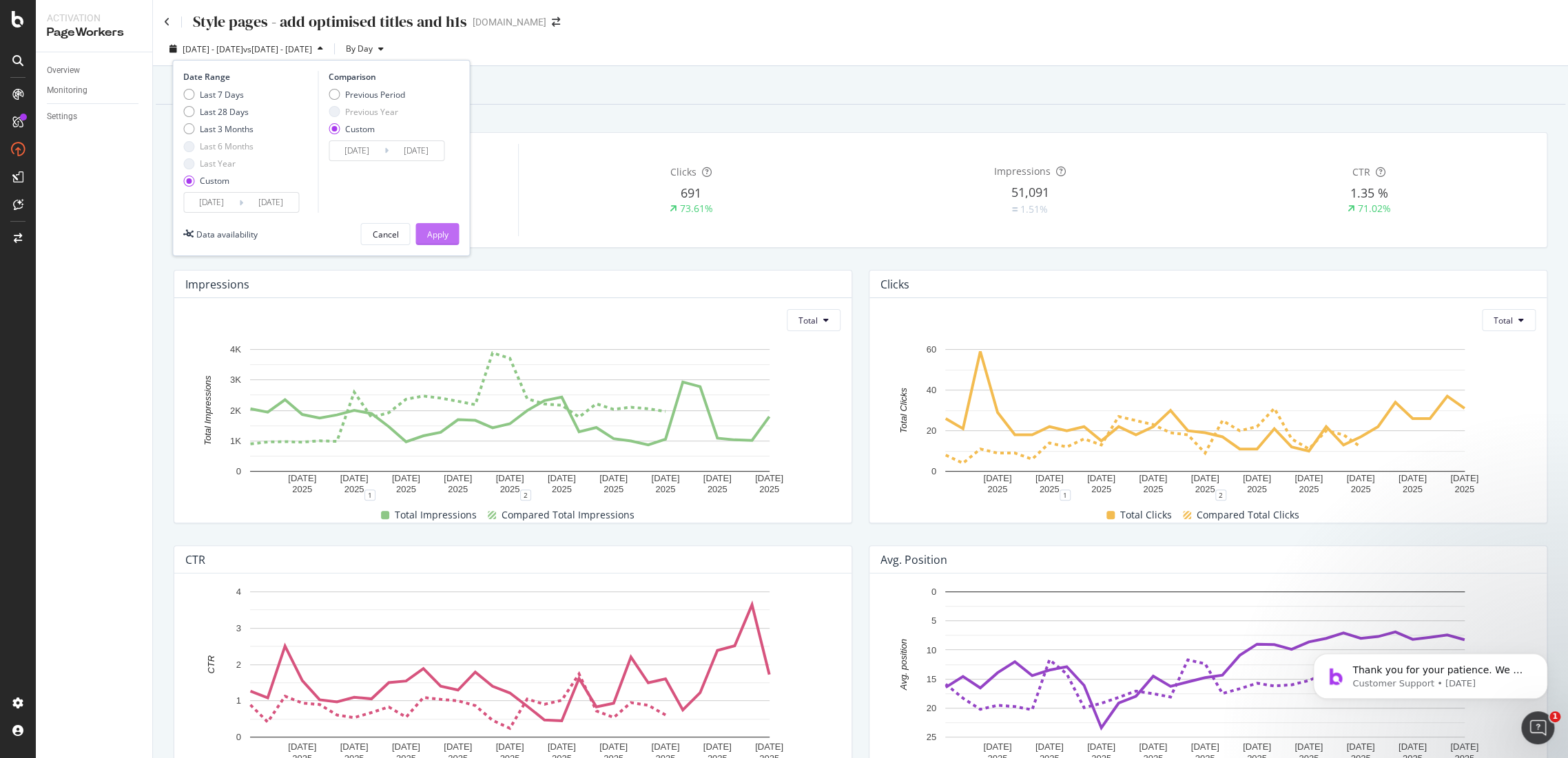
click at [436, 241] on div "Apply" at bounding box center [437, 234] width 22 height 21
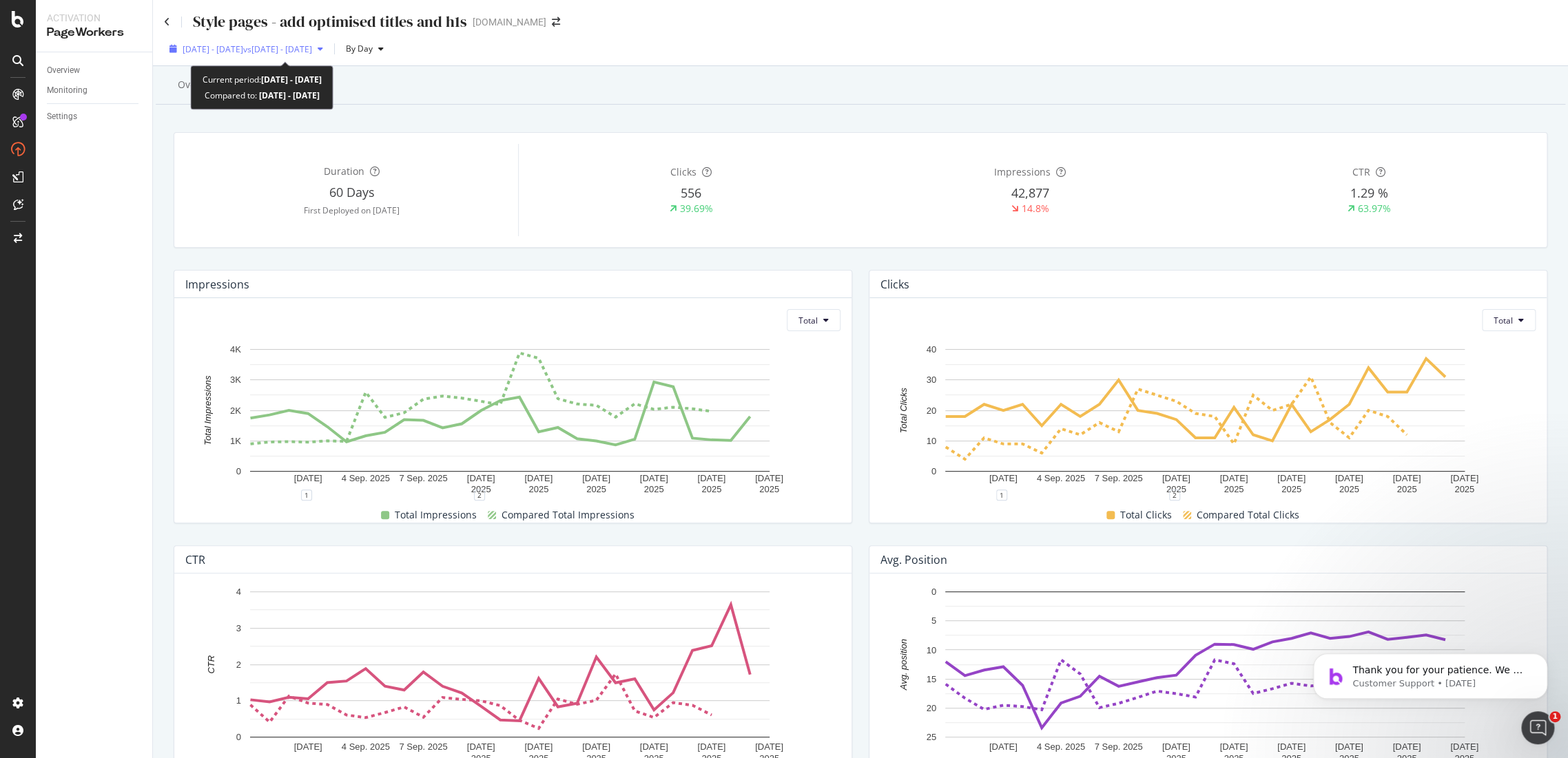
click at [312, 49] on span "vs 2025 Jul. 31st - Aug. 24th" at bounding box center [278, 49] width 69 height 12
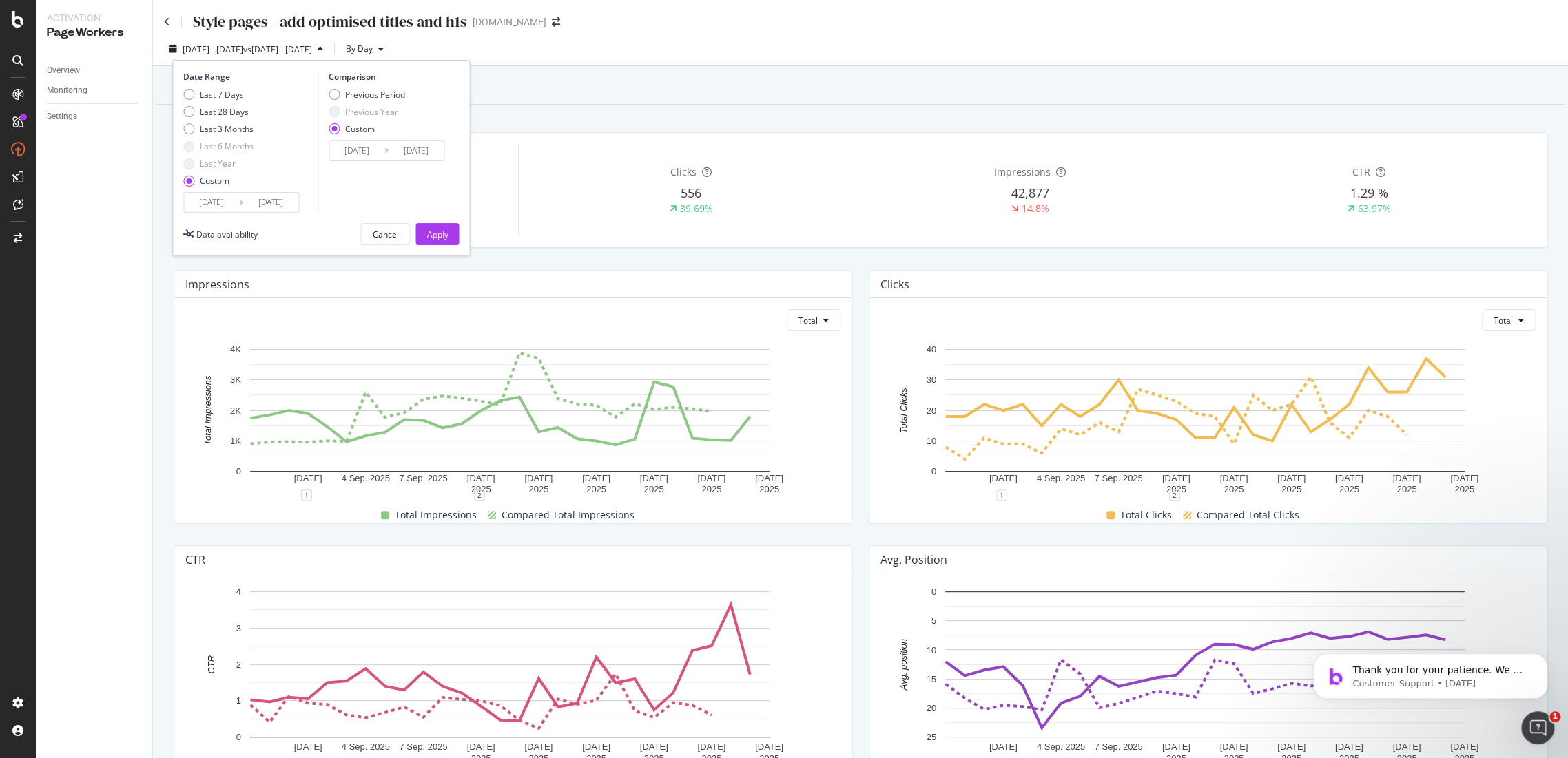
click at [353, 150] on input "2025/07/31" at bounding box center [357, 151] width 55 height 19
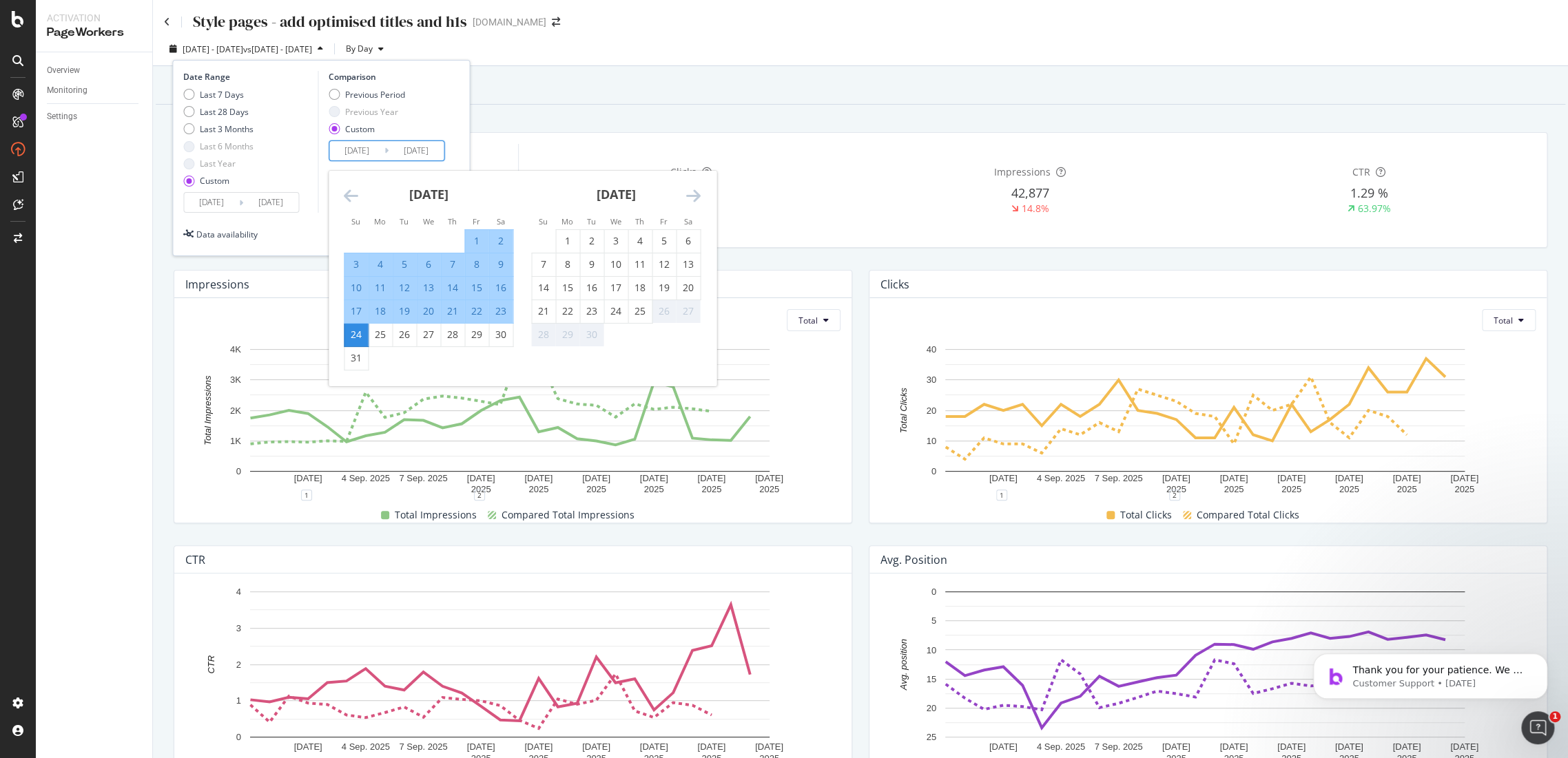
click at [479, 244] on div "1" at bounding box center [476, 241] width 23 height 13
type input "2025/08/01"
click at [454, 338] on div "28" at bounding box center [452, 335] width 23 height 13
type input "2025/08/28"
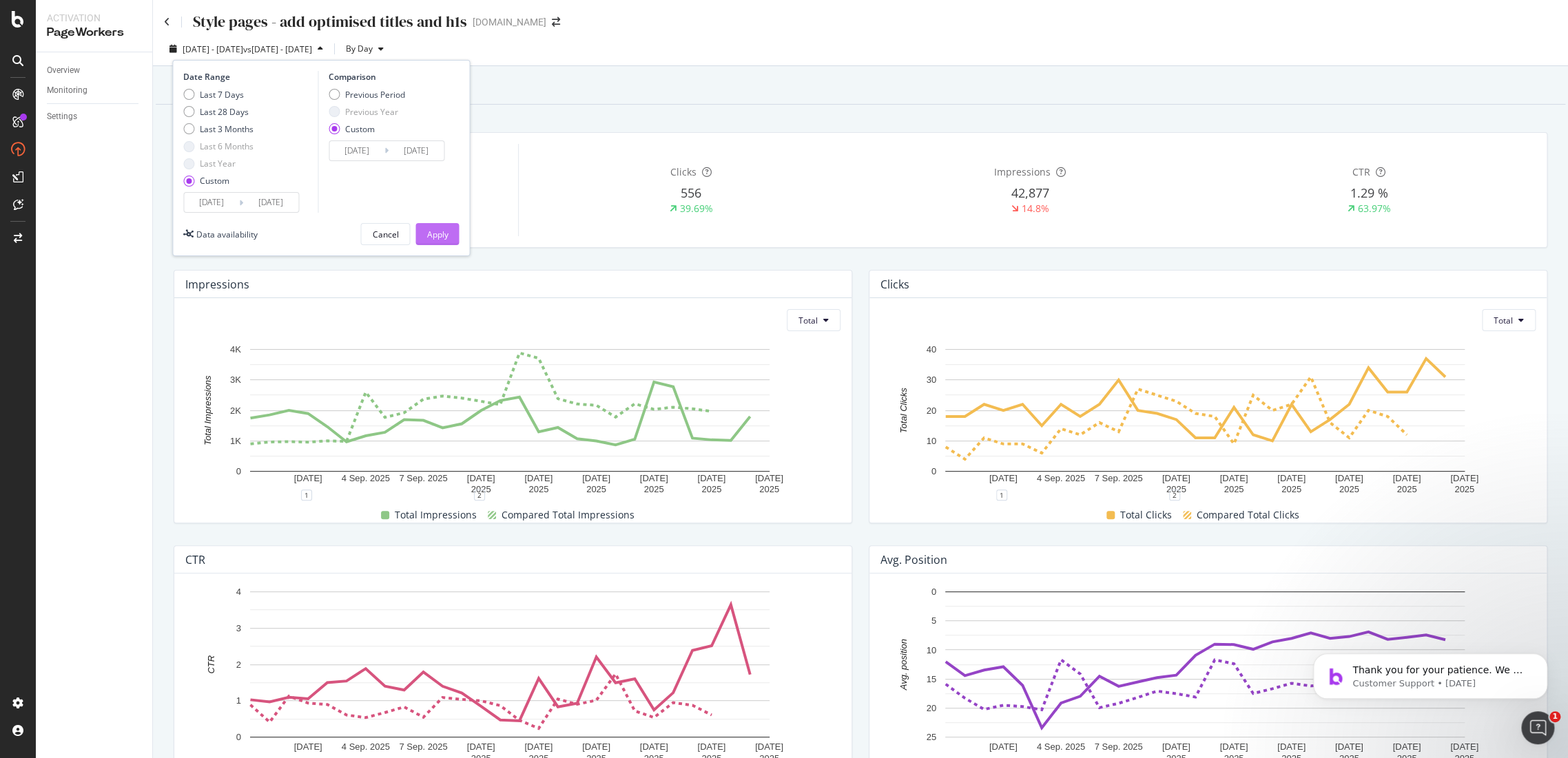
click at [450, 235] on button "Apply" at bounding box center [437, 234] width 43 height 22
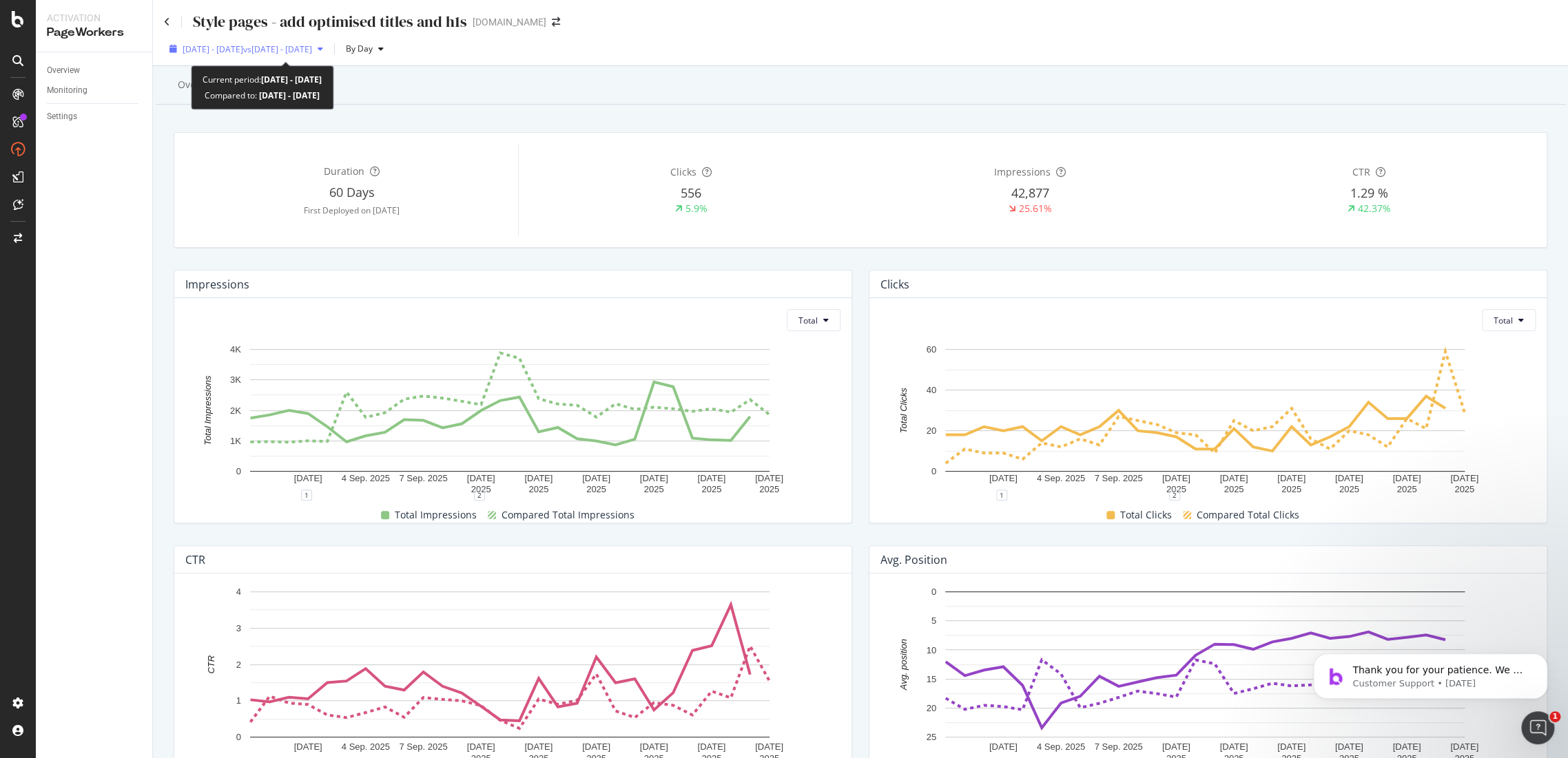
click at [329, 56] on div "2025 Aug. 29th - Sep. 25th vs 2025 Aug. 1st - Aug. 28th" at bounding box center [246, 49] width 165 height 21
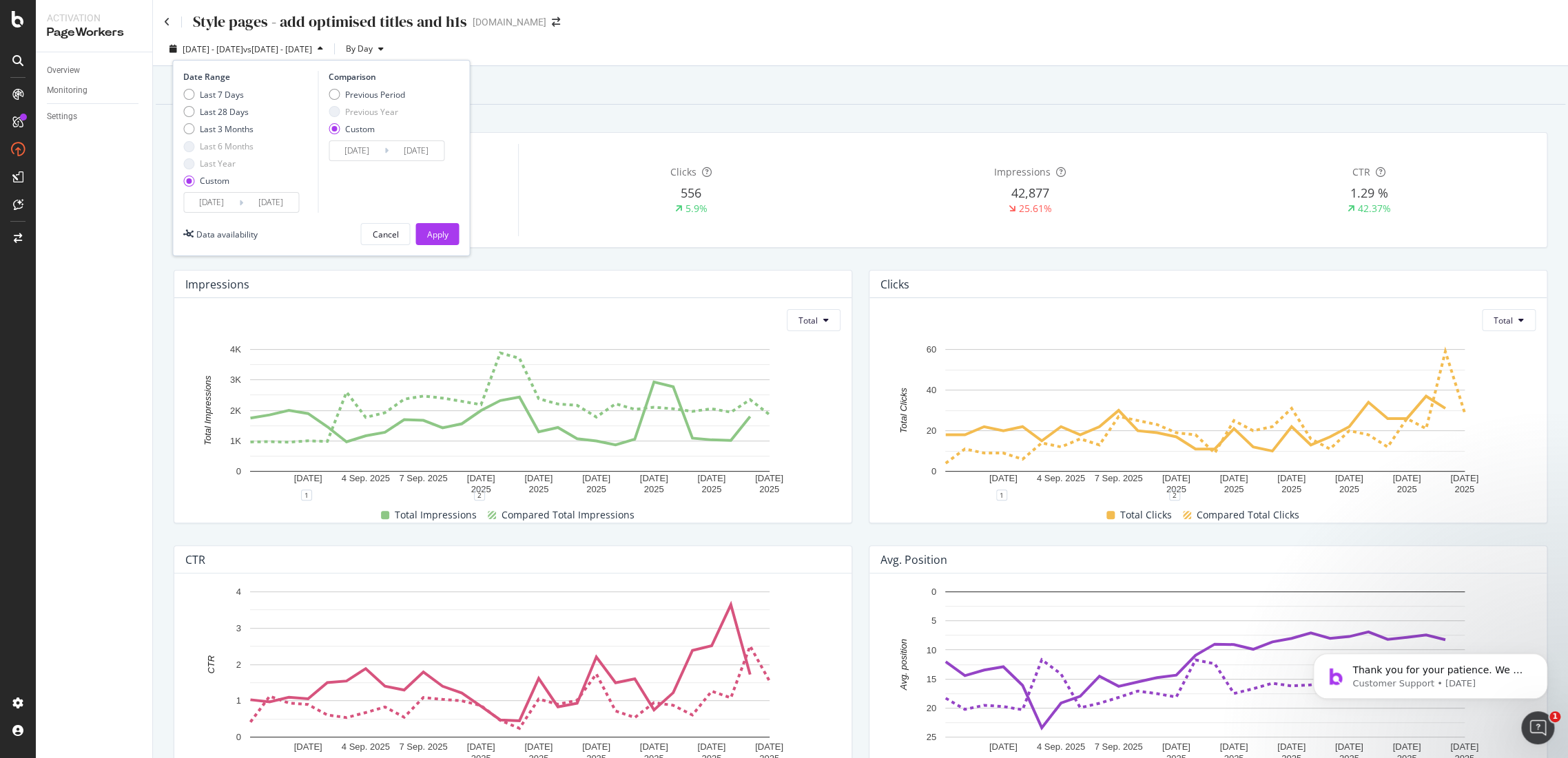
click at [237, 208] on input "2025/08/29" at bounding box center [212, 202] width 55 height 19
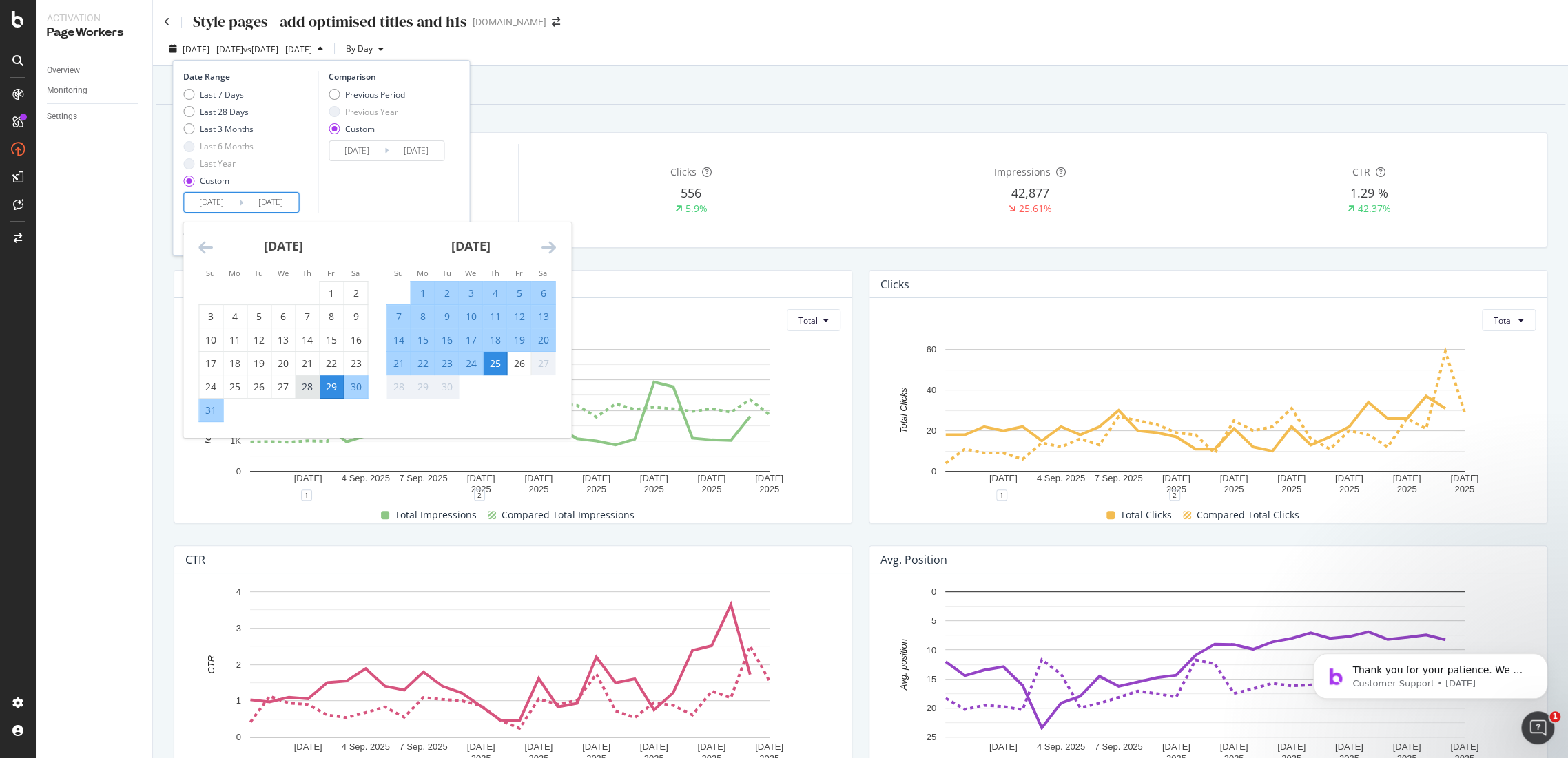
click at [309, 391] on div "28" at bounding box center [306, 387] width 23 height 13
type input "2025/08/28"
click at [432, 176] on div "Comparison Previous Period Previous Year Custom 2025/08/01 Navigate forward to …" at bounding box center [383, 142] width 131 height 142
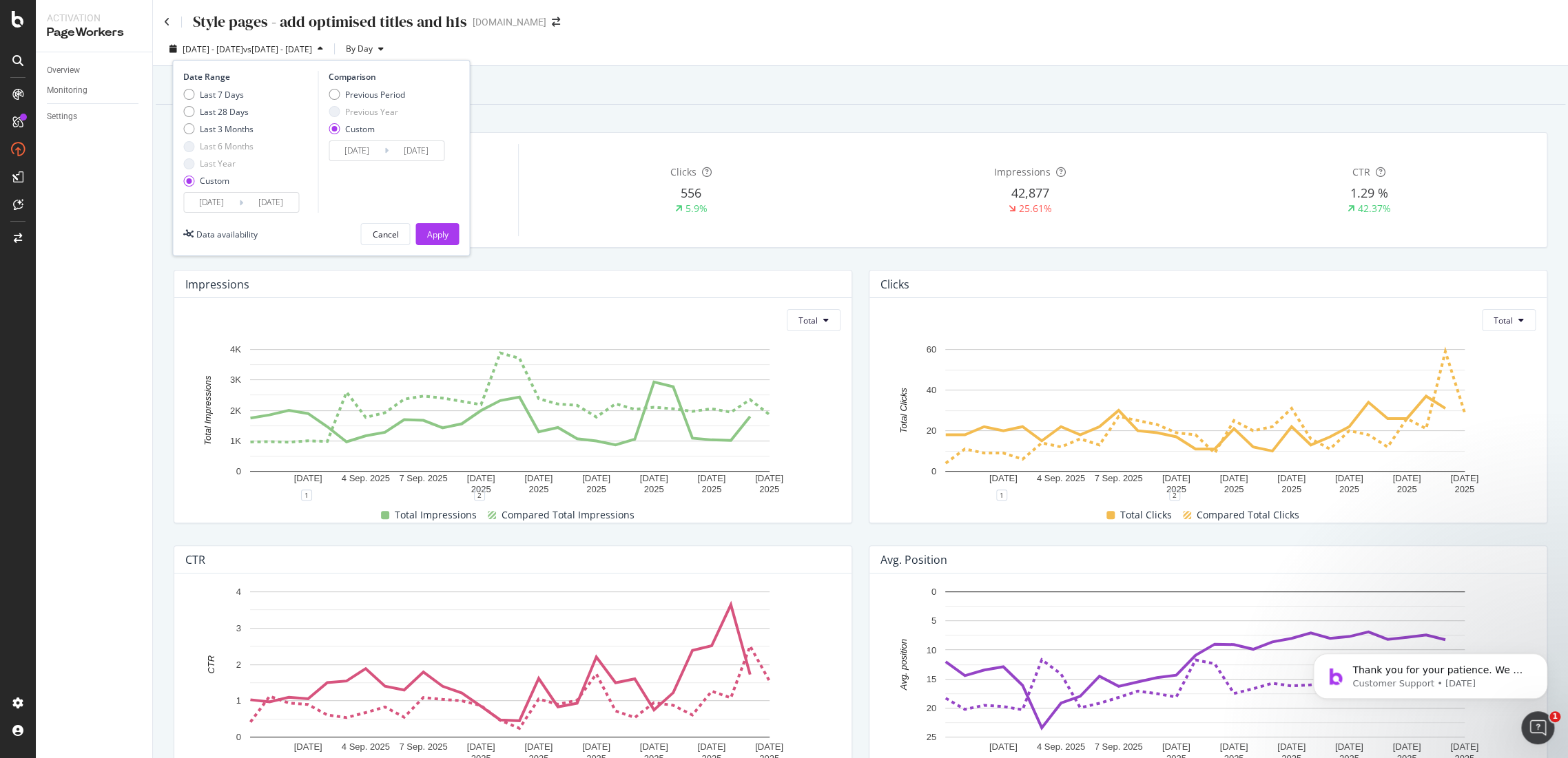
click at [422, 153] on input "2025/08/28" at bounding box center [417, 151] width 55 height 19
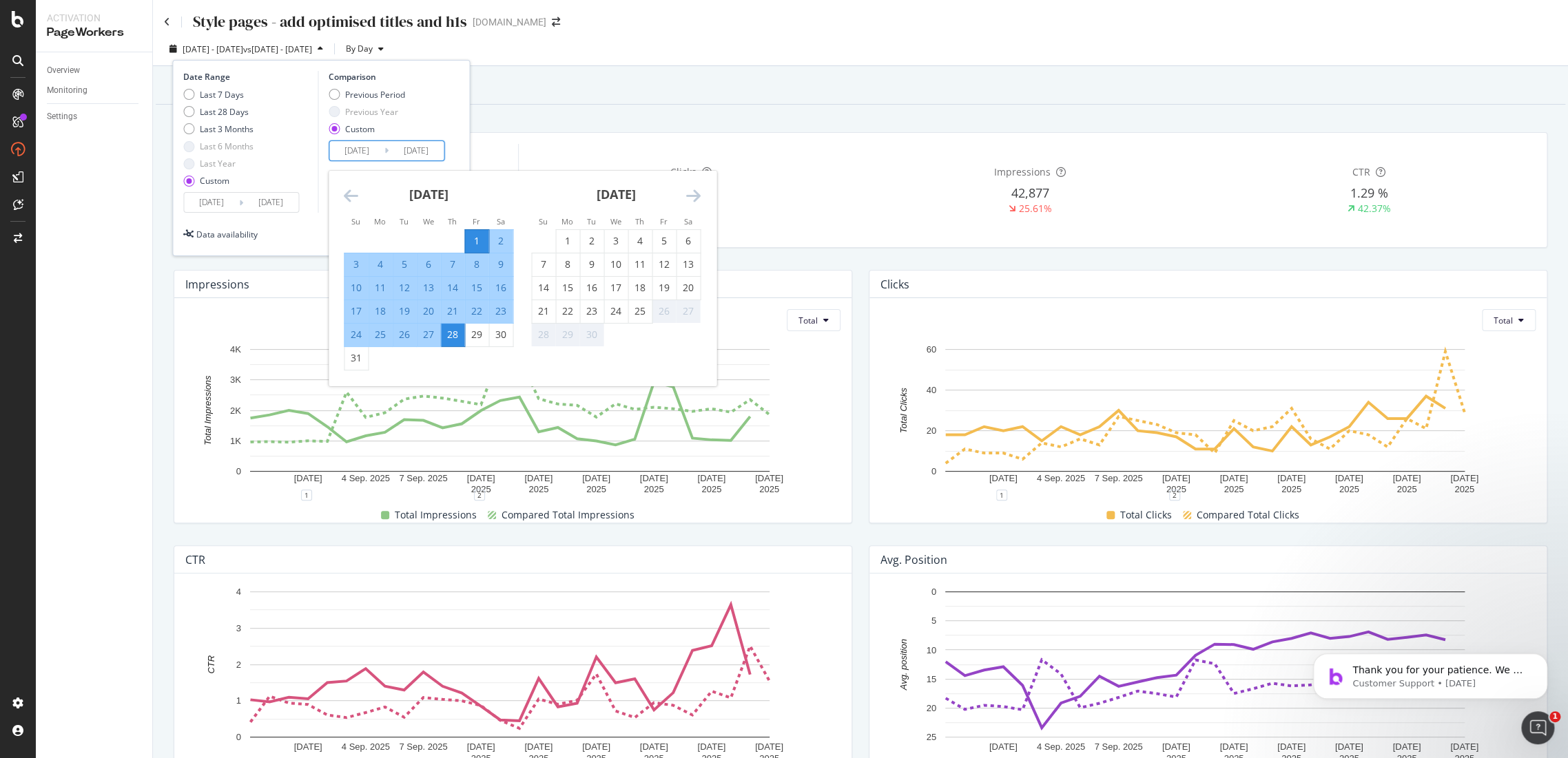
click at [427, 338] on div "27" at bounding box center [428, 335] width 23 height 13
type input "2025/08/27"
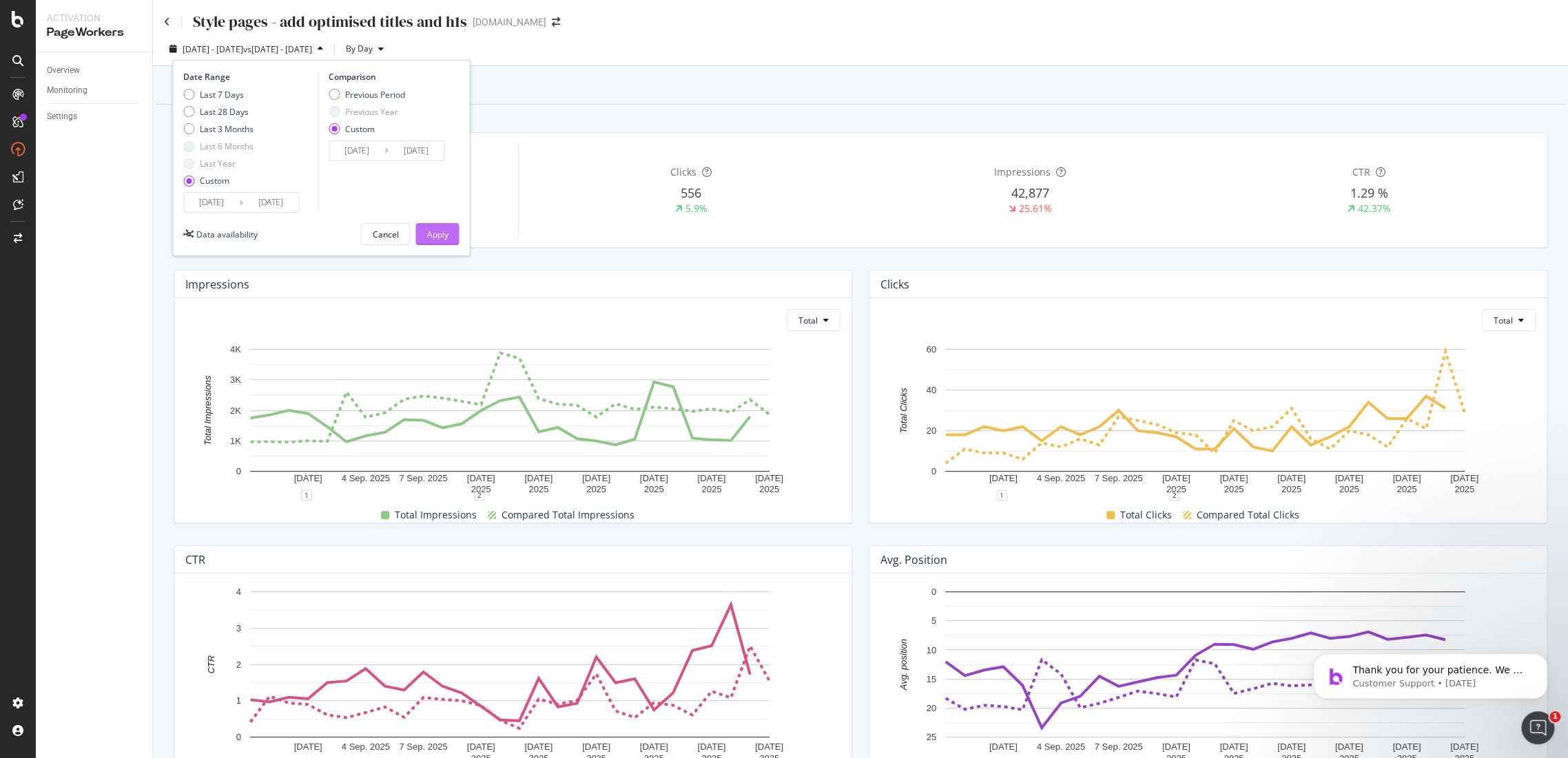
click at [435, 230] on div "Apply" at bounding box center [437, 234] width 22 height 12
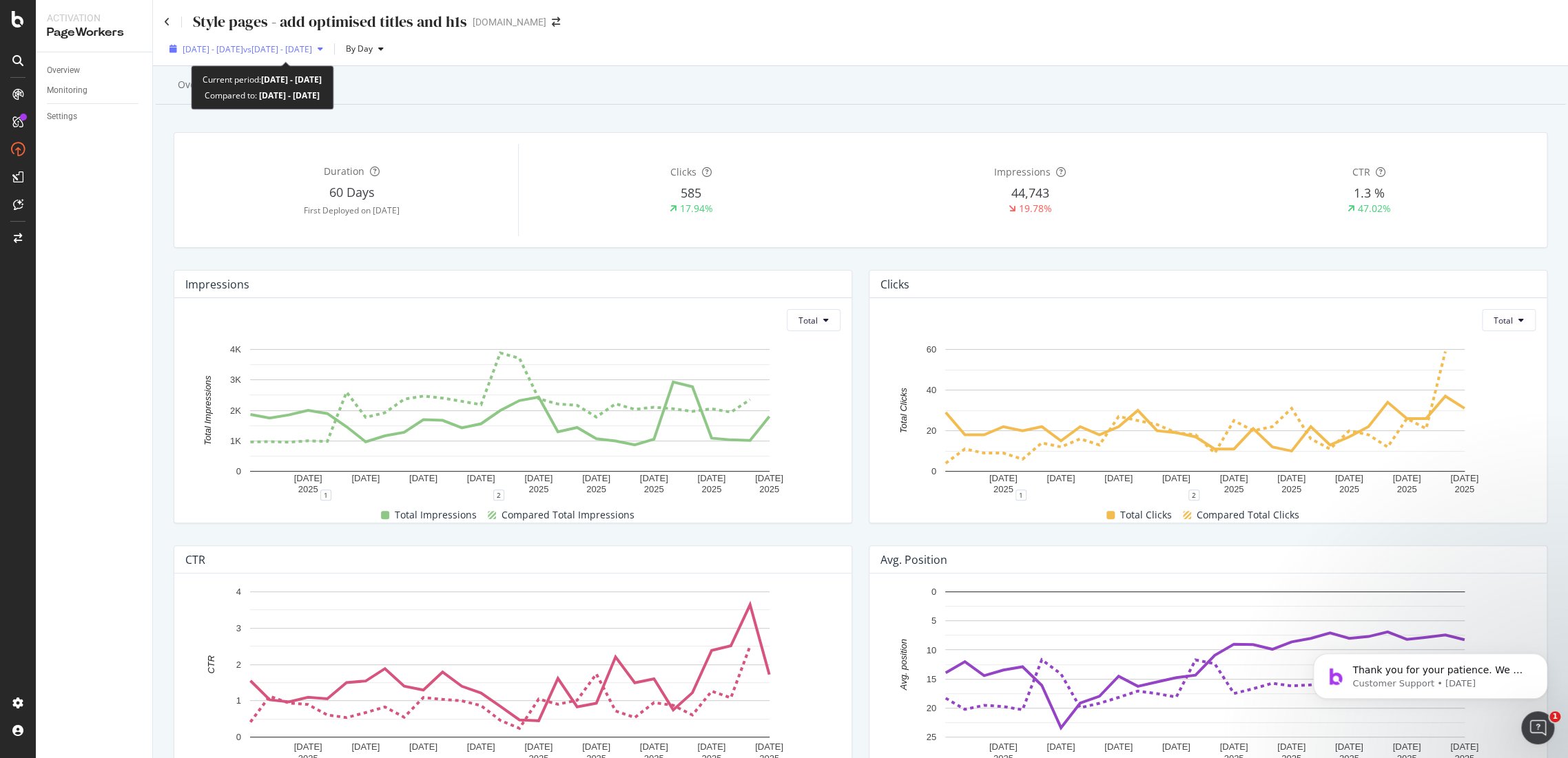
click at [312, 54] on span "vs 2025 Aug. 1st - Aug. 27th" at bounding box center [278, 49] width 69 height 12
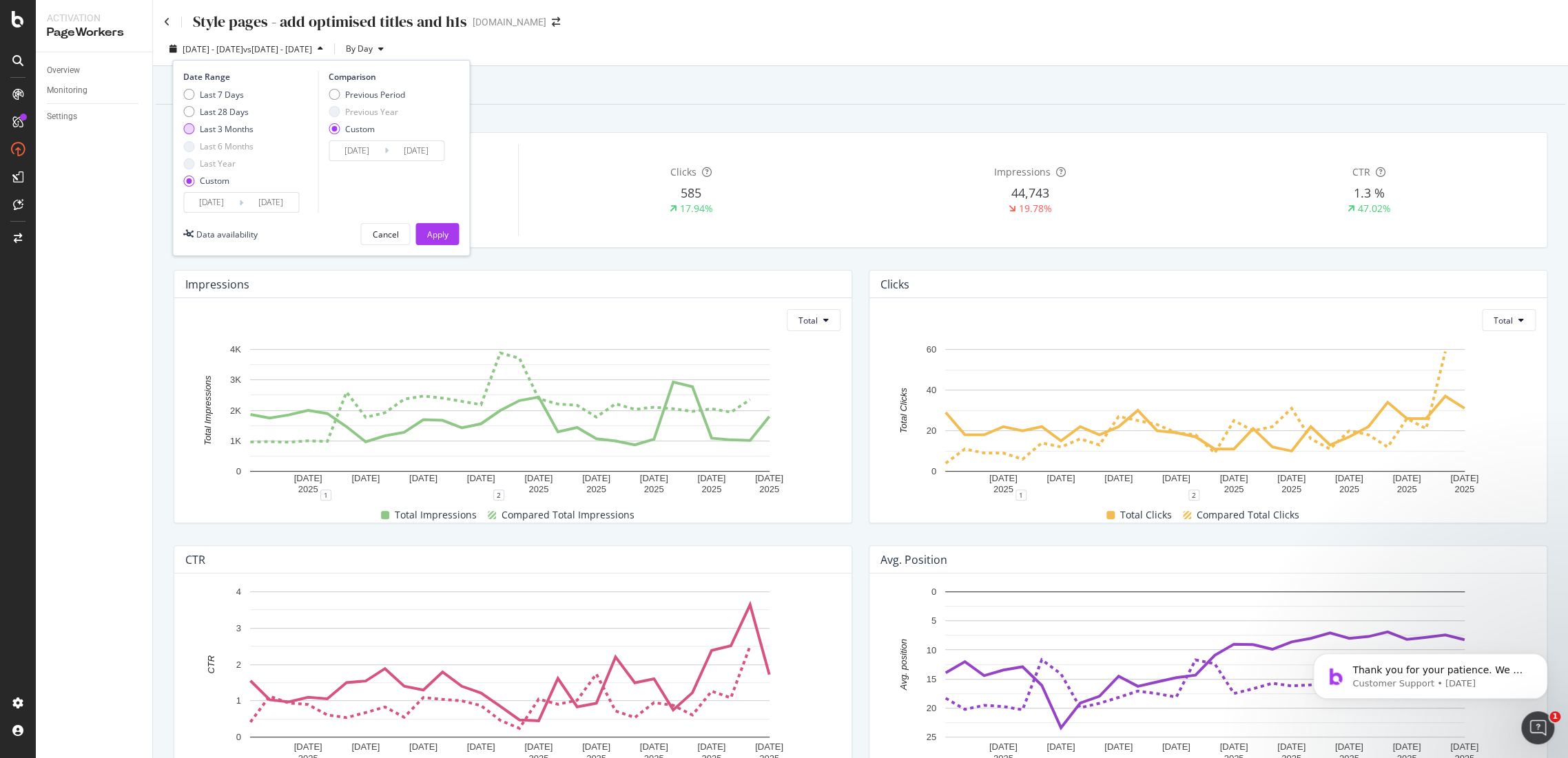
click at [197, 125] on div "Last 3 Months" at bounding box center [219, 130] width 70 height 12
type input "2025/06/27"
type input "2025/09/26"
click at [192, 117] on div "Last 28 Days" at bounding box center [219, 112] width 70 height 12
click at [194, 184] on div "Custom" at bounding box center [219, 181] width 70 height 12
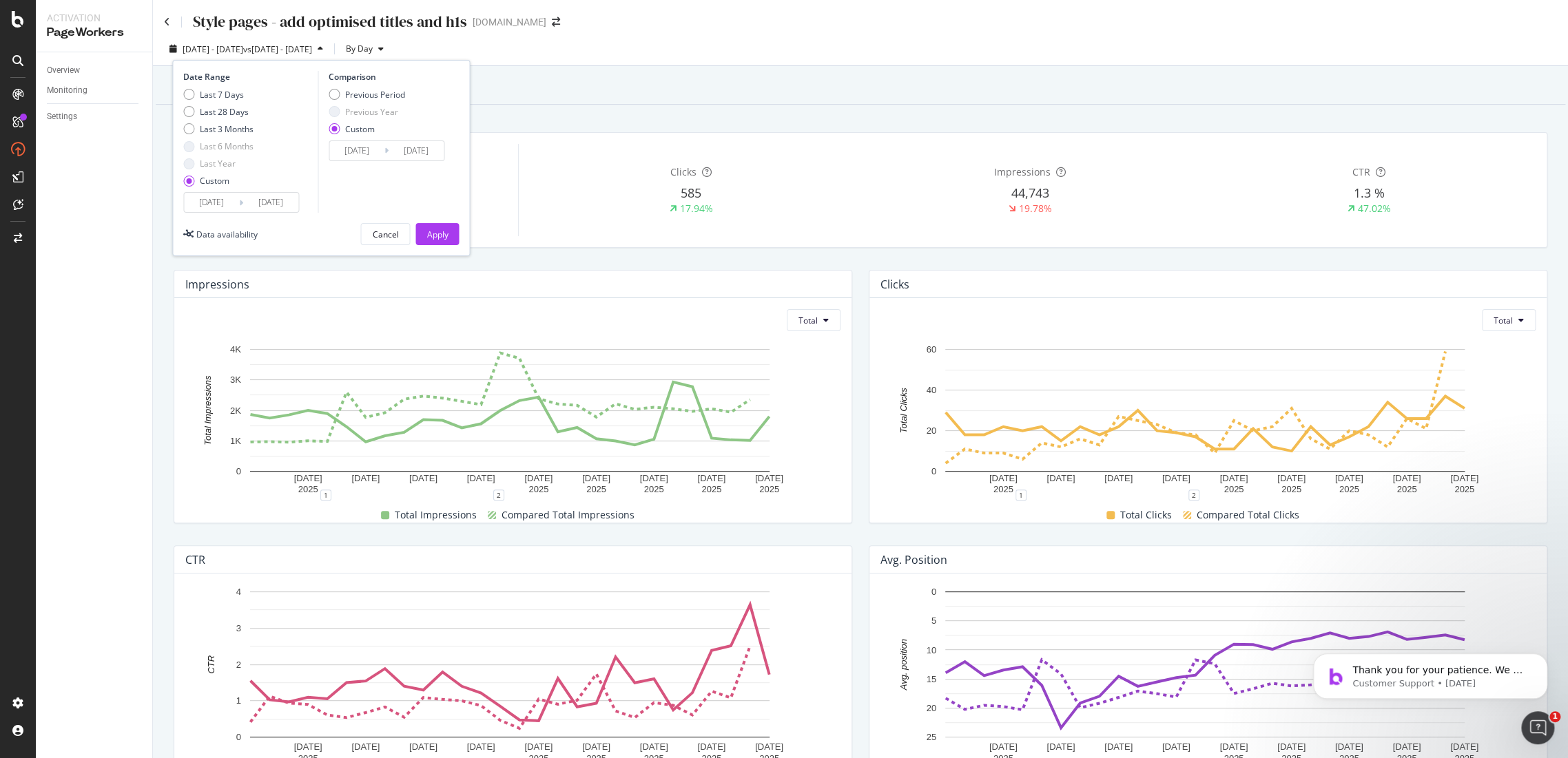
click at [193, 210] on input "2025/08/30" at bounding box center [212, 202] width 55 height 19
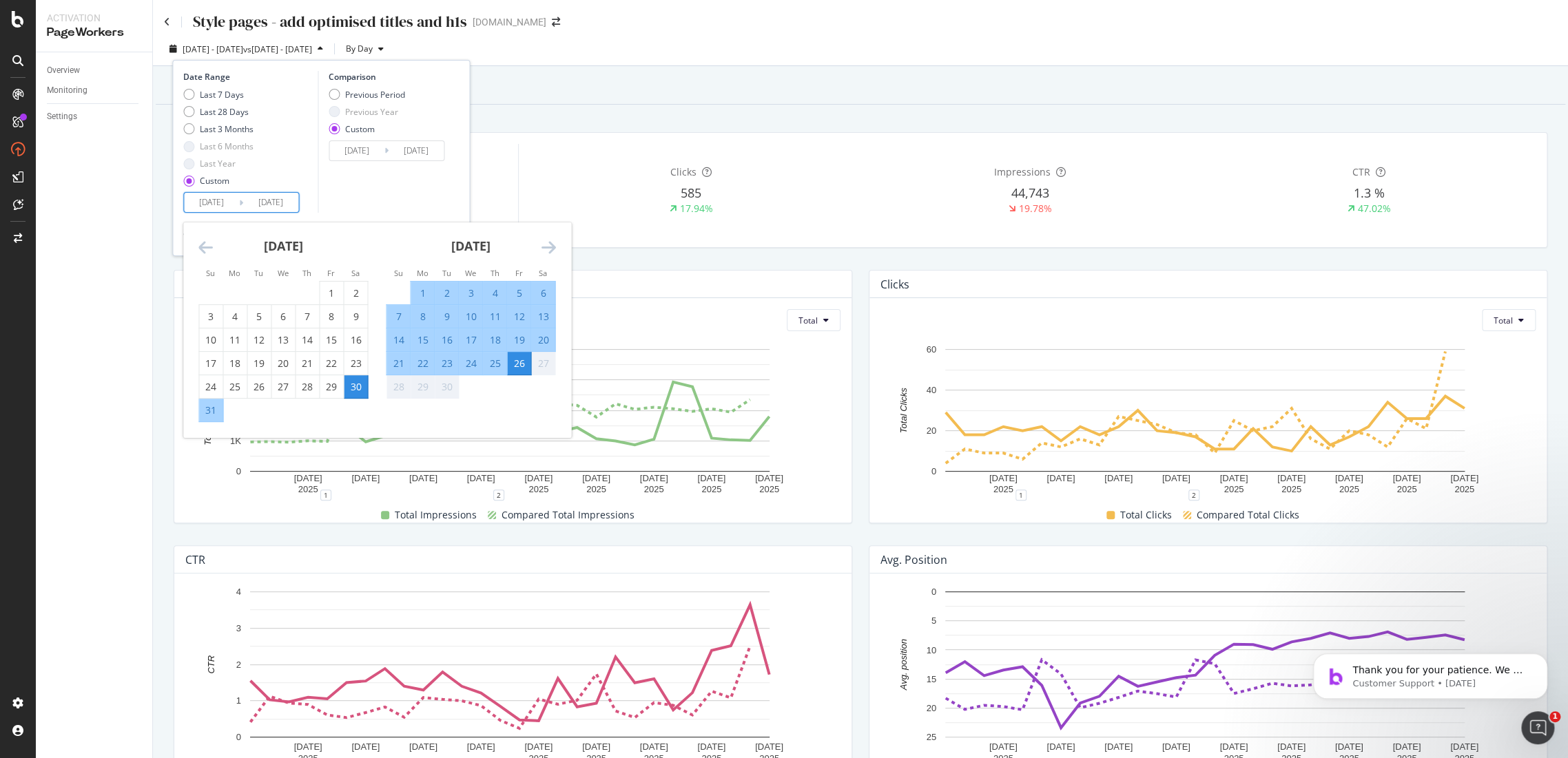
click at [215, 230] on div "August 2025" at bounding box center [283, 252] width 169 height 58
click at [202, 241] on icon "Move backward to switch to the previous month." at bounding box center [205, 247] width 14 height 16
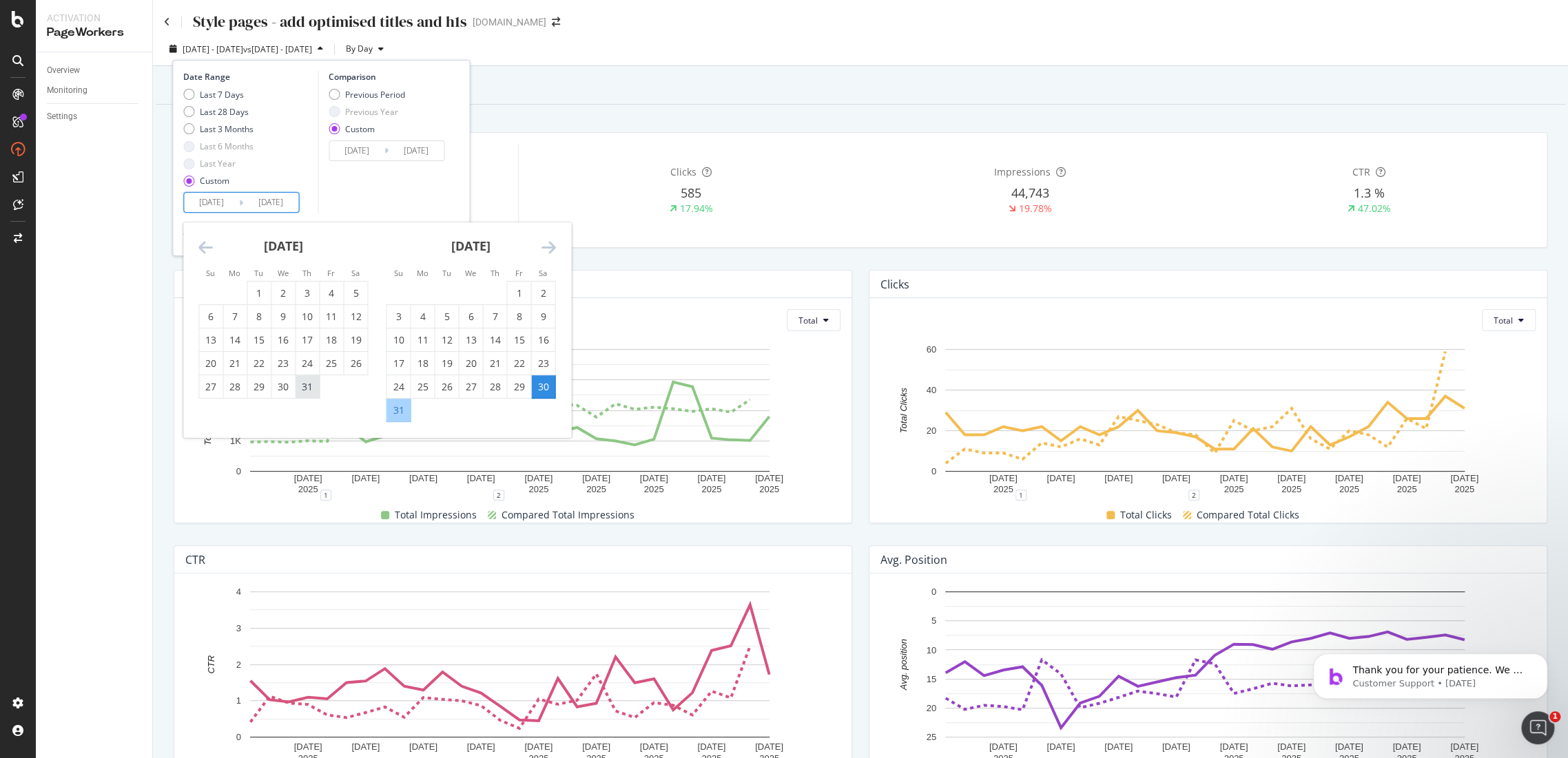
click at [310, 384] on div "31" at bounding box center [306, 387] width 23 height 13
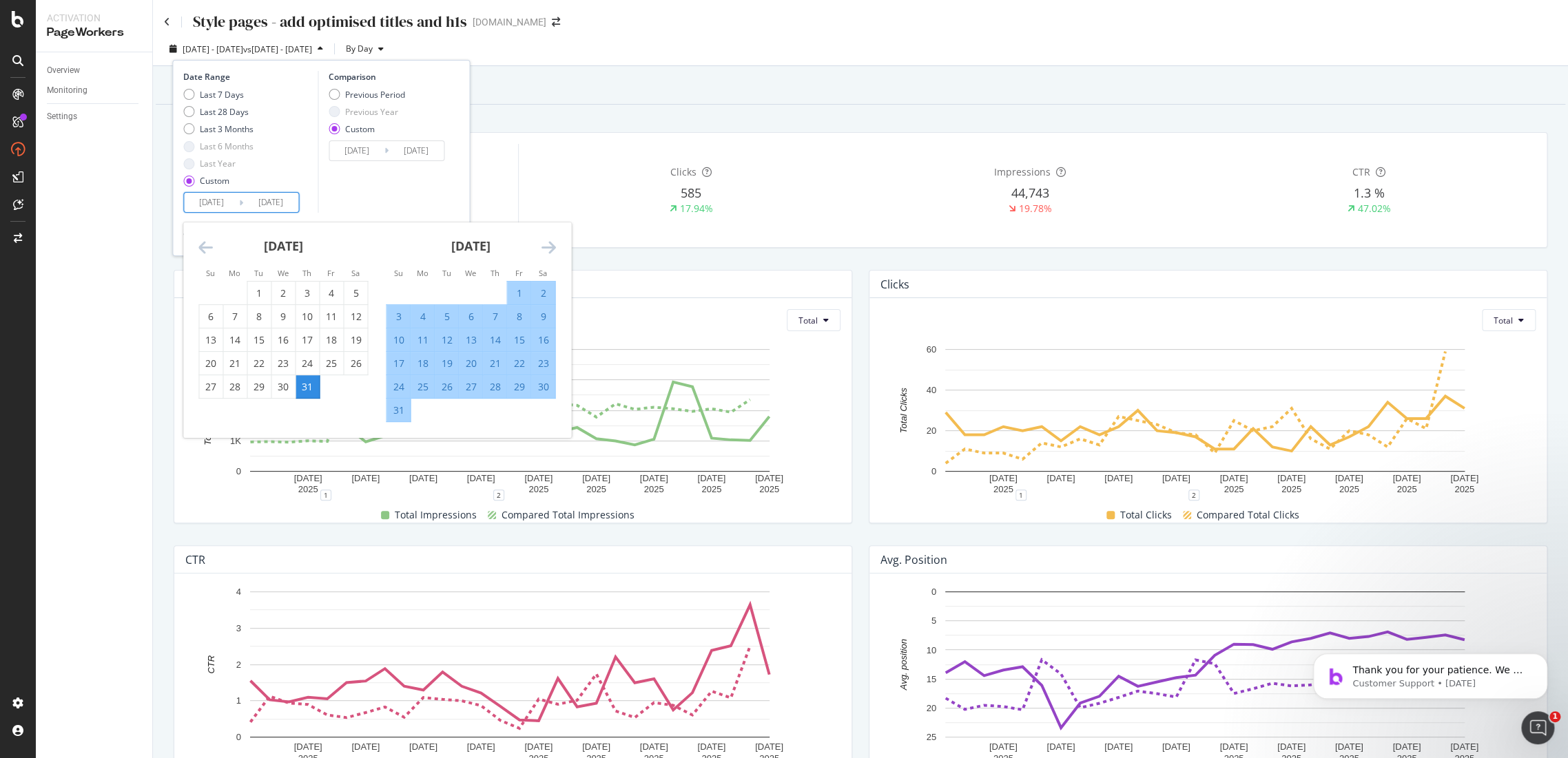
type input "2025/07/31"
click at [552, 257] on div "August 2025" at bounding box center [470, 252] width 169 height 58
click at [552, 250] on icon "Move forward to switch to the next month." at bounding box center [548, 247] width 14 height 16
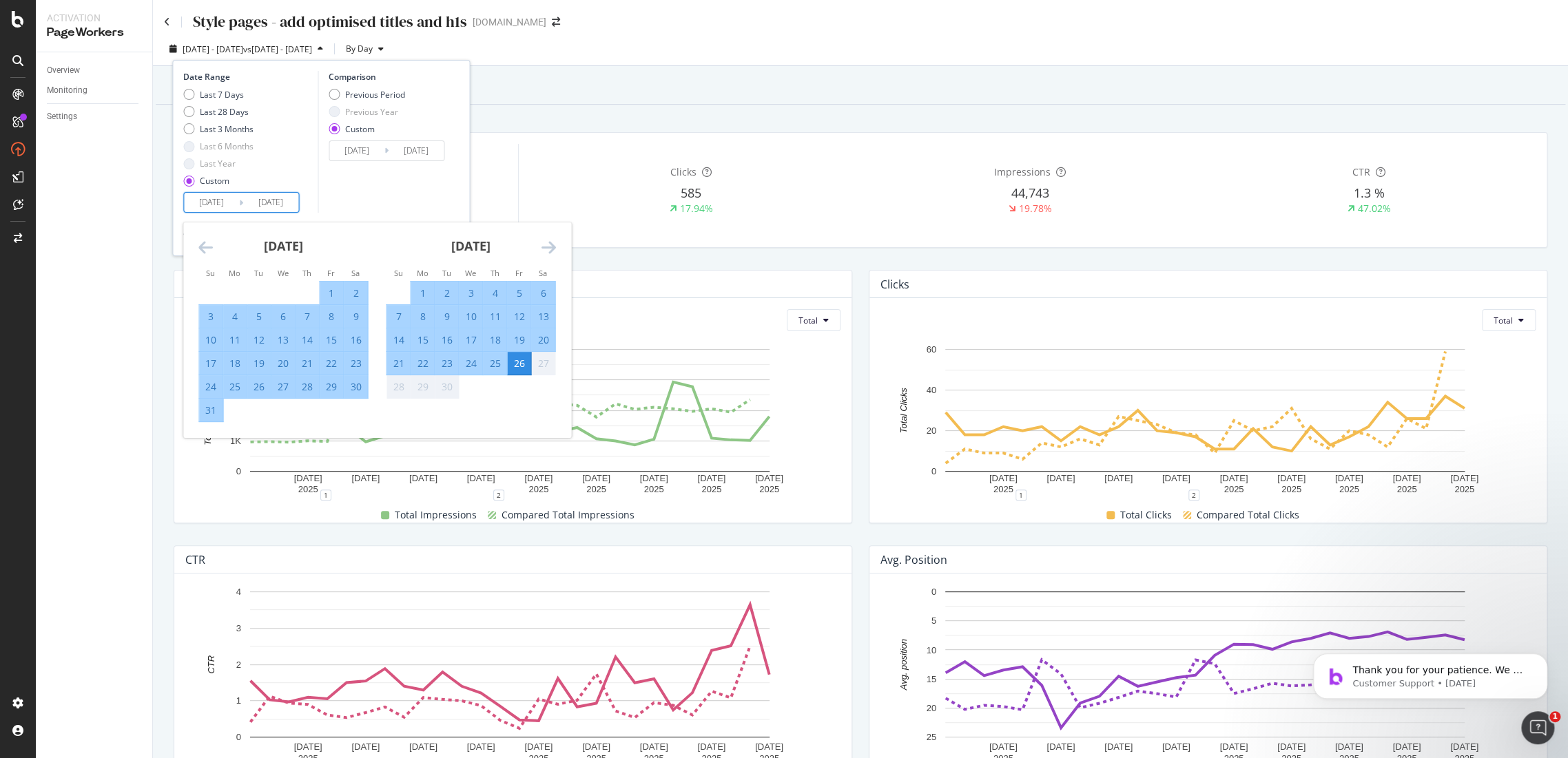
click at [494, 368] on div "25" at bounding box center [494, 363] width 23 height 13
type input "2025/09/25"
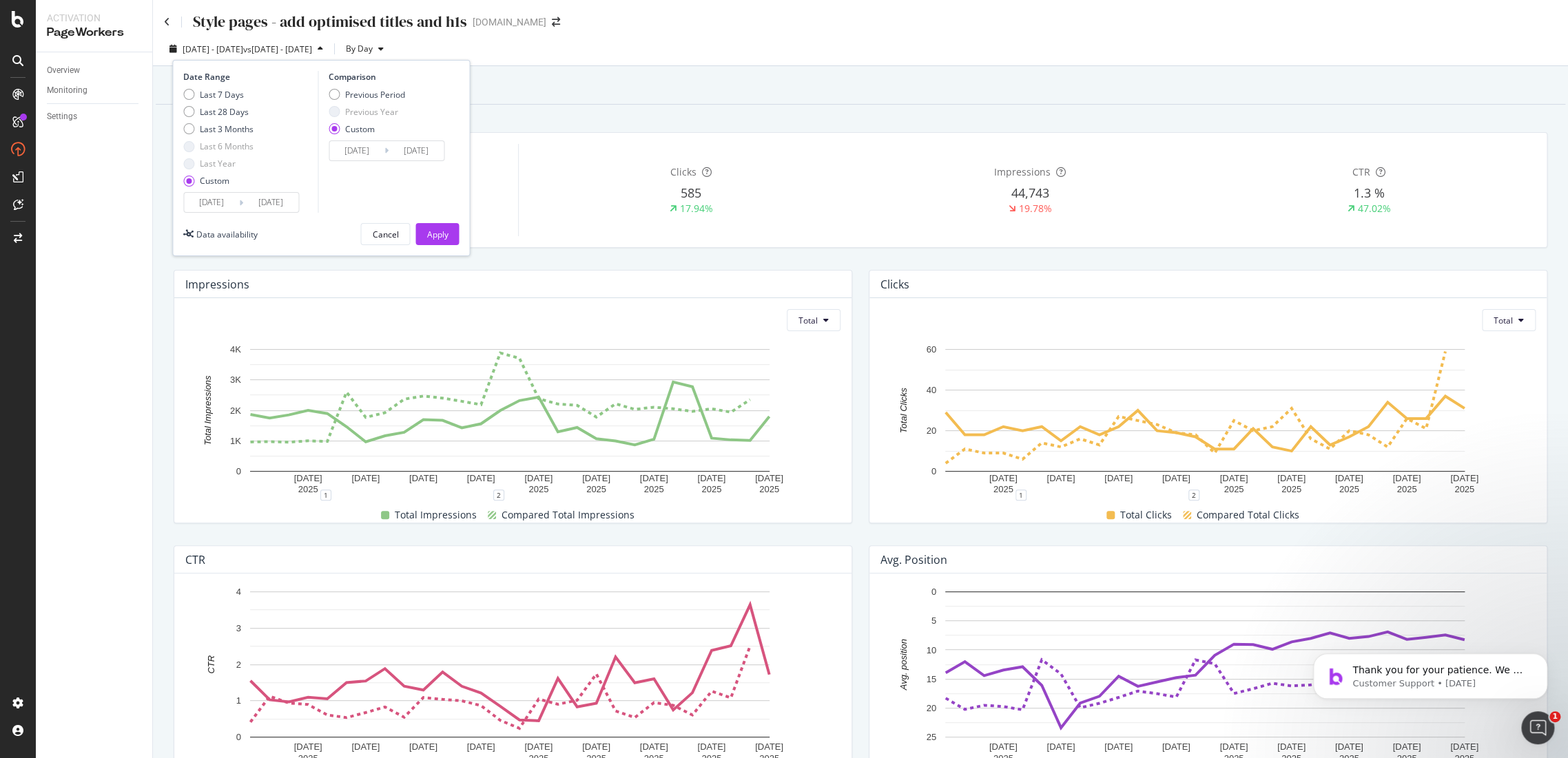
click at [360, 82] on div "Comparison" at bounding box center [389, 77] width 120 height 12
click at [343, 93] on div "Previous Period" at bounding box center [367, 95] width 76 height 12
type input "2025/06/04"
type input "2025/07/30"
click at [449, 235] on button "Apply" at bounding box center [437, 234] width 43 height 22
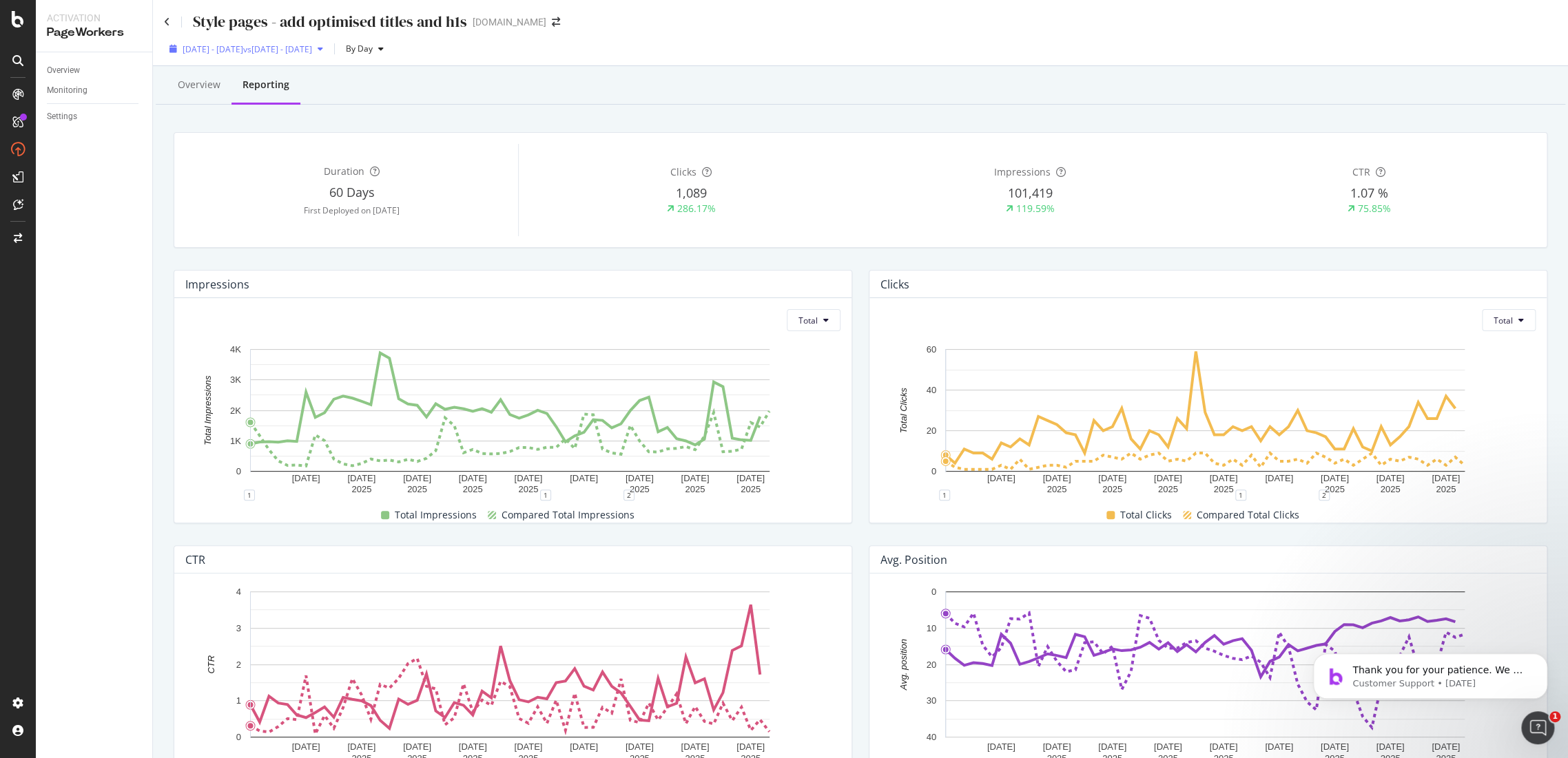
click at [312, 55] on div "2025 Jul. 31st - Sep. 25th vs 2025 Jun. 4th - Jul. 30th" at bounding box center [247, 49] width 130 height 12
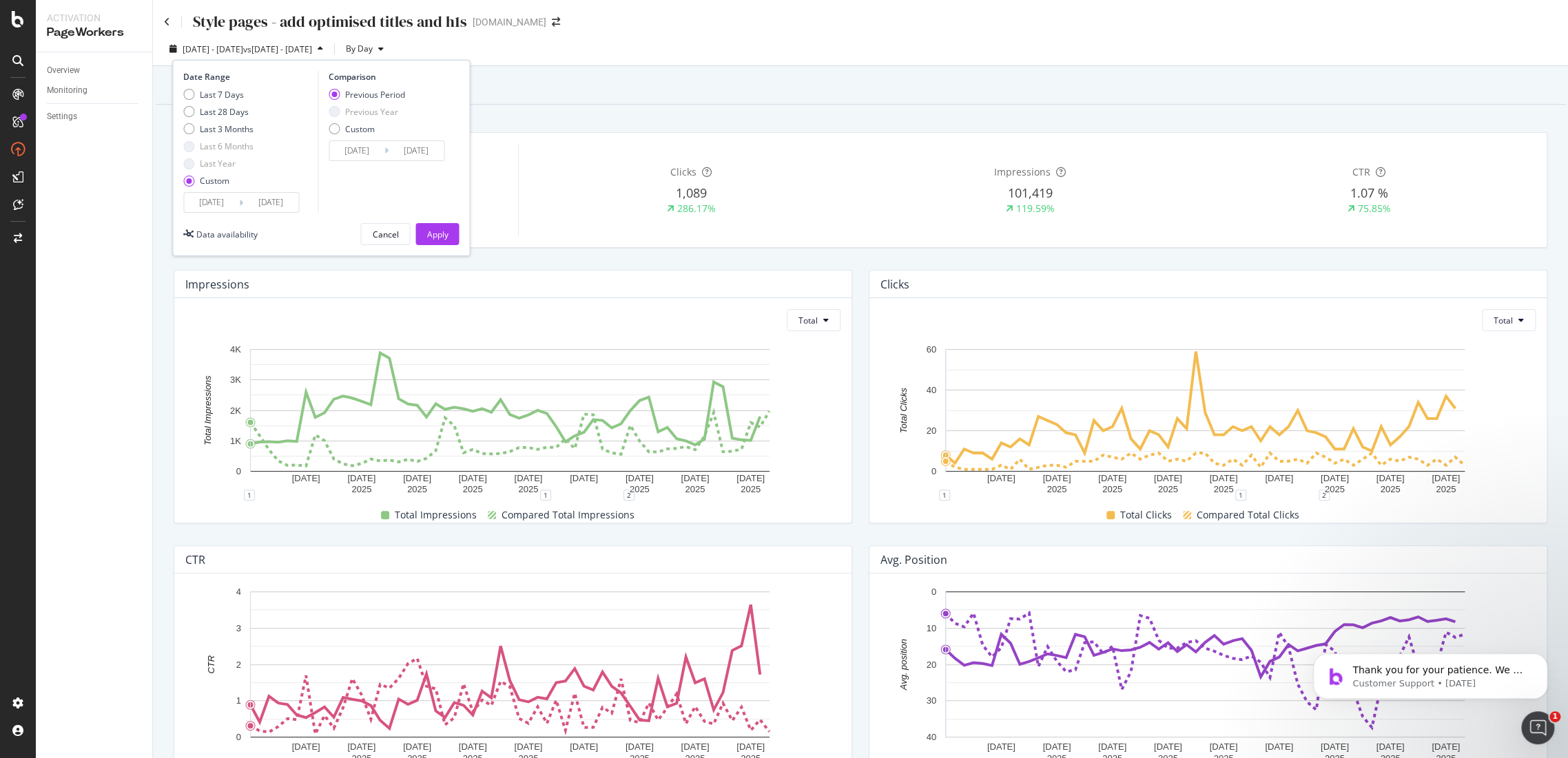
click at [215, 197] on input "2025/07/31" at bounding box center [212, 202] width 55 height 19
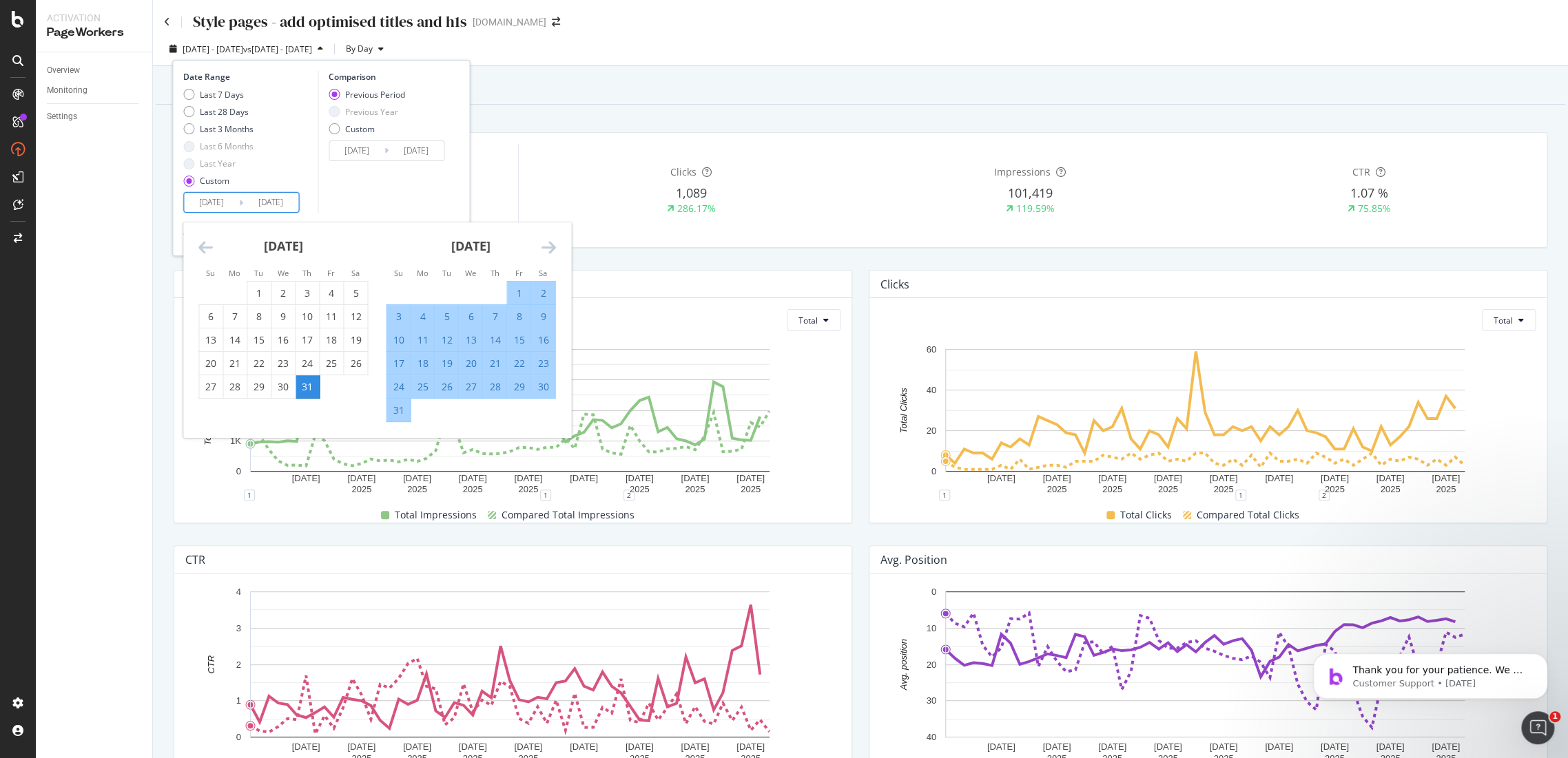
click at [307, 388] on div "31" at bounding box center [306, 387] width 23 height 13
click at [542, 239] on icon "Move forward to switch to the next month." at bounding box center [548, 247] width 14 height 16
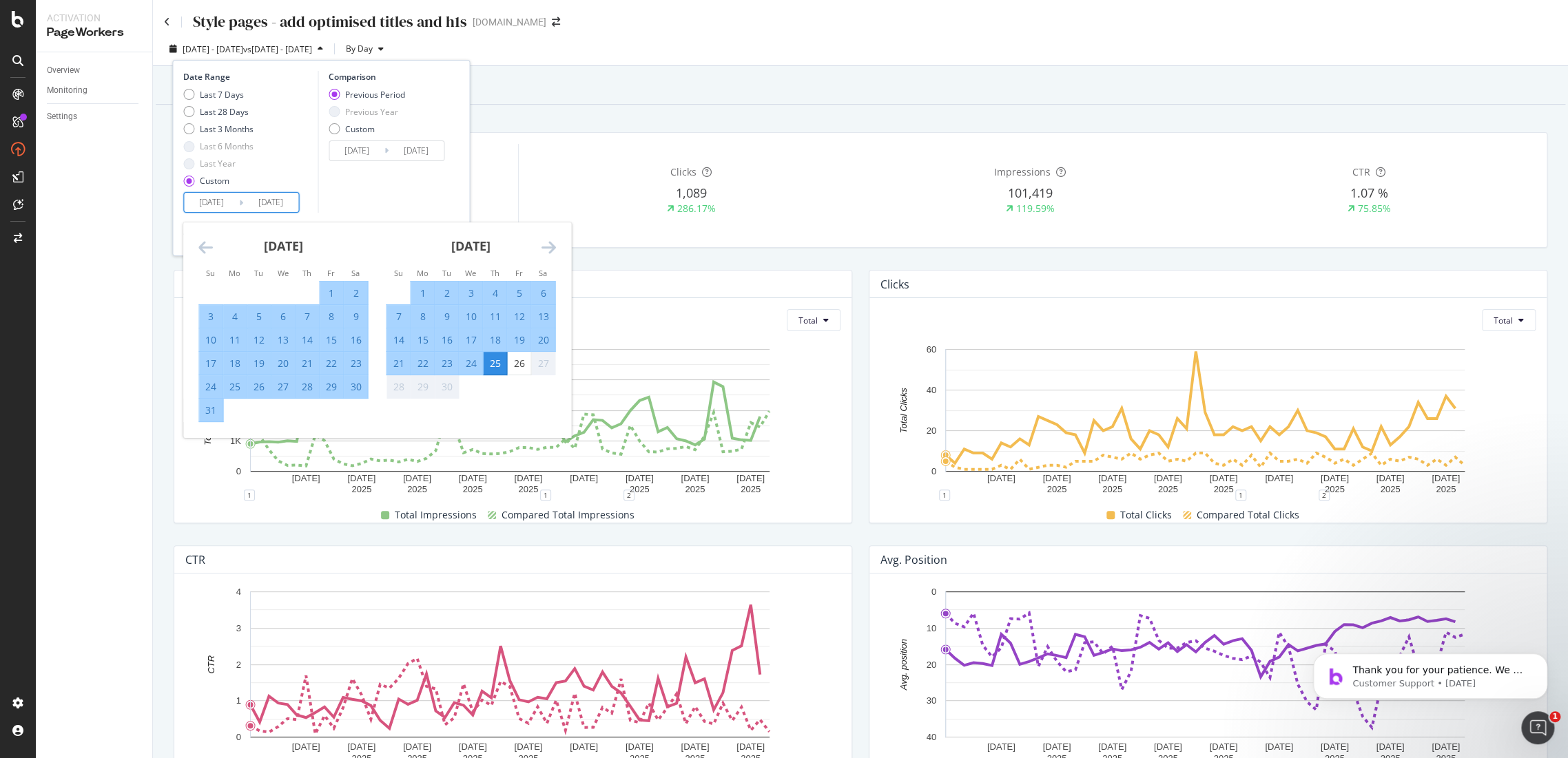
click at [542, 239] on icon "Move forward to switch to the next month." at bounding box center [548, 247] width 14 height 16
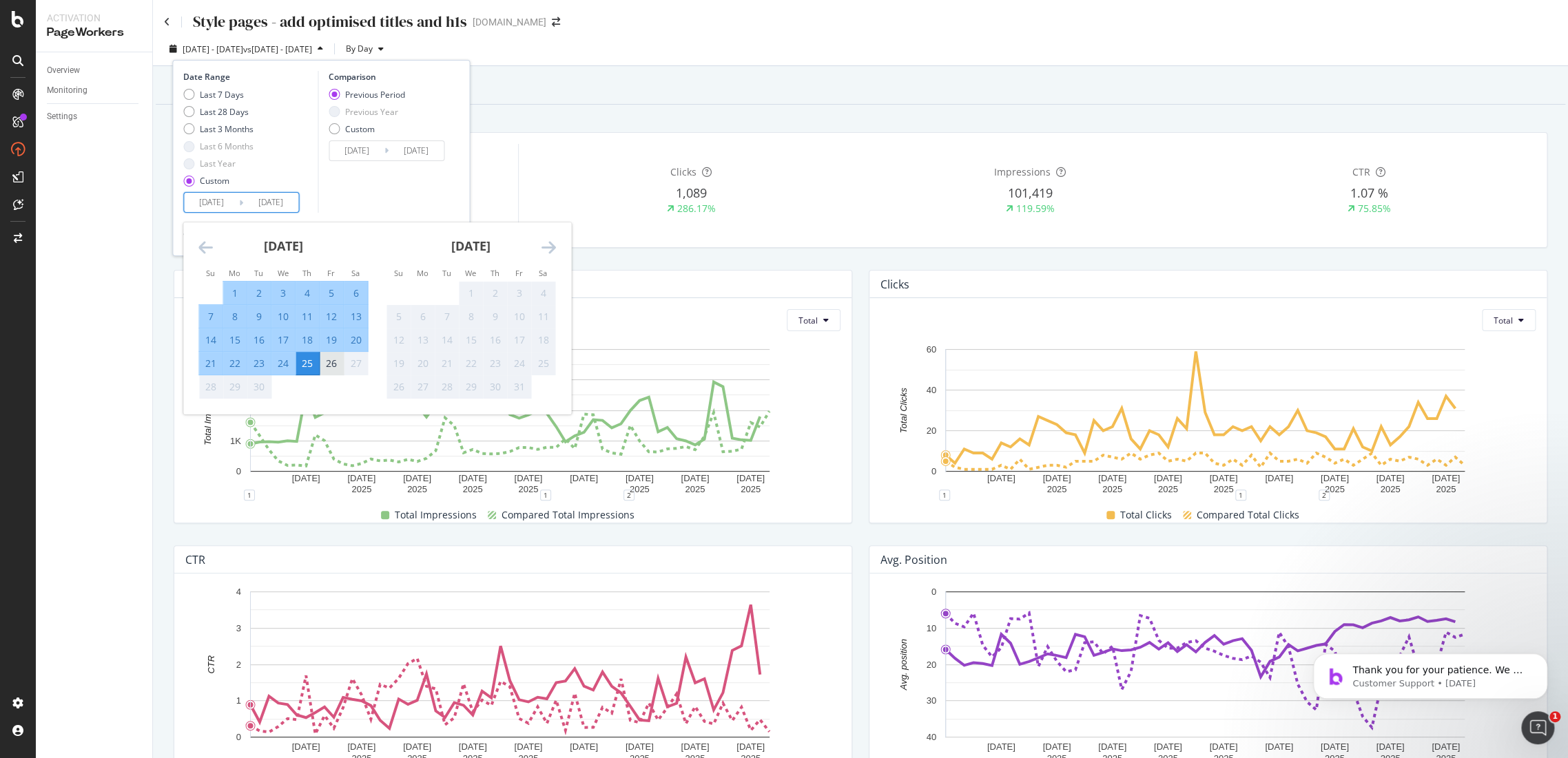
click at [325, 357] on div "26" at bounding box center [331, 363] width 23 height 13
type input "2025/09/26"
type input "2025/06/03"
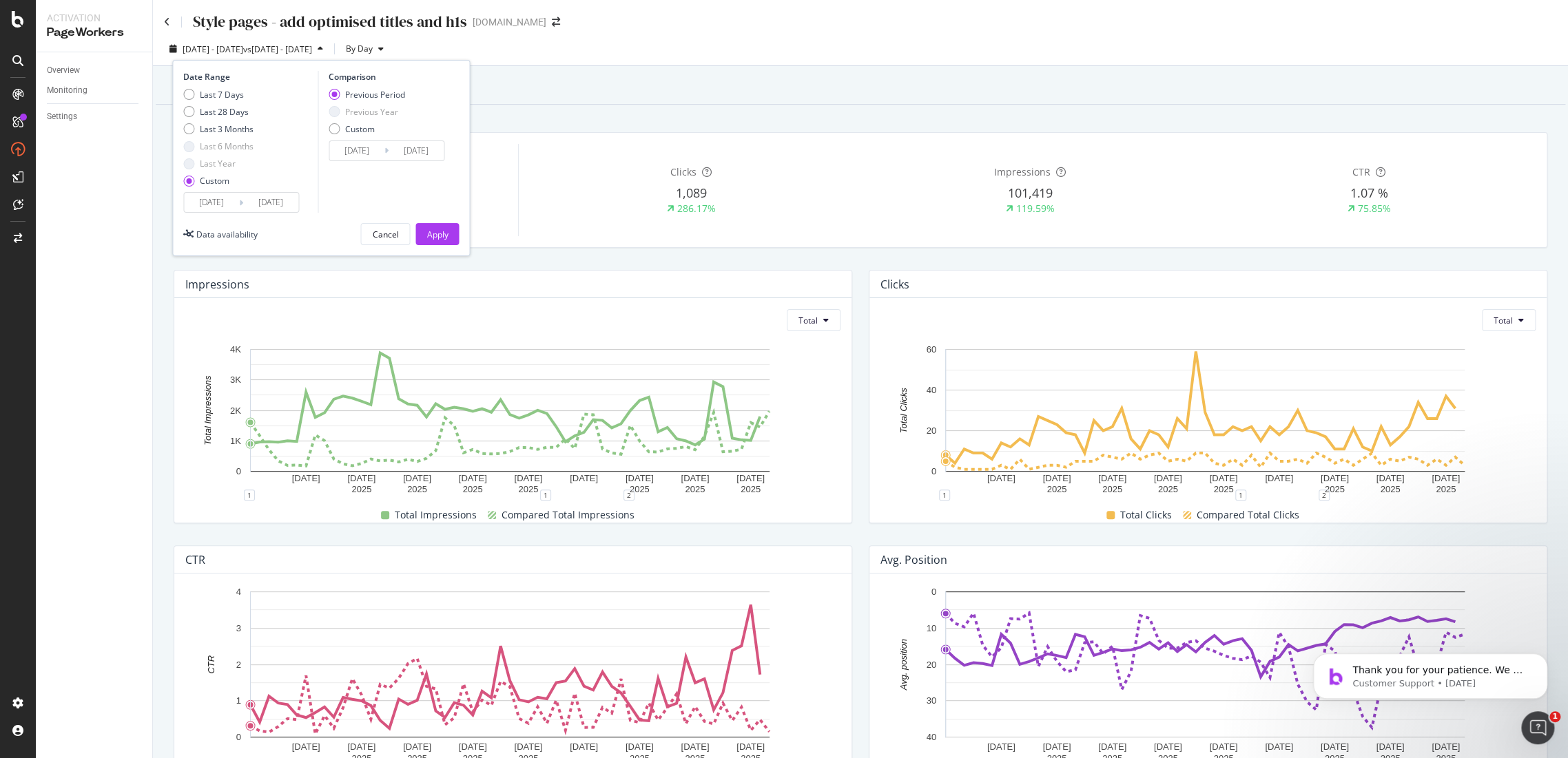
click at [365, 148] on input "2025/06/03" at bounding box center [357, 151] width 55 height 19
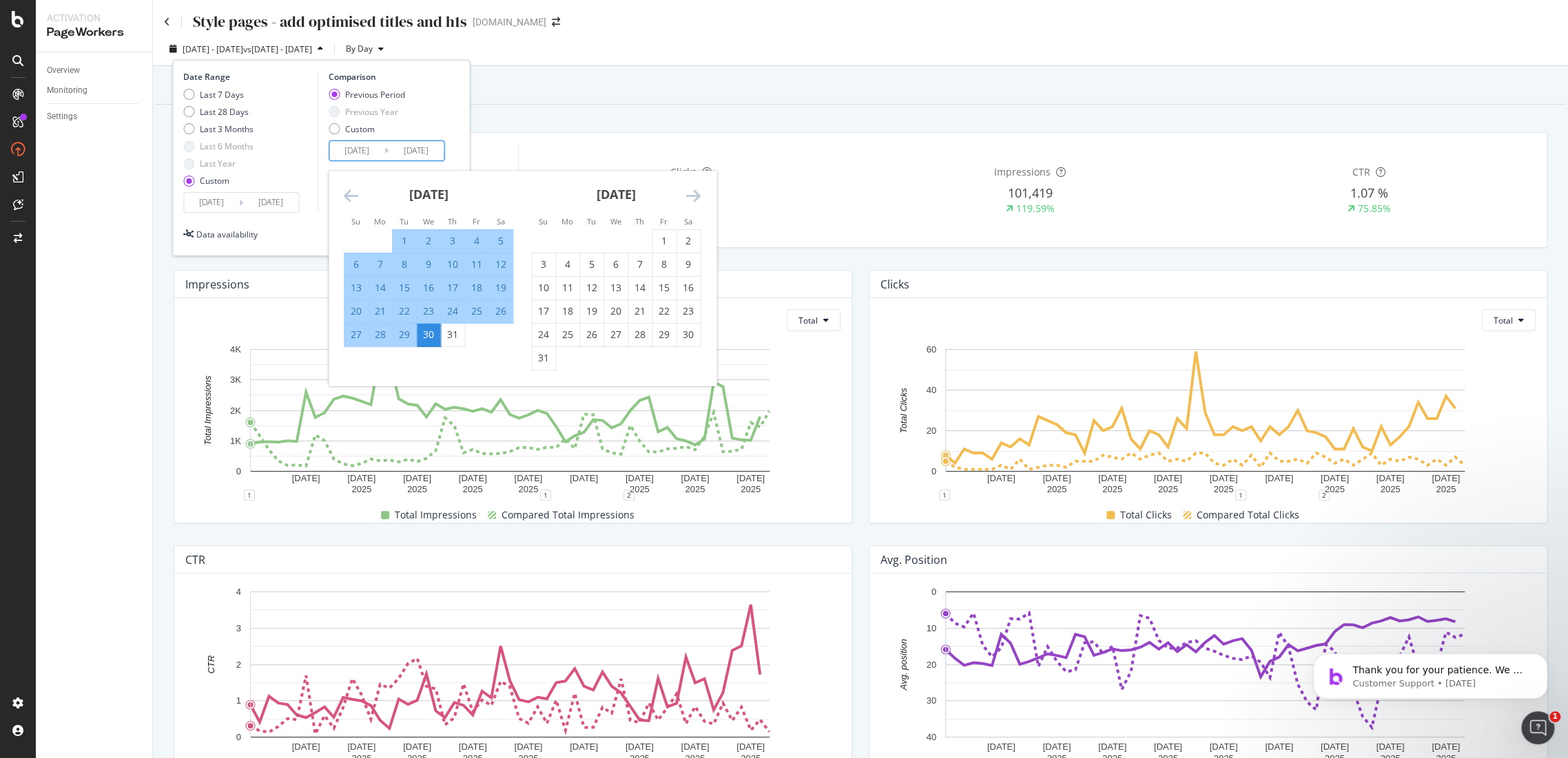
click at [348, 191] on icon "Move backward to switch to the previous month." at bounding box center [351, 195] width 14 height 16
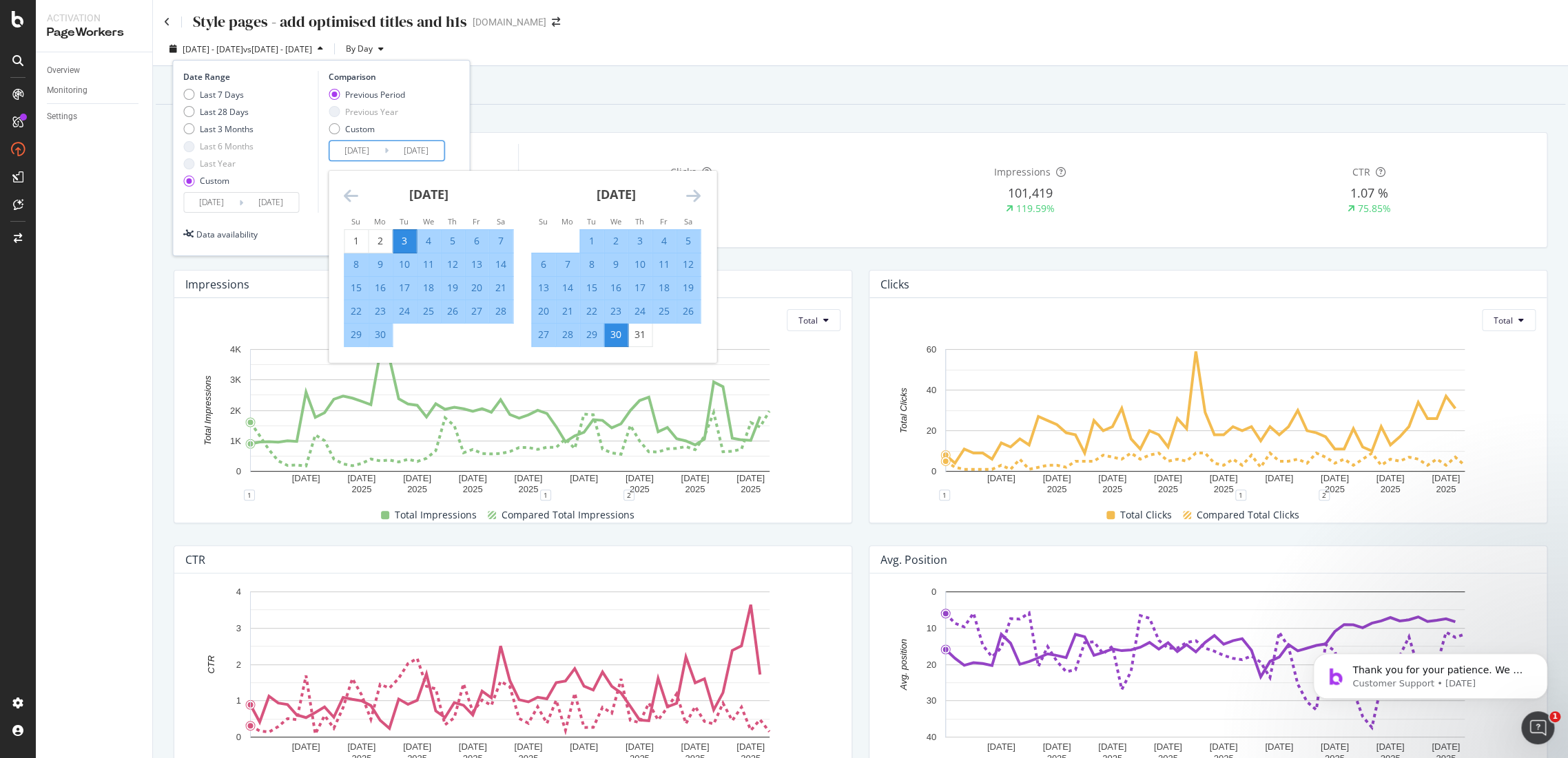
click at [571, 102] on div "Overview Reporting" at bounding box center [860, 86] width 1409 height 37
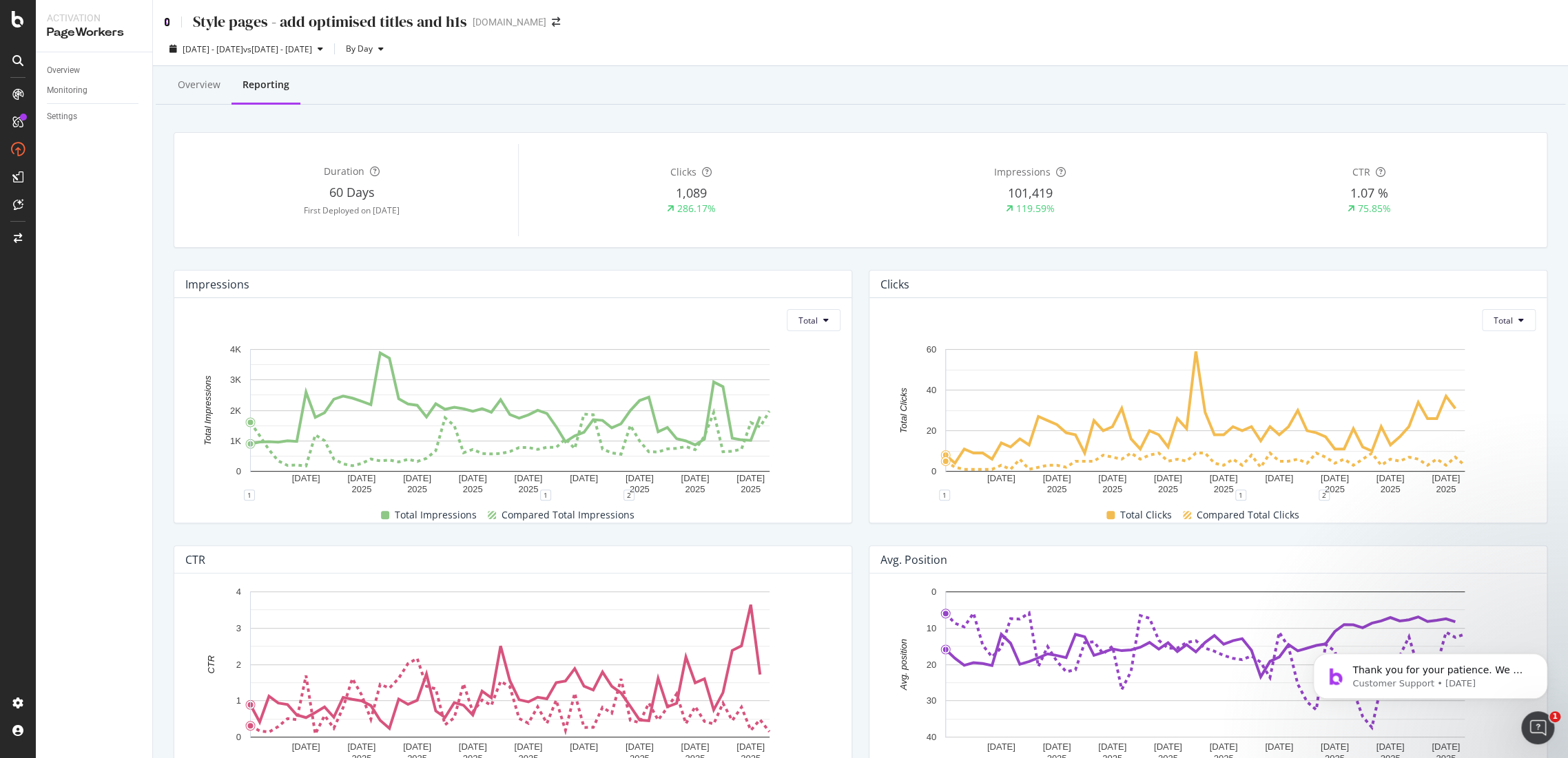
click at [167, 23] on icon at bounding box center [167, 22] width 6 height 10
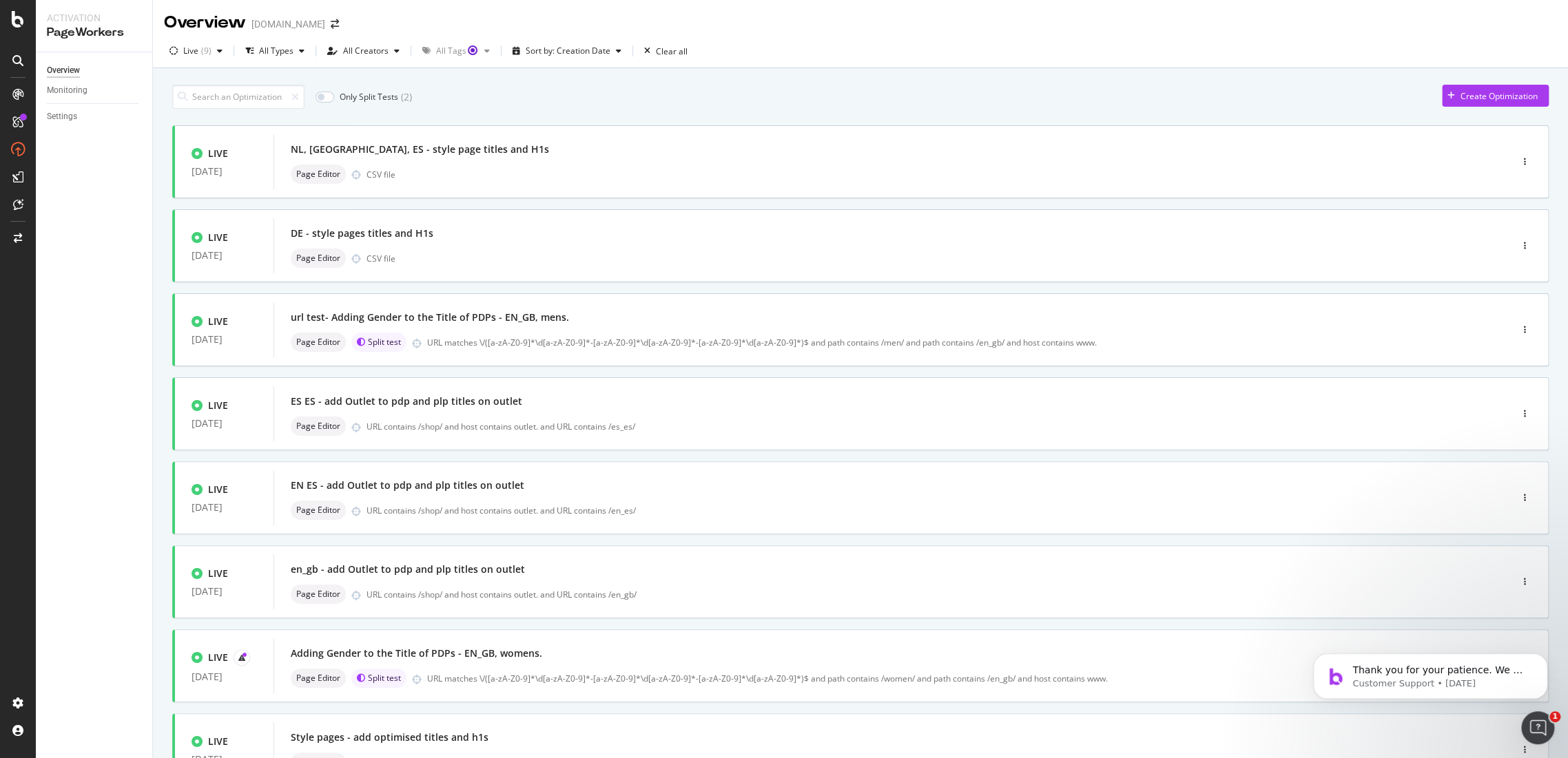
click at [1154, 92] on div "Only Split Tests ( 2 ) Create Optimization" at bounding box center [860, 97] width 1376 height 24
click at [429, 156] on div "NL, [GEOGRAPHIC_DATA], ES - style page titles and H1s" at bounding box center [420, 149] width 258 height 13
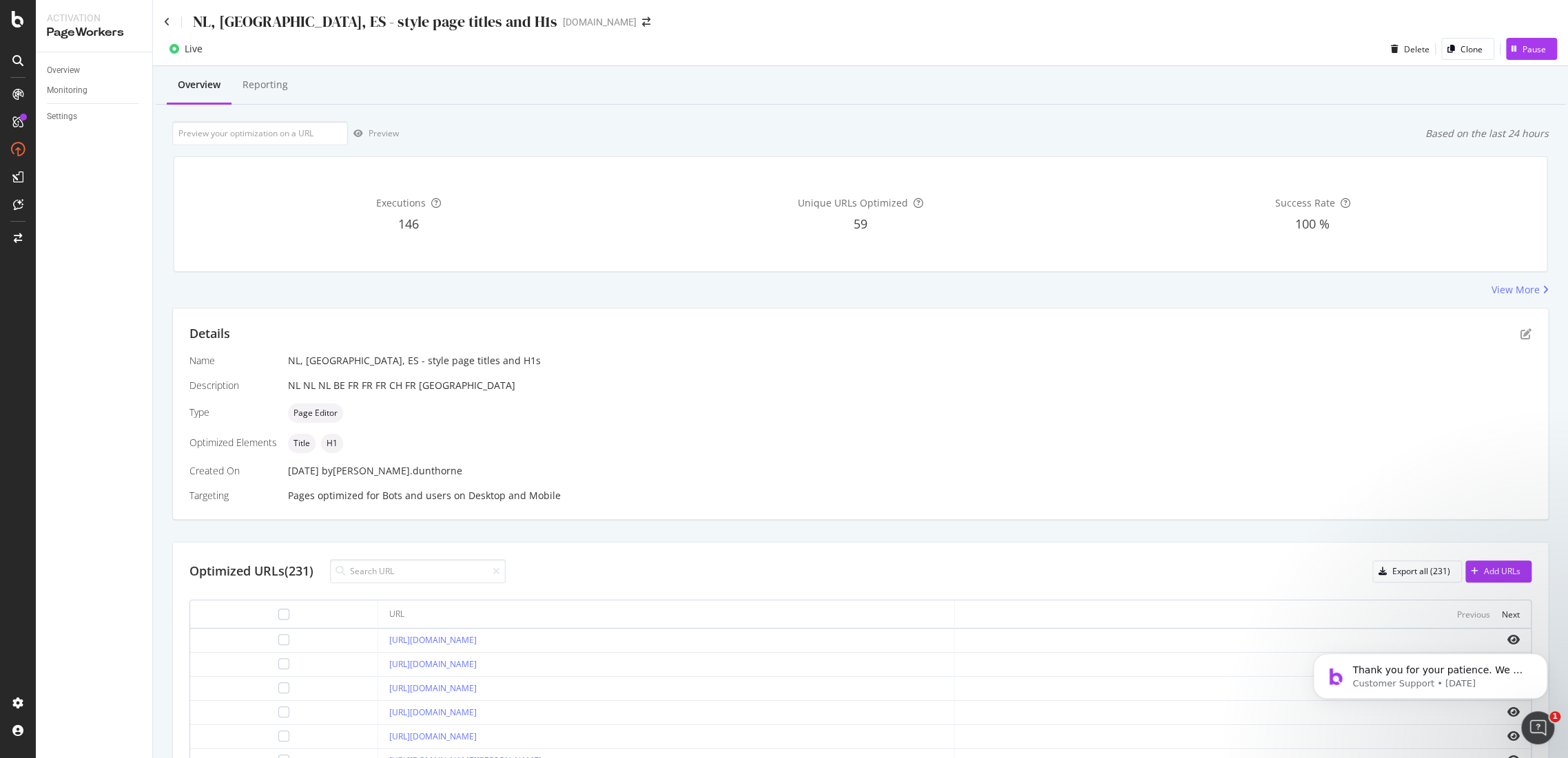
click at [175, 26] on div "NL, [GEOGRAPHIC_DATA], ES - style page titles and H1s" at bounding box center [360, 22] width 393 height 22
click at [171, 18] on div "NL, [GEOGRAPHIC_DATA], ES - style page titles and H1s" at bounding box center [360, 22] width 393 height 22
click at [161, 18] on div "NL, FR, ES - style page titles and H1s www.g-star.com" at bounding box center [860, 16] width 1415 height 32
click at [173, 21] on div "NL, [GEOGRAPHIC_DATA], ES - style page titles and H1s" at bounding box center [360, 22] width 393 height 22
click at [167, 21] on icon at bounding box center [167, 22] width 6 height 10
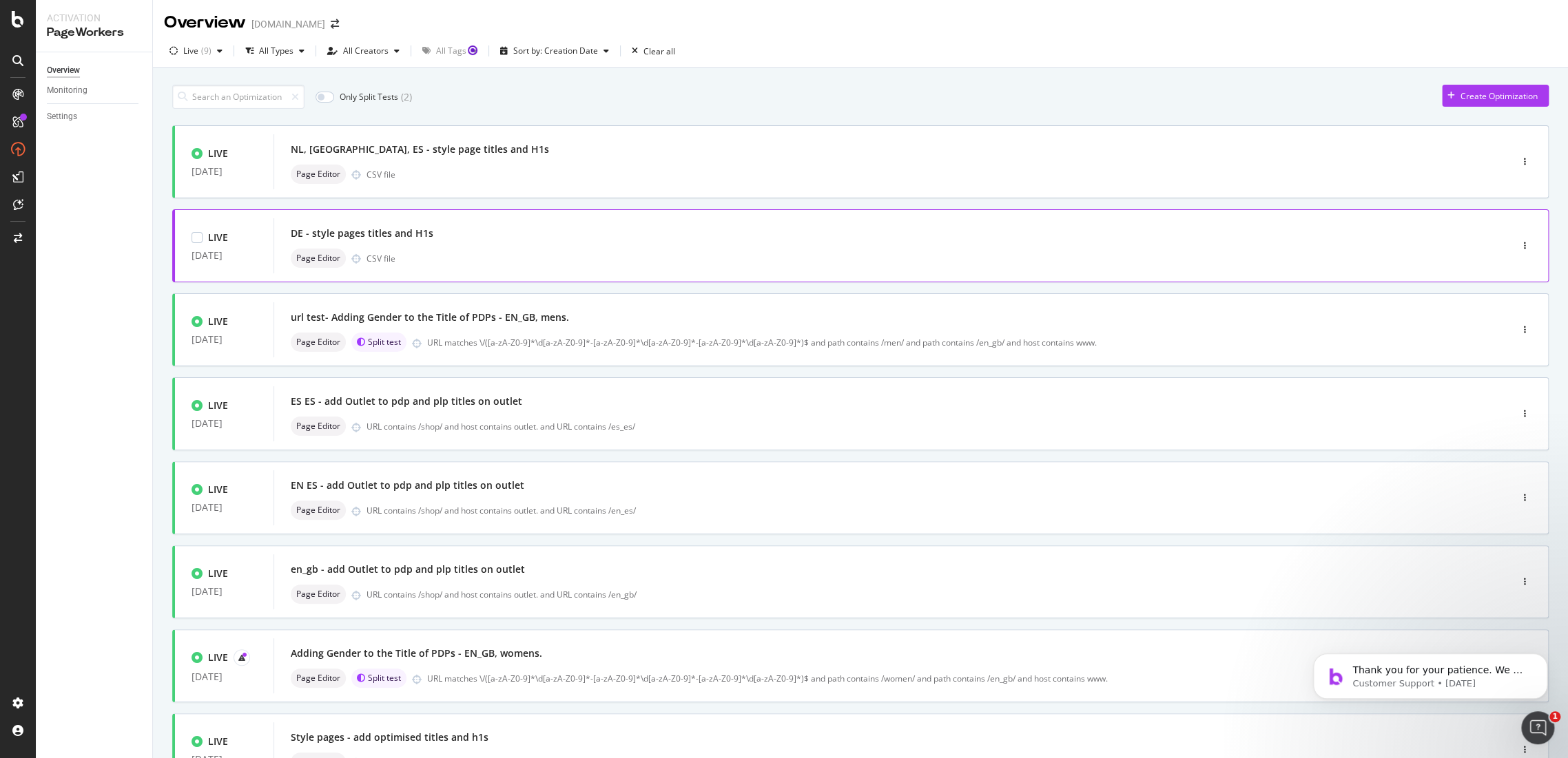
drag, startPoint x: 375, startPoint y: 231, endPoint x: 348, endPoint y: 228, distance: 27.2
click at [348, 228] on div "DE - style pages titles and H1s" at bounding box center [362, 234] width 142 height 13
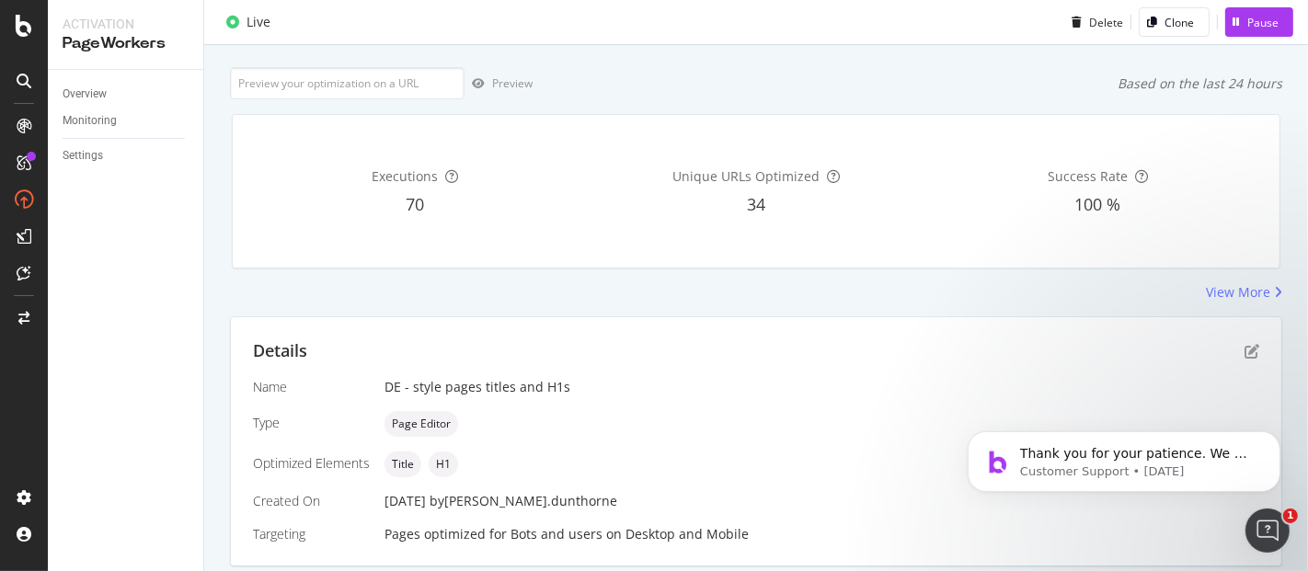
scroll to position [96, 0]
